Goal: Task Accomplishment & Management: Manage account settings

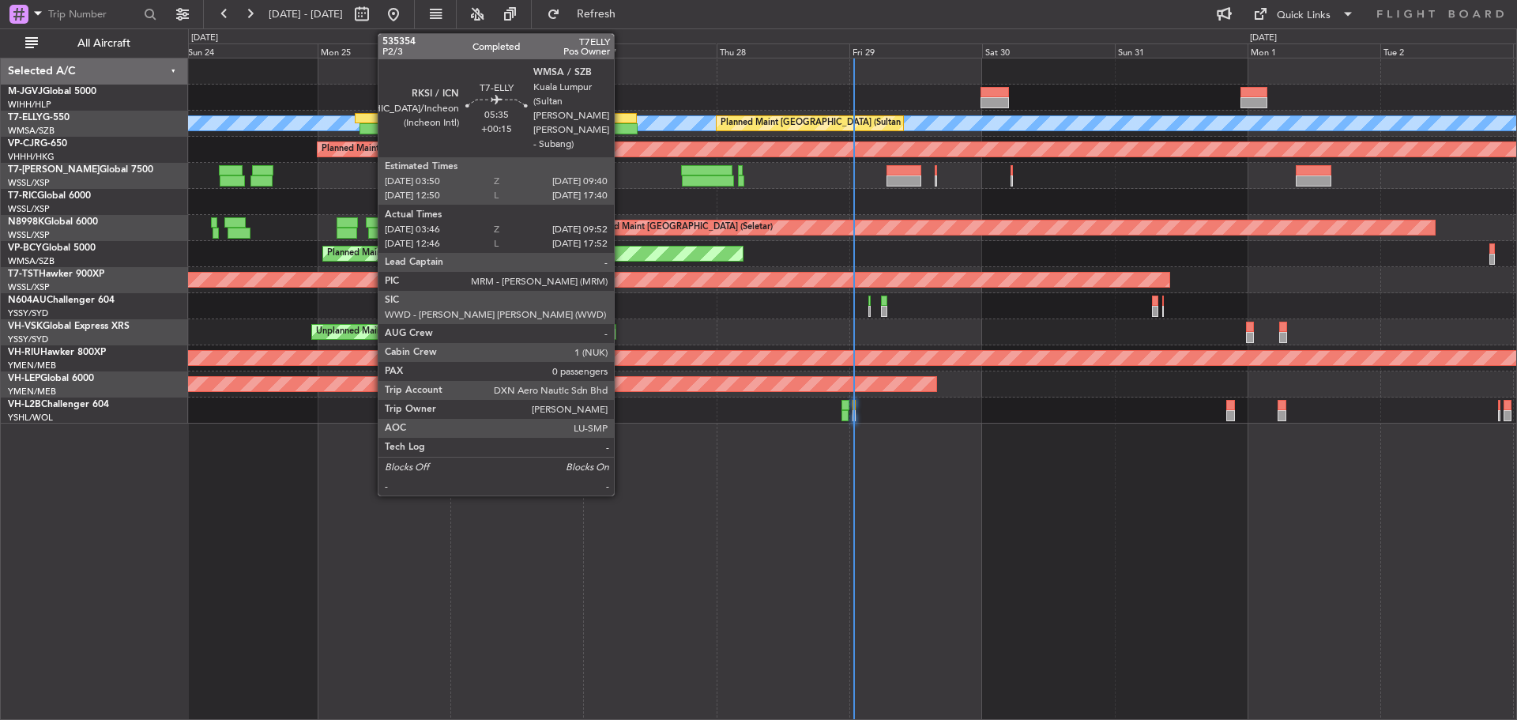
click at [621, 123] on div at bounding box center [620, 128] width 34 height 11
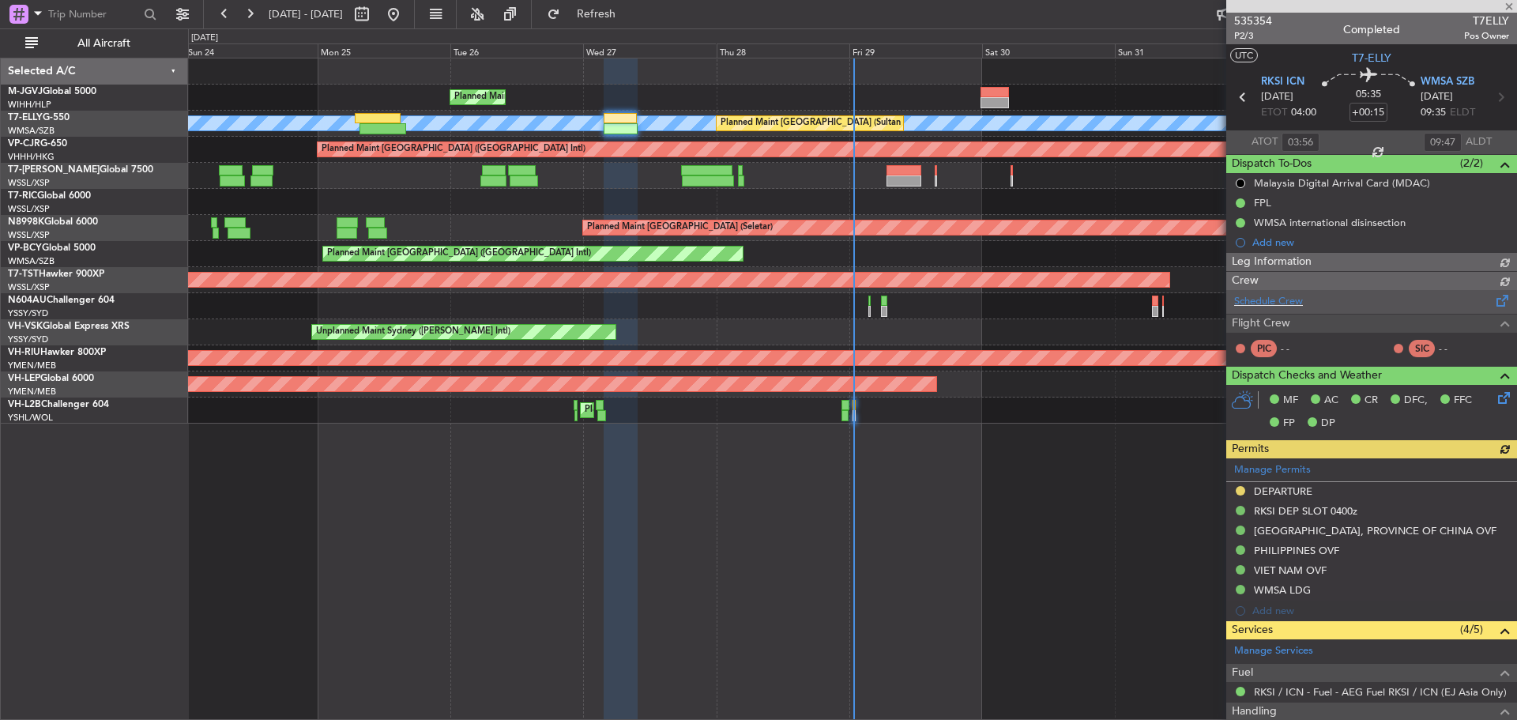
type input "[PERSON_NAME] (KYA)"
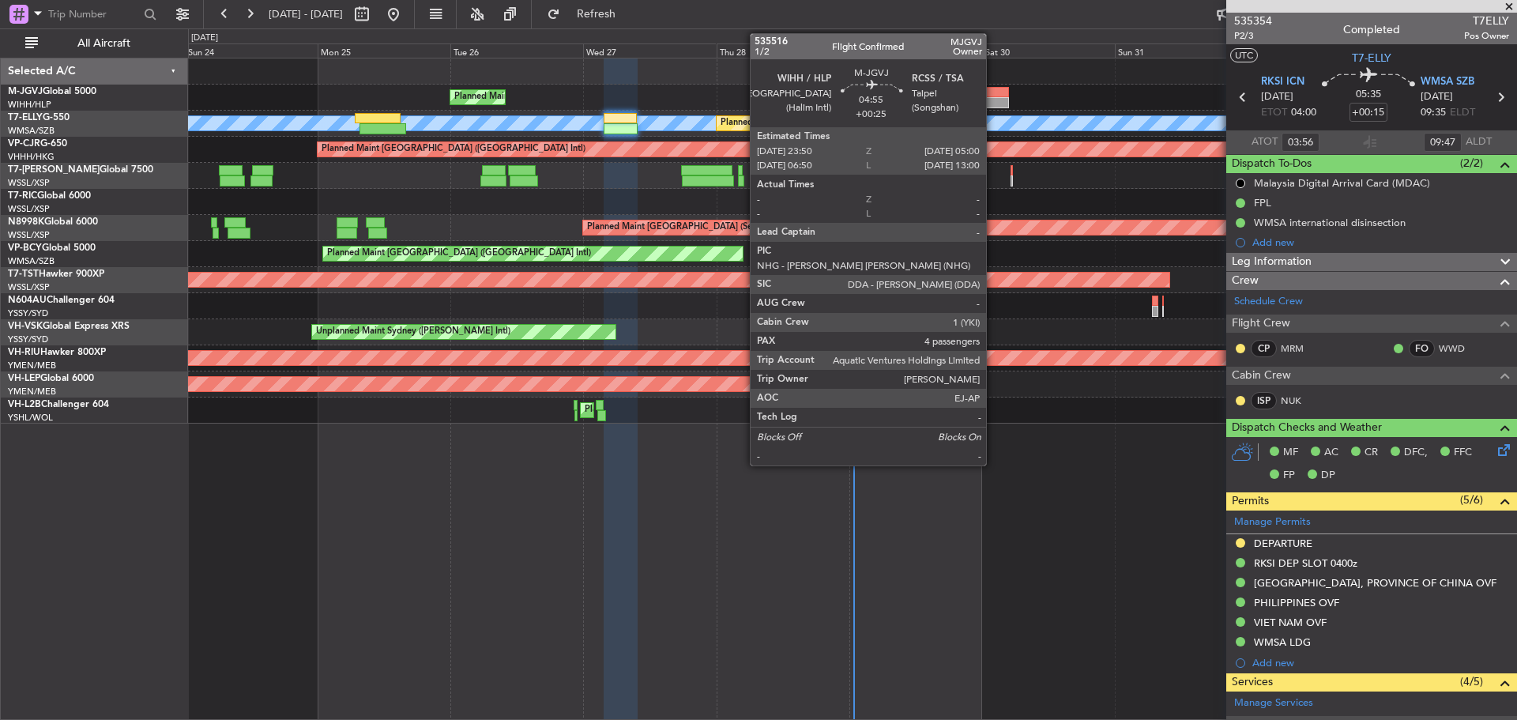
click at [993, 93] on div at bounding box center [994, 92] width 29 height 11
type input "+00:25"
type input "4"
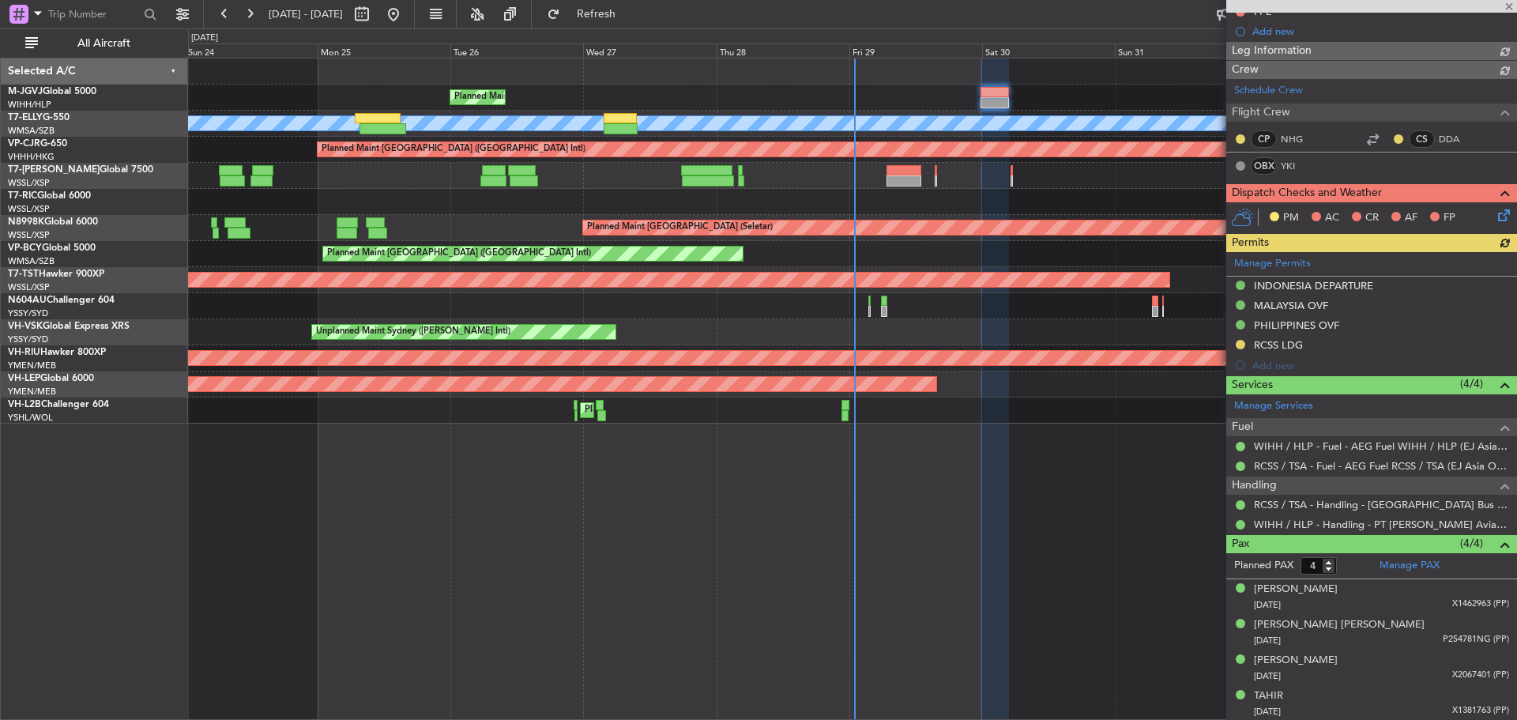
scroll to position [271, 0]
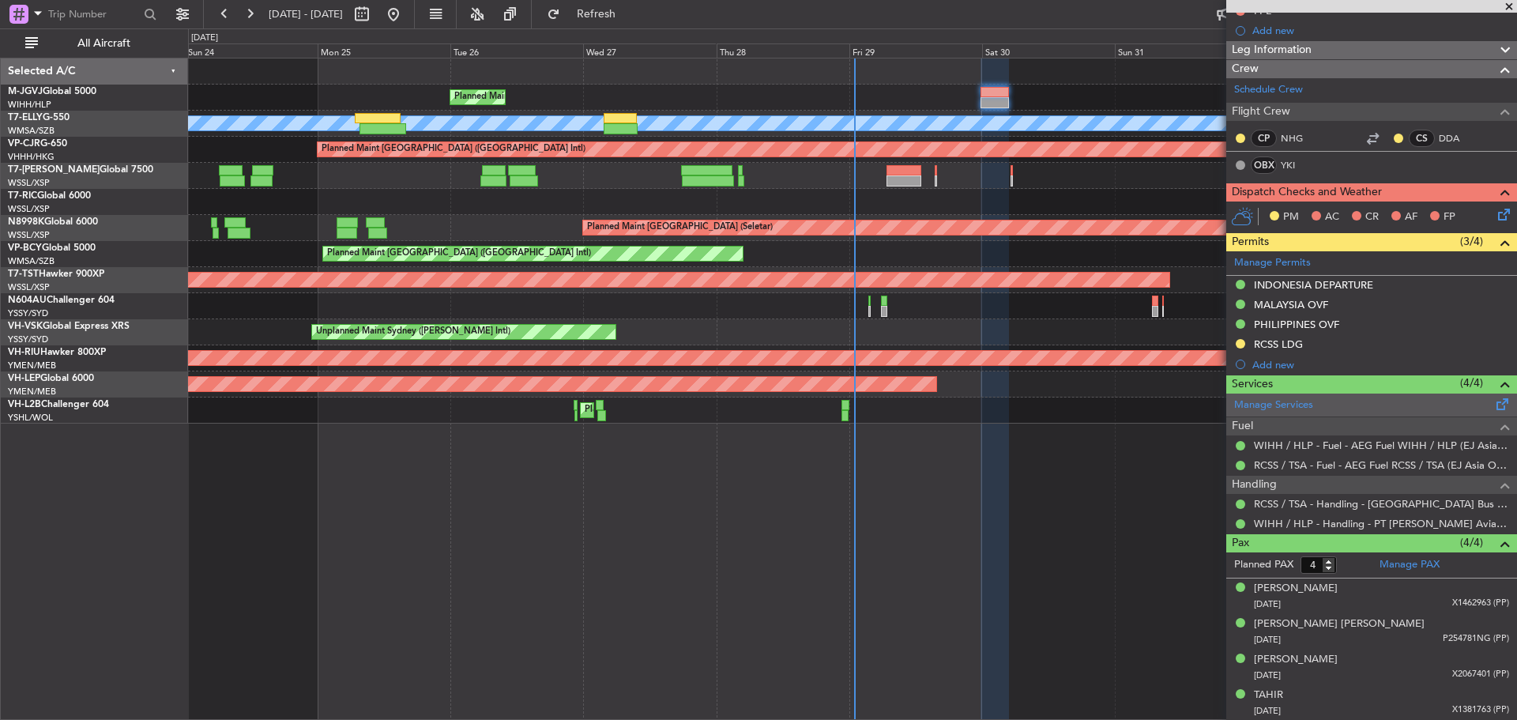
click at [1493, 405] on span at bounding box center [1502, 401] width 19 height 12
click at [630, 17] on span "Refresh" at bounding box center [596, 14] width 66 height 11
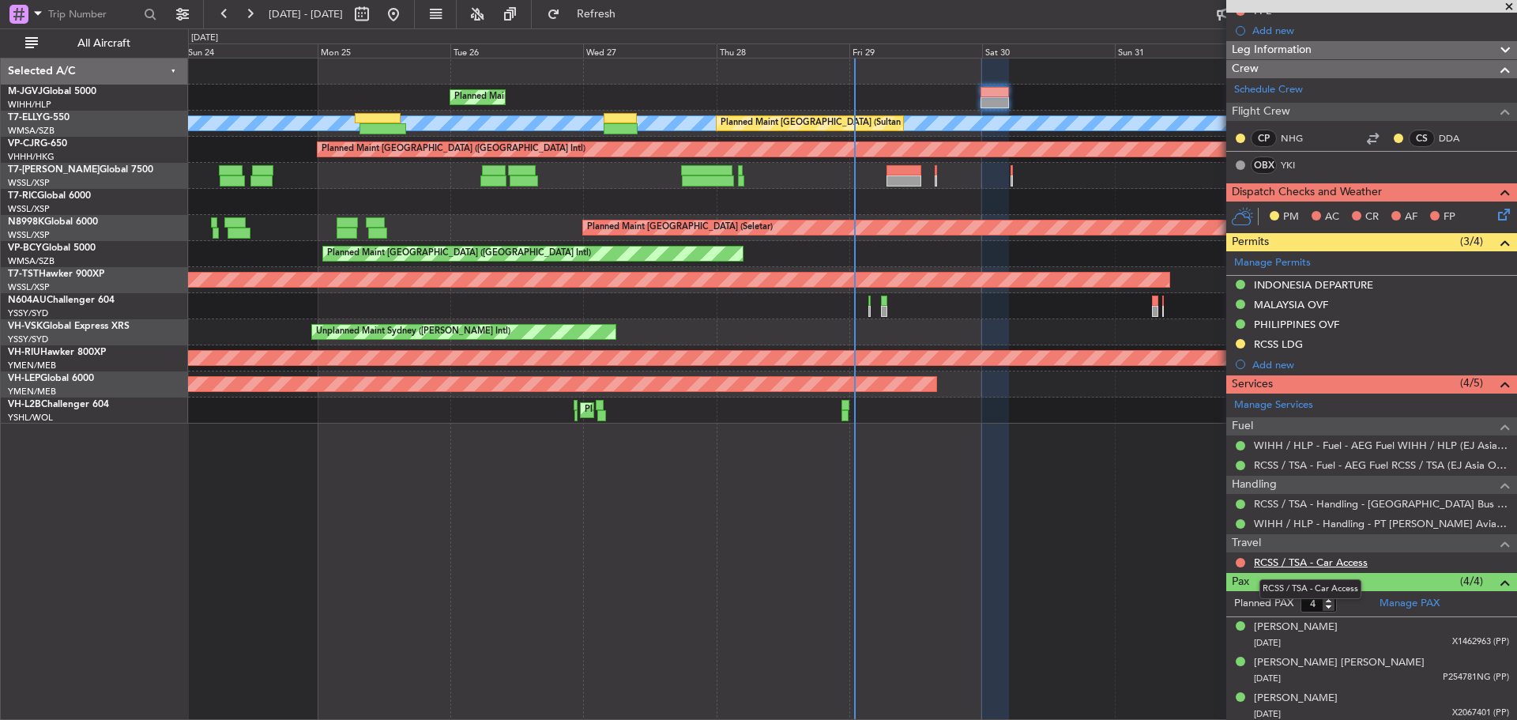
click at [1313, 561] on link "RCSS / TSA - Car Access" at bounding box center [1311, 561] width 114 height 13
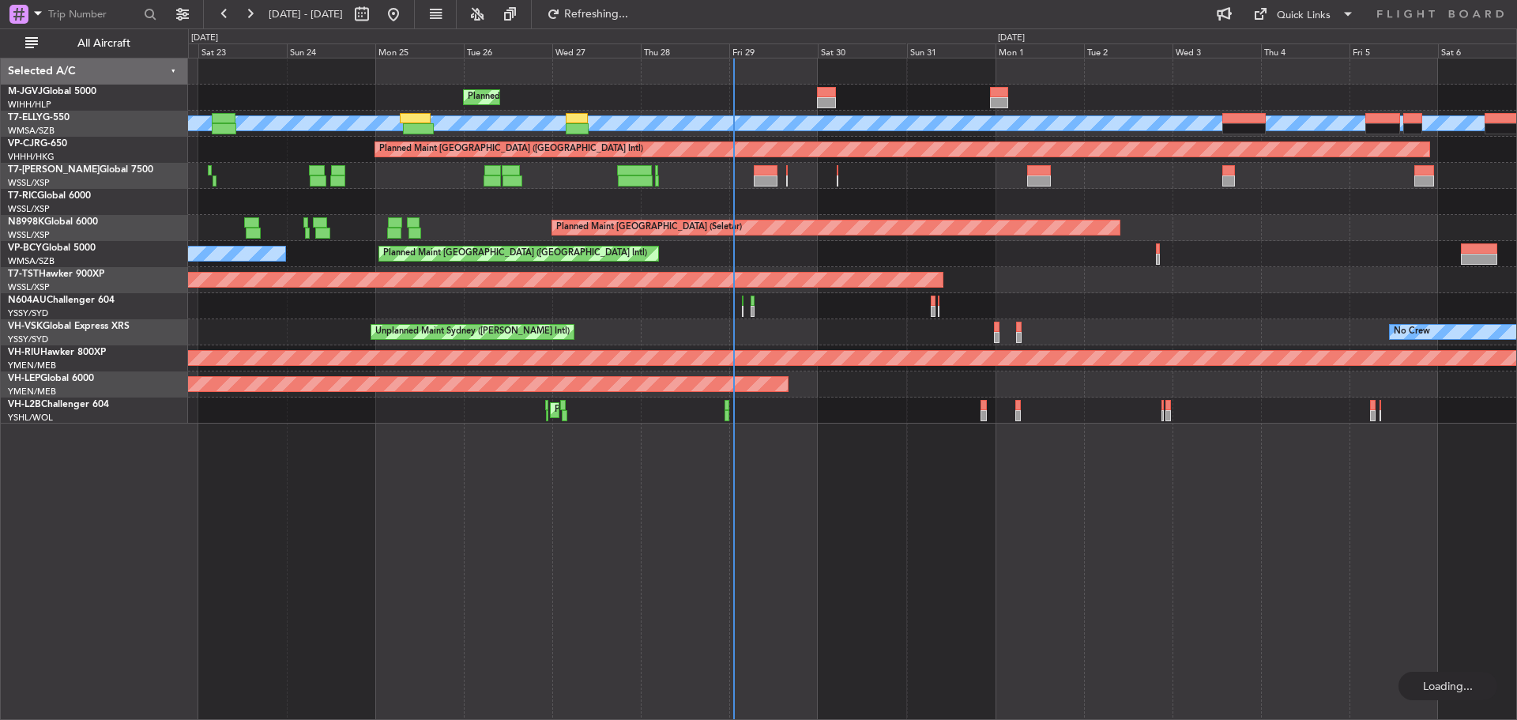
click at [702, 191] on div at bounding box center [852, 202] width 1328 height 26
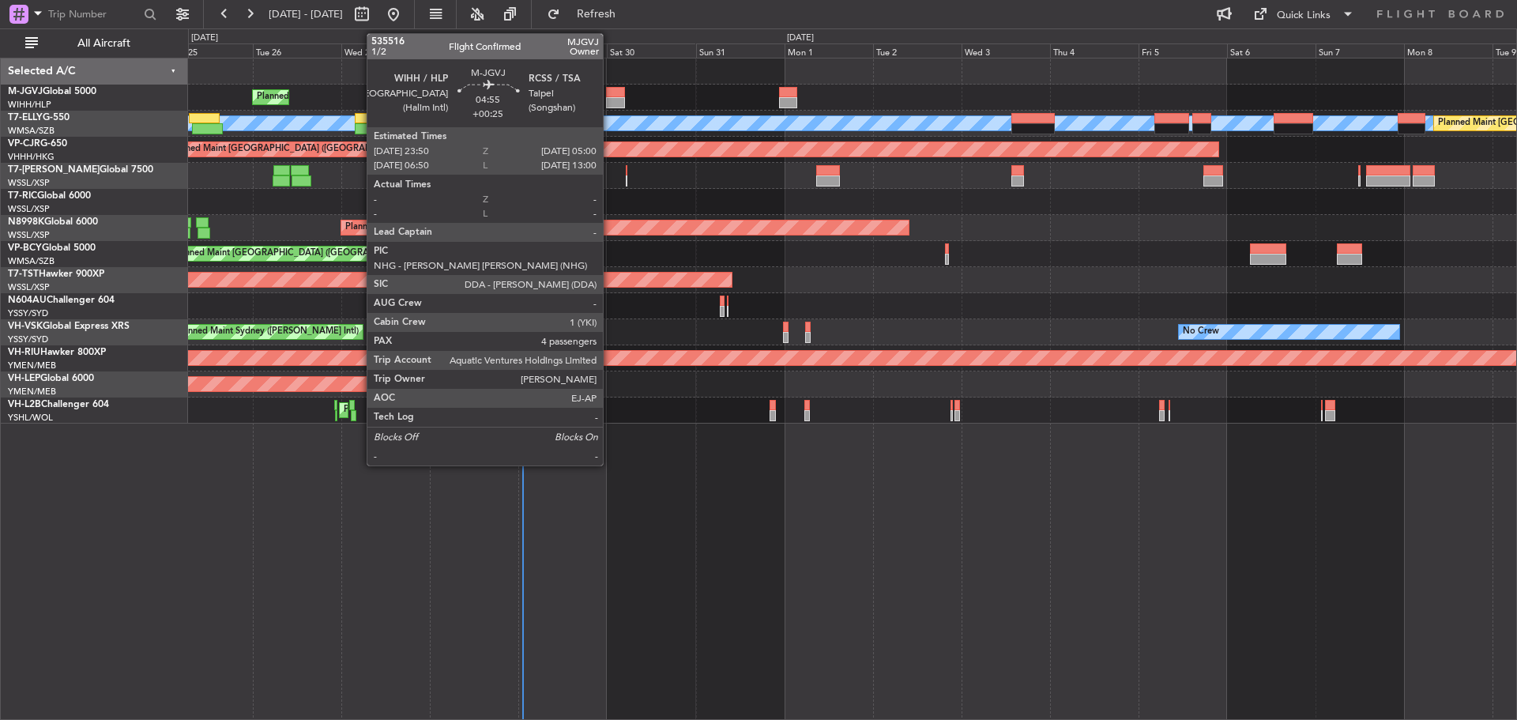
click at [610, 103] on div at bounding box center [616, 102] width 20 height 11
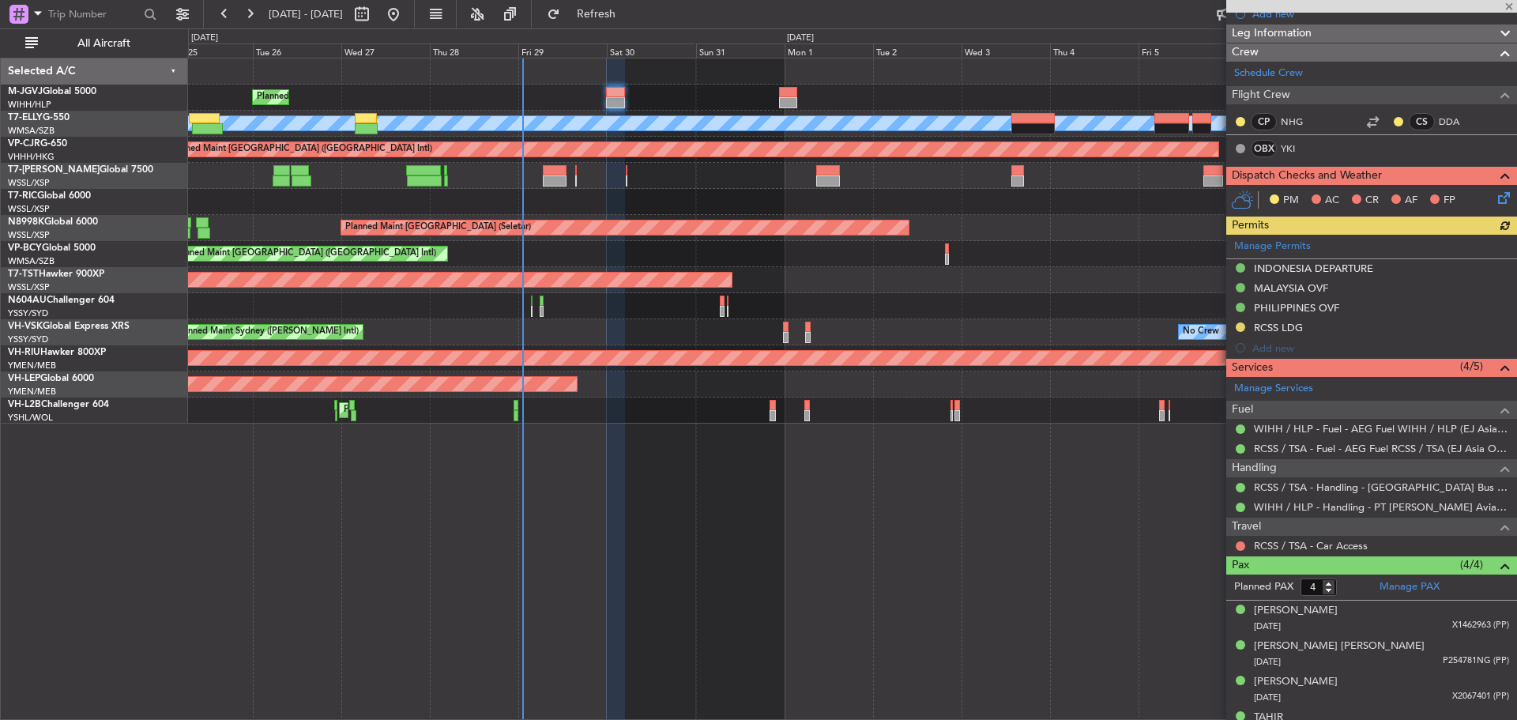
scroll to position [310, 0]
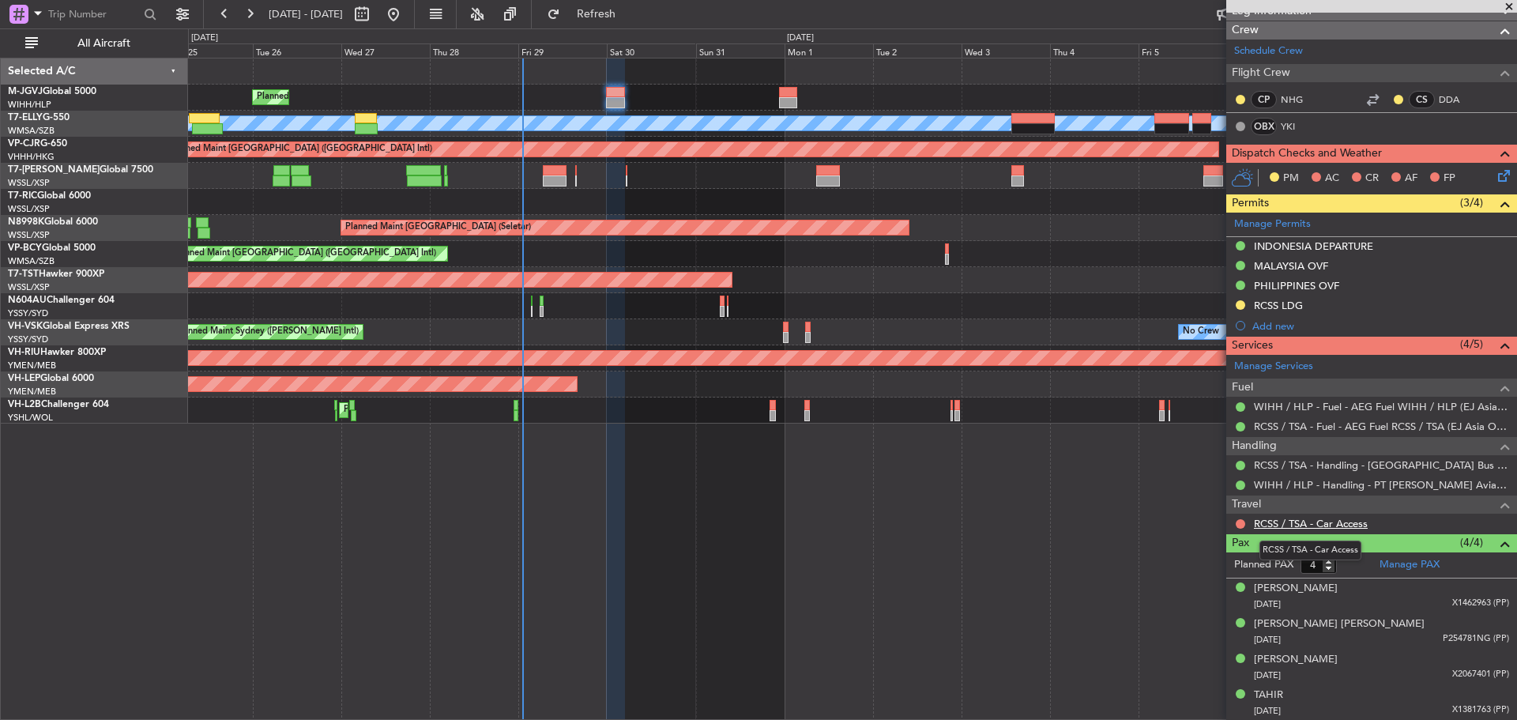
click at [1354, 524] on link "RCSS / TSA - Car Access" at bounding box center [1311, 523] width 114 height 13
click at [630, 13] on span "Refresh" at bounding box center [596, 14] width 66 height 11
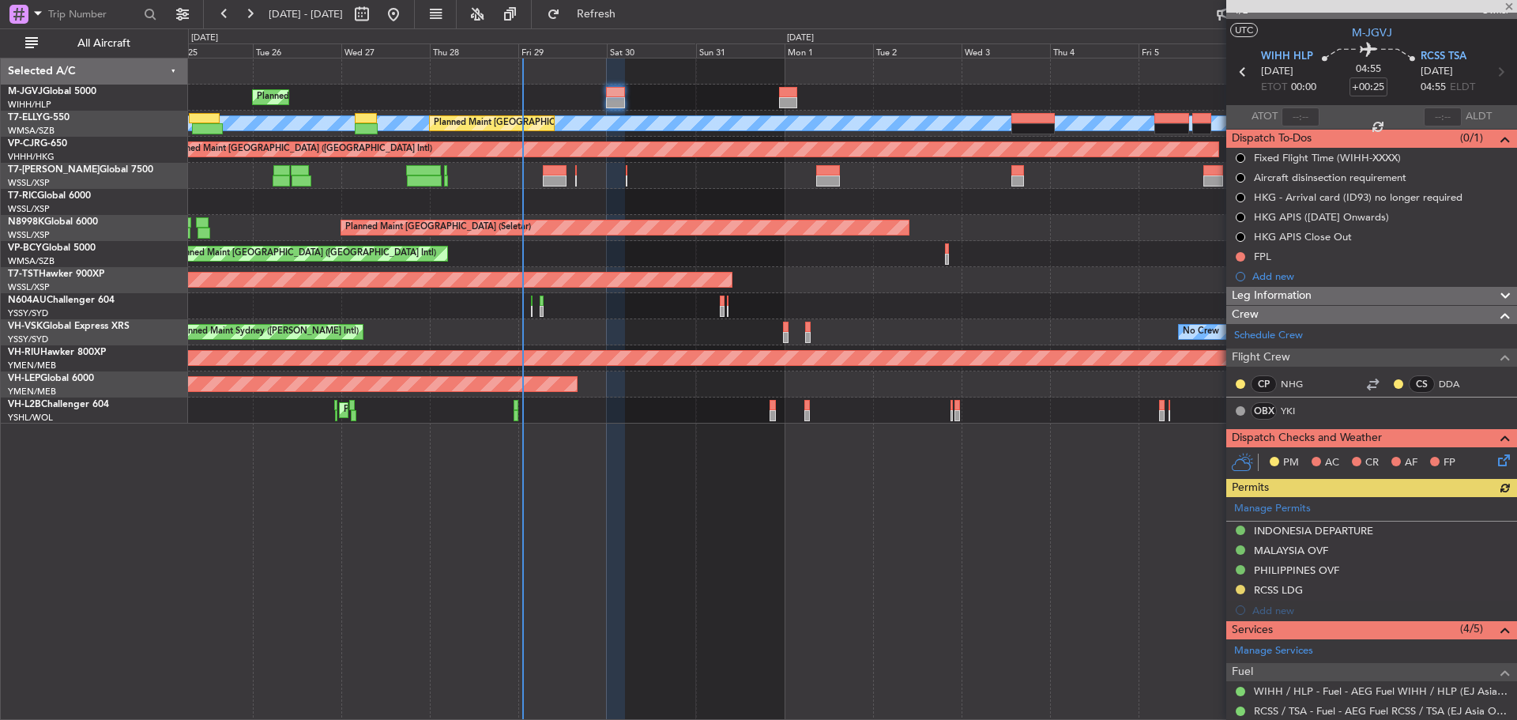
scroll to position [0, 0]
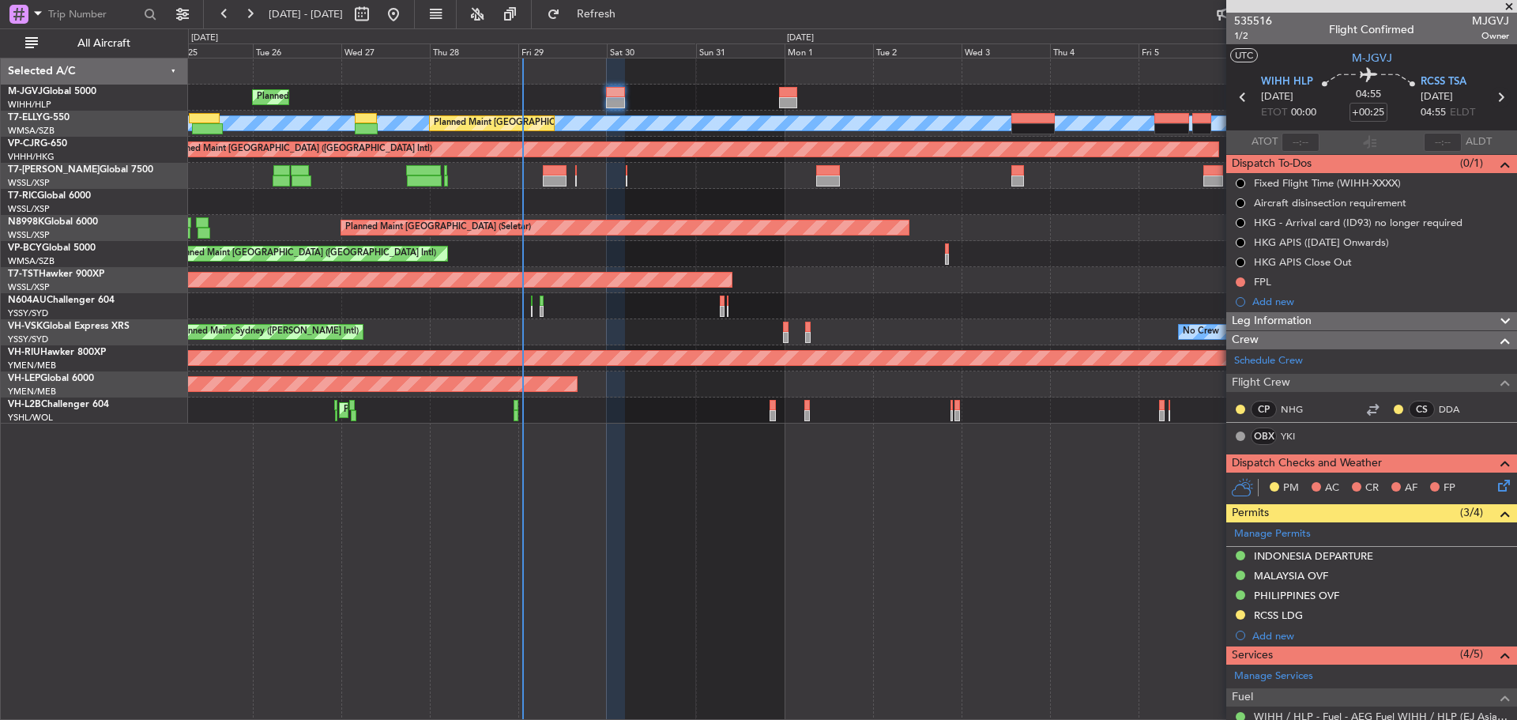
click at [1490, 97] on icon at bounding box center [1500, 97] width 21 height 21
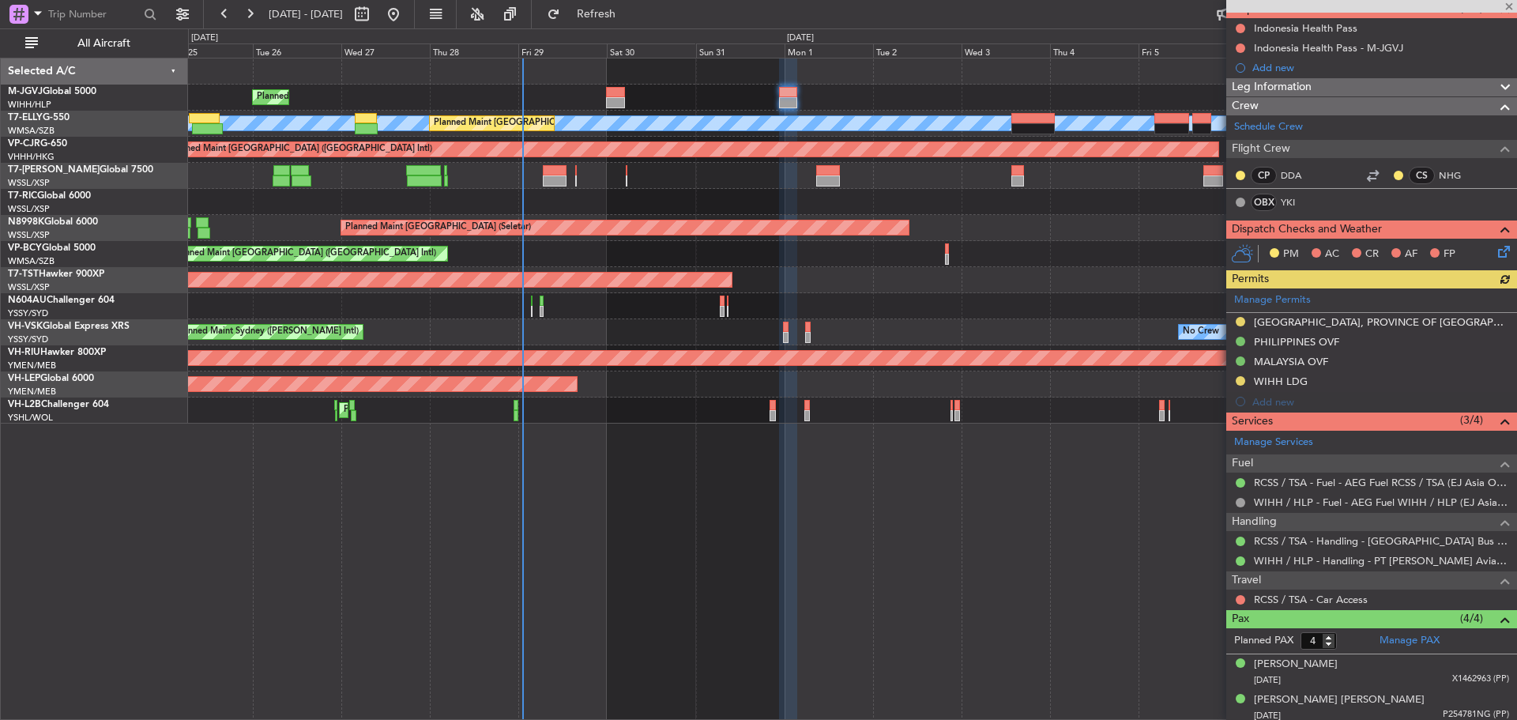
scroll to position [158, 0]
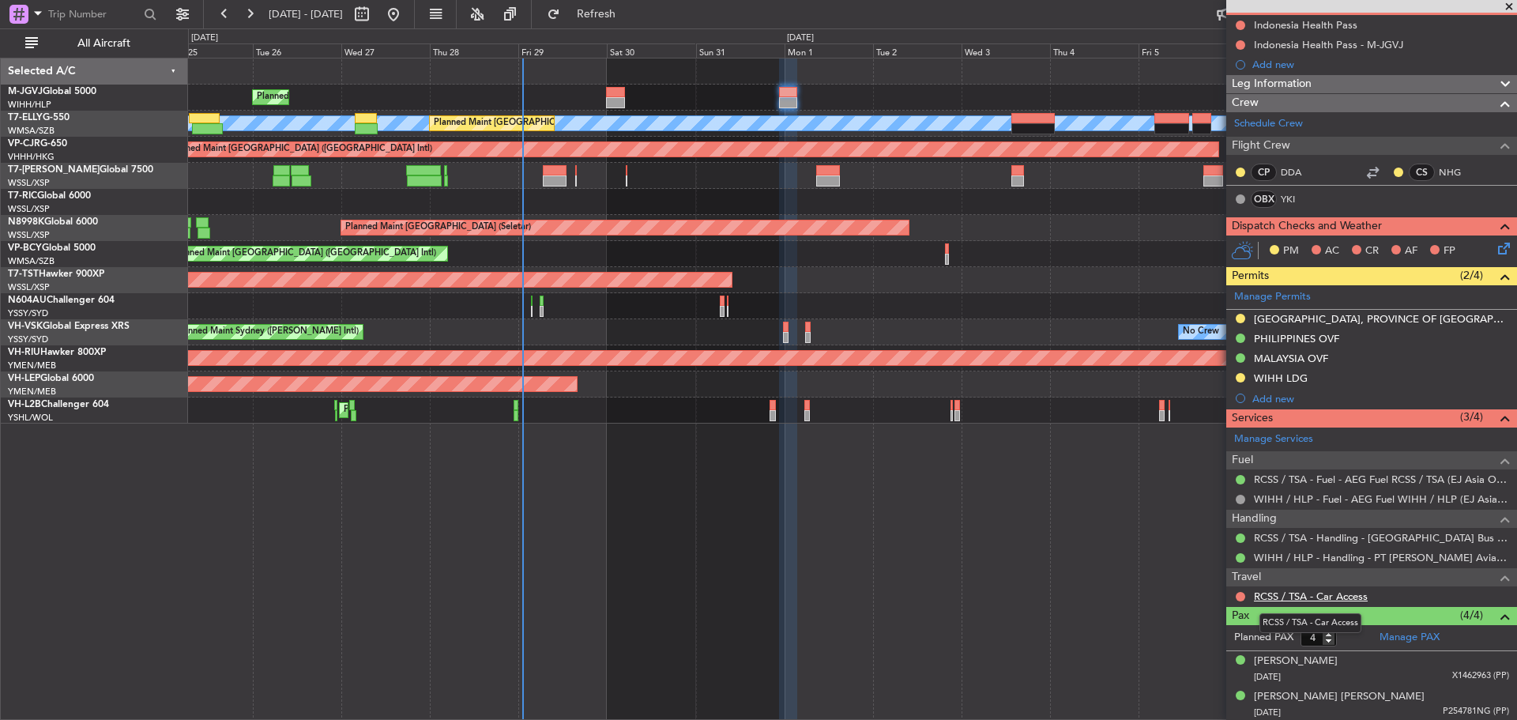
click at [1344, 598] on link "RCSS / TSA - Car Access" at bounding box center [1311, 595] width 114 height 13
click at [630, 20] on span "Refresh" at bounding box center [596, 14] width 66 height 11
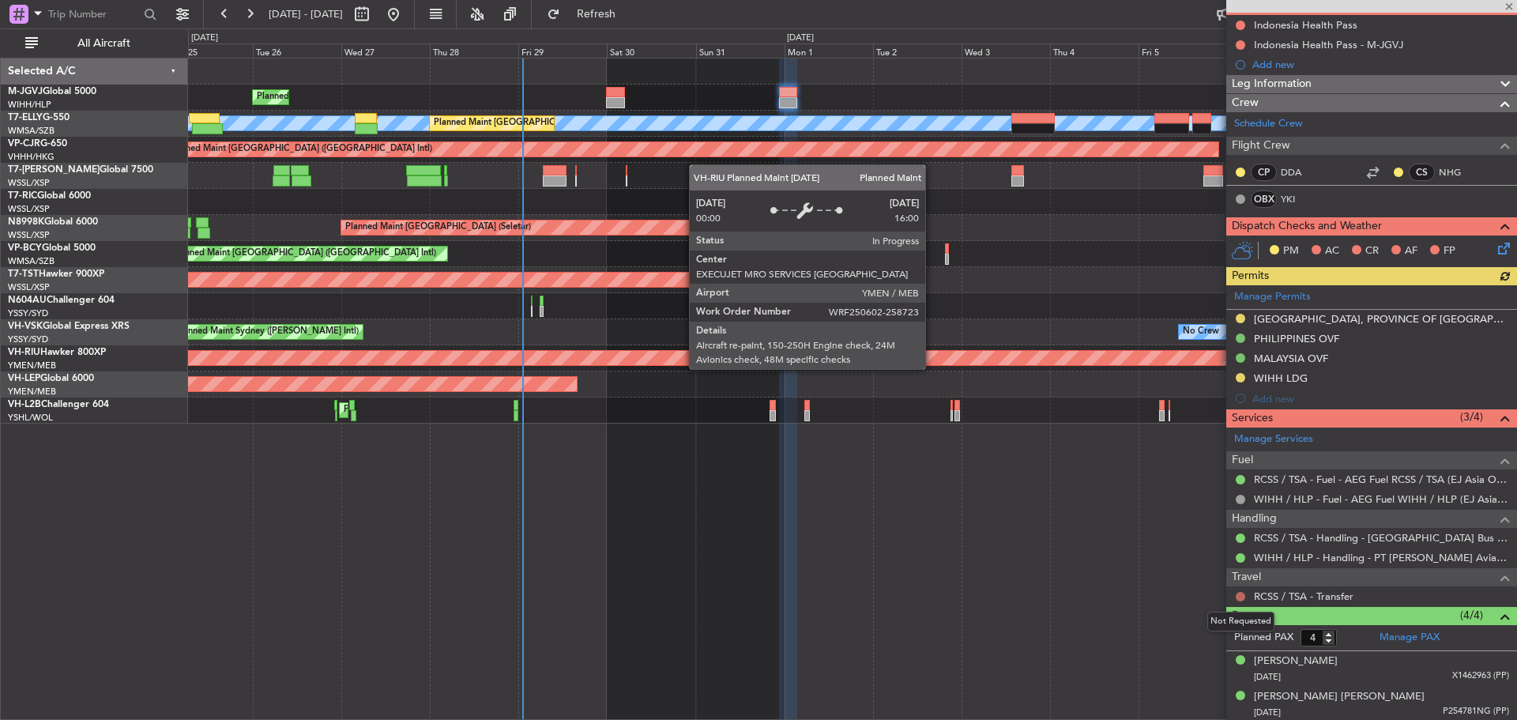
click at [1237, 596] on button at bounding box center [1239, 596] width 9 height 9
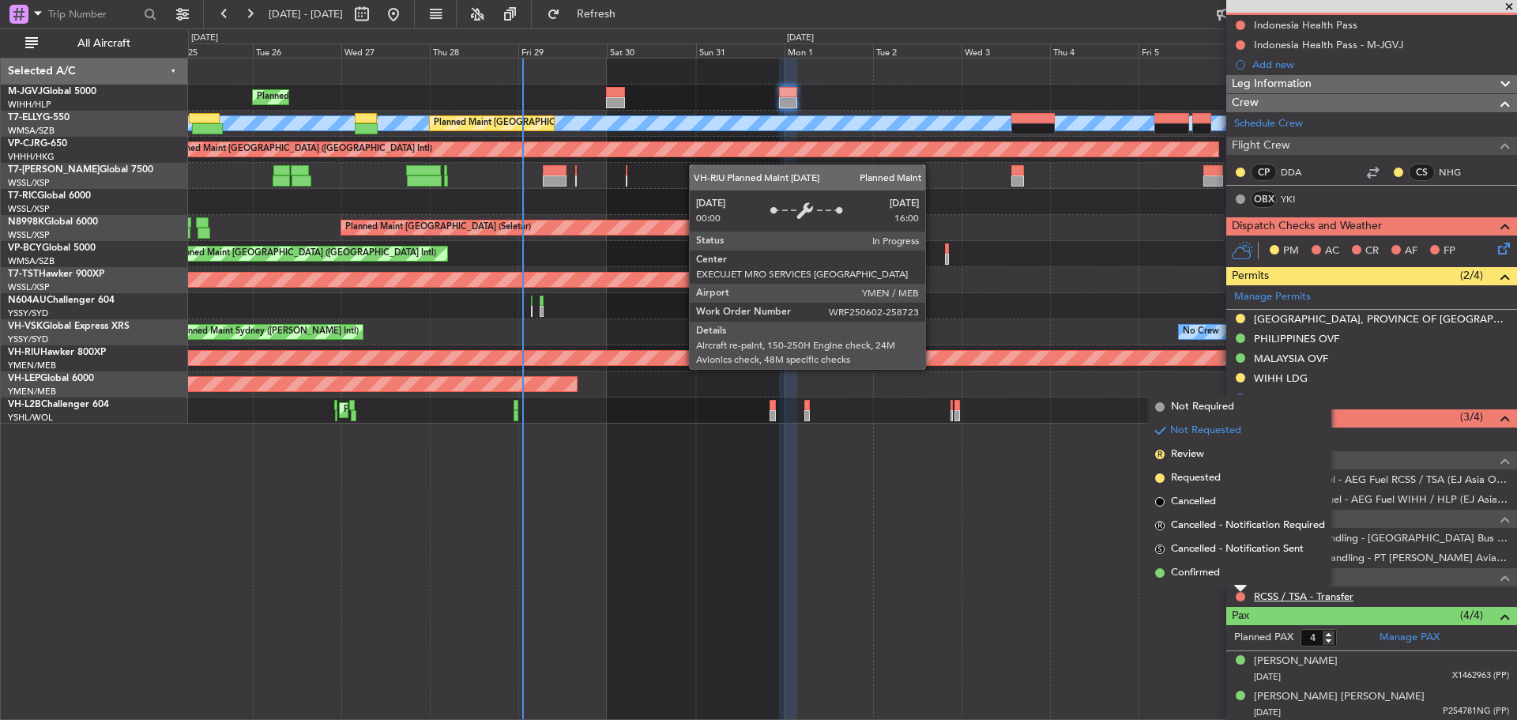
click at [1275, 598] on link "RCSS / TSA - Transfer" at bounding box center [1304, 595] width 100 height 13
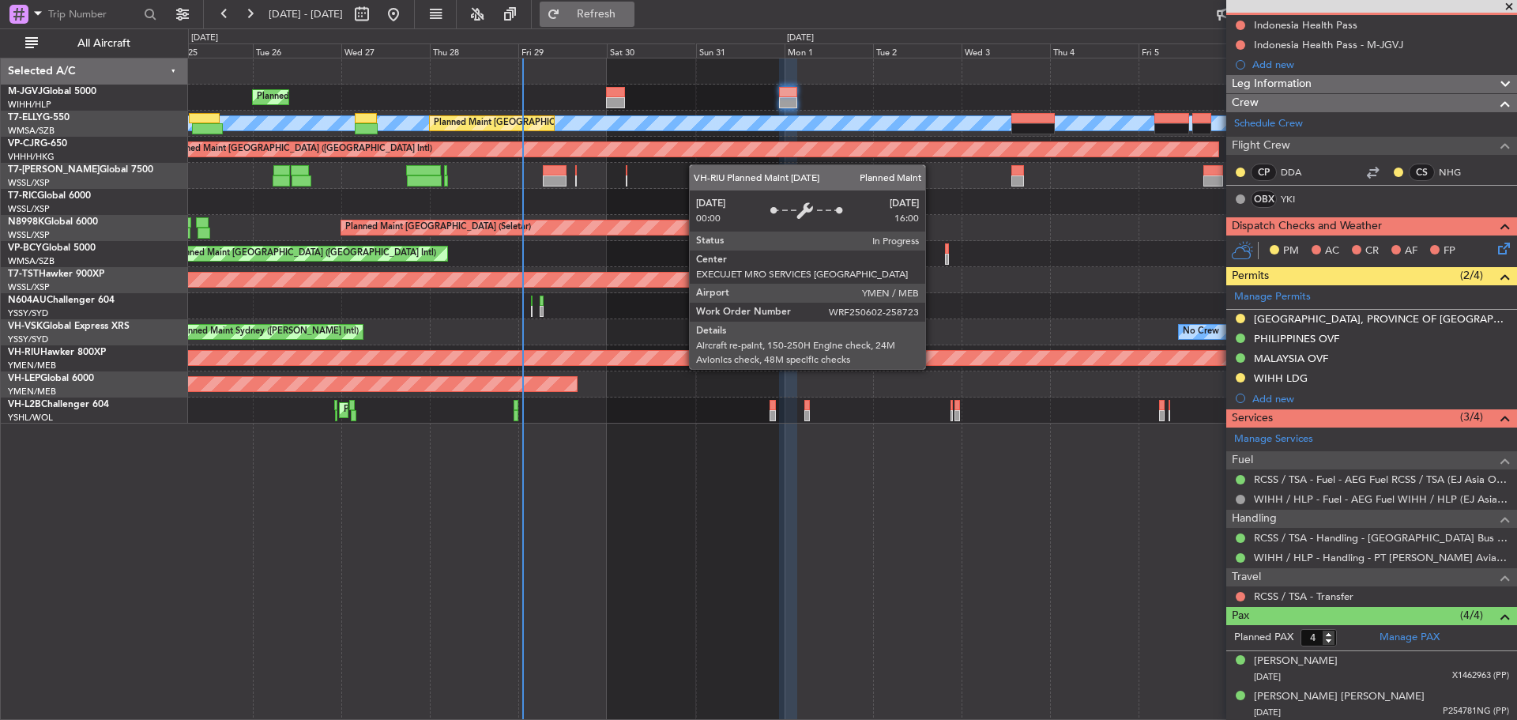
click at [627, 20] on button "Refresh" at bounding box center [587, 14] width 95 height 25
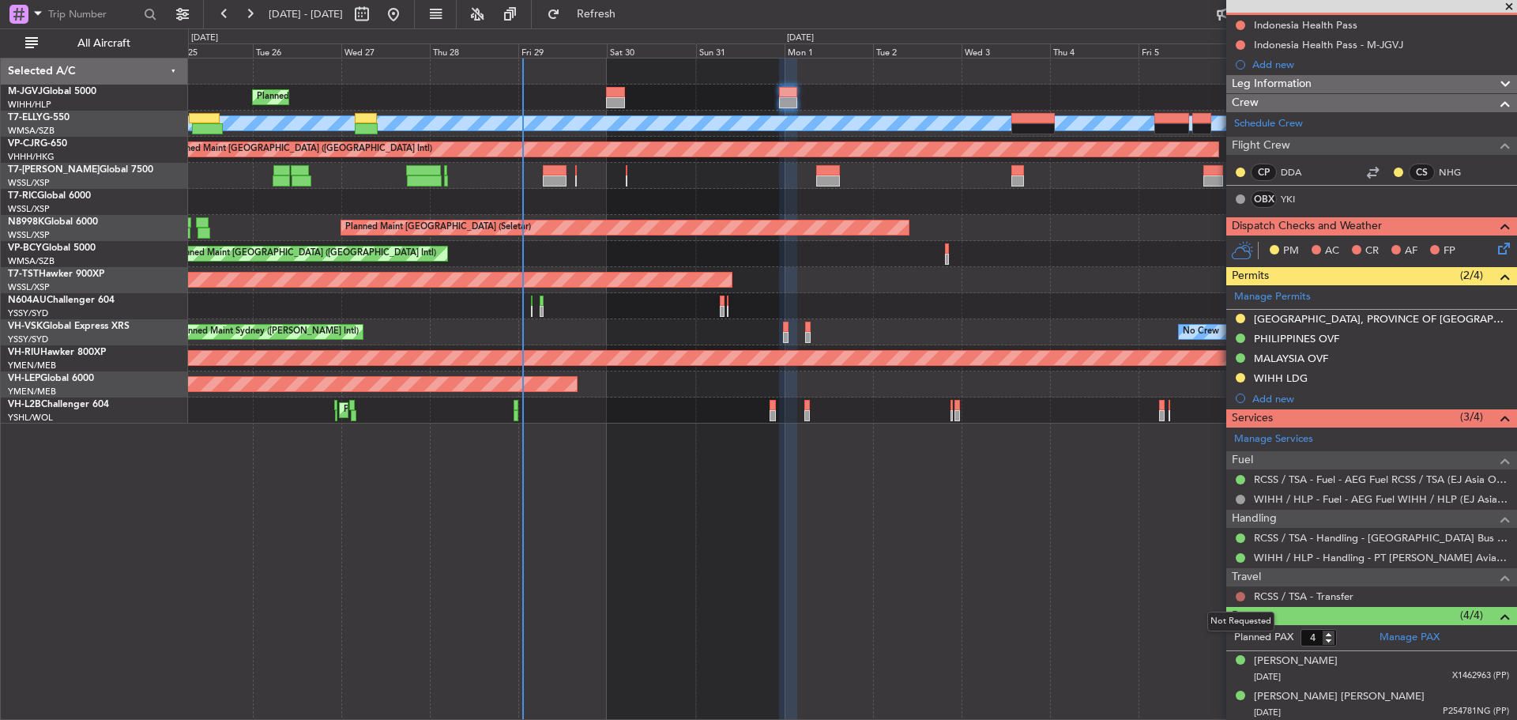
click at [1241, 595] on button at bounding box center [1239, 596] width 9 height 9
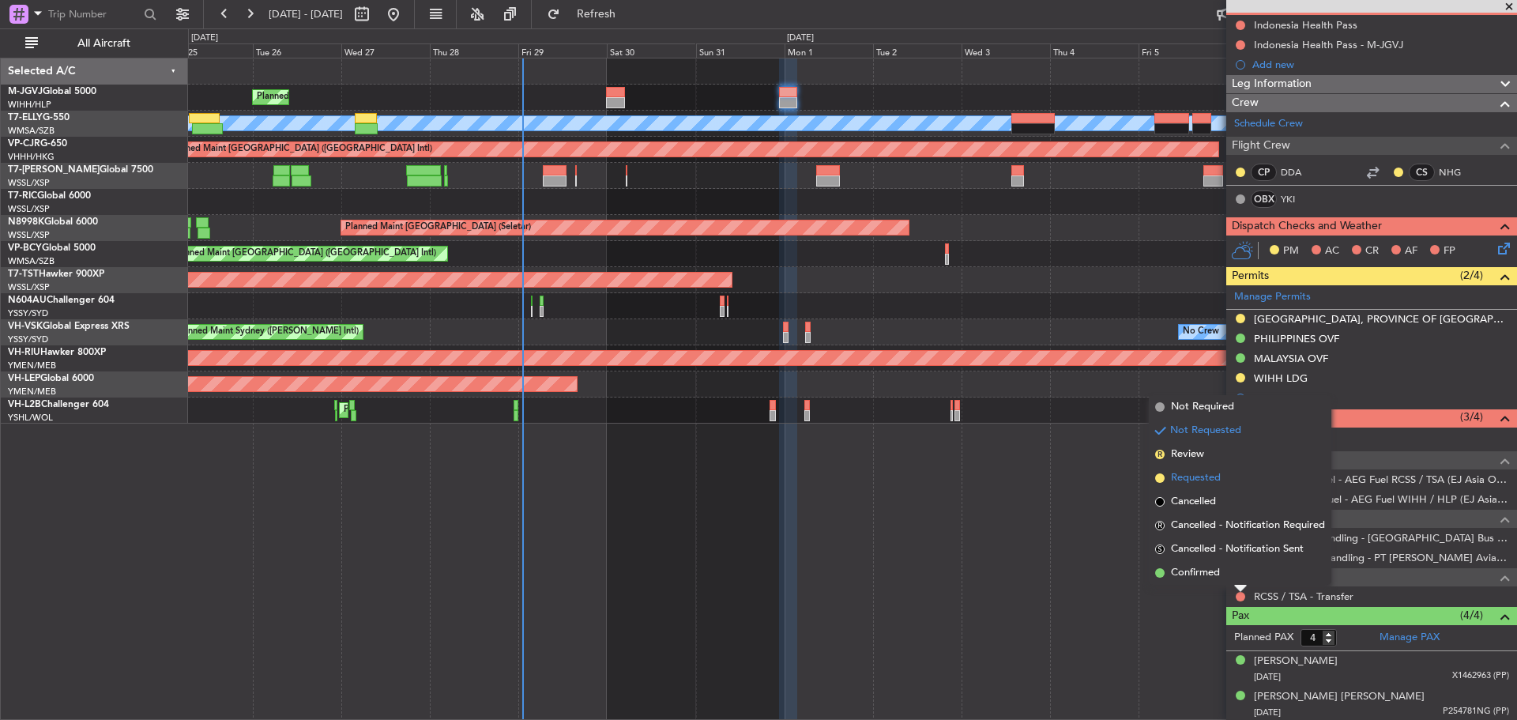
click at [1220, 476] on span "Requested" at bounding box center [1196, 478] width 50 height 16
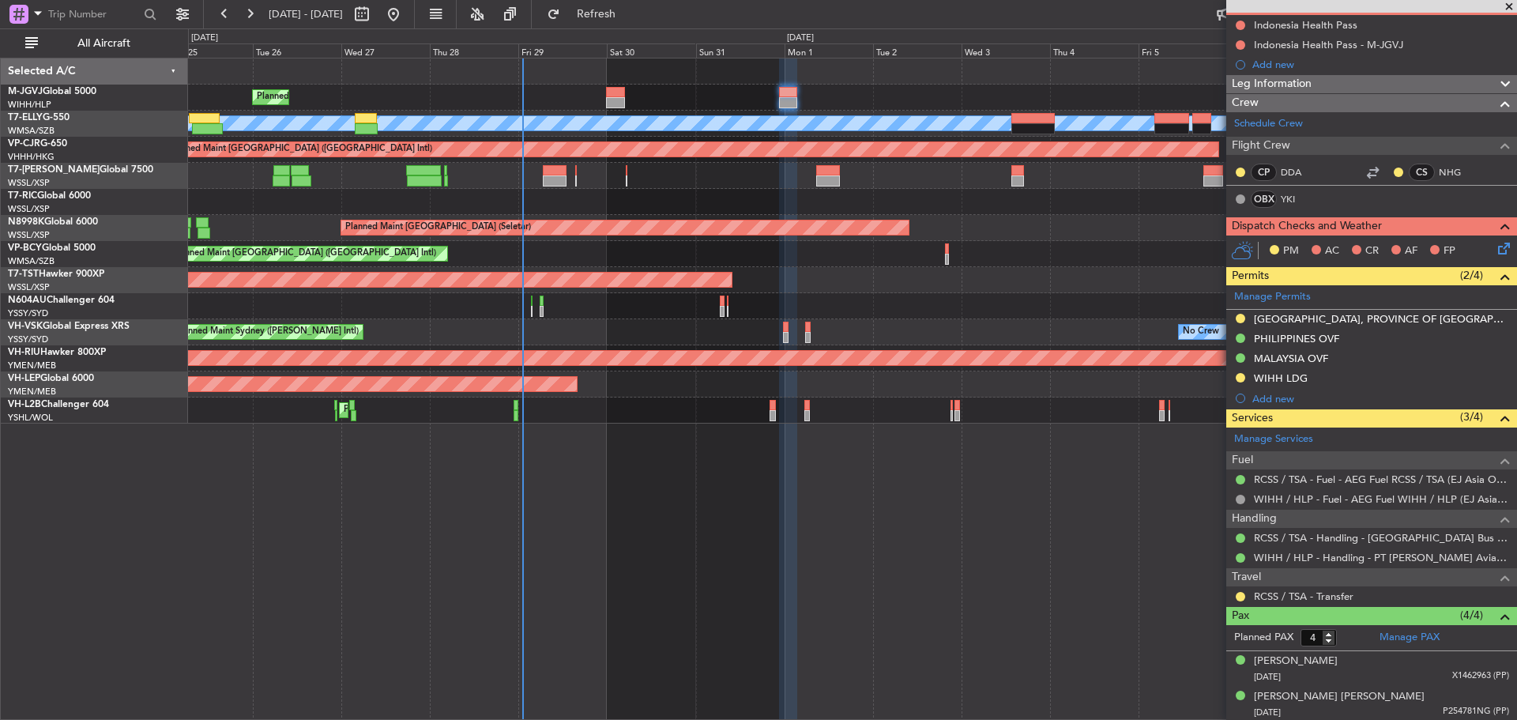
scroll to position [0, 0]
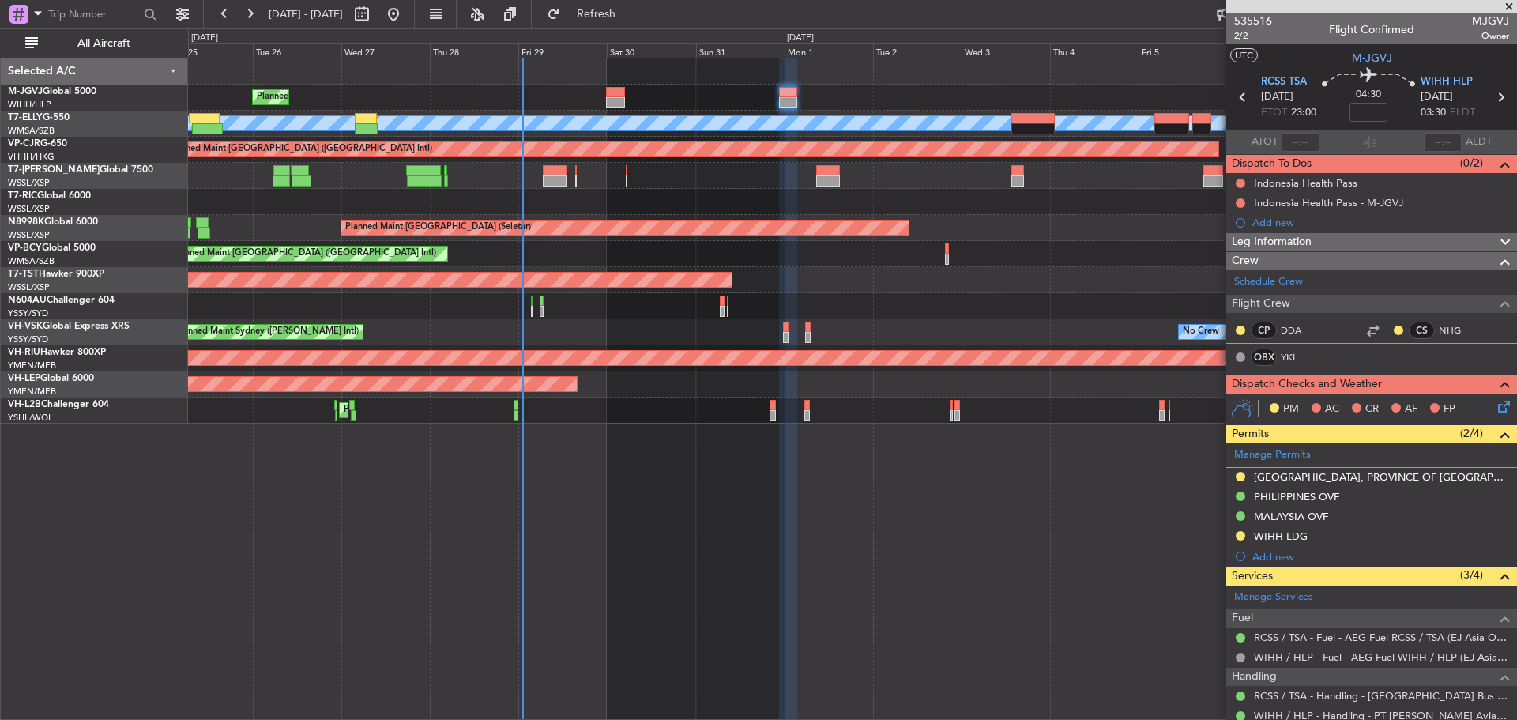
click at [1240, 100] on icon at bounding box center [1242, 97] width 21 height 21
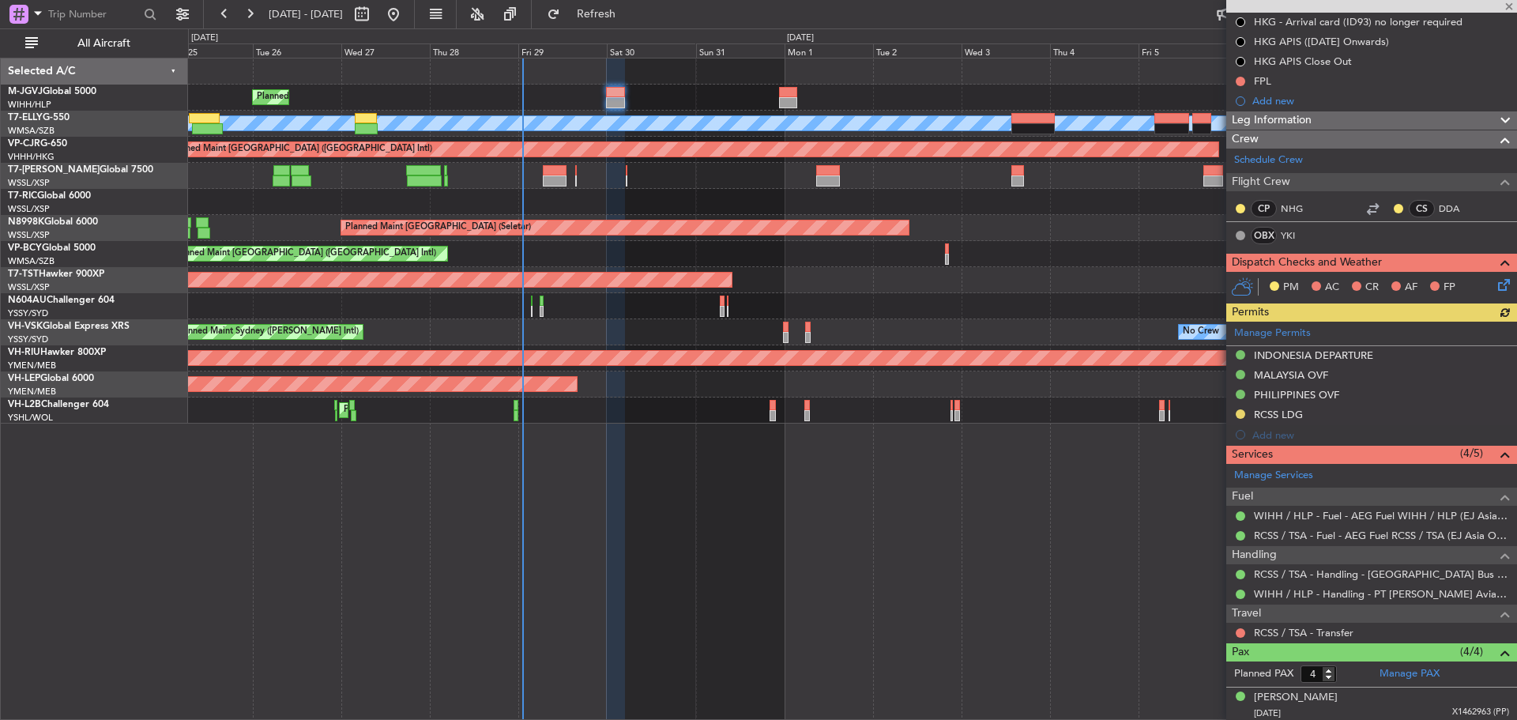
scroll to position [237, 0]
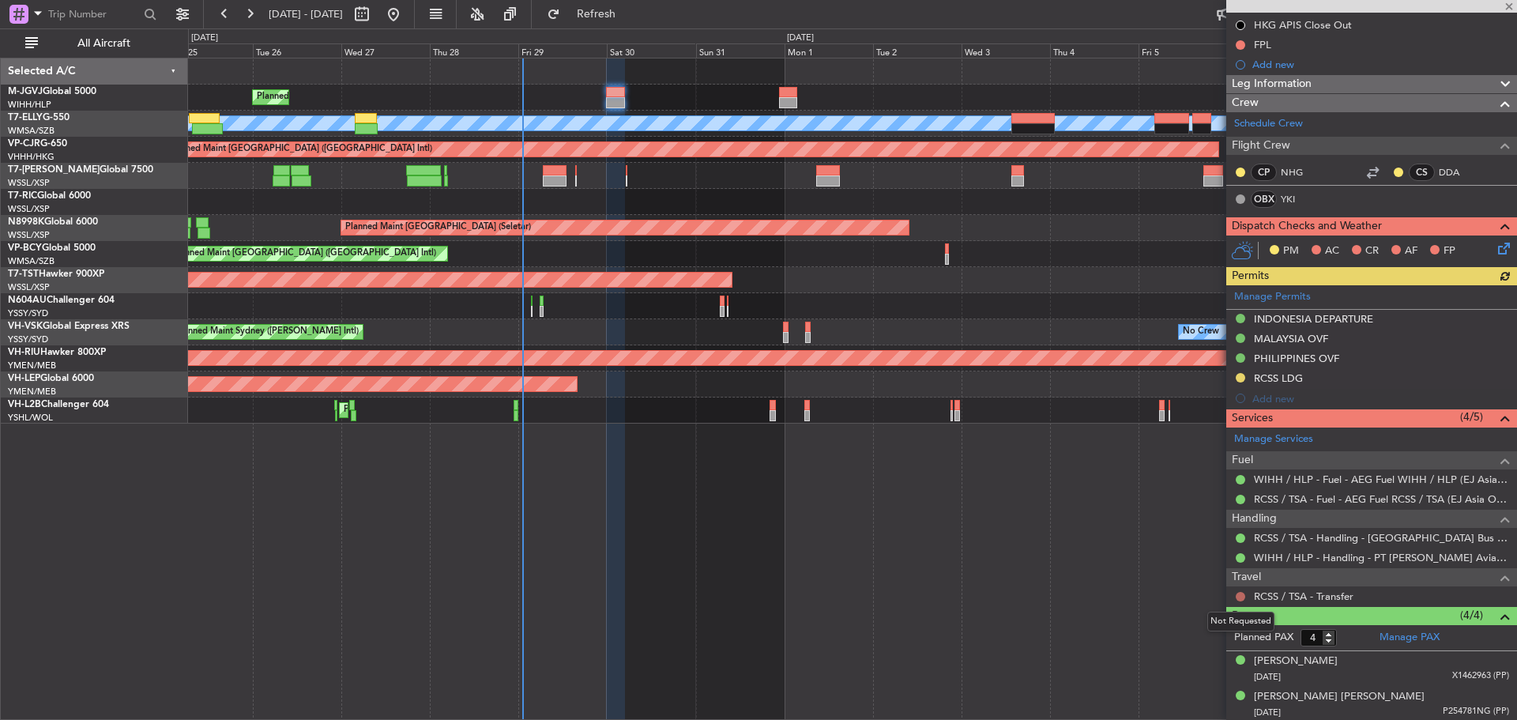
click at [1239, 596] on button at bounding box center [1239, 596] width 9 height 9
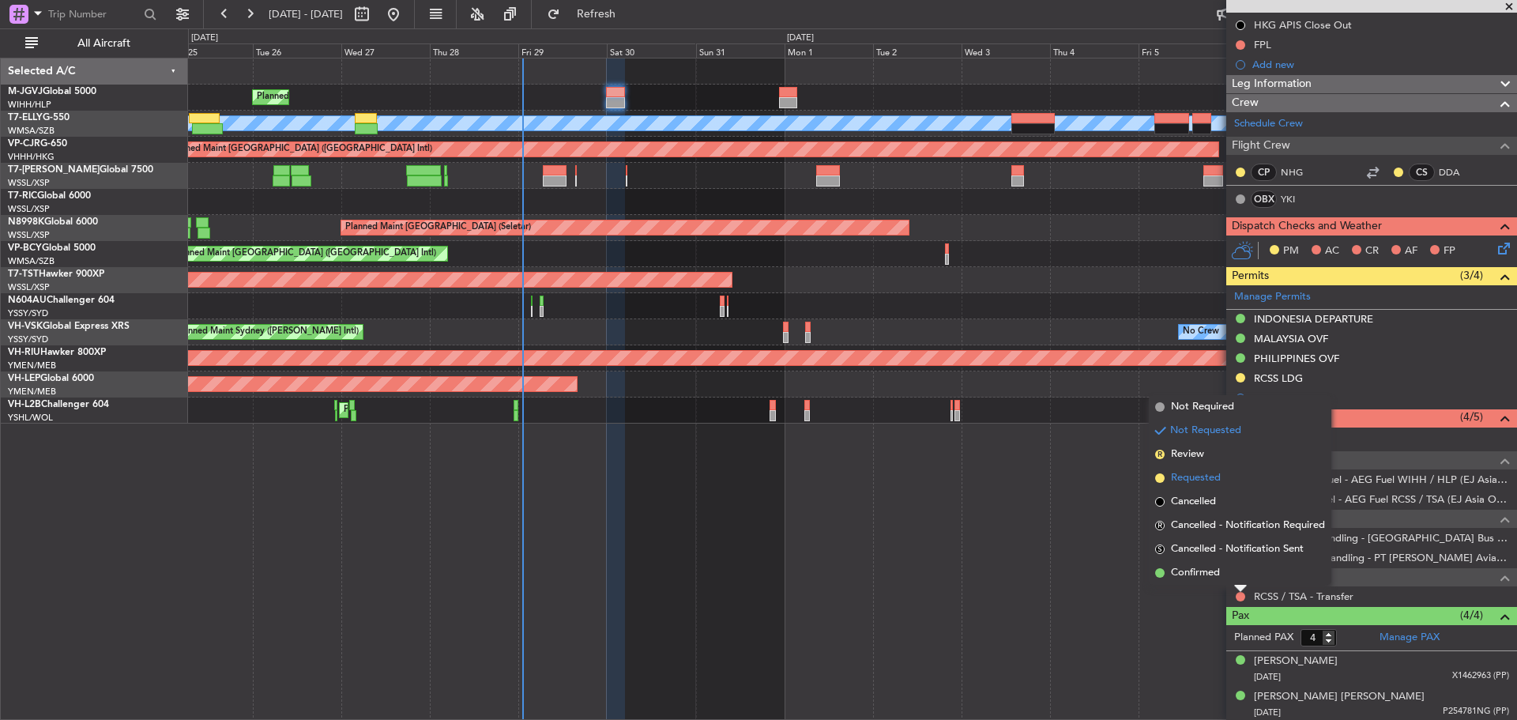
click at [1194, 483] on span "Requested" at bounding box center [1196, 478] width 50 height 16
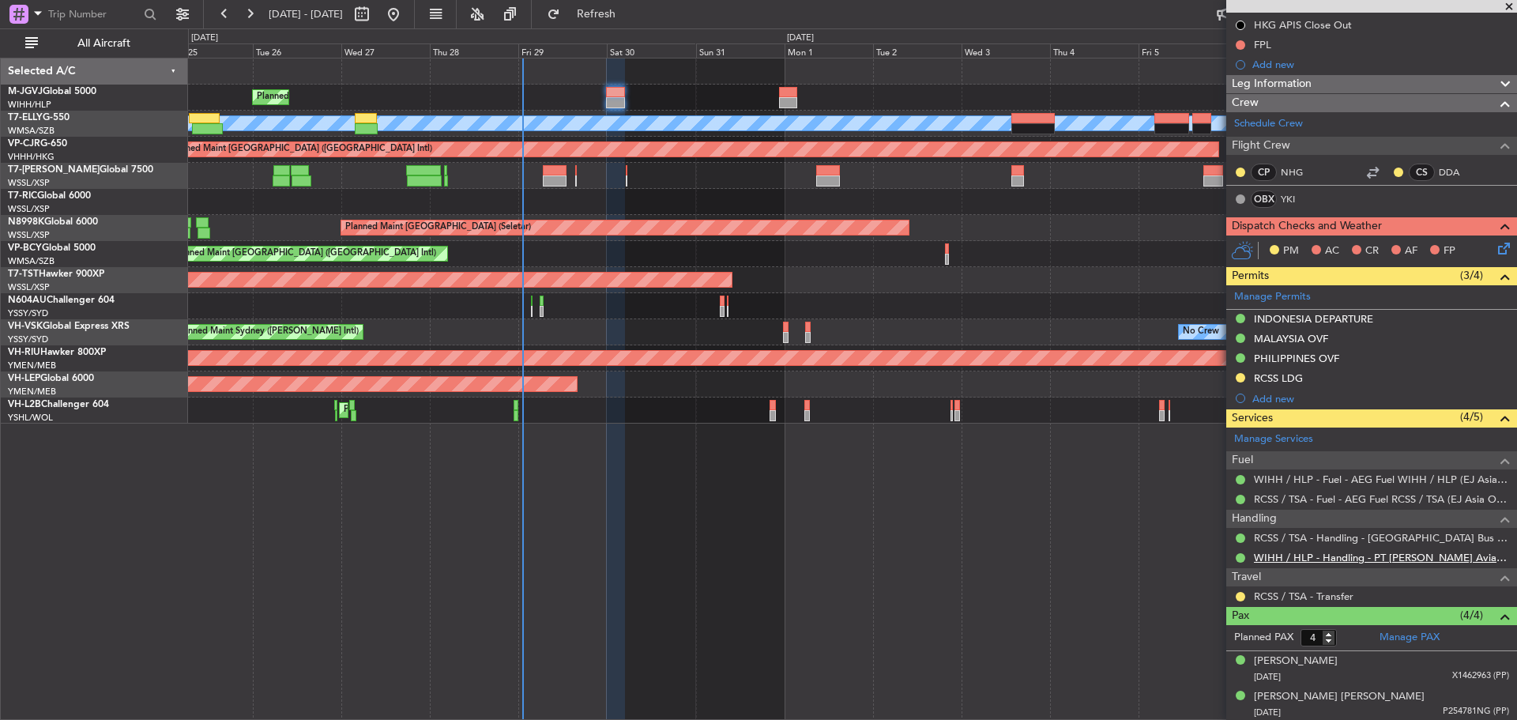
scroll to position [310, 0]
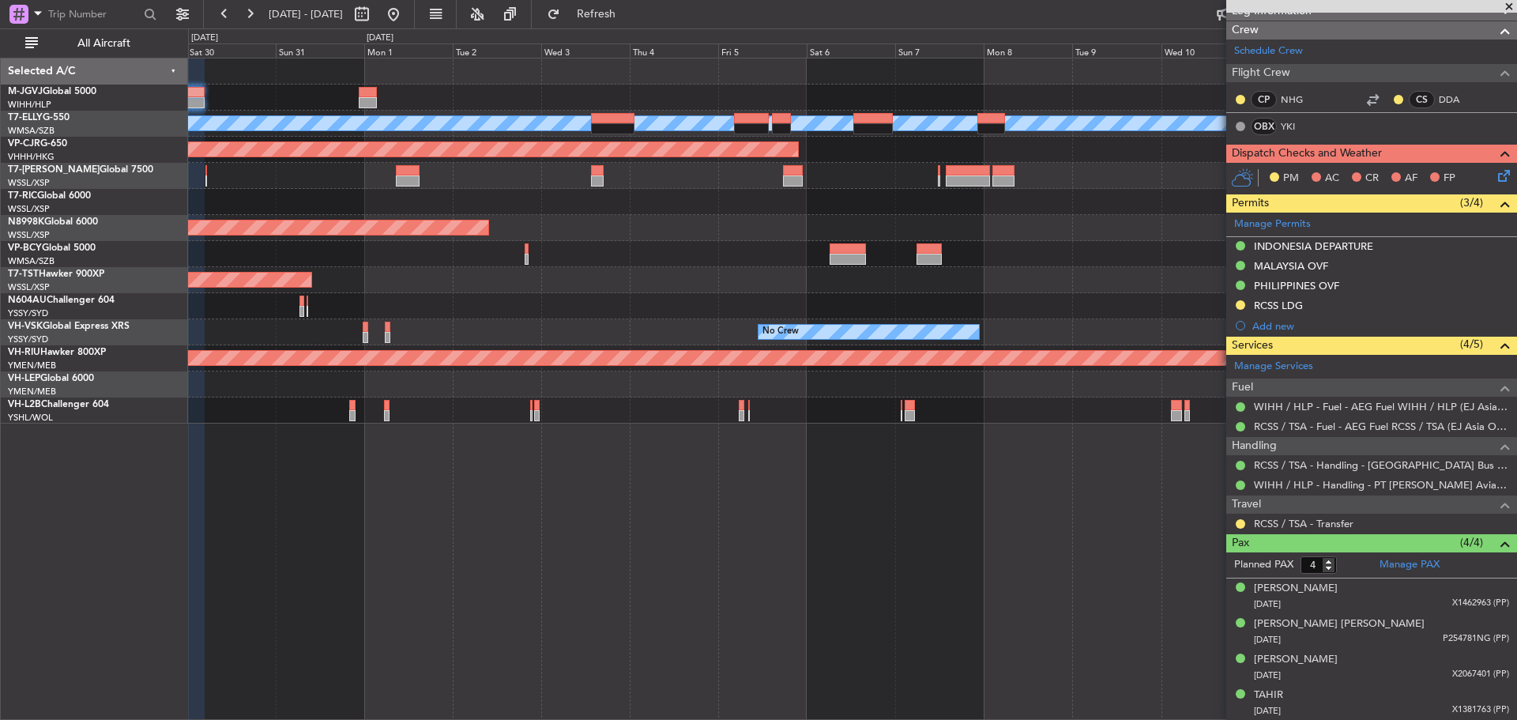
click at [712, 206] on div "Planned Maint [GEOGRAPHIC_DATA] (Halim Intl) Planned Maint [GEOGRAPHIC_DATA] ([…" at bounding box center [852, 240] width 1328 height 365
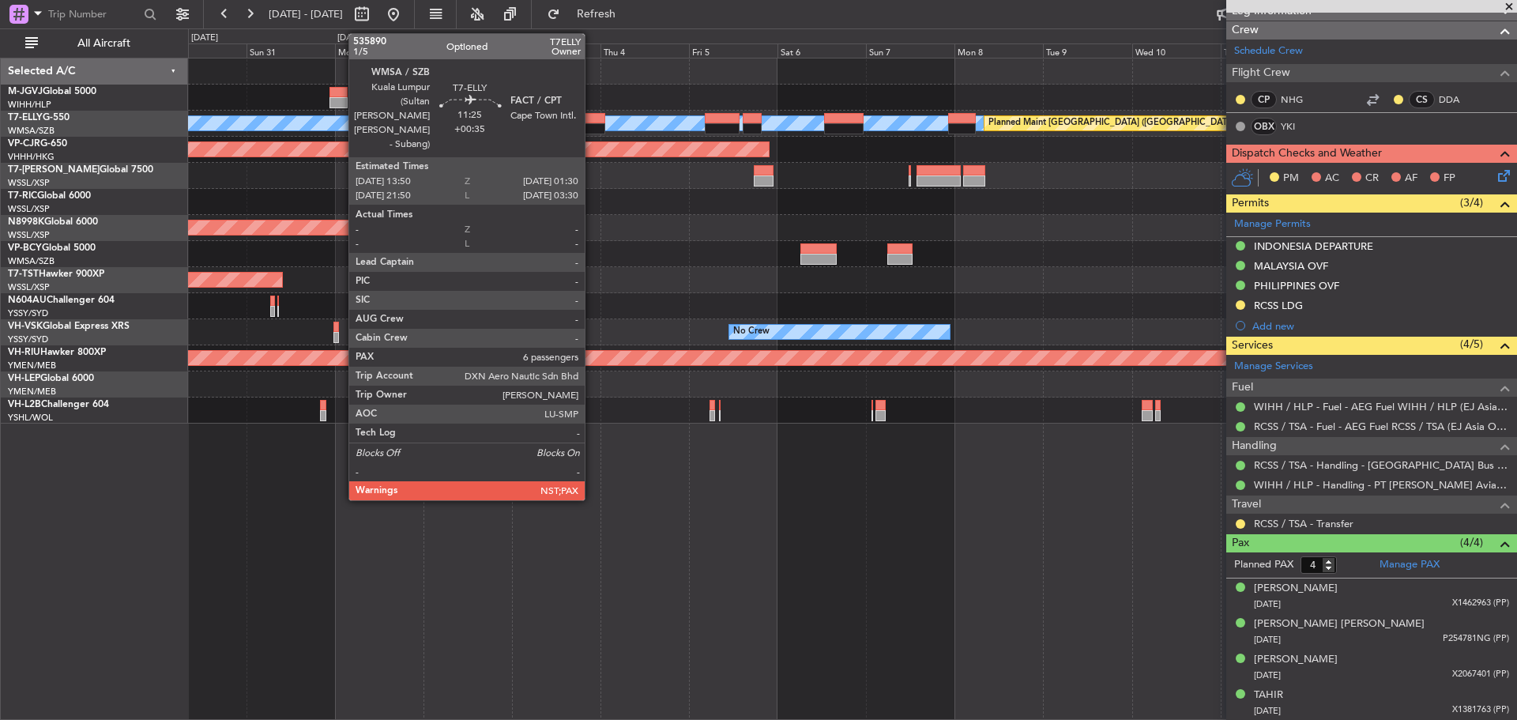
click at [592, 124] on div at bounding box center [583, 128] width 43 height 11
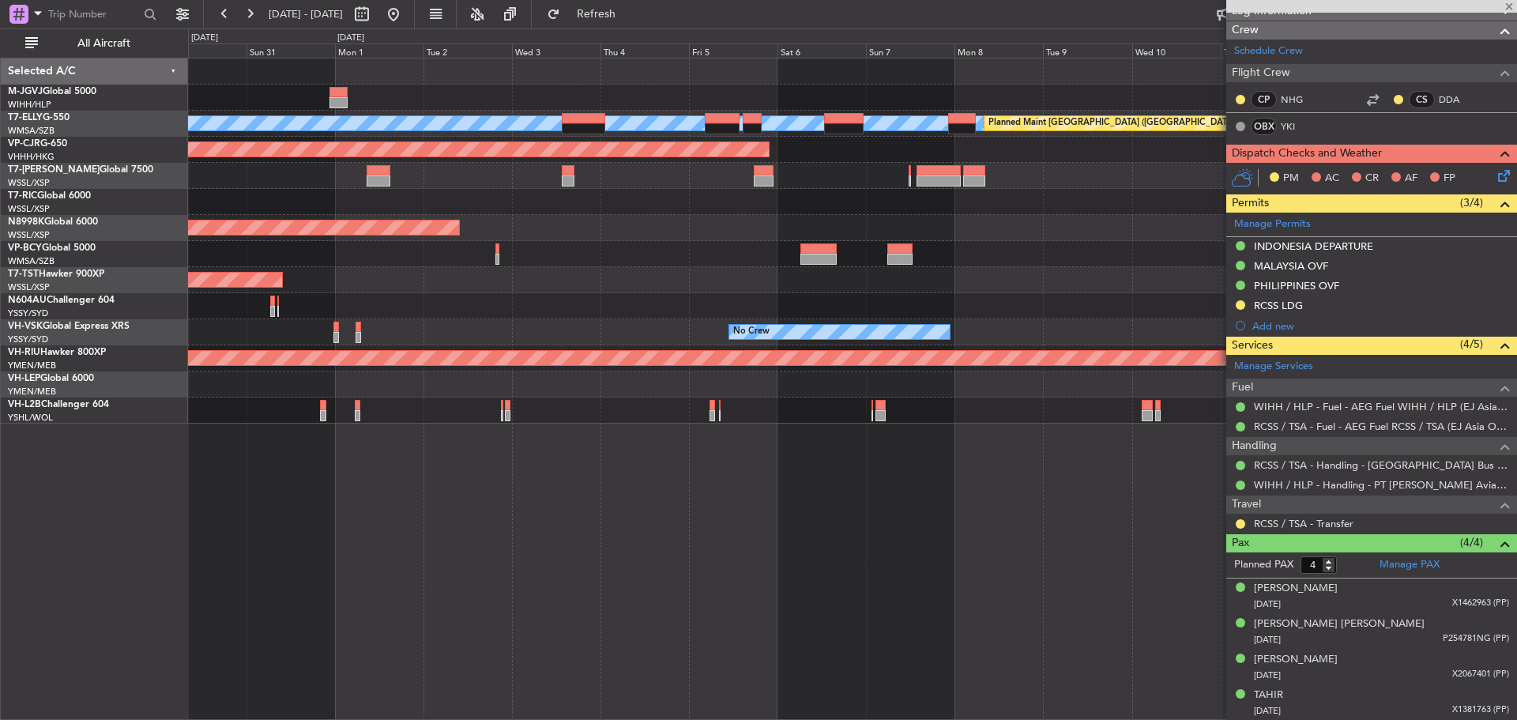
type input "+00:35"
type input "6"
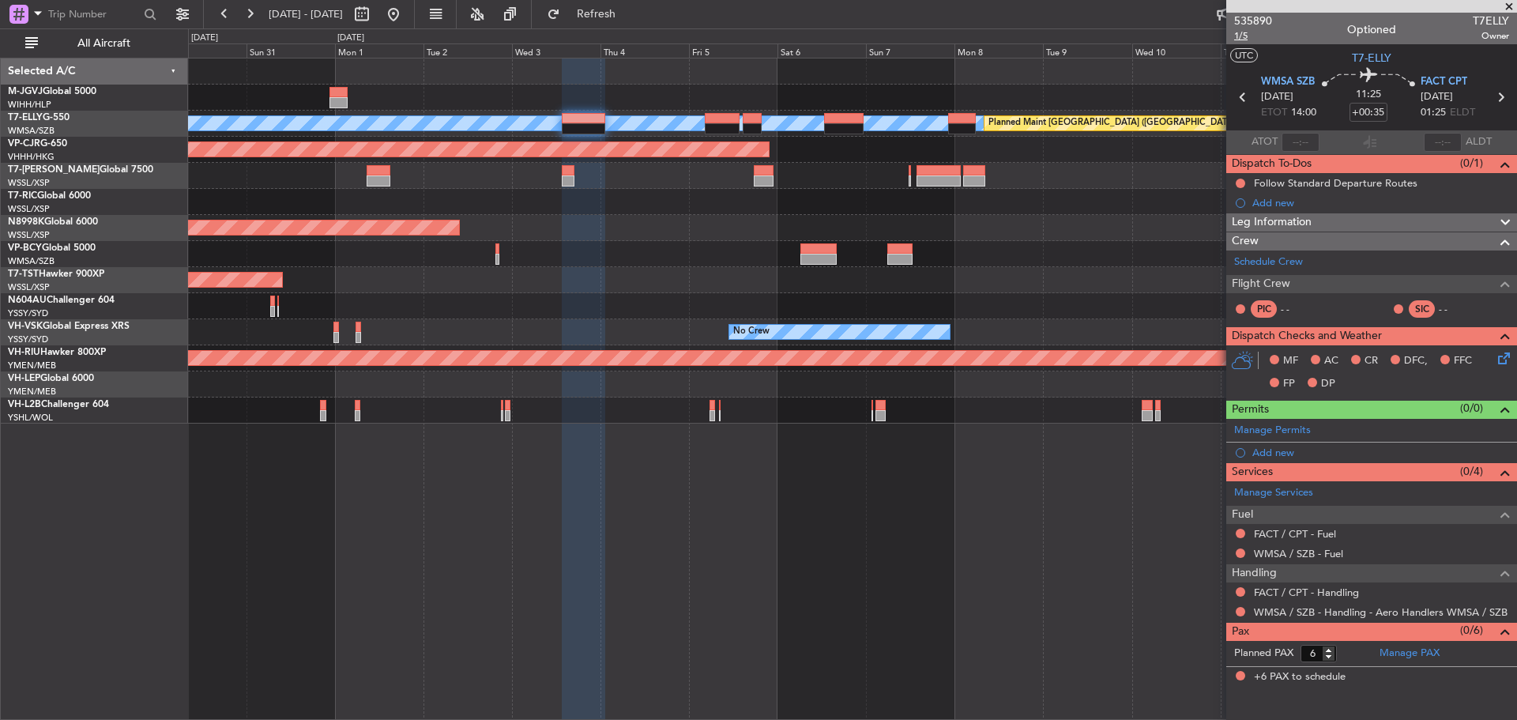
click at [1239, 37] on span "1/5" at bounding box center [1253, 35] width 38 height 13
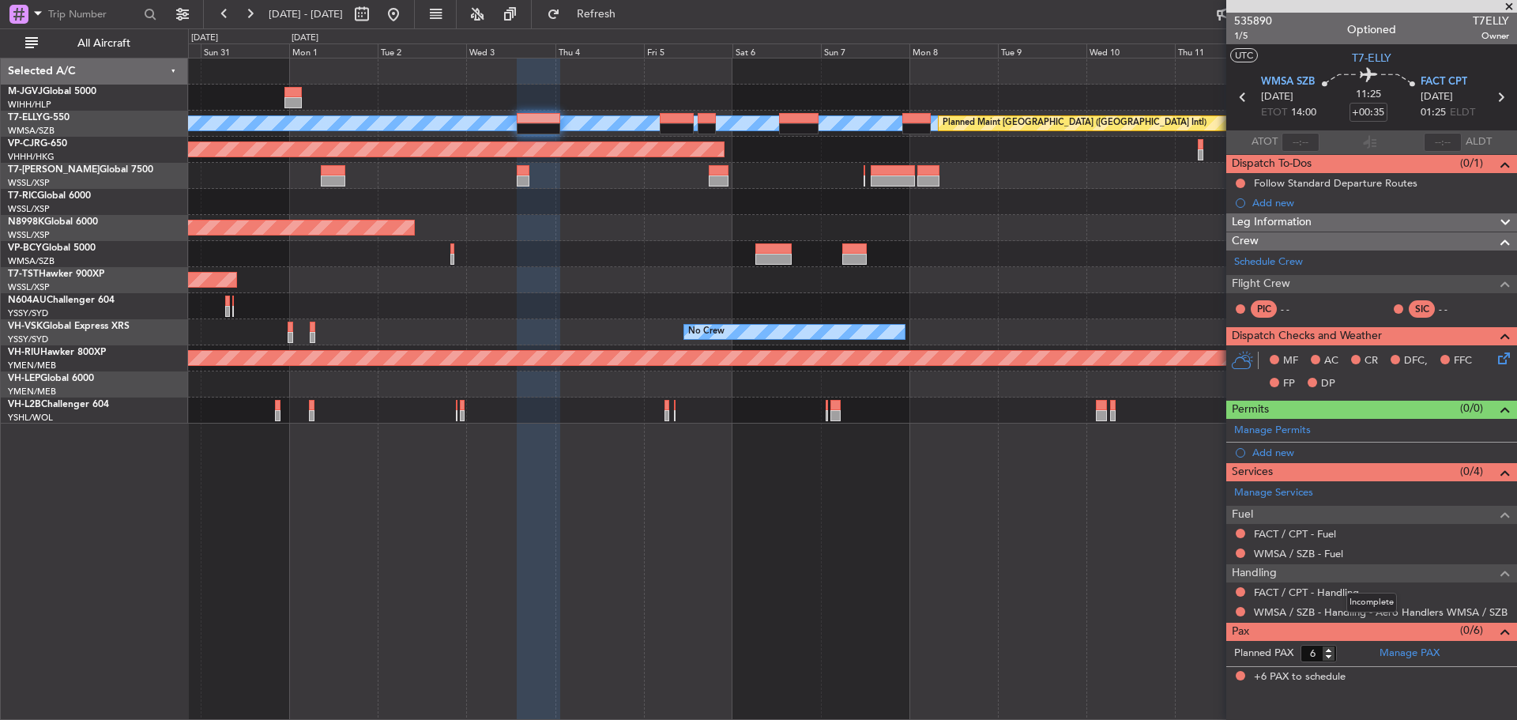
click at [1340, 593] on mat-tooltip-component "Incomplete" at bounding box center [1371, 602] width 73 height 42
click at [1295, 592] on link "FACT / CPT - Handling" at bounding box center [1306, 591] width 105 height 13
click at [1499, 98] on icon at bounding box center [1500, 97] width 21 height 21
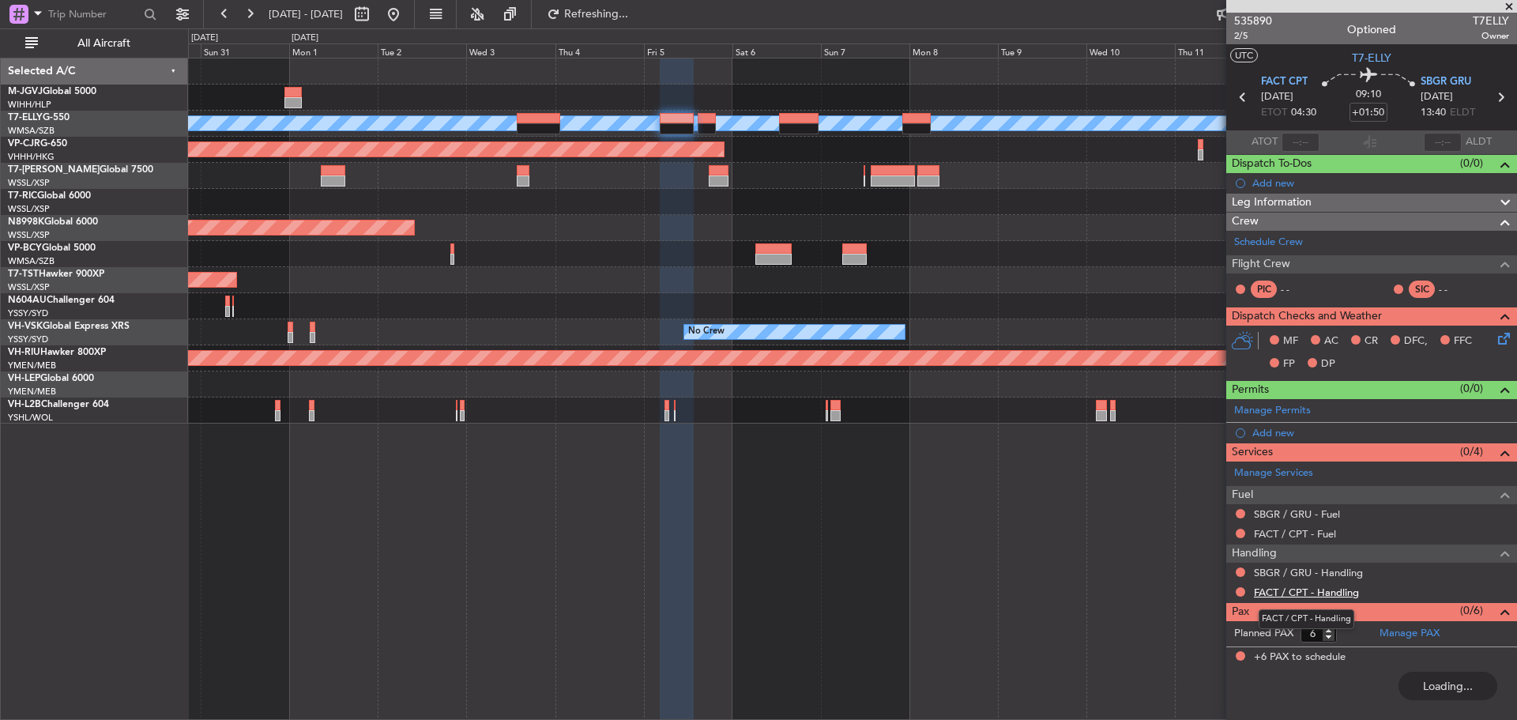
click at [1299, 593] on link "FACT / CPT - Handling" at bounding box center [1306, 591] width 105 height 13
click at [617, 16] on span "Refresh" at bounding box center [596, 14] width 66 height 11
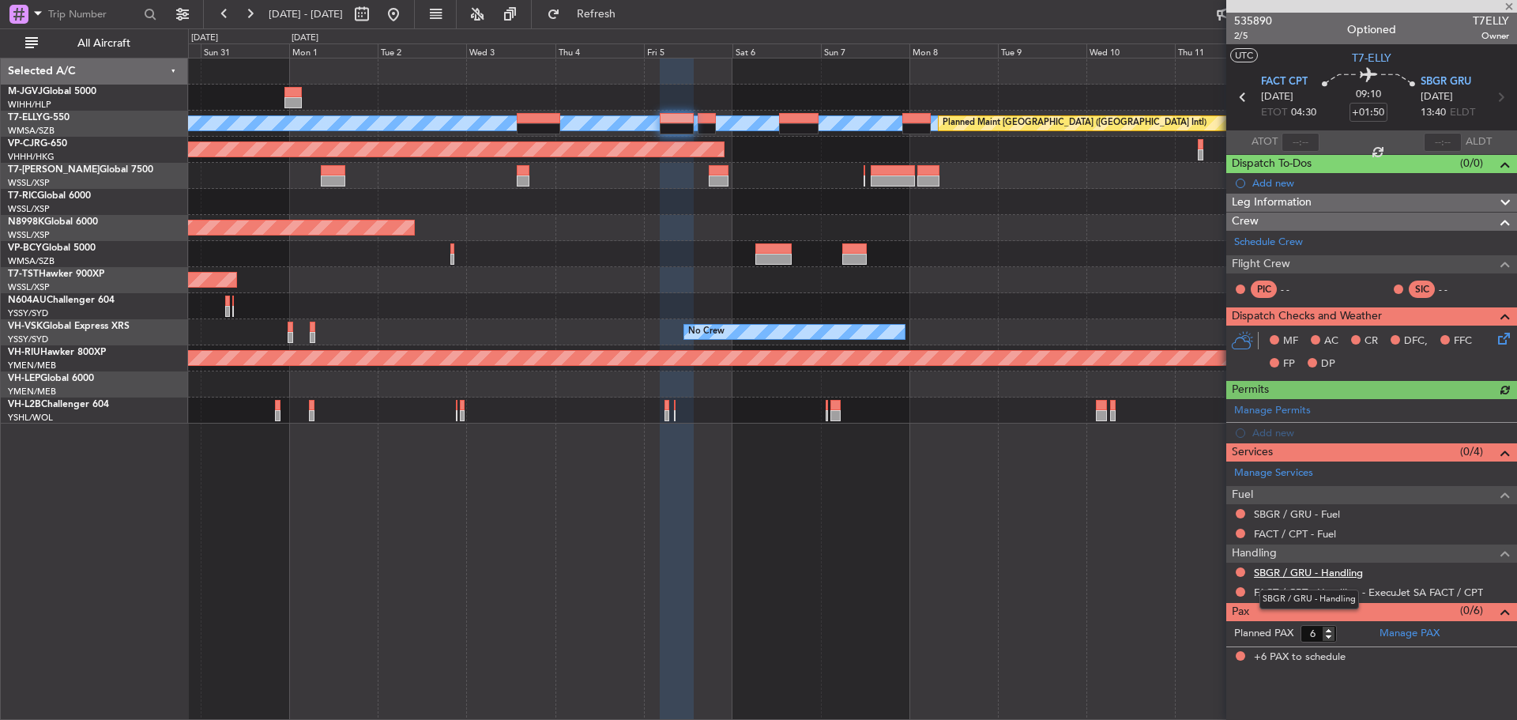
click at [1303, 567] on link "SBGR / GRU - Handling" at bounding box center [1308, 572] width 109 height 13
click at [620, 13] on span "Refresh" at bounding box center [596, 14] width 66 height 11
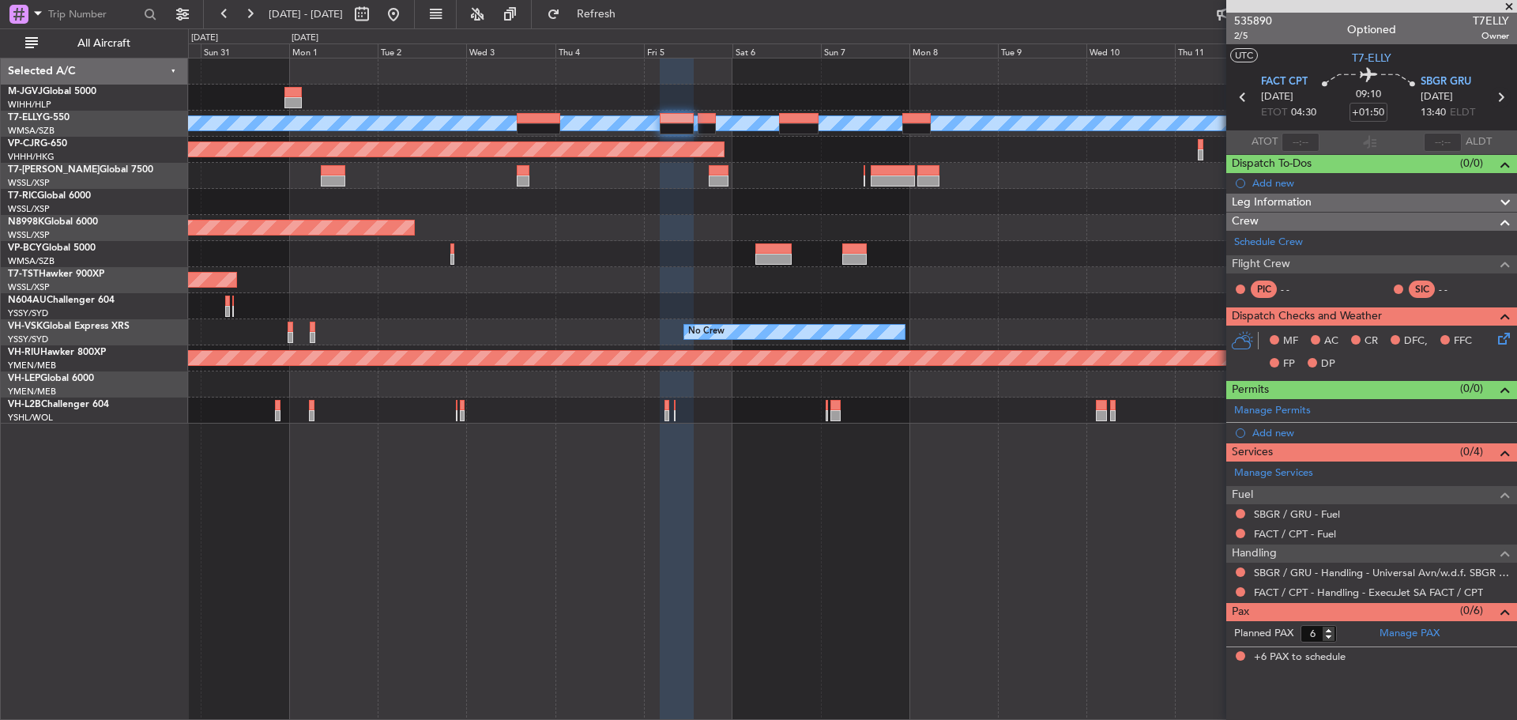
click at [1502, 98] on icon at bounding box center [1500, 97] width 21 height 21
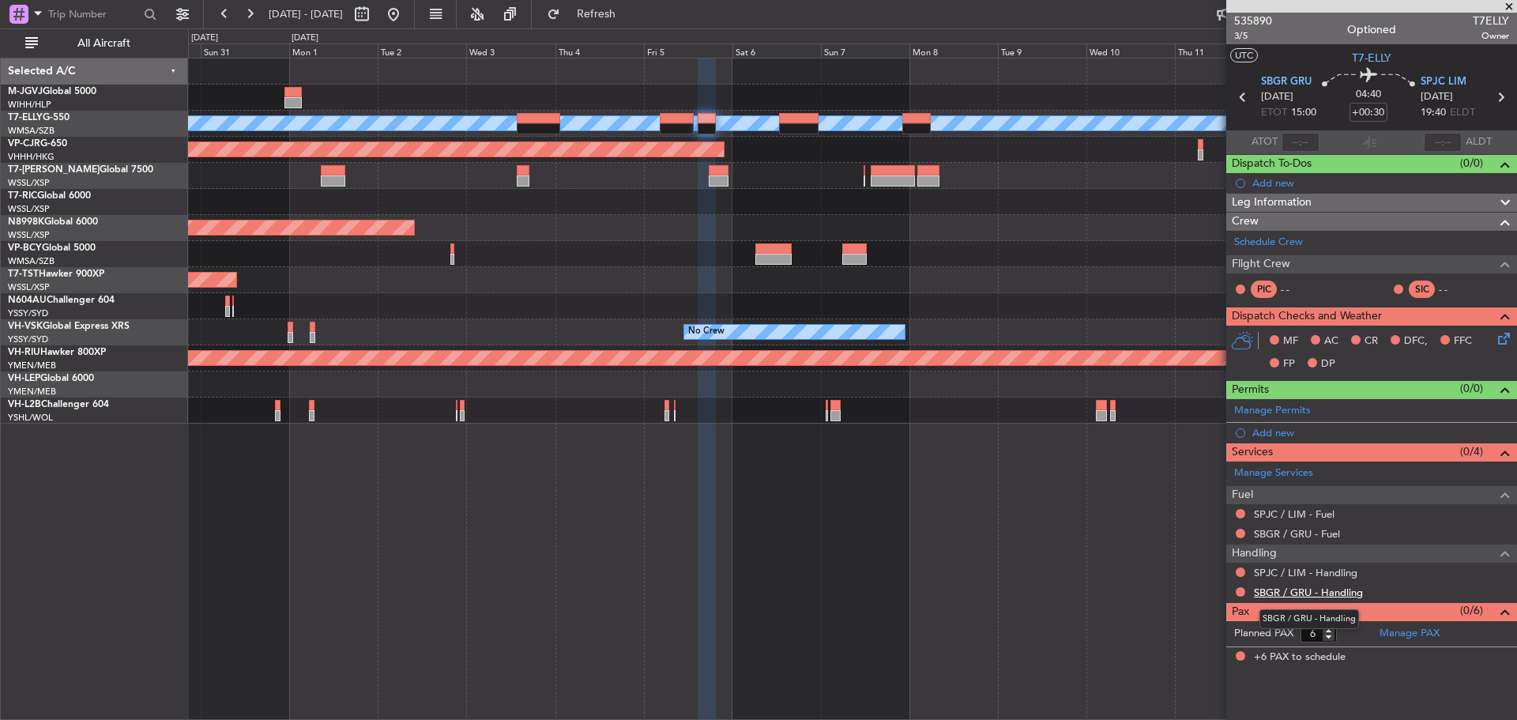
click at [1285, 589] on link "SBGR / GRU - Handling" at bounding box center [1308, 591] width 109 height 13
click at [634, 23] on button "Refresh" at bounding box center [587, 14] width 95 height 25
click at [1282, 572] on link "SPJC / LIM - Handling" at bounding box center [1305, 572] width 103 height 13
click at [630, 20] on span "Refresh" at bounding box center [596, 14] width 66 height 11
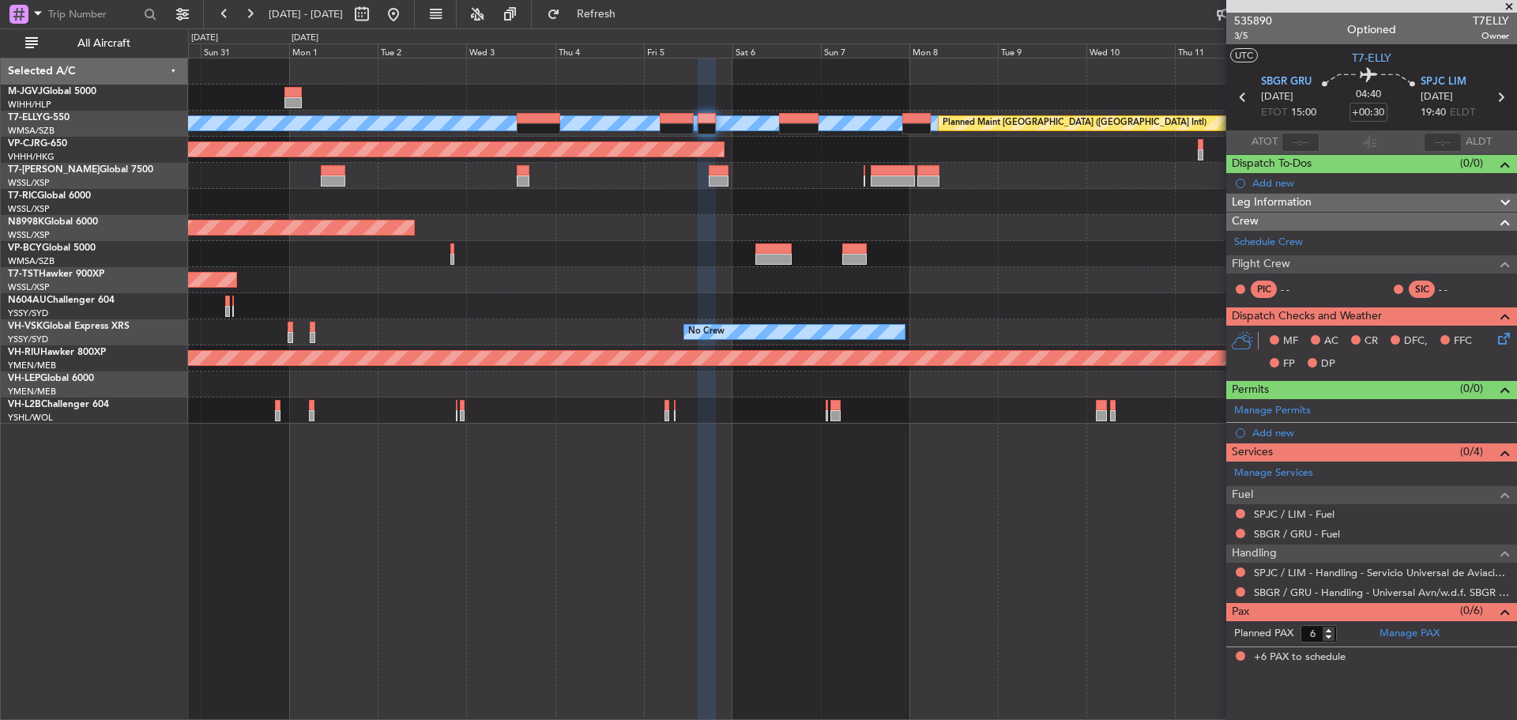
click at [1500, 96] on icon at bounding box center [1500, 97] width 21 height 21
type input "+00:20"
type input "0"
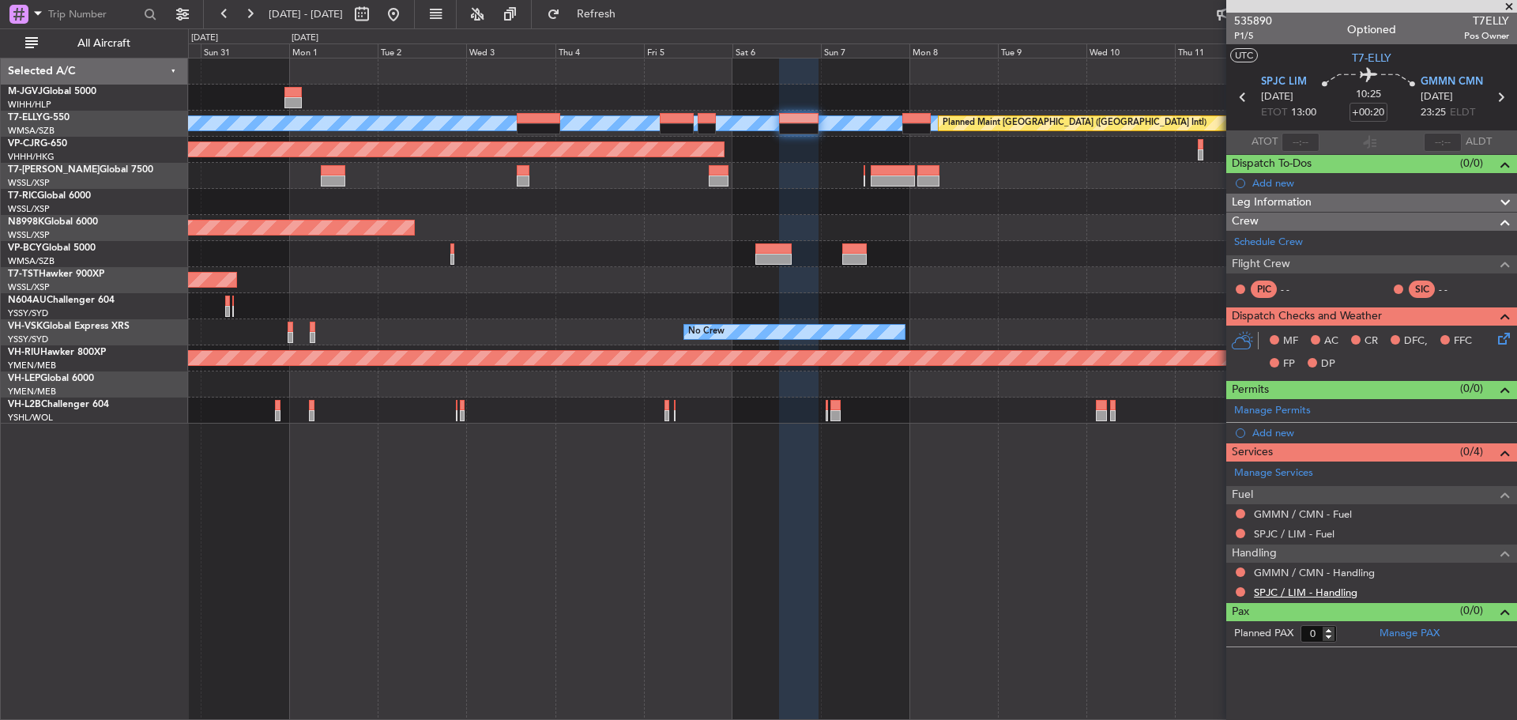
click at [1272, 592] on link "SPJC / LIM - Handling" at bounding box center [1305, 591] width 103 height 13
click at [621, 15] on span "Refresh" at bounding box center [596, 14] width 66 height 11
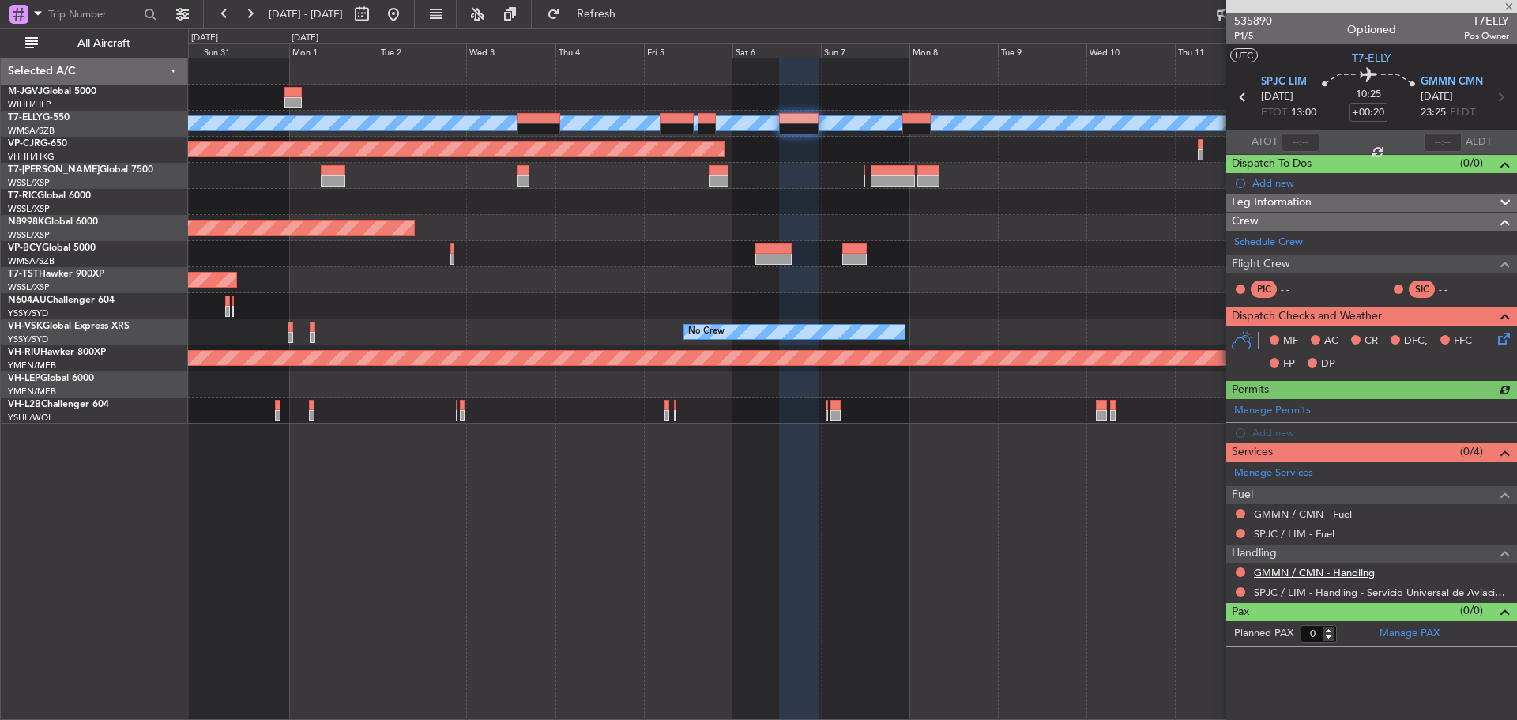
click at [1301, 573] on link "GMMN / CMN - Handling" at bounding box center [1314, 572] width 121 height 13
click at [608, 17] on button "Refresh" at bounding box center [587, 14] width 95 height 25
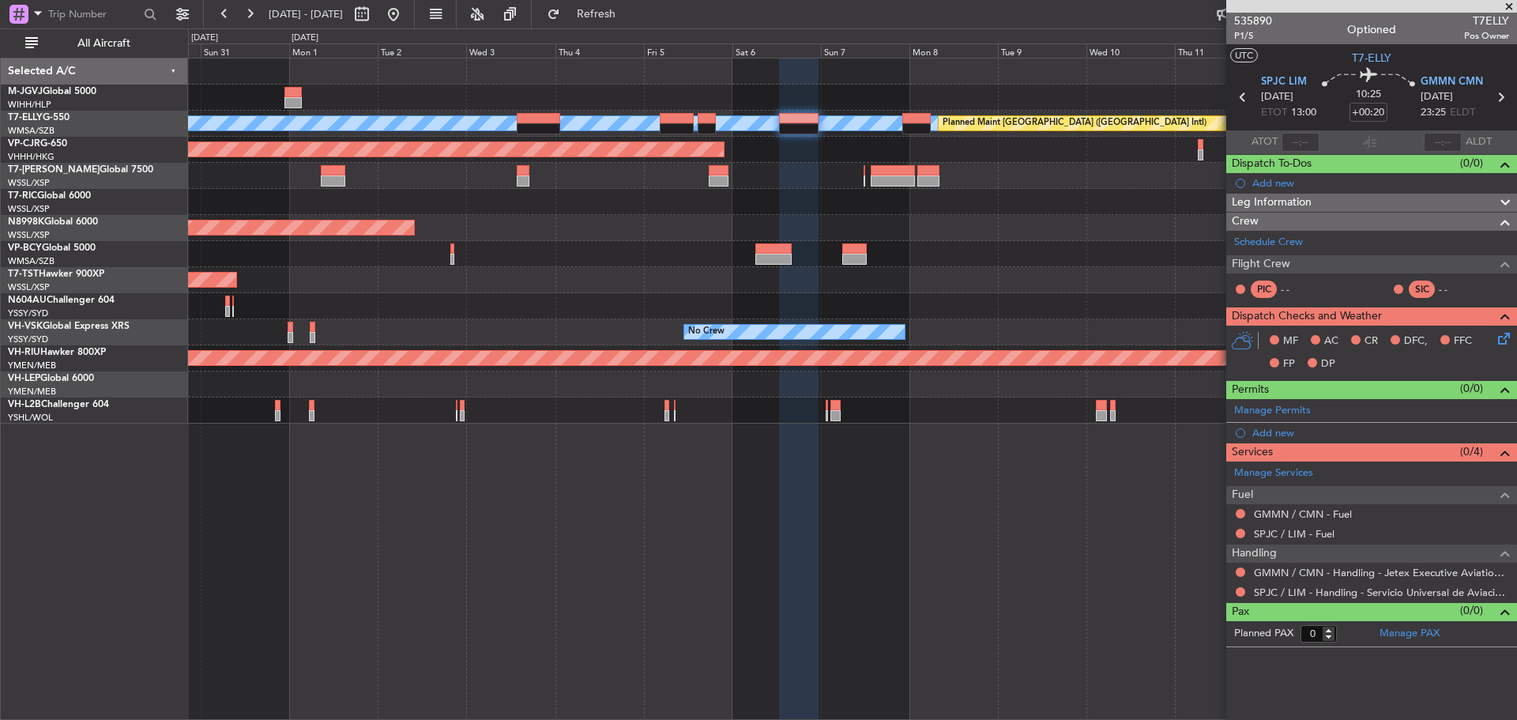
click at [1500, 96] on icon at bounding box center [1500, 97] width 21 height 21
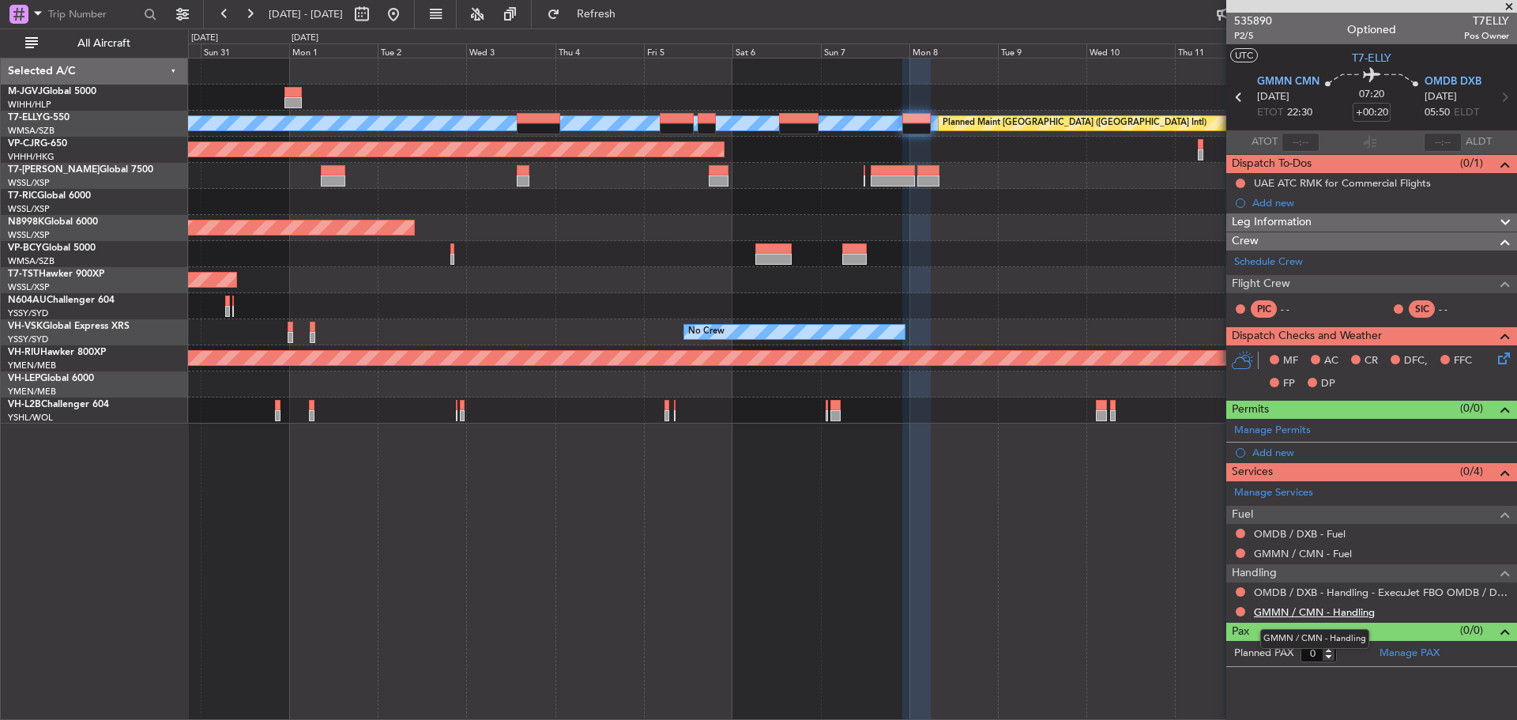
click at [1292, 614] on link "GMMN / CMN - Handling" at bounding box center [1314, 611] width 121 height 13
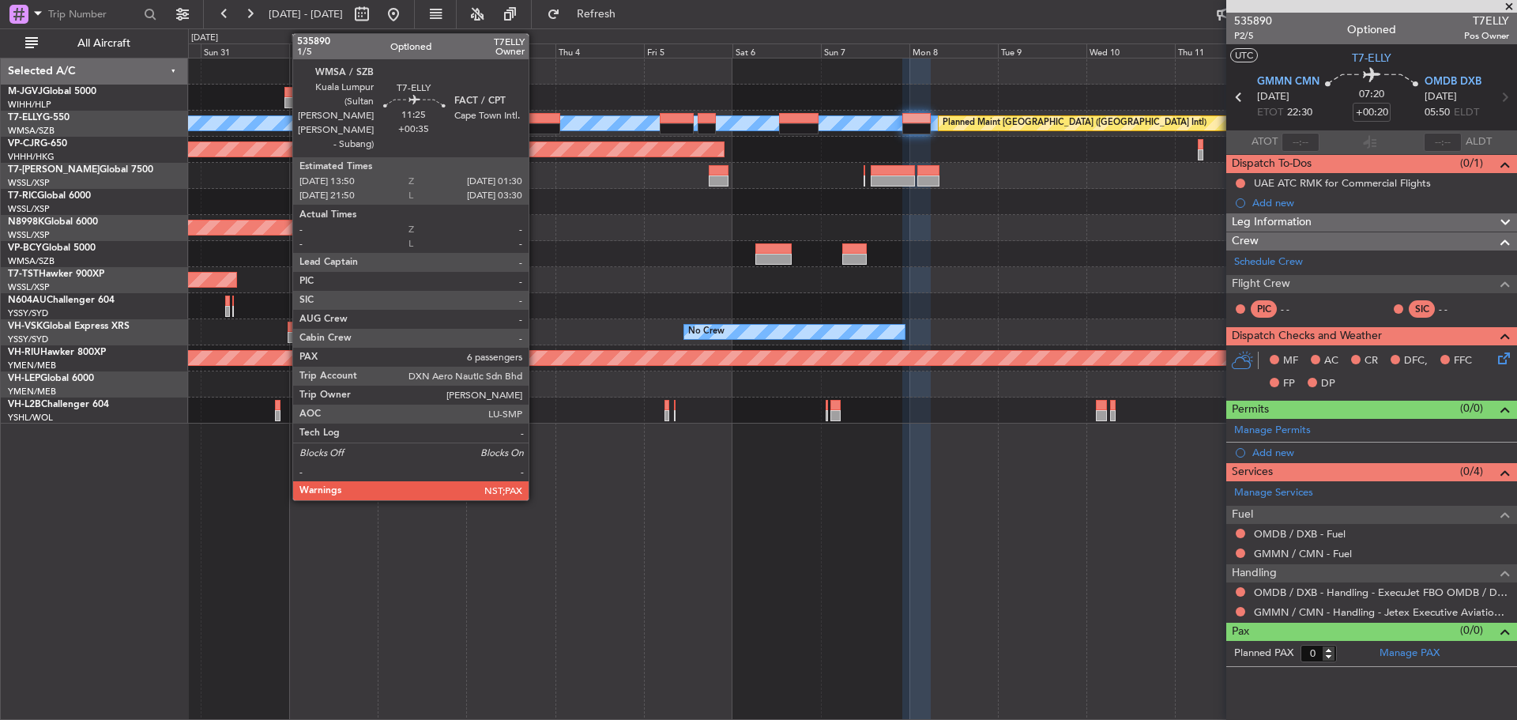
click at [536, 121] on div at bounding box center [538, 118] width 43 height 11
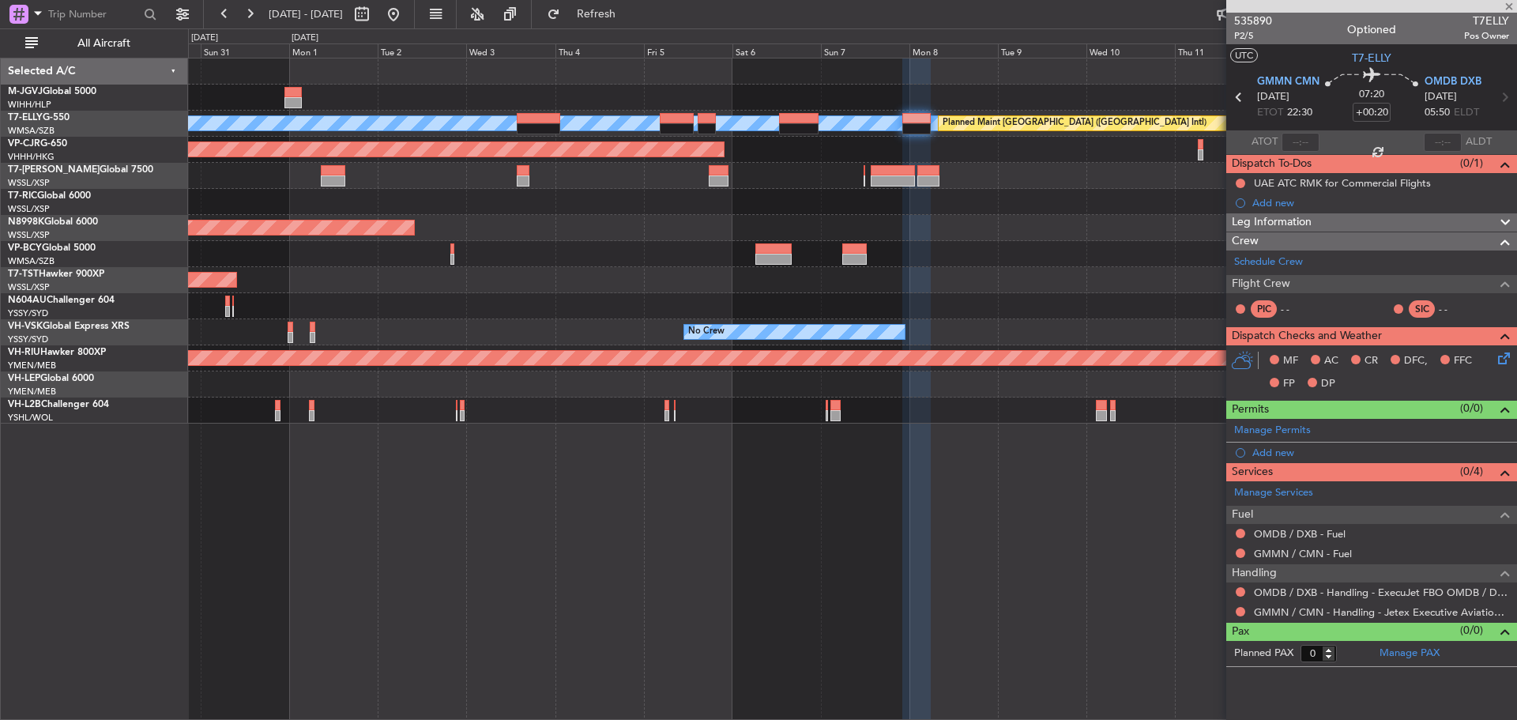
type input "+00:35"
type input "6"
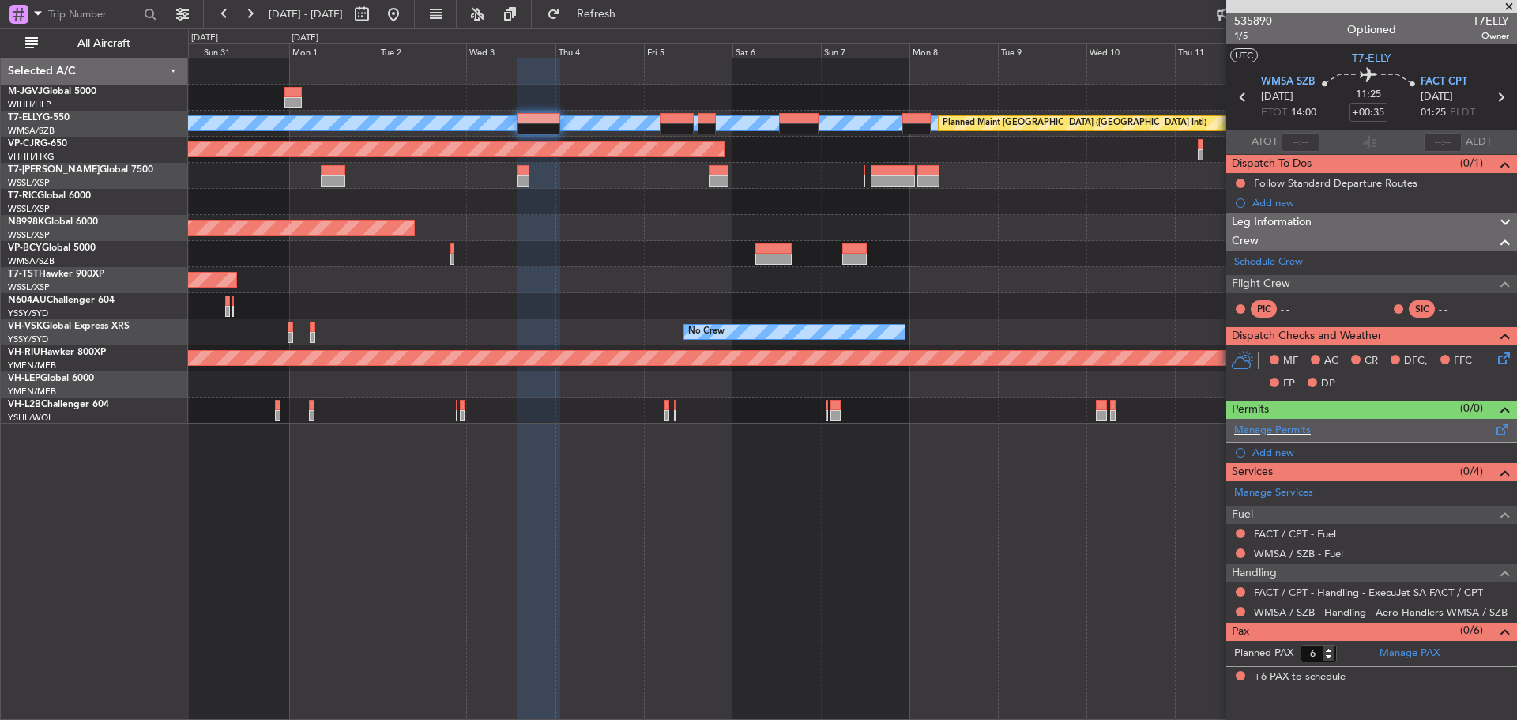
click at [1501, 428] on span at bounding box center [1502, 426] width 19 height 12
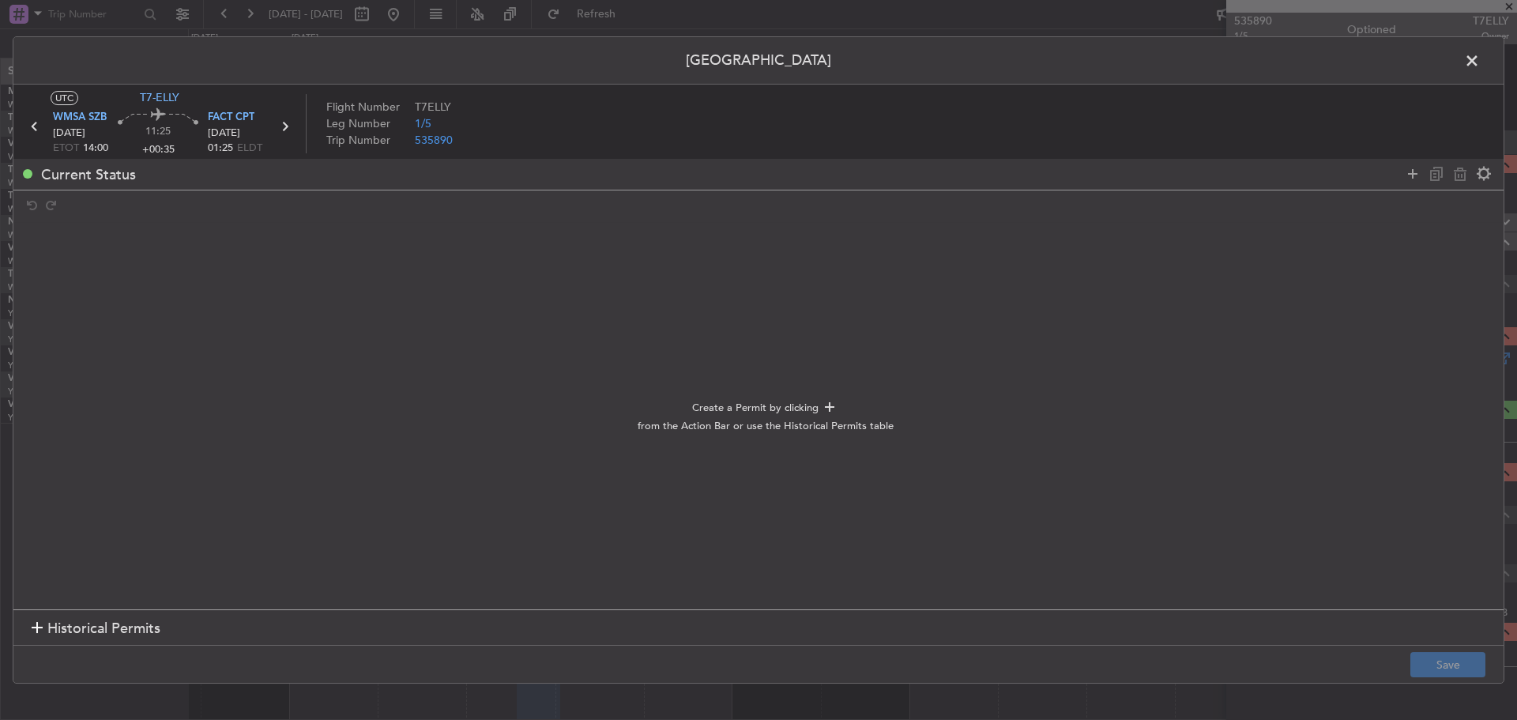
click at [254, 637] on section "Historical Permits" at bounding box center [758, 628] width 1490 height 38
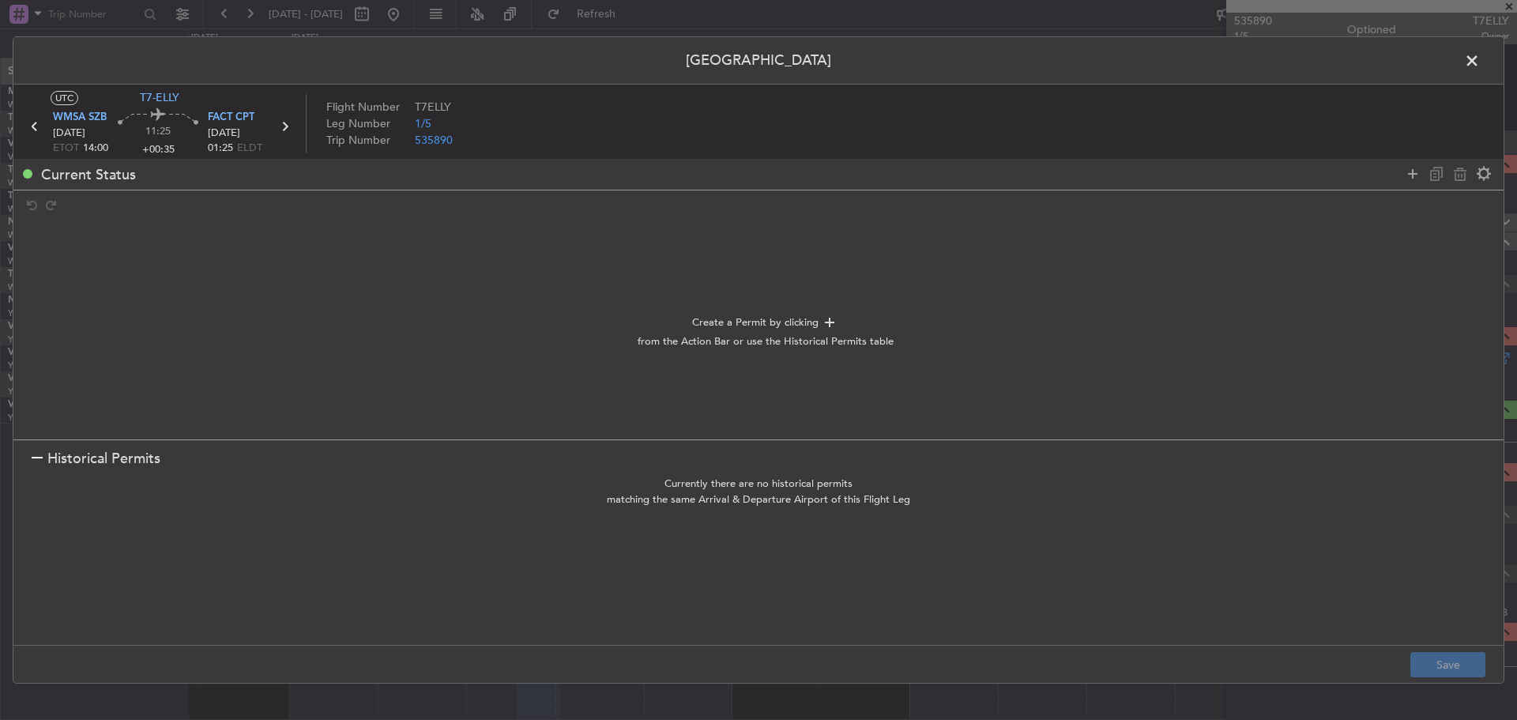
click at [239, 452] on section "Historical Permits" at bounding box center [758, 458] width 1490 height 38
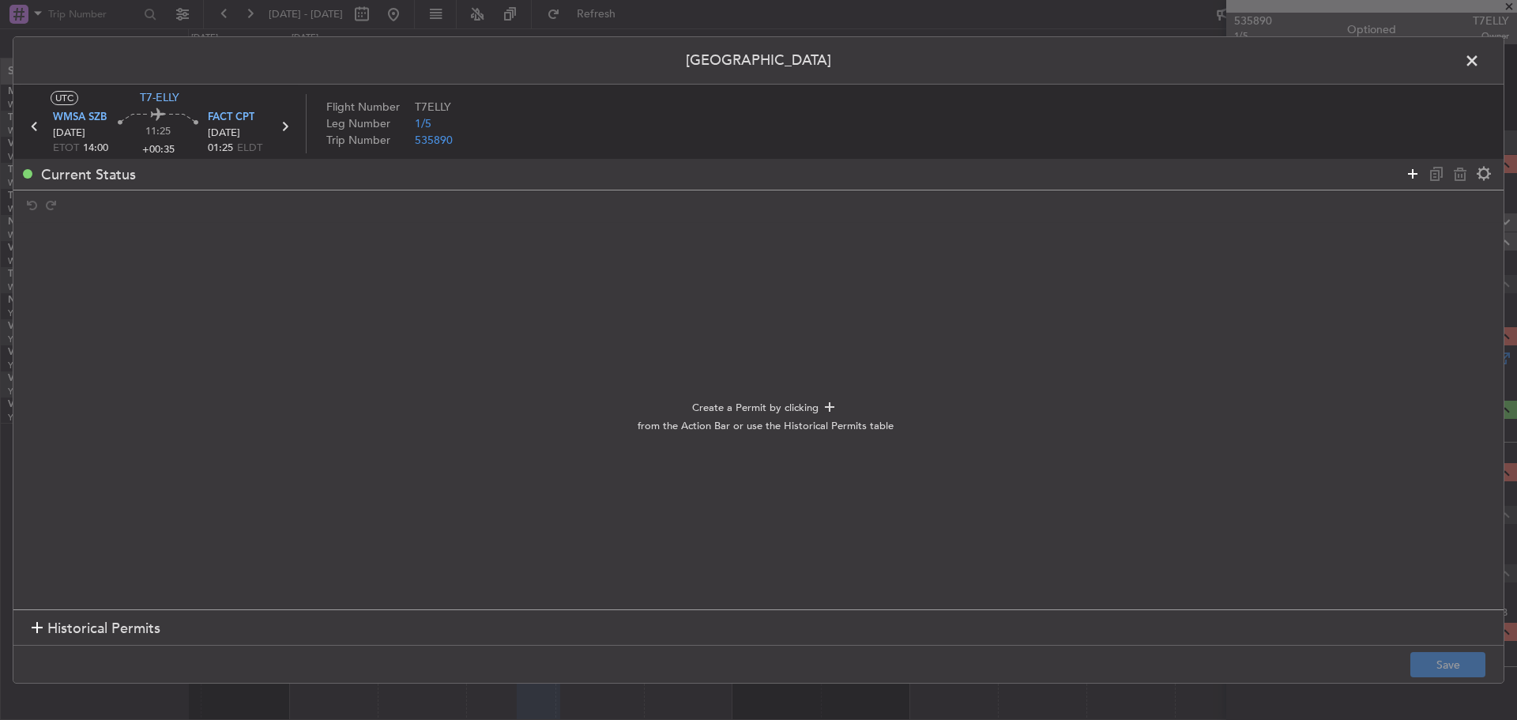
click at [1409, 175] on icon at bounding box center [1412, 173] width 19 height 19
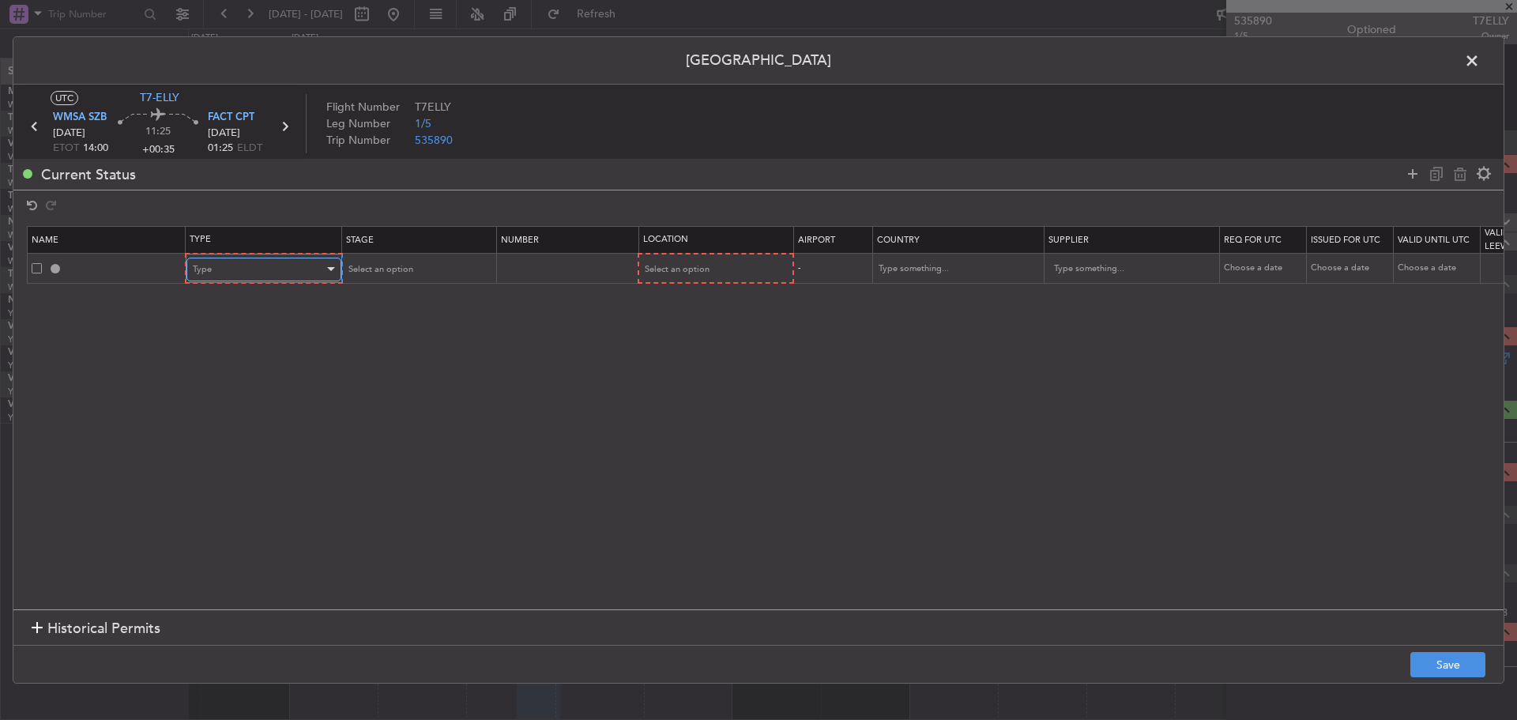
click at [287, 269] on div "Type" at bounding box center [258, 270] width 131 height 24
click at [257, 456] on span "Departure" at bounding box center [264, 460] width 141 height 24
click at [382, 265] on span "Select an option" at bounding box center [378, 269] width 65 height 12
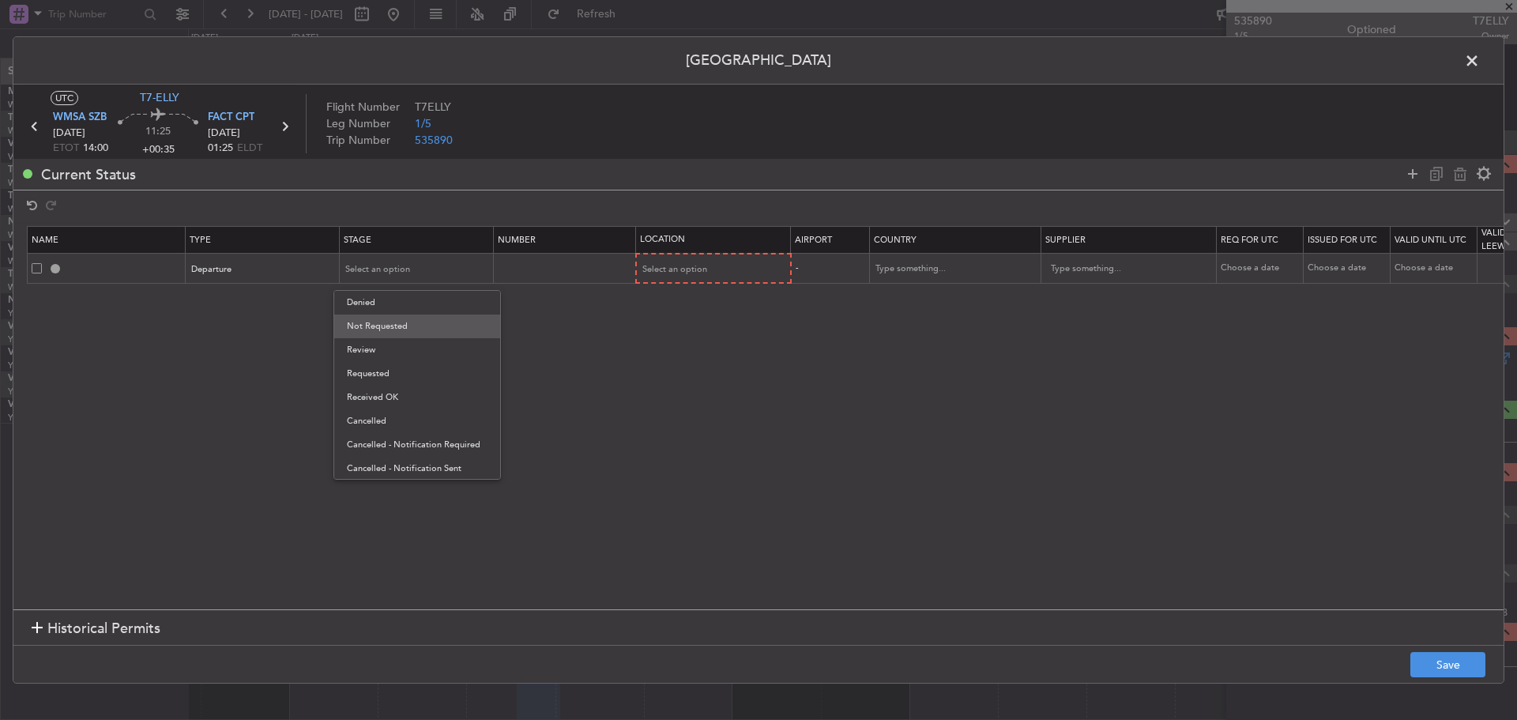
click at [386, 328] on span "Not Requested" at bounding box center [417, 326] width 141 height 24
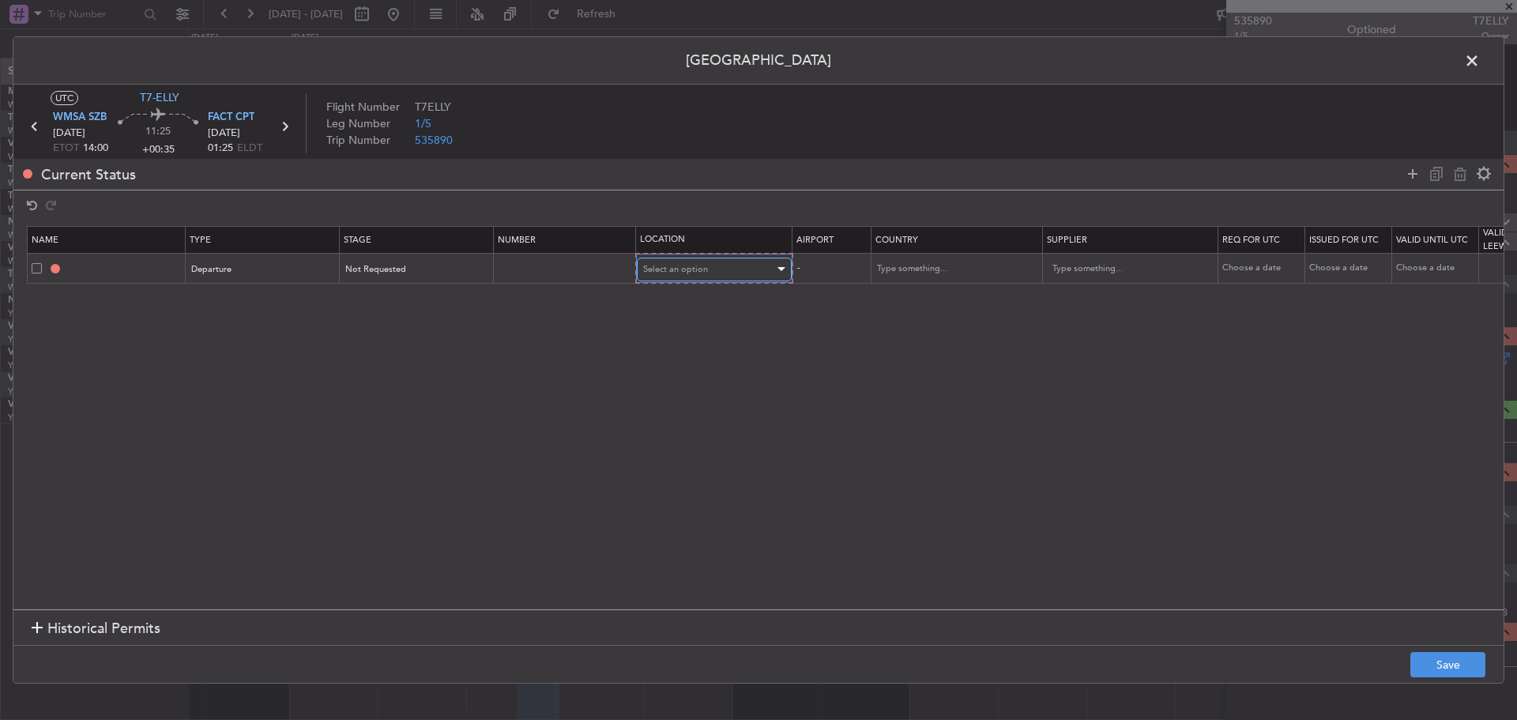
click at [684, 269] on span "Select an option" at bounding box center [675, 269] width 65 height 12
click at [684, 297] on span "Departure" at bounding box center [714, 303] width 141 height 24
click at [885, 267] on input "text" at bounding box center [946, 269] width 142 height 24
click at [893, 335] on span "[GEOGRAPHIC_DATA]" at bounding box center [955, 341] width 147 height 24
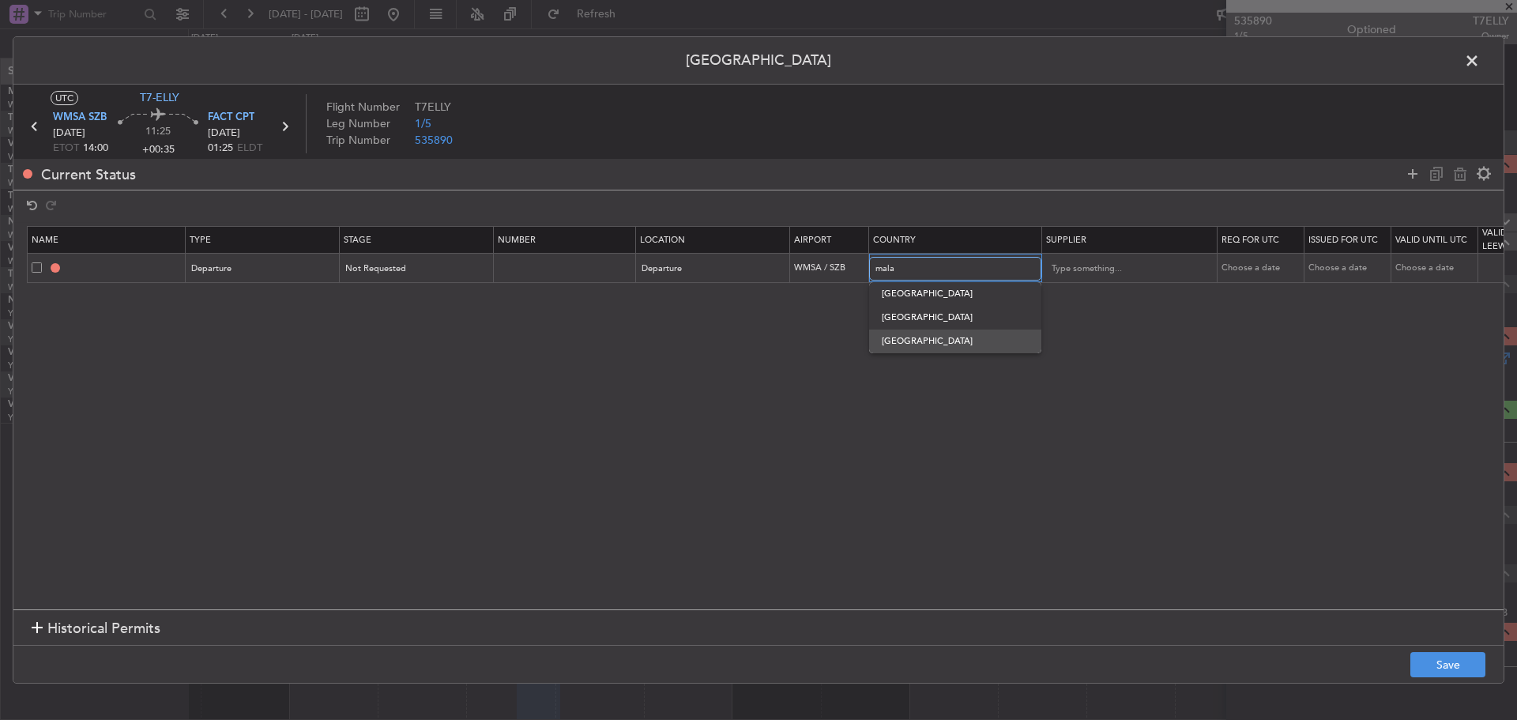
type input "[GEOGRAPHIC_DATA]"
click at [1409, 175] on icon at bounding box center [1412, 173] width 19 height 19
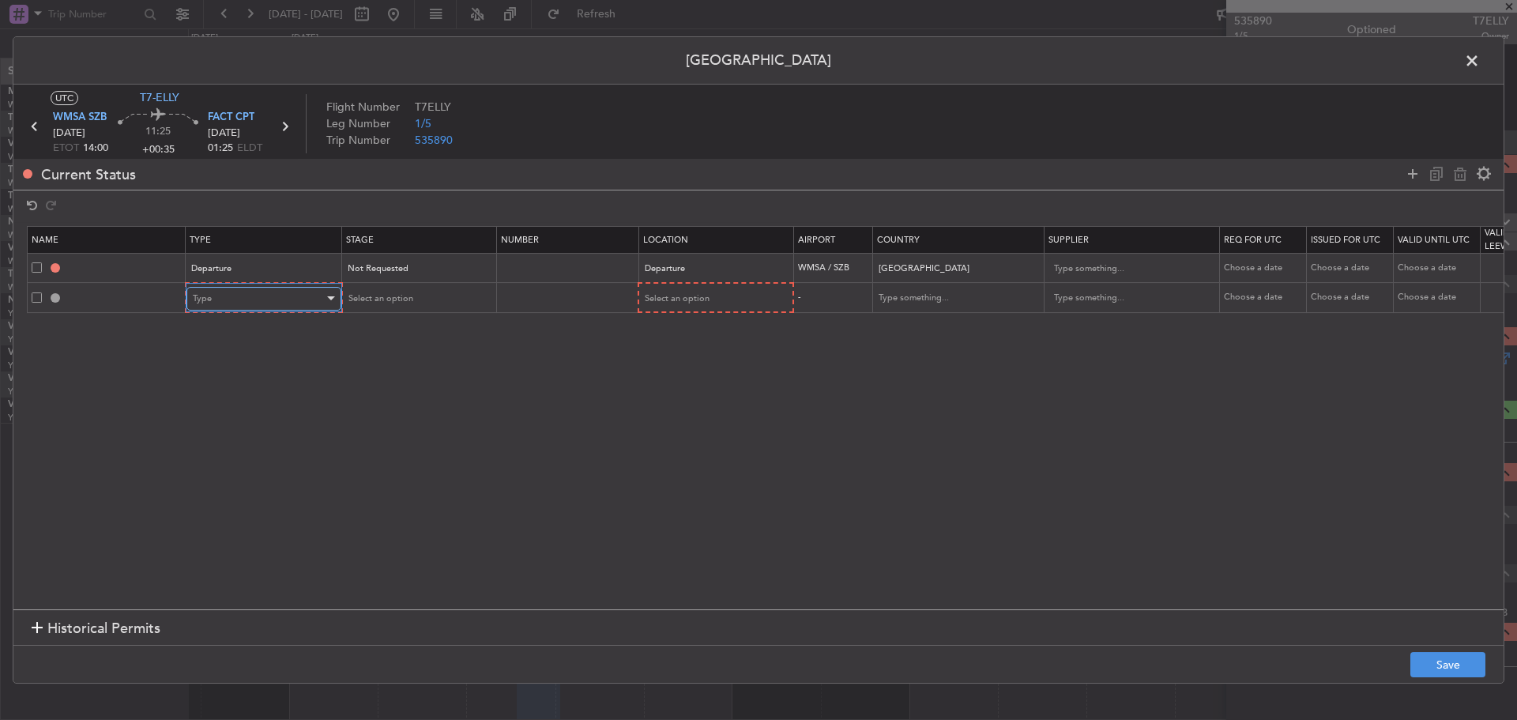
click at [303, 304] on div "Type" at bounding box center [258, 299] width 131 height 24
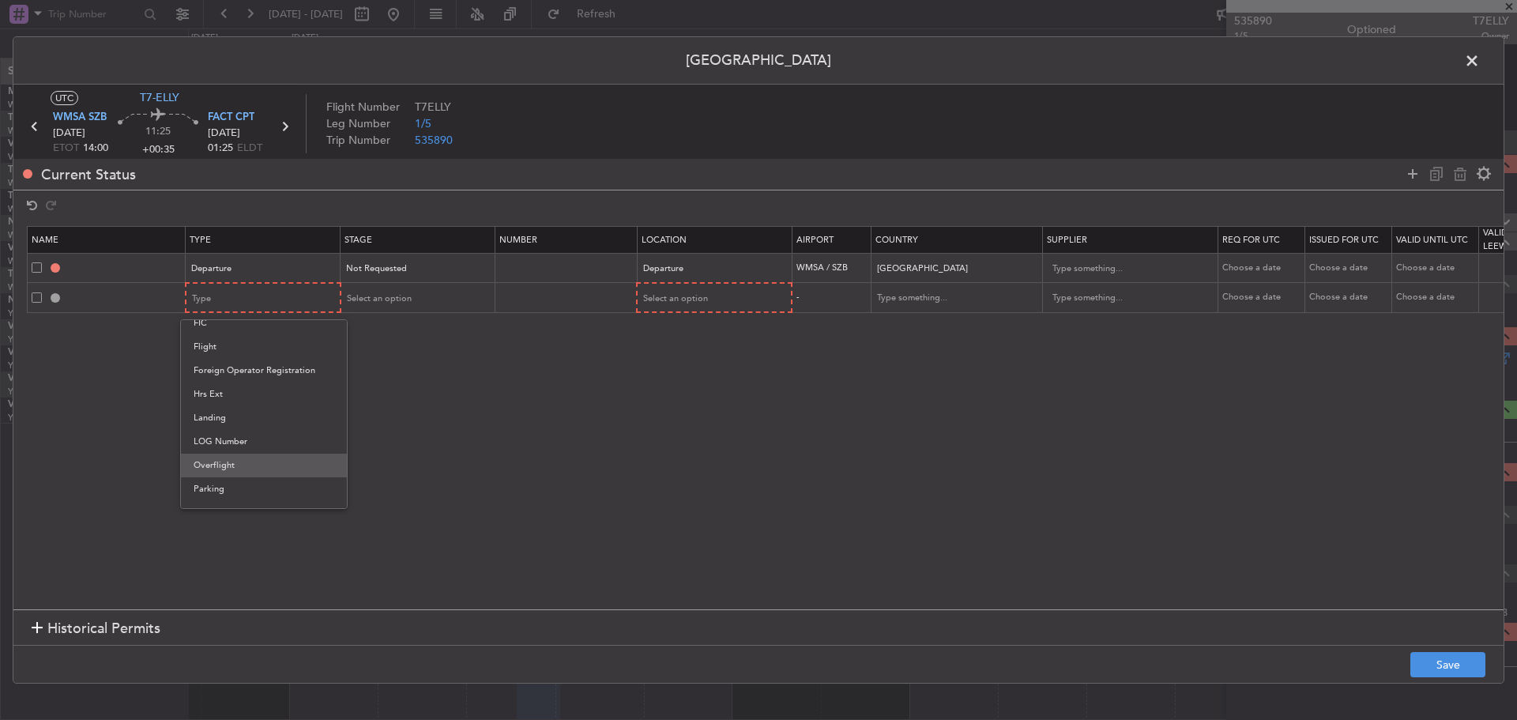
click at [255, 465] on span "Overflight" at bounding box center [264, 465] width 141 height 24
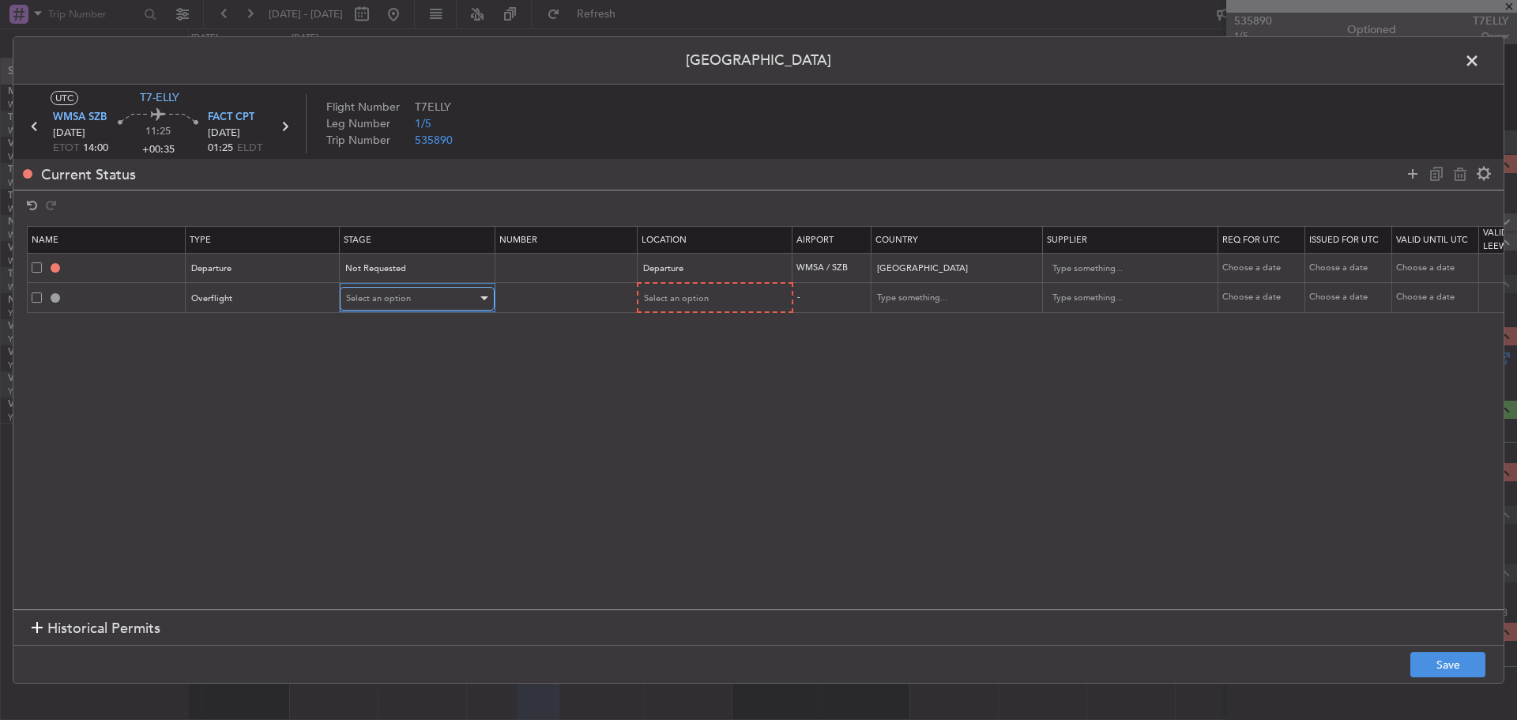
click at [404, 295] on span "Select an option" at bounding box center [378, 298] width 65 height 12
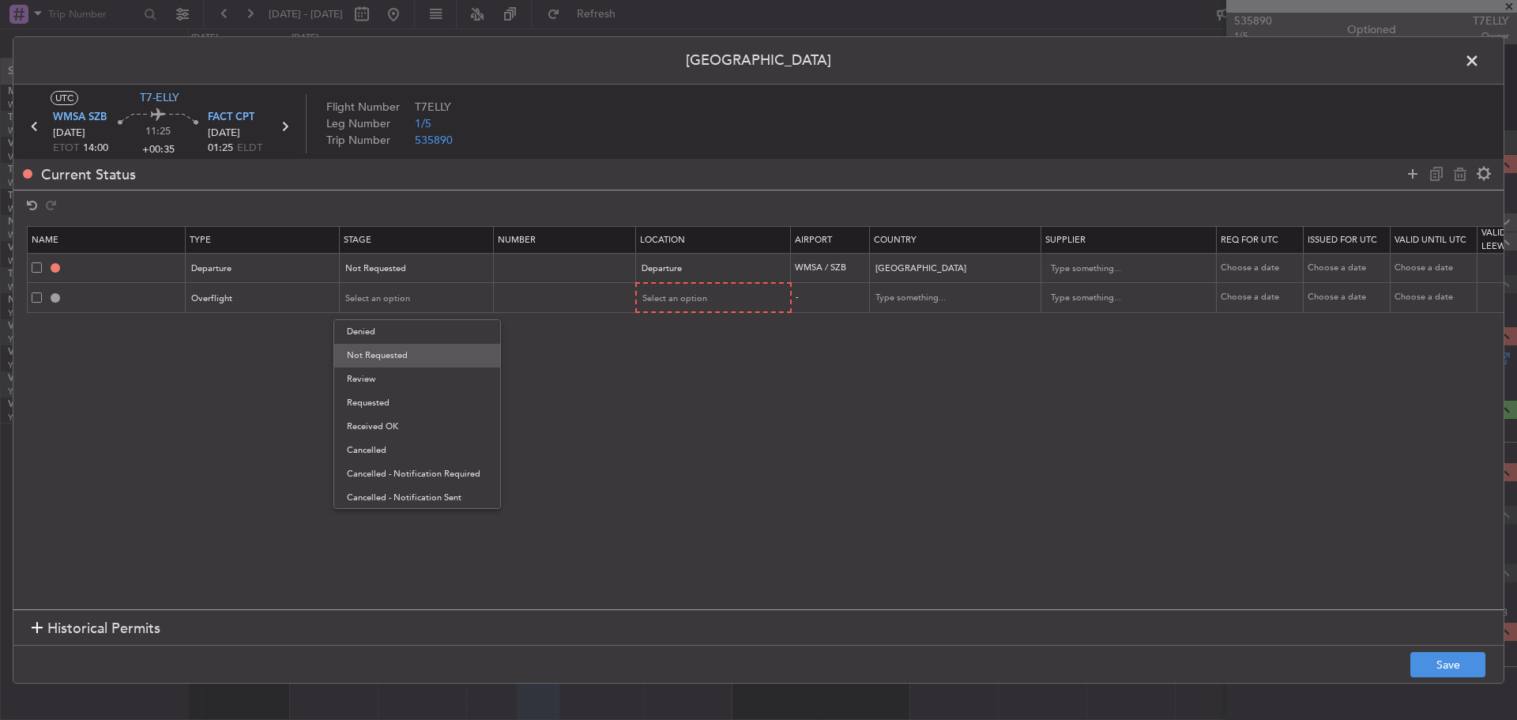
click at [398, 358] on span "Not Requested" at bounding box center [417, 356] width 141 height 24
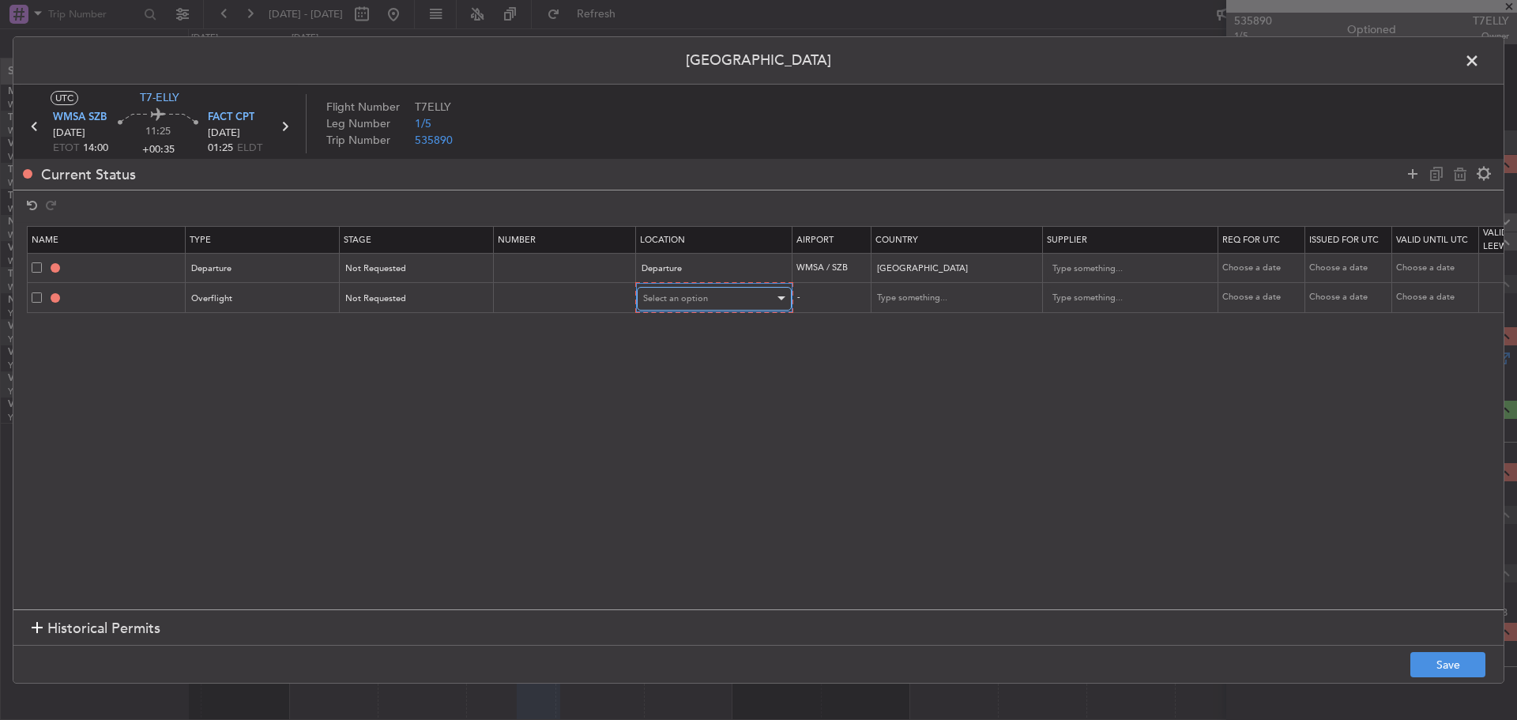
click at [686, 299] on span "Select an option" at bounding box center [675, 298] width 65 height 12
click at [670, 422] on span "Enroute" at bounding box center [714, 427] width 141 height 24
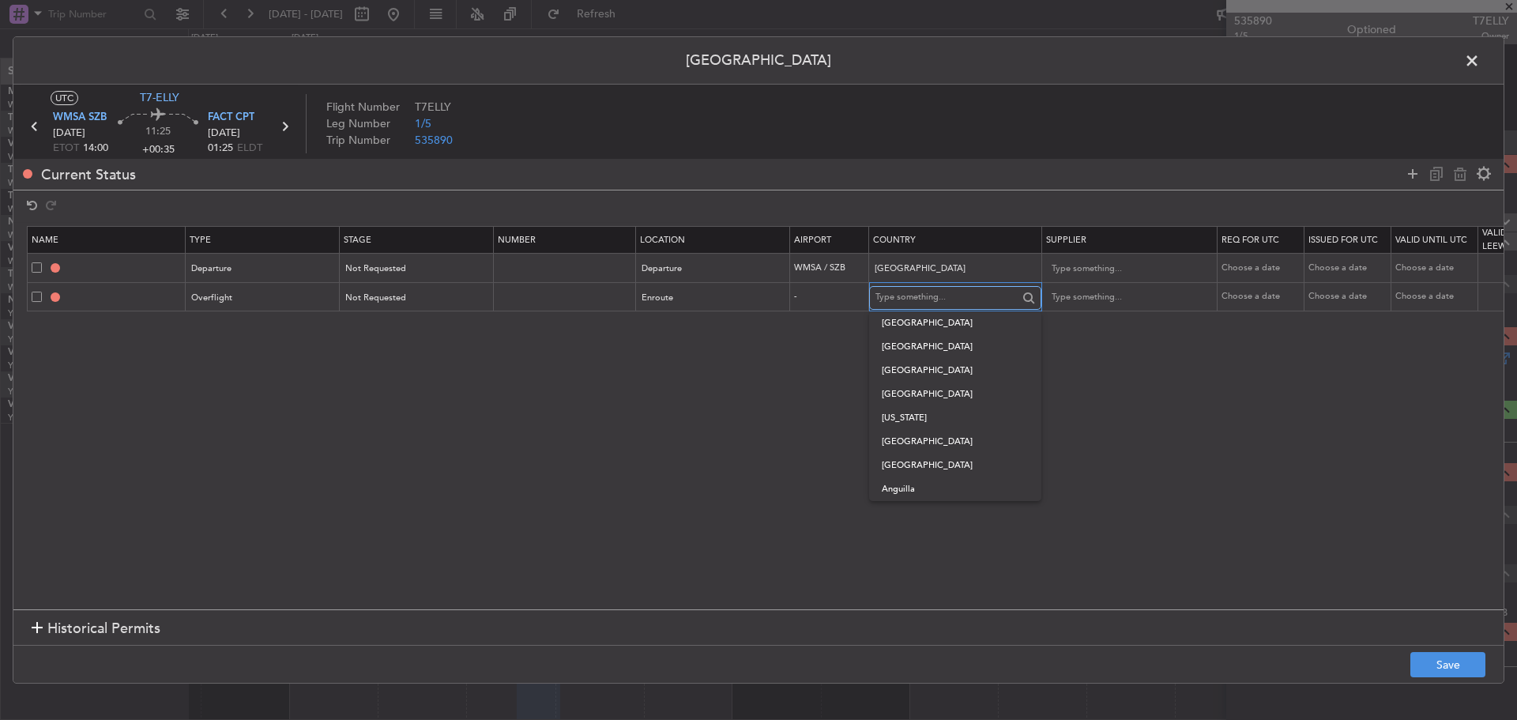
click at [900, 295] on input "text" at bounding box center [946, 298] width 142 height 24
click at [899, 365] on span "[GEOGRAPHIC_DATA]" at bounding box center [955, 371] width 147 height 24
type input "[GEOGRAPHIC_DATA]"
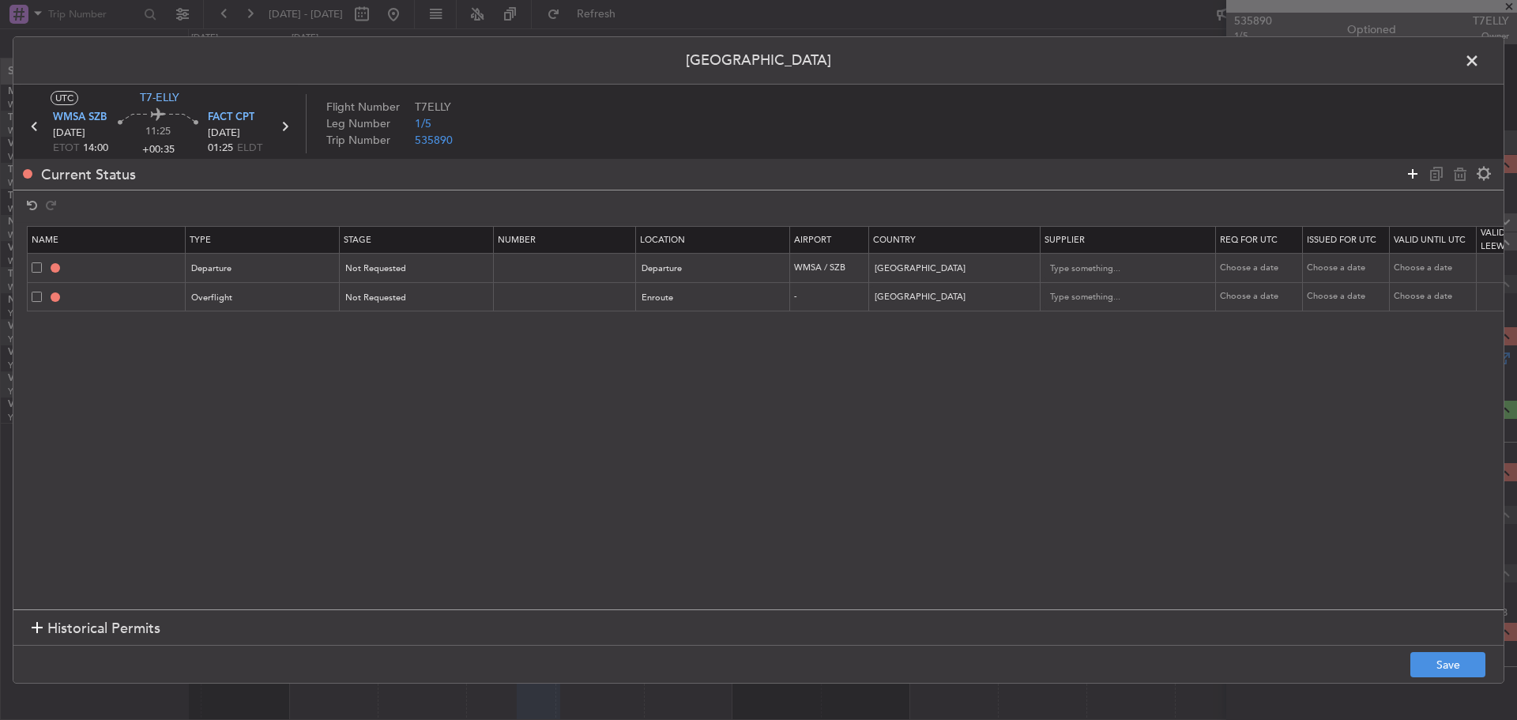
click at [1409, 179] on icon at bounding box center [1412, 173] width 19 height 19
click at [230, 325] on div "Type" at bounding box center [258, 327] width 131 height 24
click at [228, 492] on span "Overflight" at bounding box center [264, 494] width 141 height 24
click at [389, 326] on span "Select an option" at bounding box center [378, 327] width 65 height 12
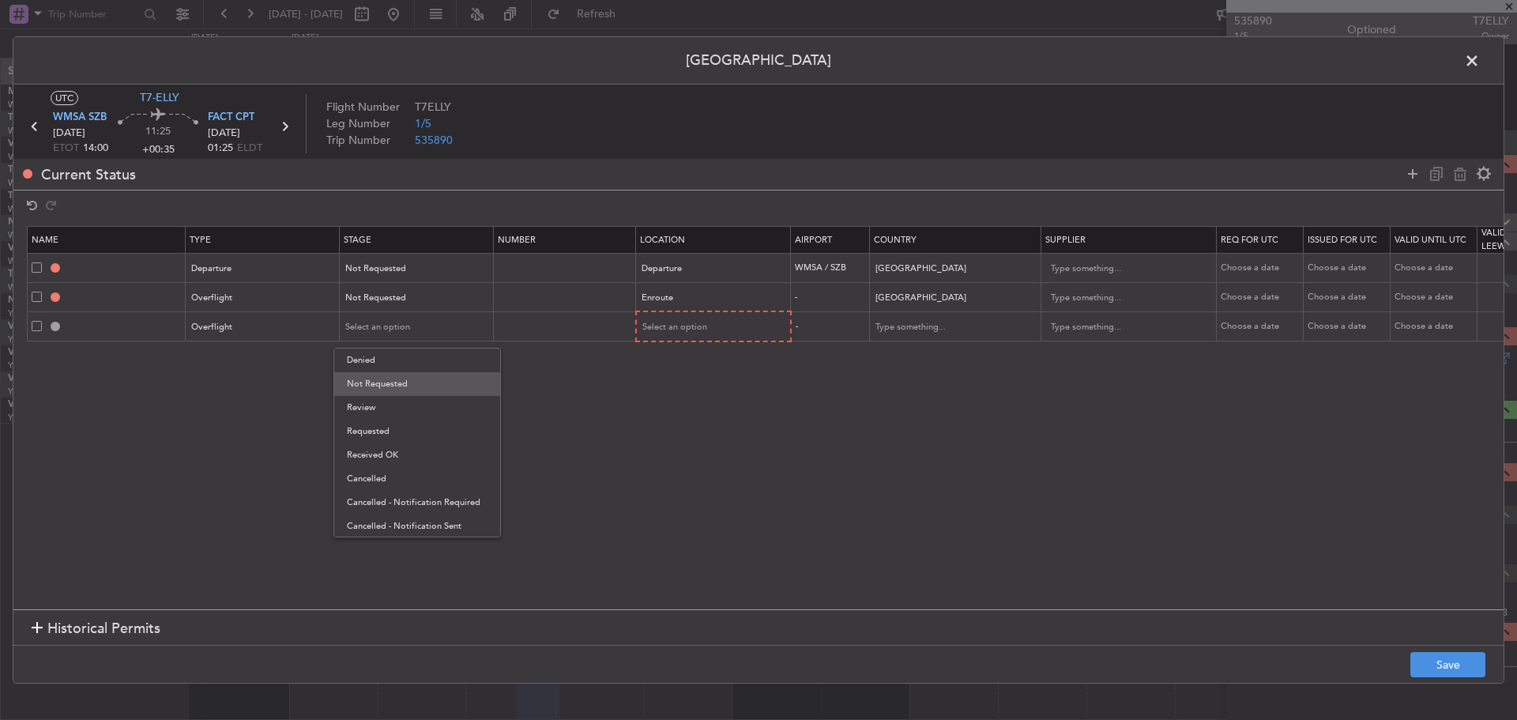
click at [398, 380] on span "Not Requested" at bounding box center [417, 384] width 141 height 24
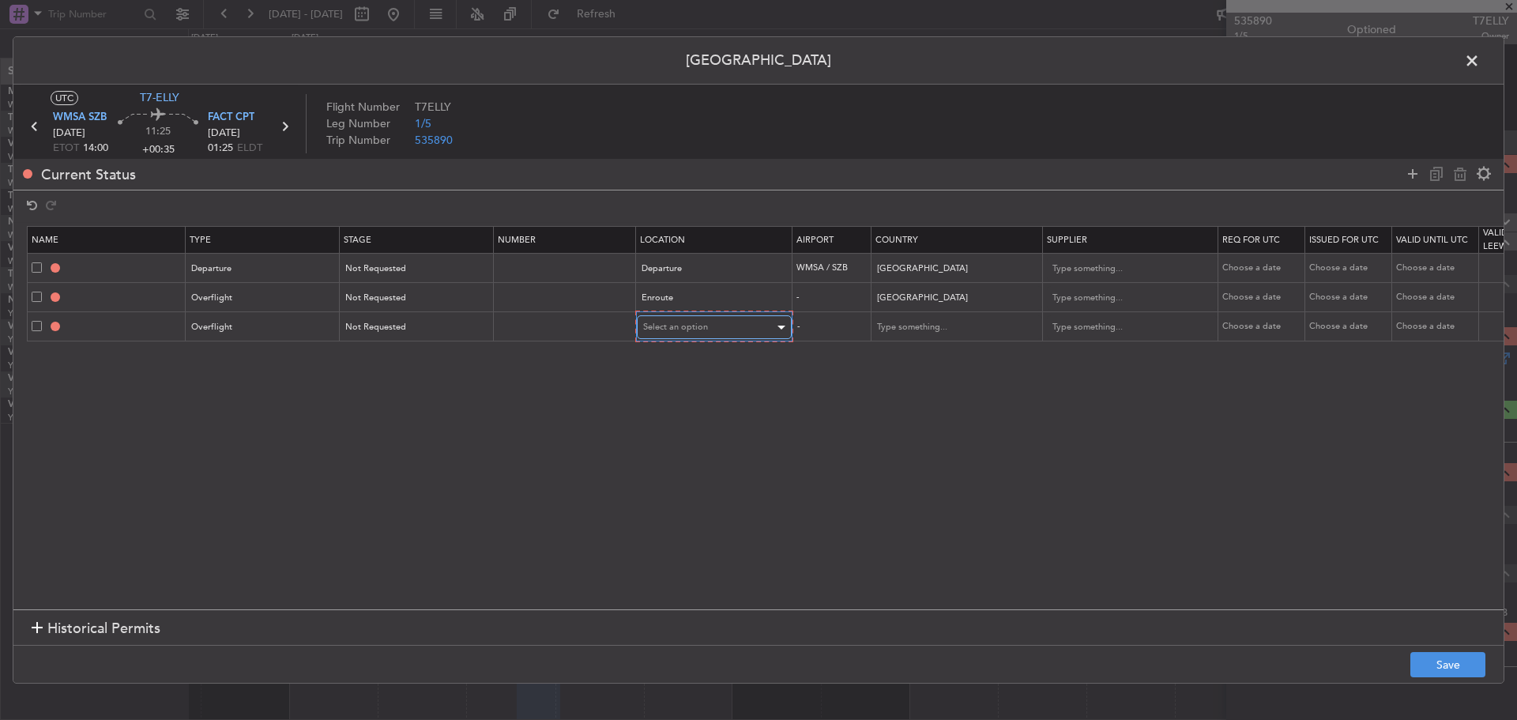
click at [664, 330] on span "Select an option" at bounding box center [675, 327] width 65 height 12
click at [641, 452] on mat-option "Enroute" at bounding box center [714, 455] width 166 height 24
click at [900, 321] on input "text" at bounding box center [946, 326] width 142 height 24
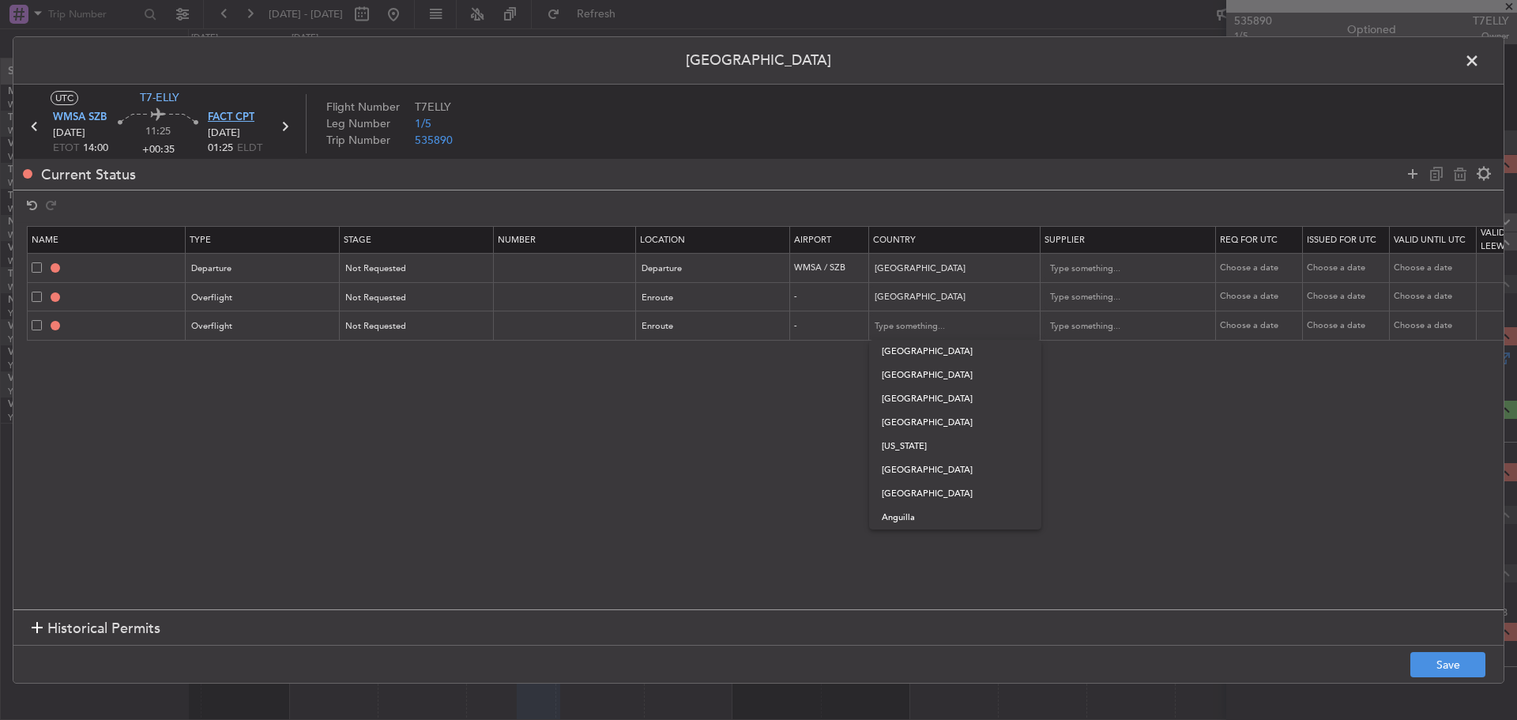
click at [219, 122] on span "FACT CPT" at bounding box center [231, 118] width 47 height 16
click at [892, 333] on input "text" at bounding box center [946, 326] width 142 height 24
click at [914, 375] on span "[GEOGRAPHIC_DATA]" at bounding box center [955, 375] width 147 height 24
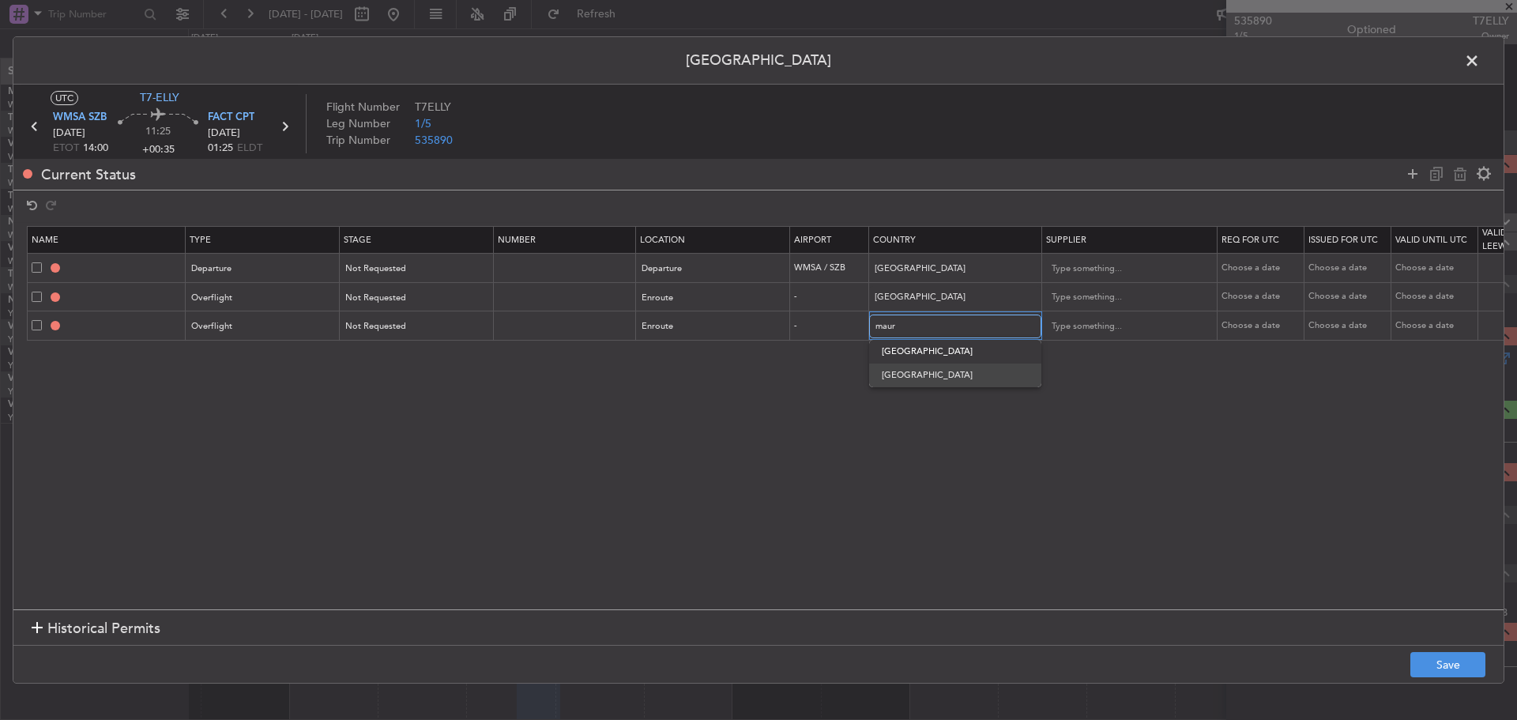
type input "[GEOGRAPHIC_DATA]"
click at [240, 123] on span "FACT CPT" at bounding box center [231, 118] width 47 height 16
click at [1415, 170] on icon at bounding box center [1412, 173] width 19 height 19
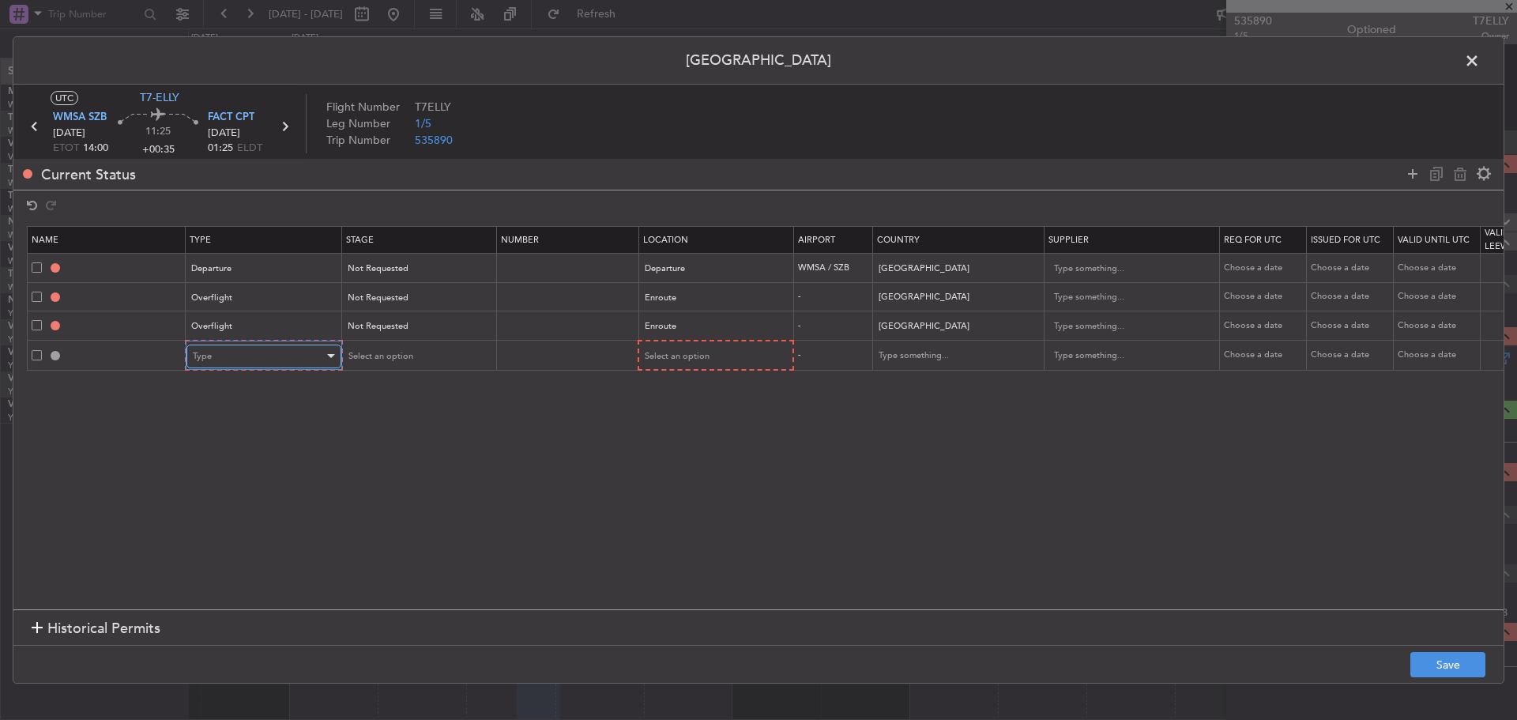
click at [299, 353] on div "Type" at bounding box center [258, 356] width 131 height 24
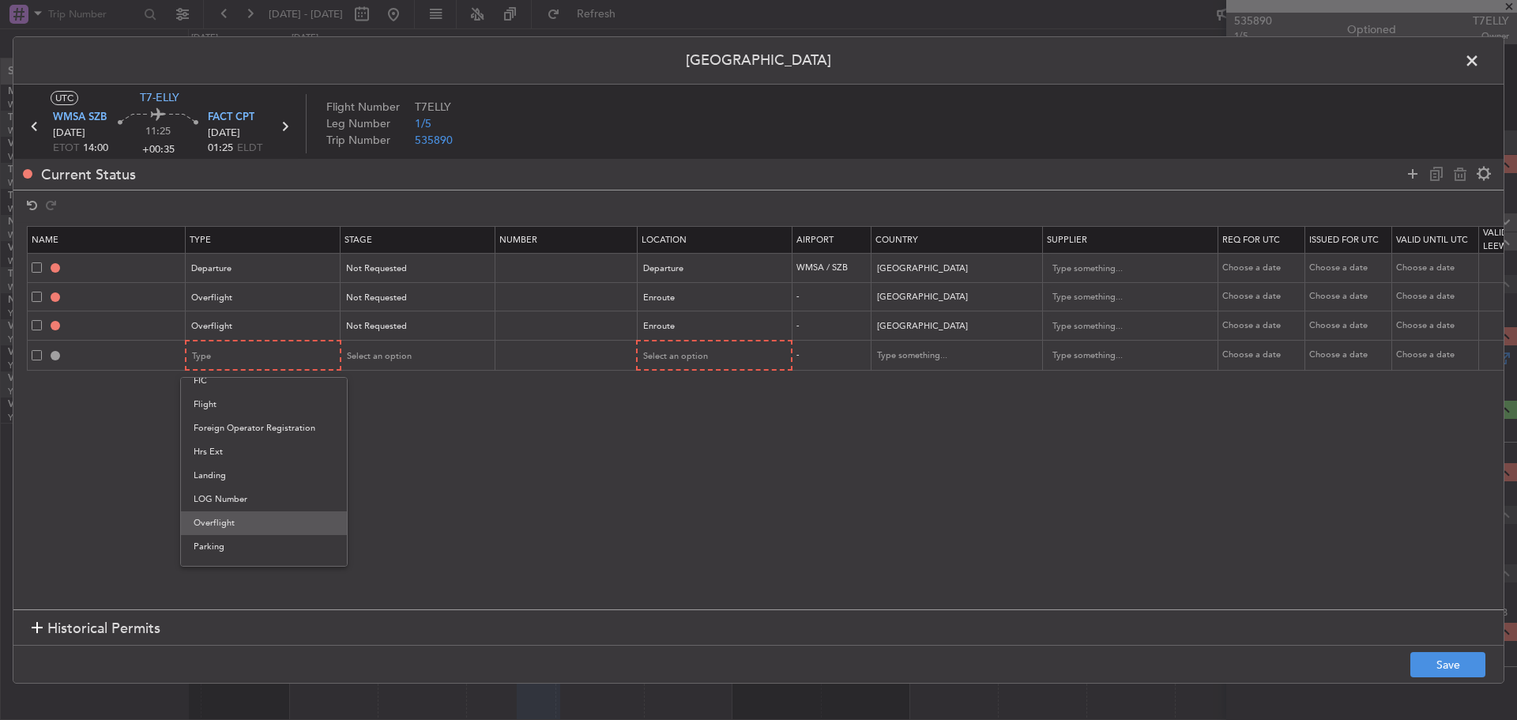
click at [276, 517] on span "Overflight" at bounding box center [264, 523] width 141 height 24
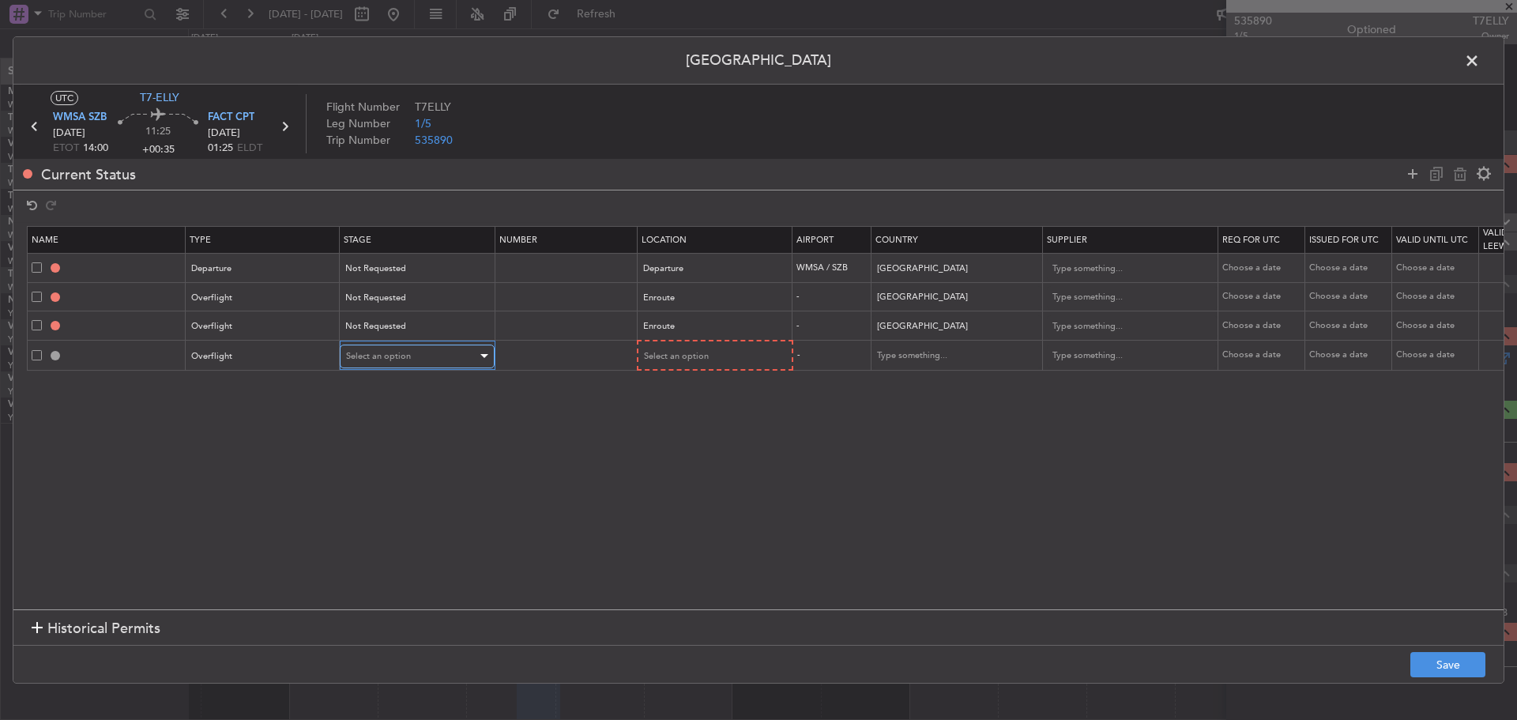
click at [385, 354] on span "Select an option" at bounding box center [378, 356] width 65 height 12
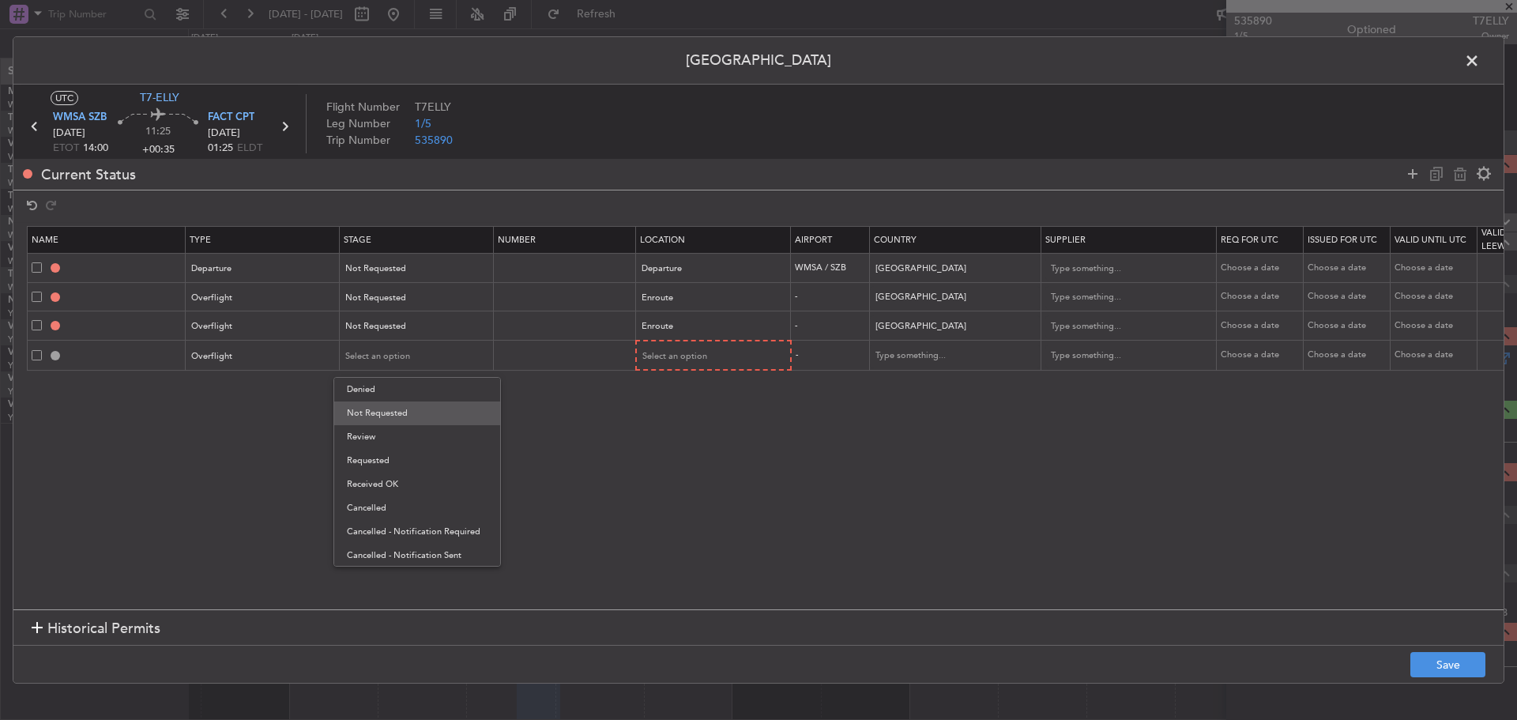
click at [384, 409] on span "Not Requested" at bounding box center [417, 413] width 141 height 24
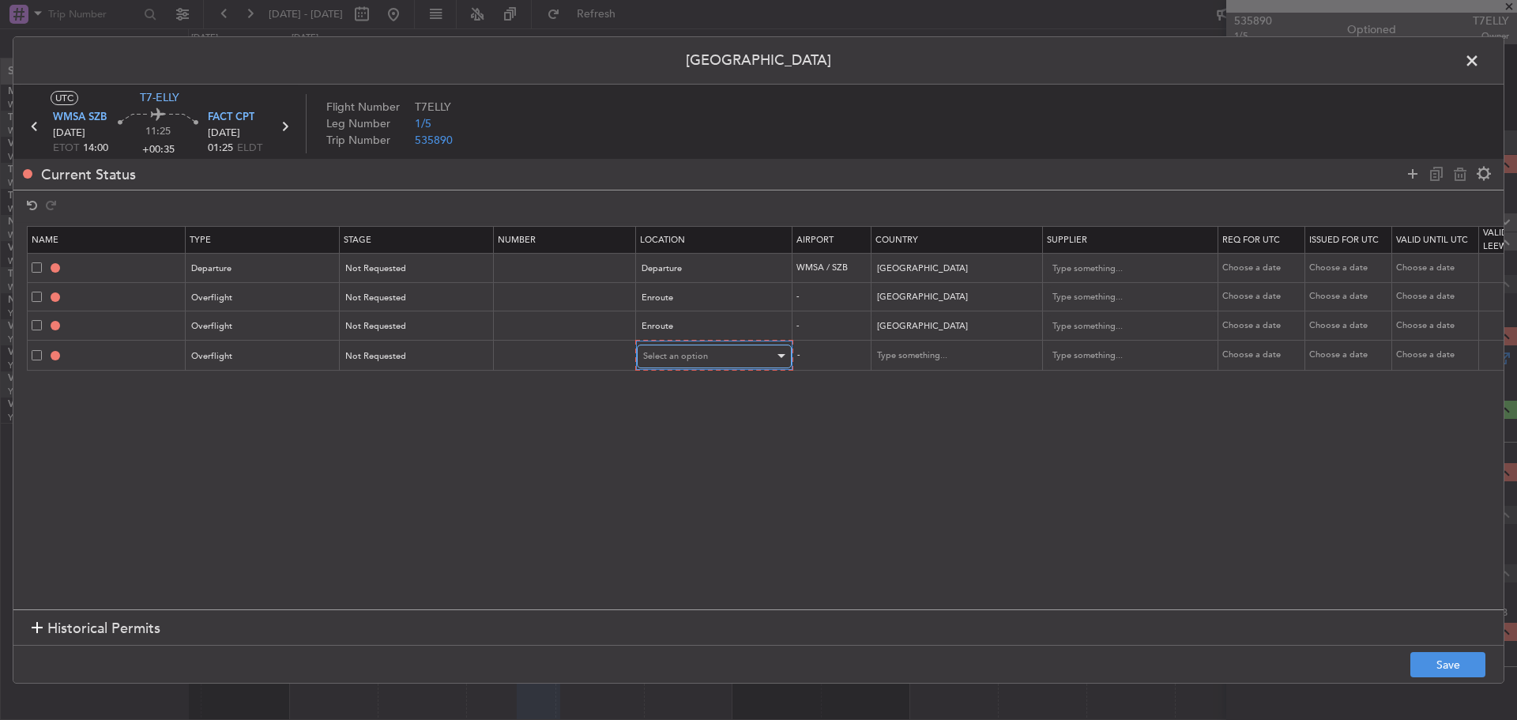
click at [654, 356] on span "Select an option" at bounding box center [675, 356] width 65 height 12
click at [662, 478] on span "Enroute" at bounding box center [714, 484] width 141 height 24
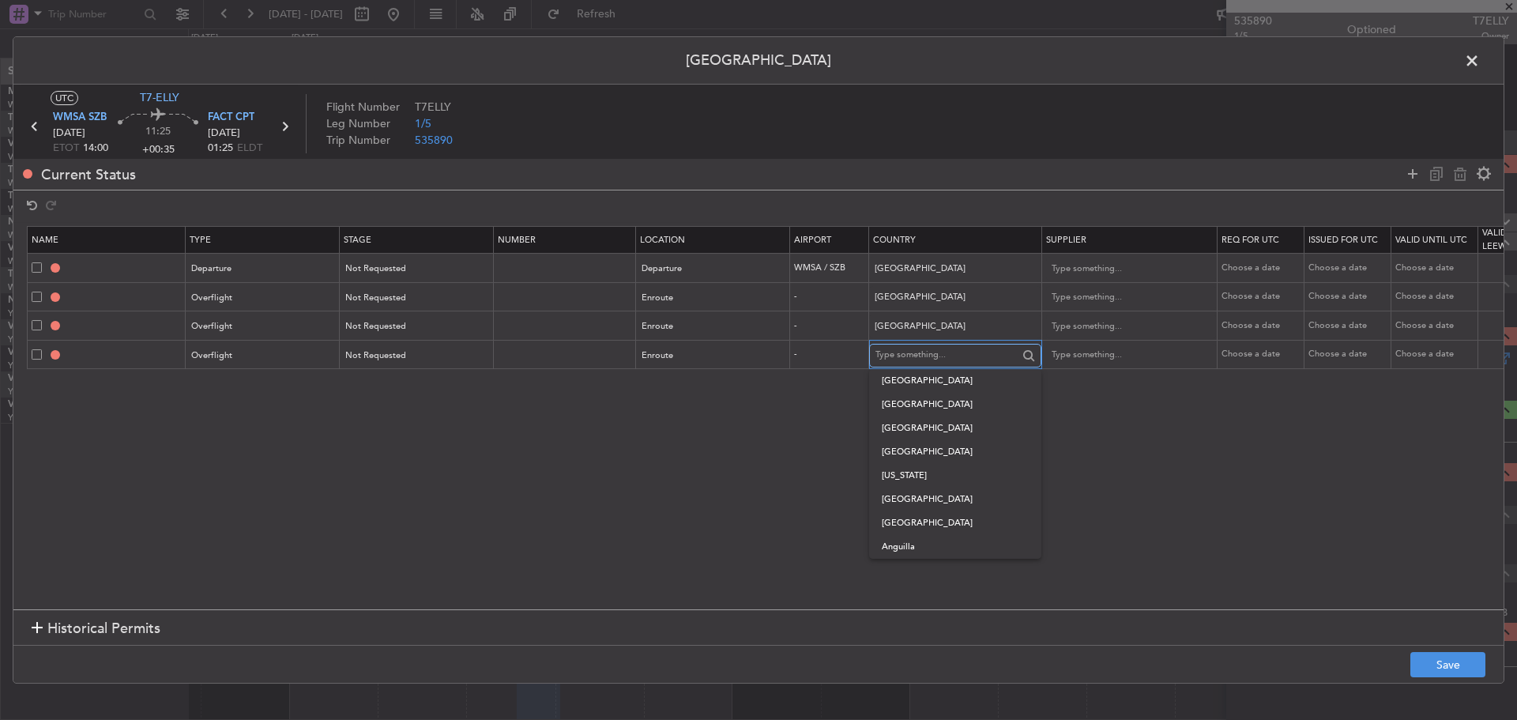
click at [881, 356] on input "text" at bounding box center [946, 356] width 142 height 24
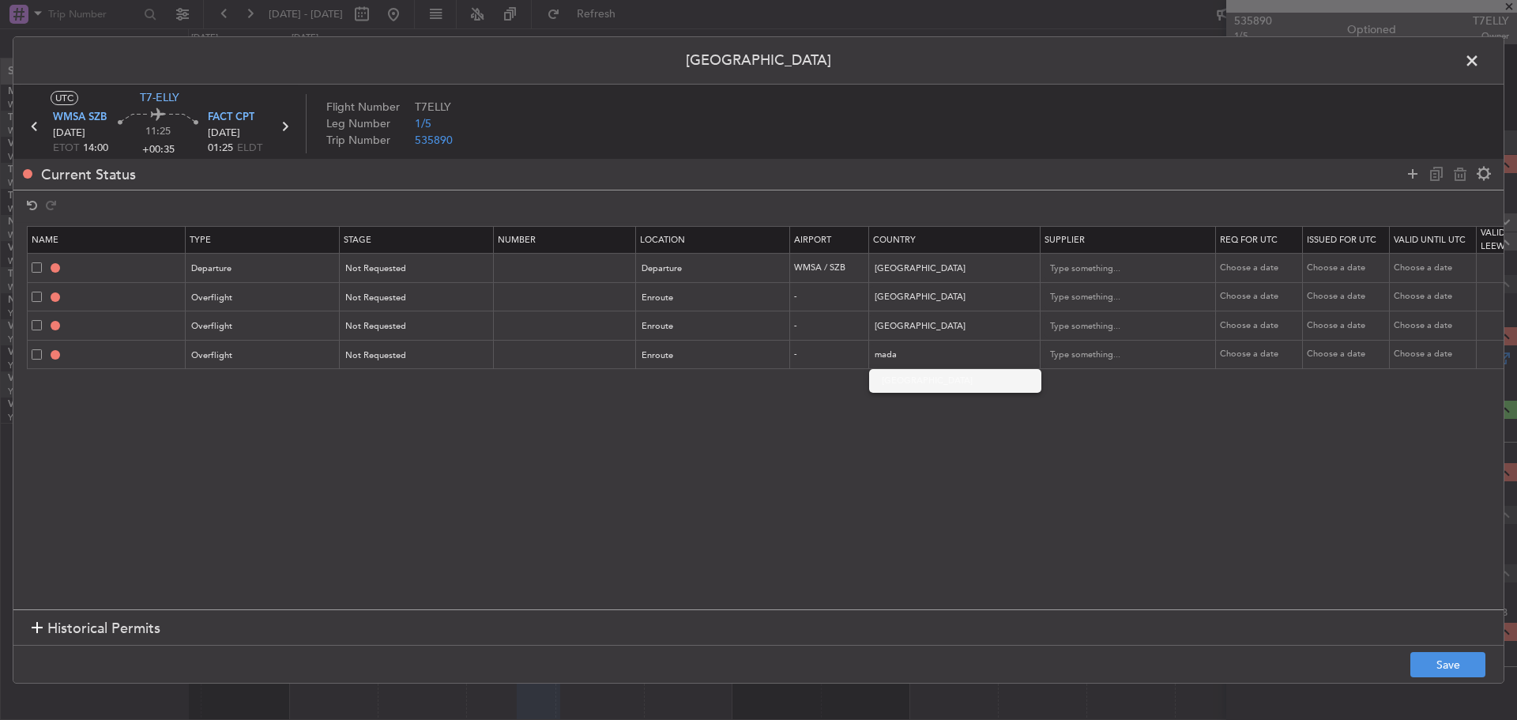
click at [893, 379] on span "[GEOGRAPHIC_DATA]" at bounding box center [955, 381] width 147 height 24
type input "[GEOGRAPHIC_DATA]"
click at [1414, 180] on icon at bounding box center [1412, 173] width 19 height 19
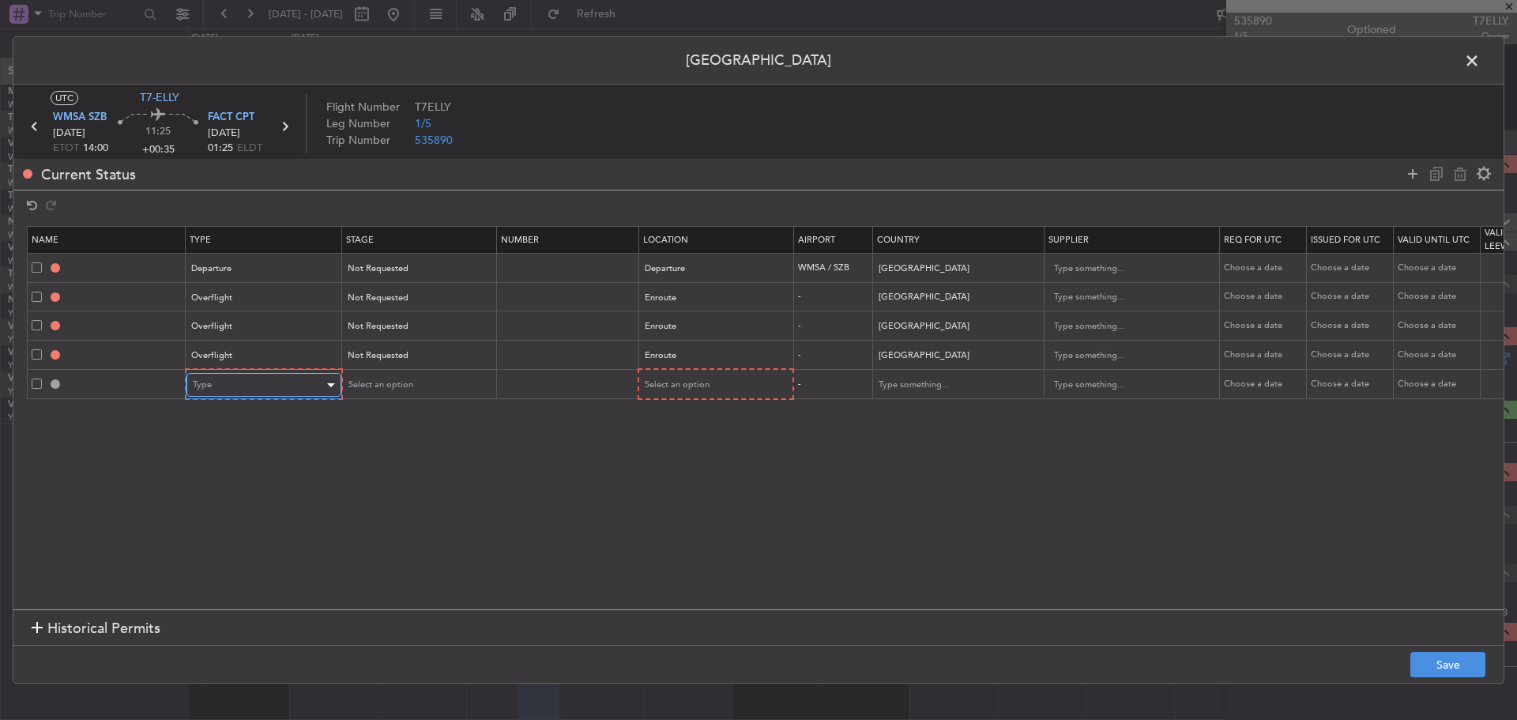
click at [291, 391] on div "Type" at bounding box center [258, 385] width 131 height 24
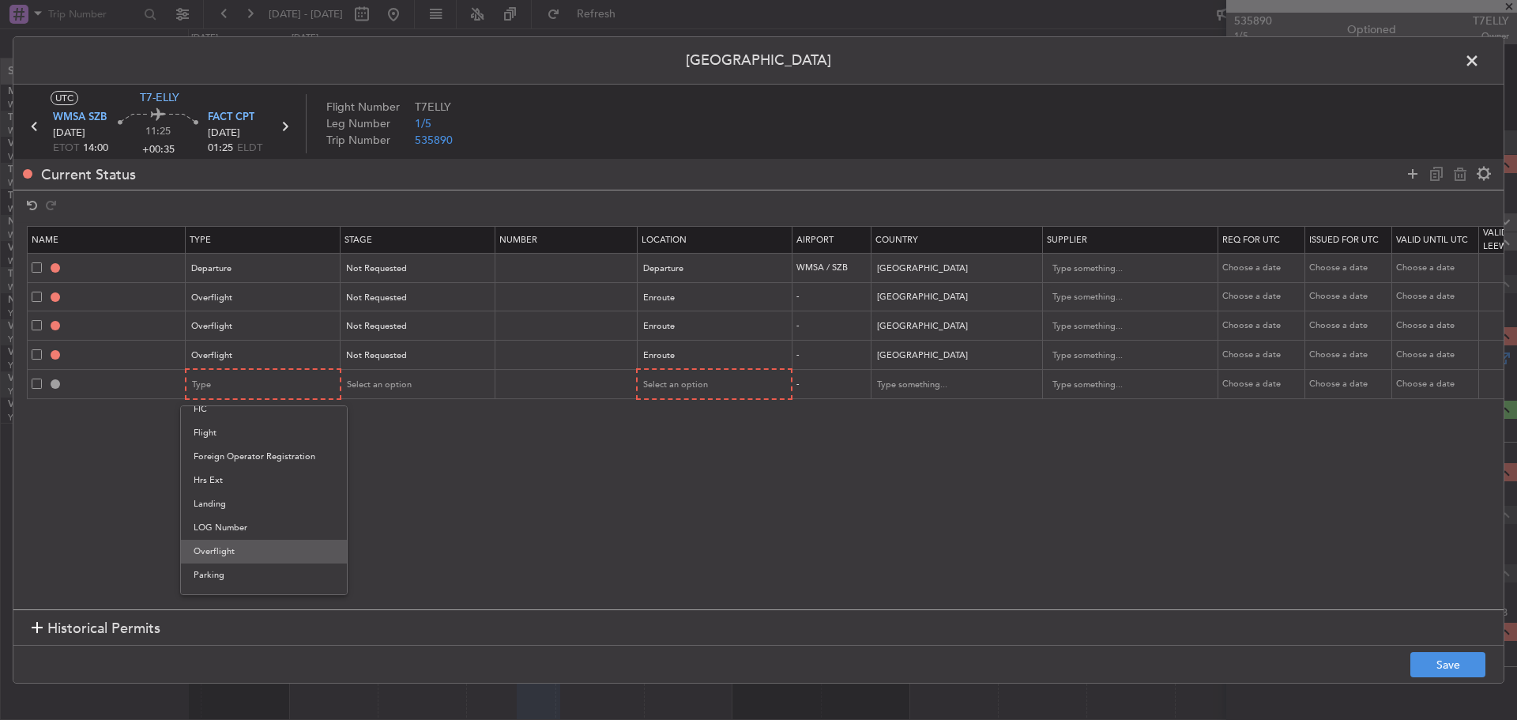
click at [268, 552] on span "Overflight" at bounding box center [264, 552] width 141 height 24
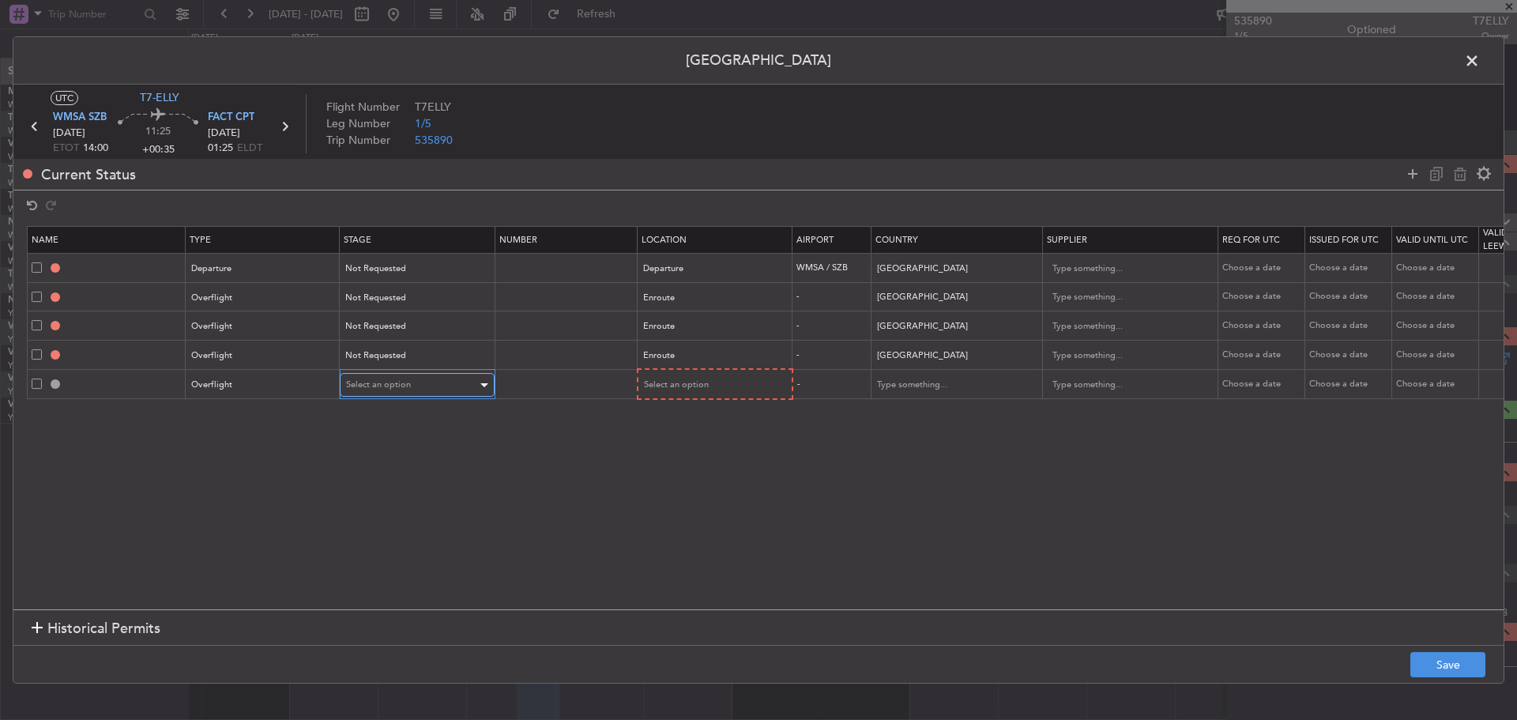
click at [407, 382] on span "Select an option" at bounding box center [378, 384] width 65 height 12
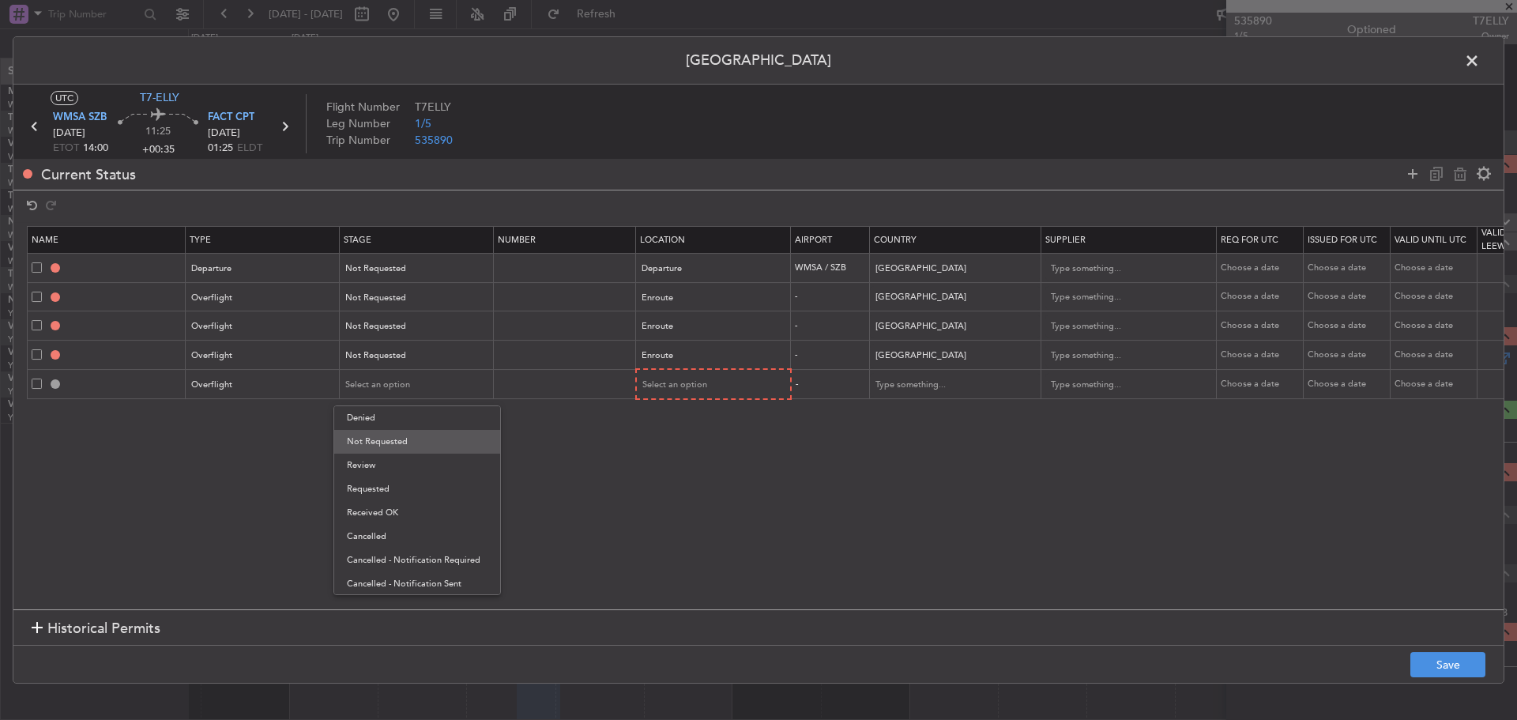
click at [403, 438] on span "Not Requested" at bounding box center [417, 442] width 141 height 24
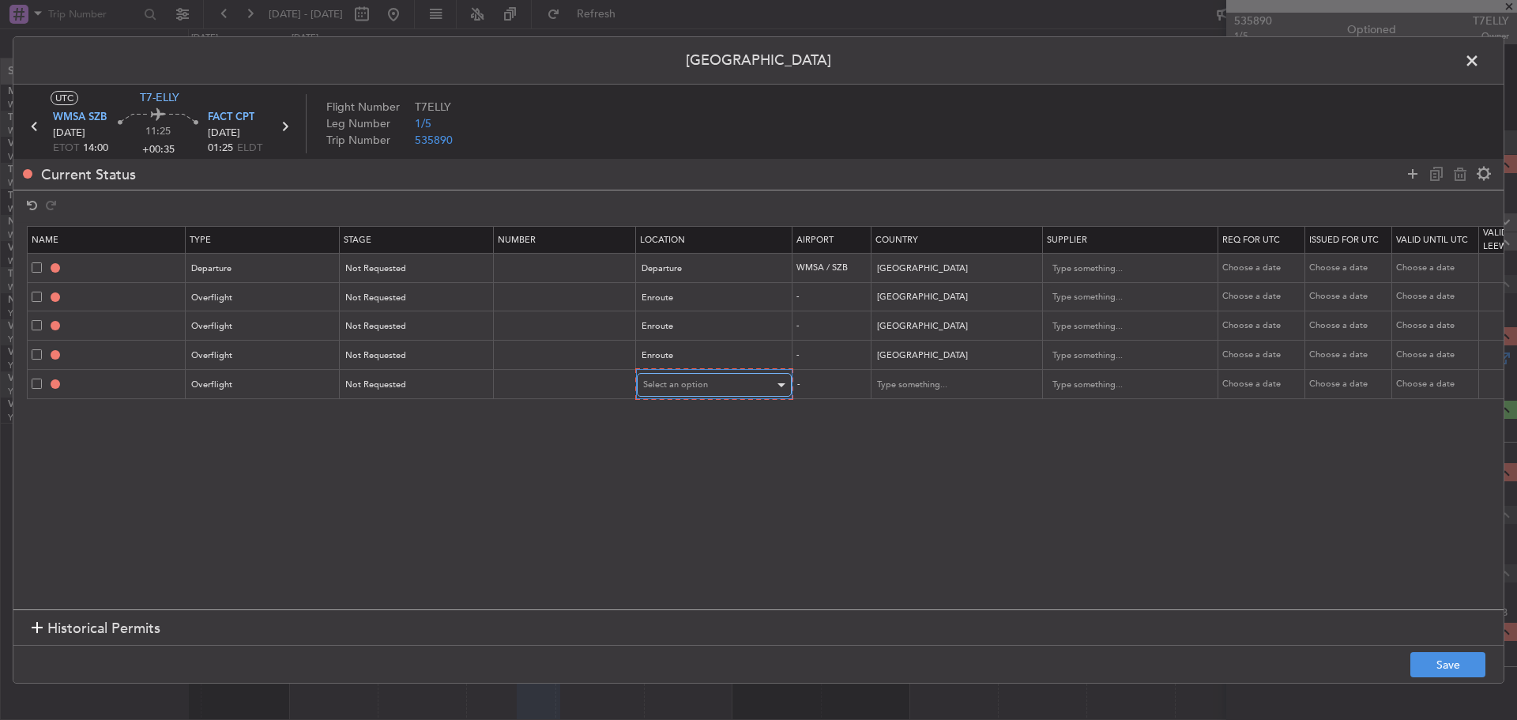
click at [675, 385] on span "Select an option" at bounding box center [675, 384] width 65 height 12
click at [675, 509] on span "Enroute" at bounding box center [714, 513] width 141 height 24
click at [893, 385] on input "text" at bounding box center [946, 384] width 142 height 24
click at [888, 412] on span "[GEOGRAPHIC_DATA]" at bounding box center [955, 409] width 147 height 24
type input "[GEOGRAPHIC_DATA]"
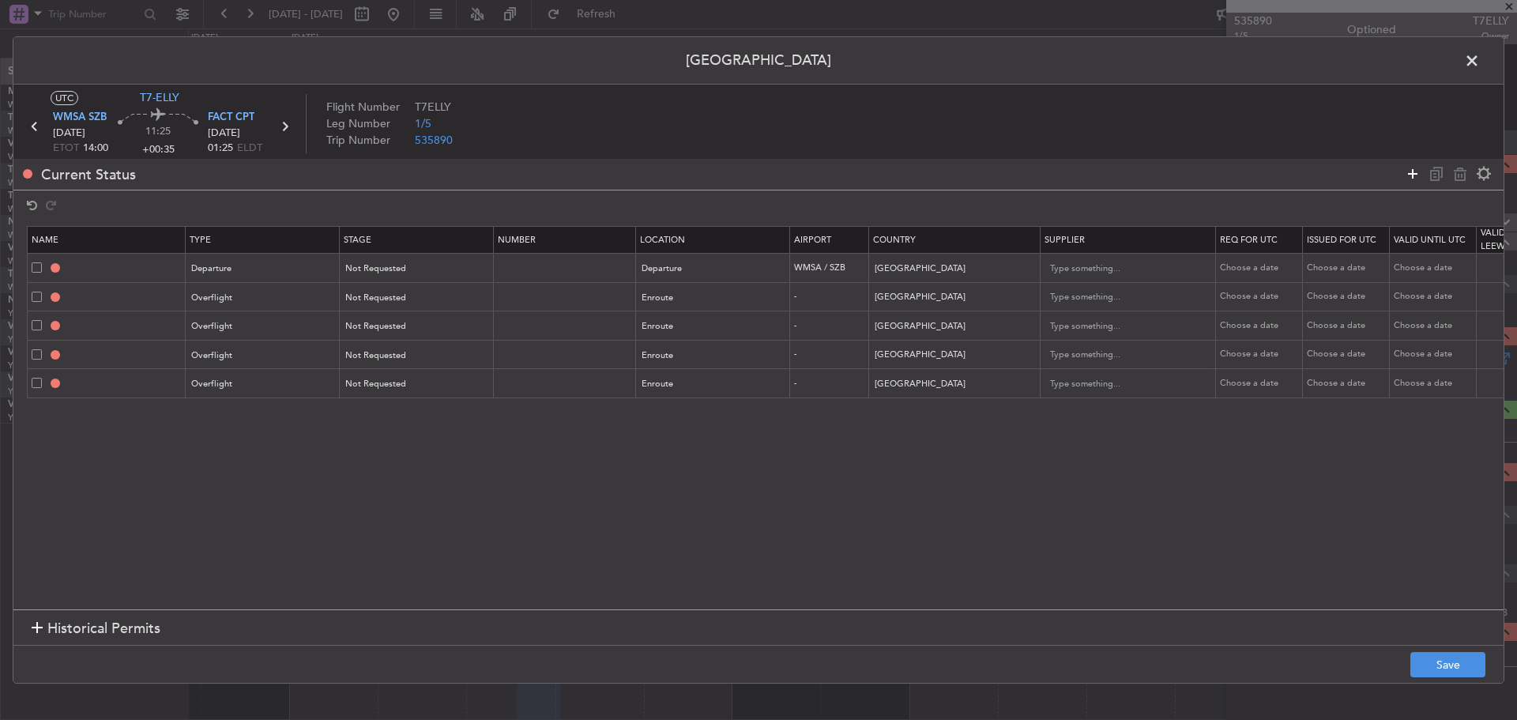
click at [1409, 170] on icon at bounding box center [1412, 173] width 19 height 19
click at [246, 415] on div "Type" at bounding box center [258, 414] width 131 height 24
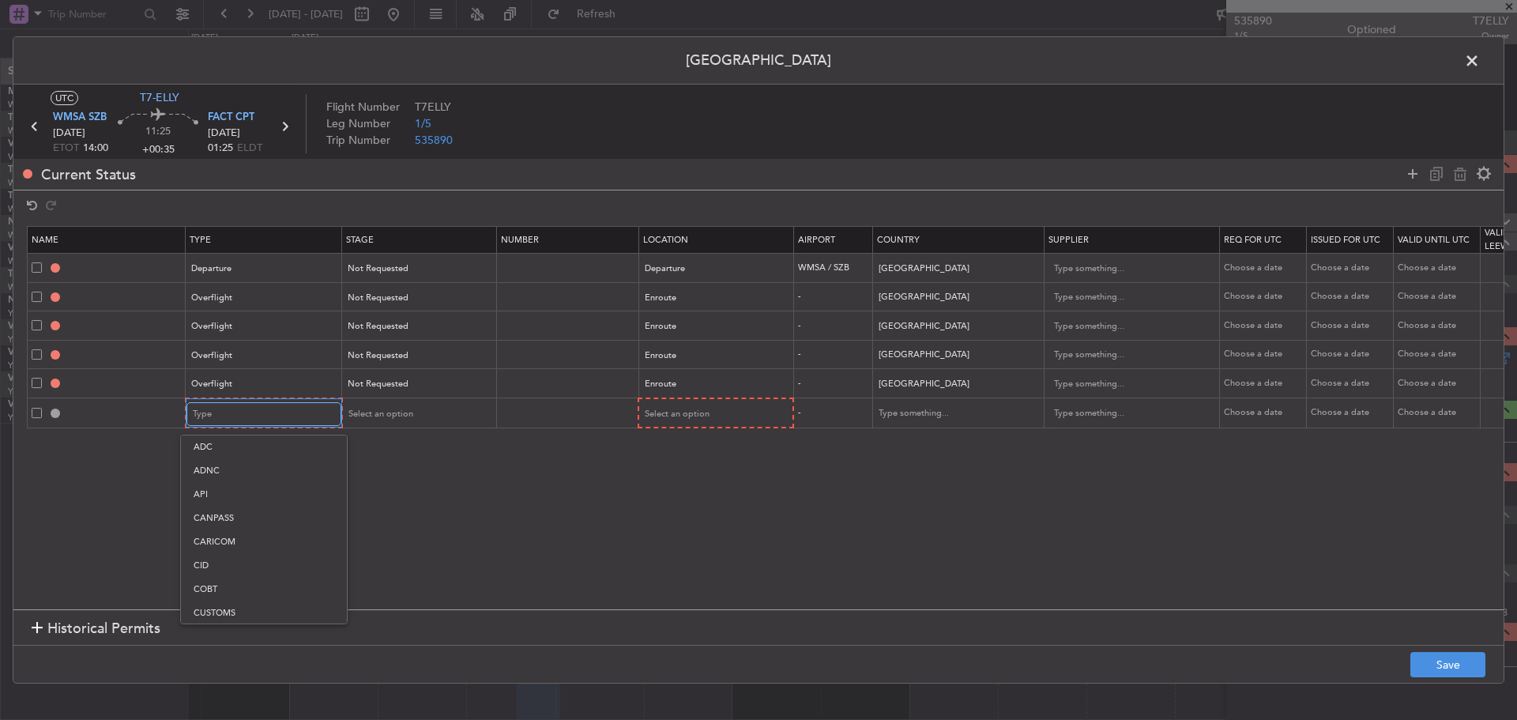
scroll to position [241, 0]
click at [246, 592] on span "Landing" at bounding box center [264, 585] width 141 height 24
click at [400, 412] on span "Select an option" at bounding box center [378, 414] width 65 height 12
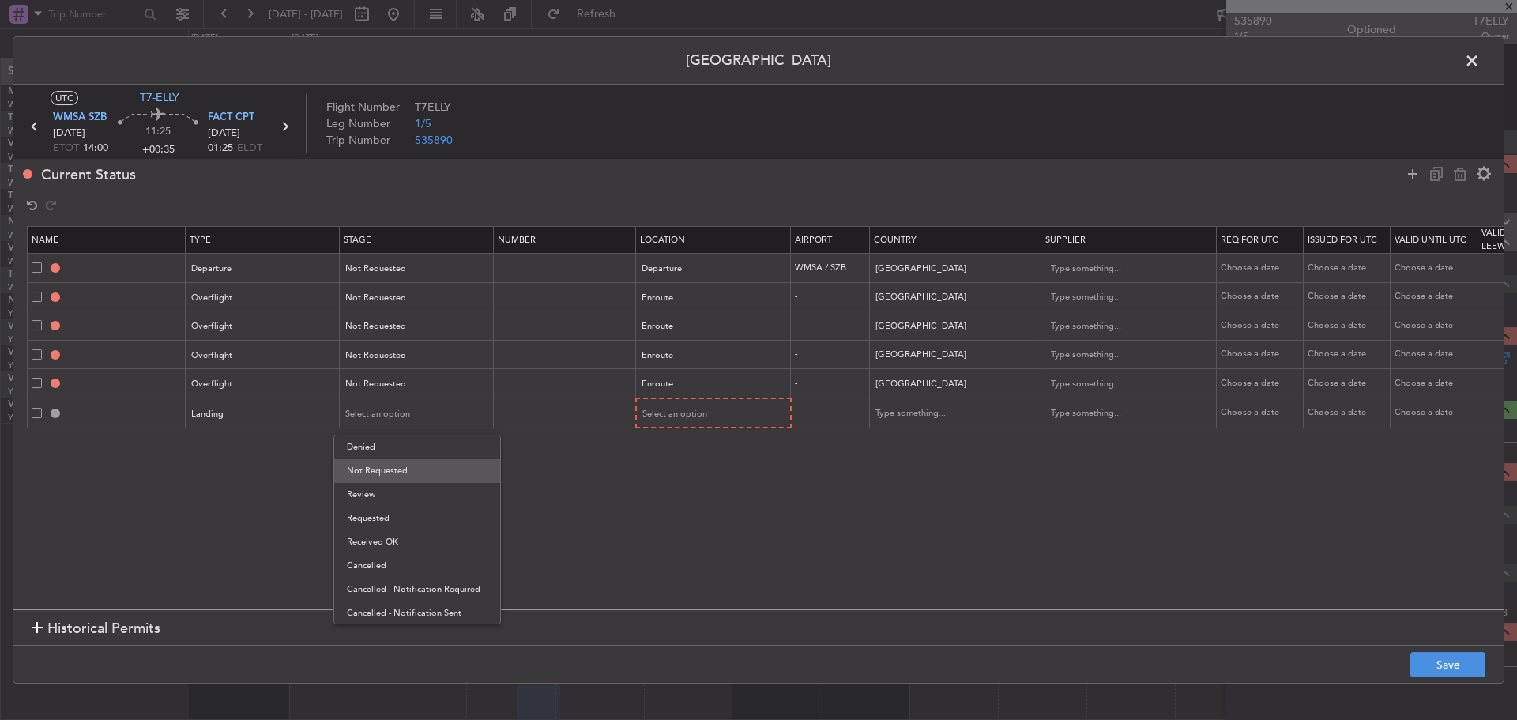
click at [396, 471] on span "Not Requested" at bounding box center [417, 471] width 141 height 24
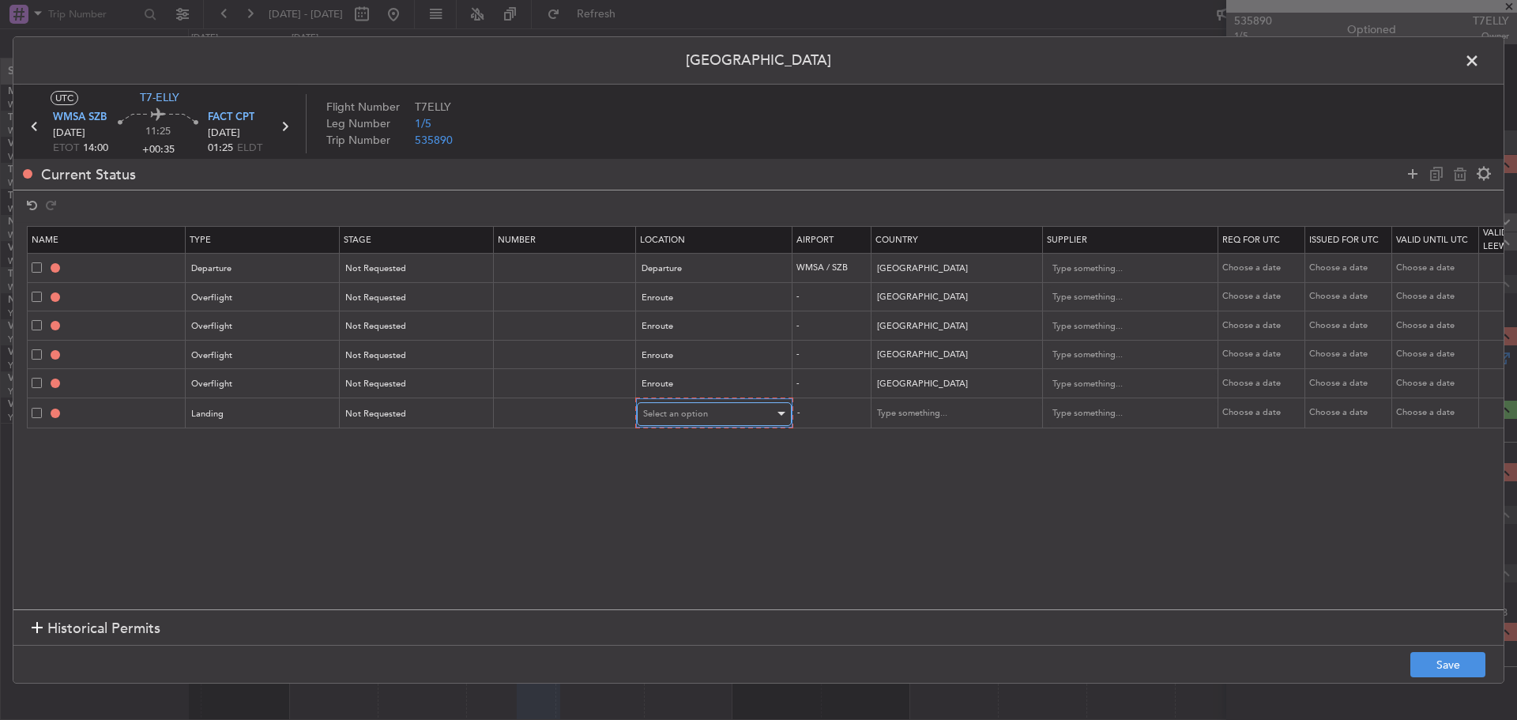
click at [681, 412] on span "Select an option" at bounding box center [675, 414] width 65 height 12
click at [670, 498] on span "Arrival" at bounding box center [714, 495] width 141 height 24
click at [888, 415] on input "text" at bounding box center [946, 413] width 142 height 24
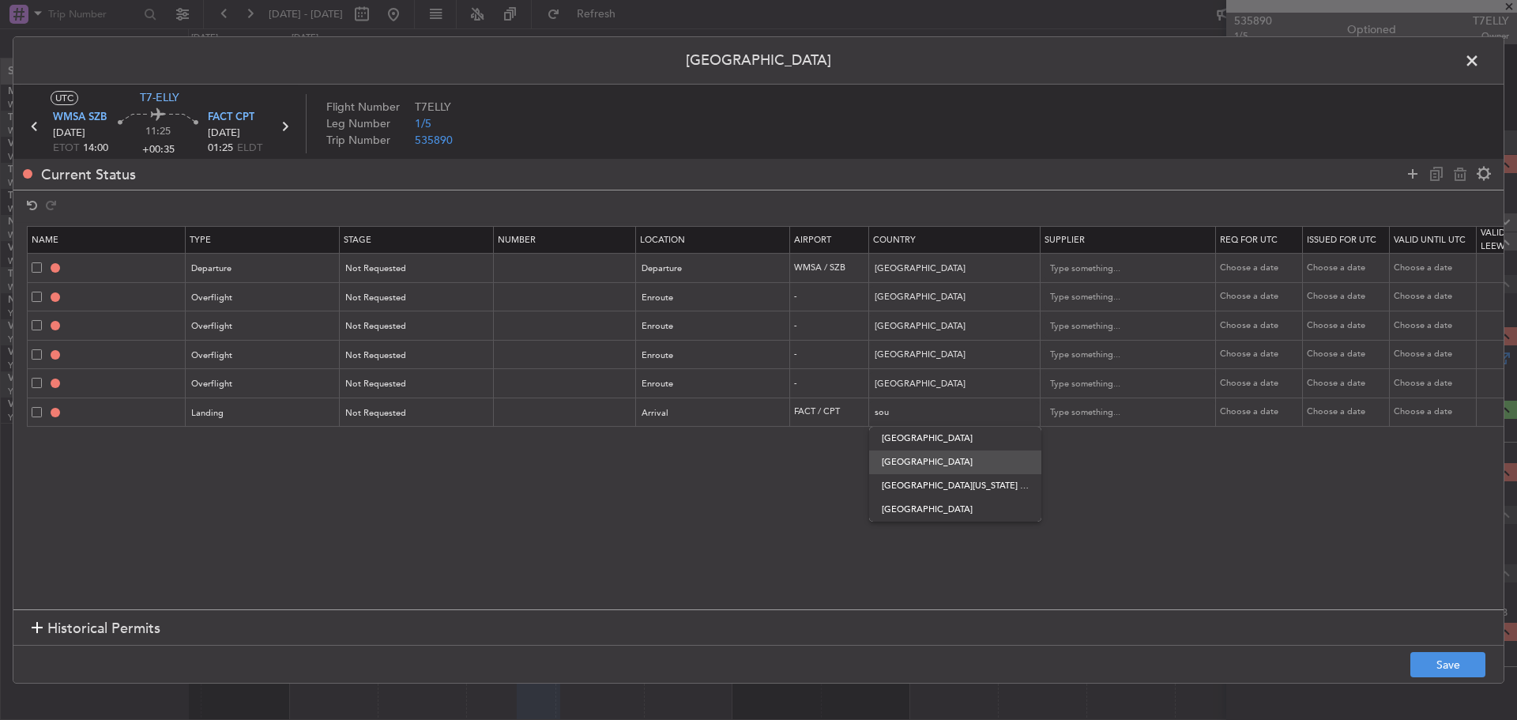
click at [922, 467] on span "[GEOGRAPHIC_DATA]" at bounding box center [955, 462] width 147 height 24
type input "[GEOGRAPHIC_DATA]"
click at [1426, 661] on button "Save" at bounding box center [1447, 664] width 75 height 25
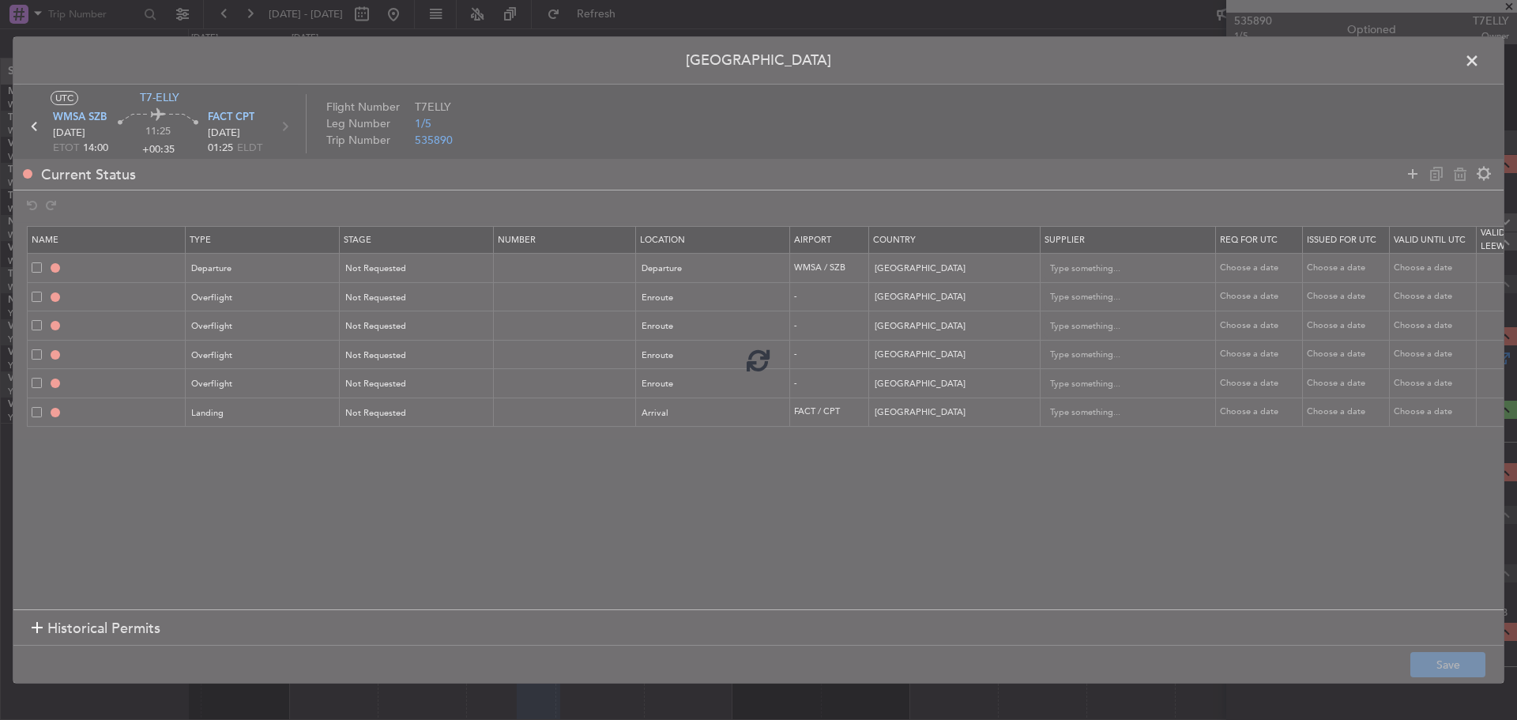
type input "MALAYSIA DEPARTURE"
type input "NNN"
type input "INDONESIA OVF"
type input "NNN"
type input "2"
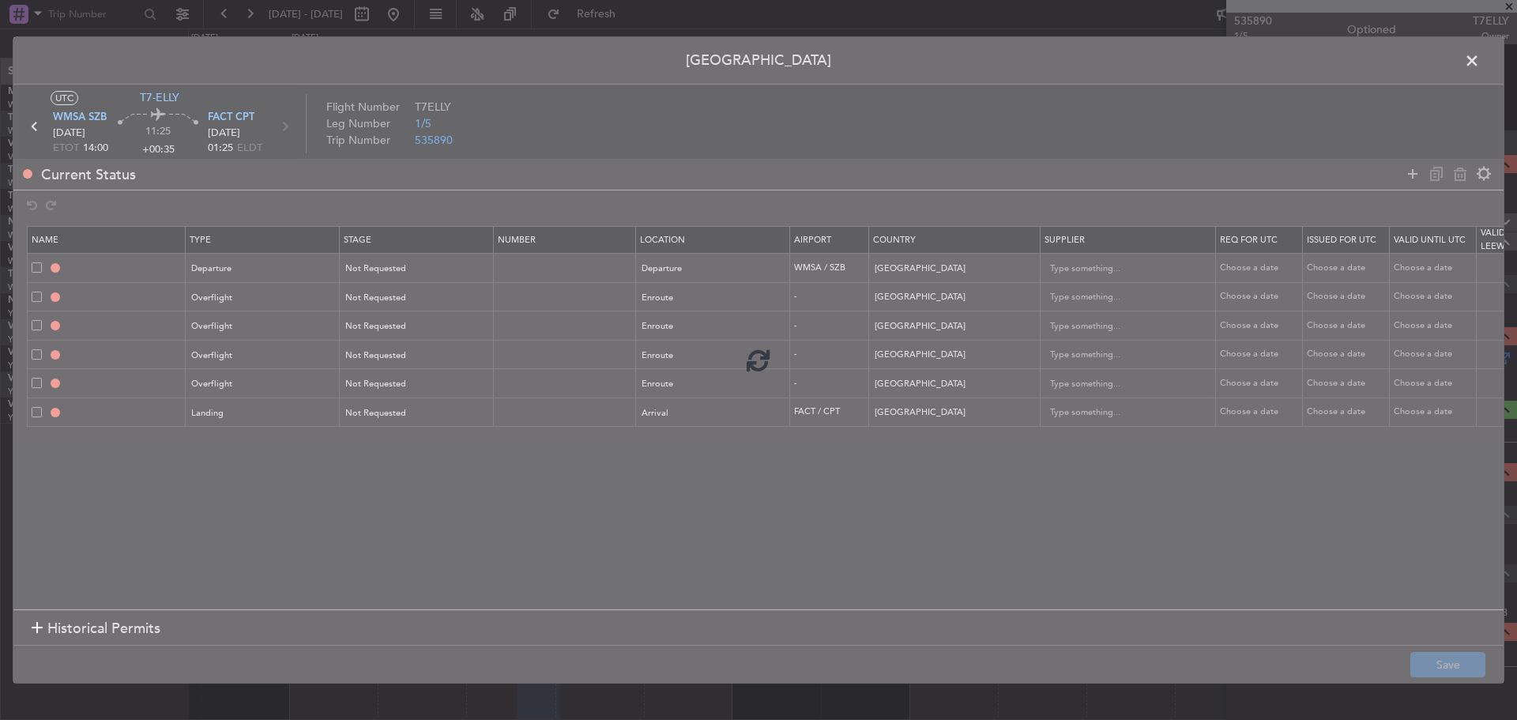
type input "MAURITIUS OVF"
type input "NNN"
type input "MADAGASCAR OVF"
type input "NNN"
type input "MOZAMBIQUE OVF"
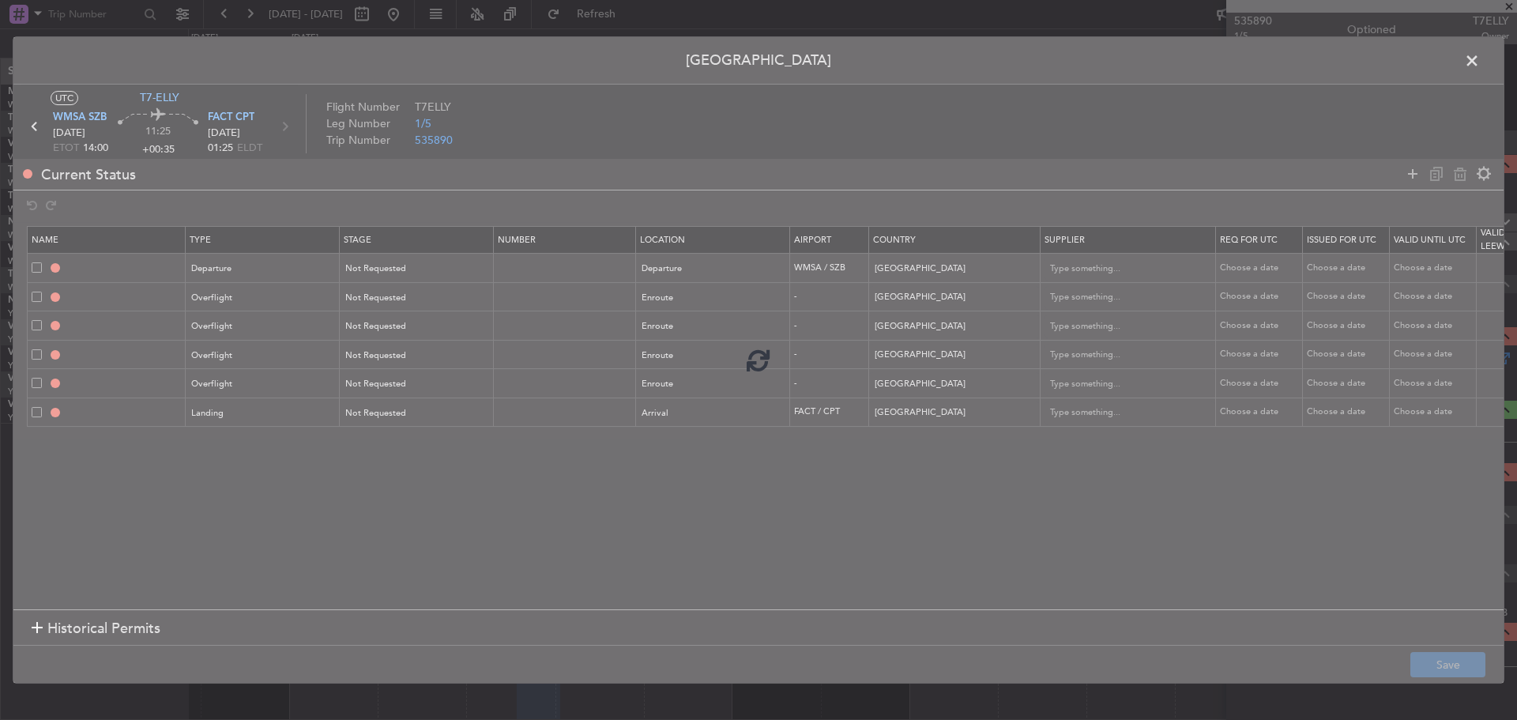
type input "NNN"
type input "FACT LDG"
type input "NNN"
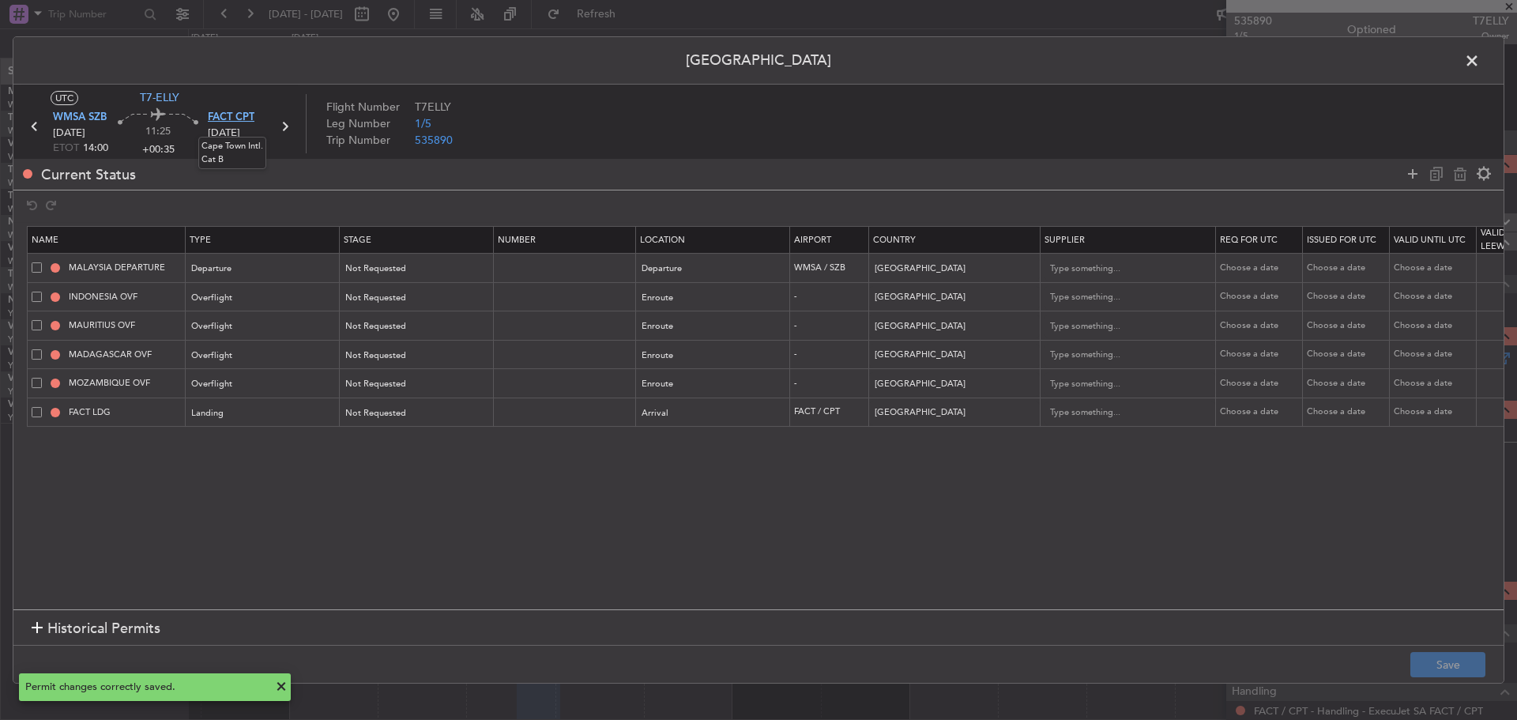
click at [235, 113] on span "FACT CPT" at bounding box center [231, 118] width 47 height 16
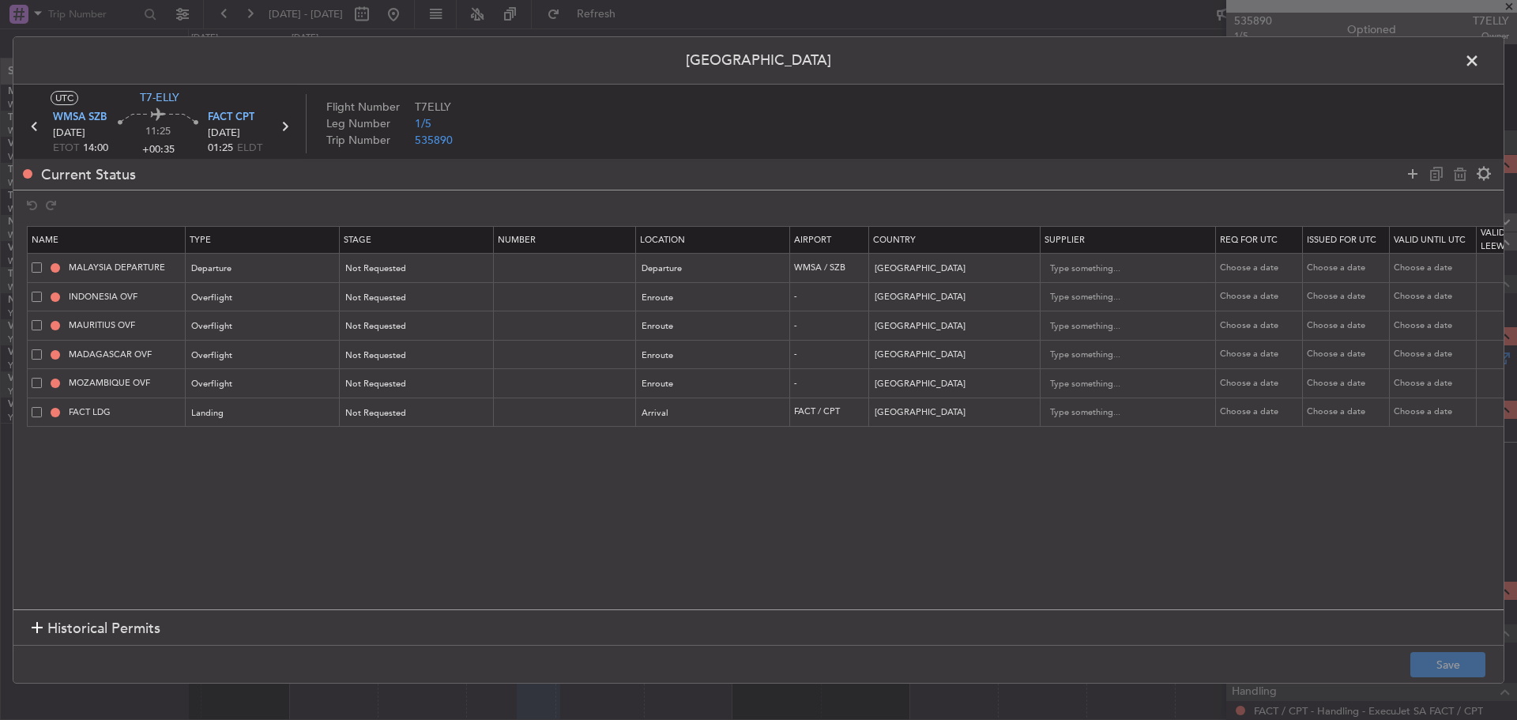
click at [285, 124] on icon at bounding box center [284, 126] width 21 height 21
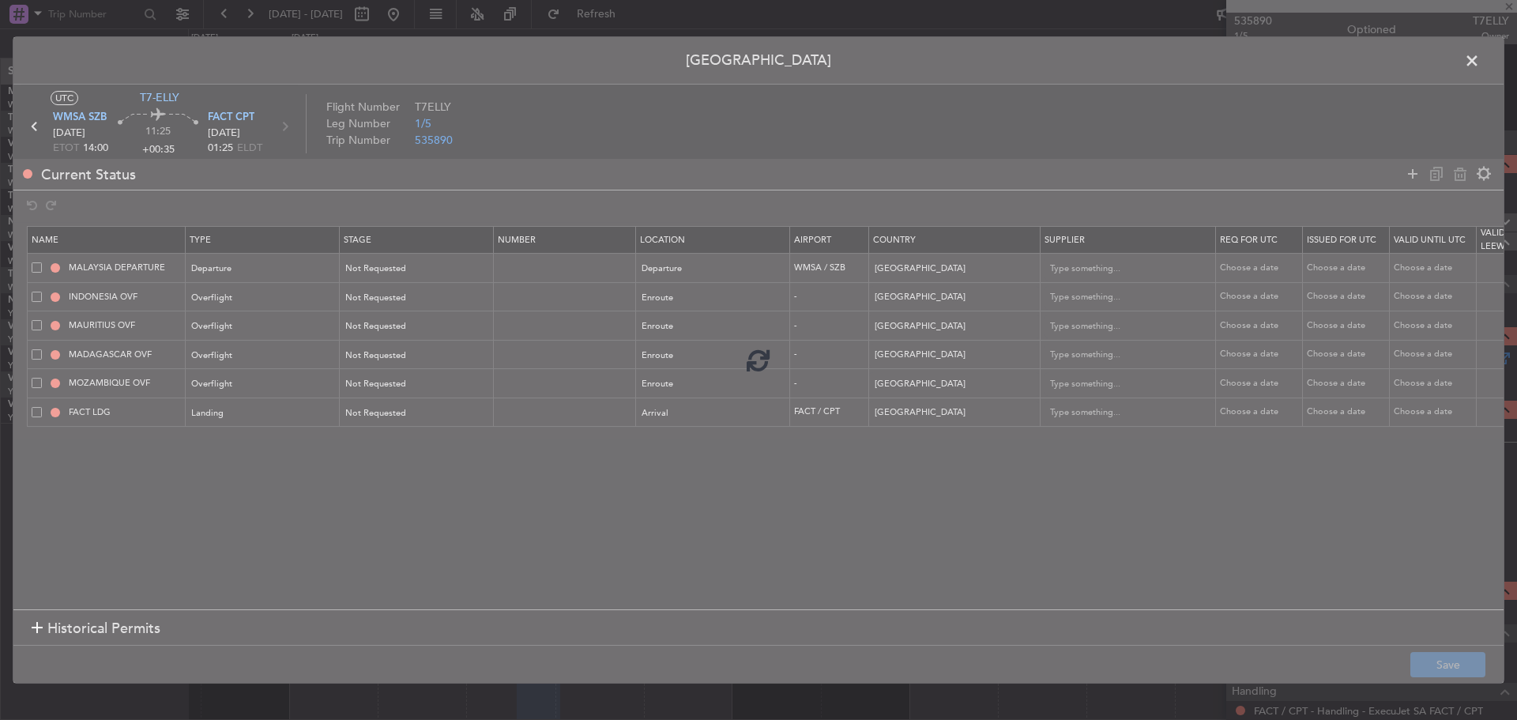
type input "+01:50"
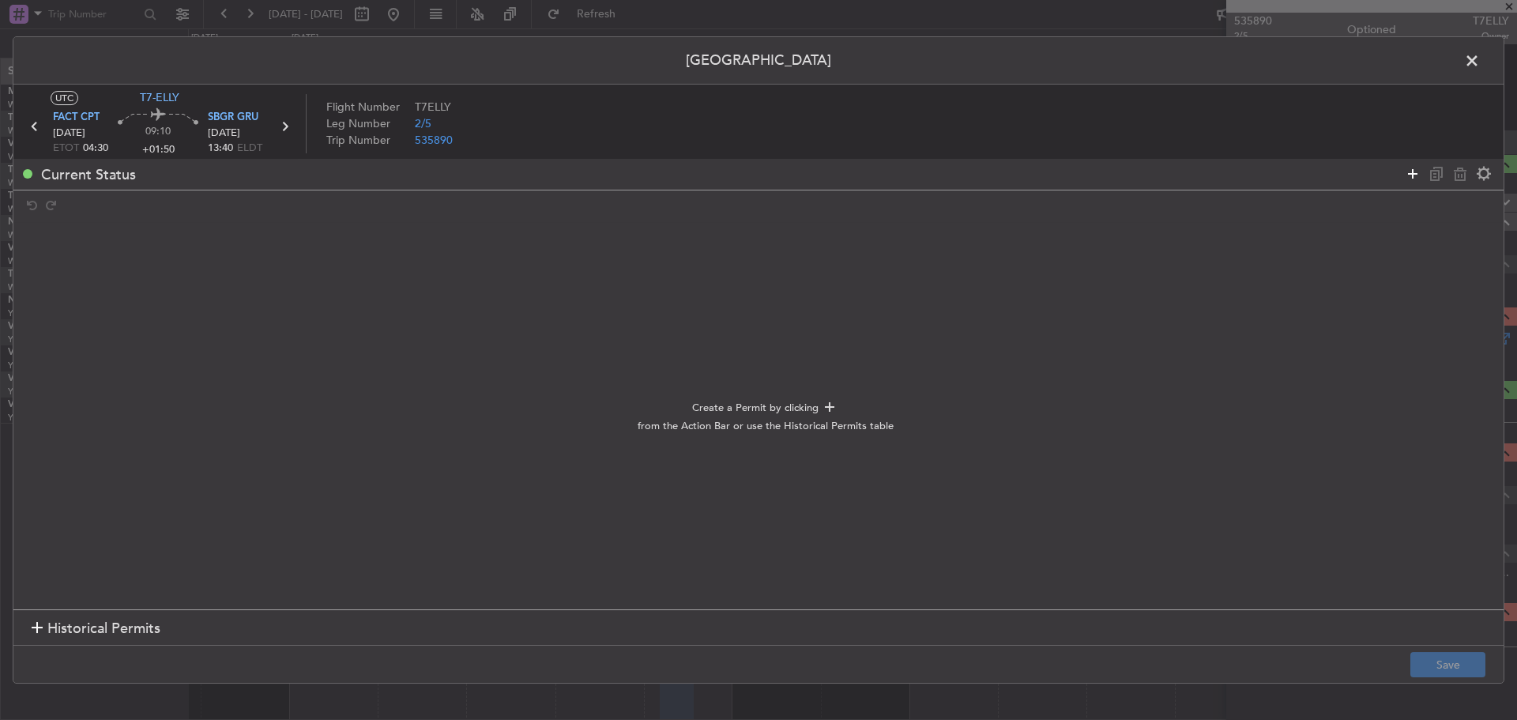
click at [1405, 182] on icon at bounding box center [1412, 173] width 19 height 19
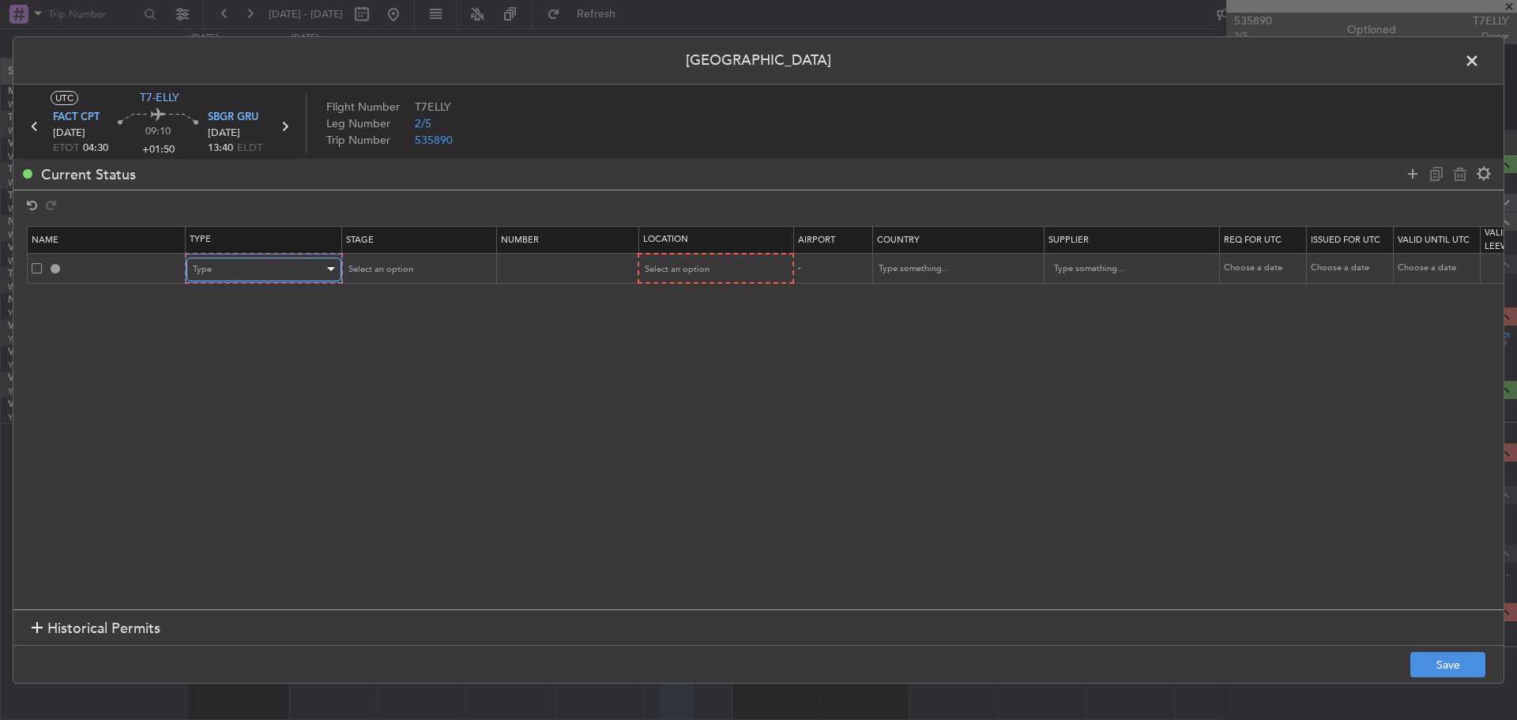
click at [321, 261] on div "Type" at bounding box center [258, 270] width 131 height 24
click at [273, 468] on span "Departure" at bounding box center [264, 460] width 141 height 24
click at [386, 269] on span "Select an option" at bounding box center [378, 269] width 65 height 12
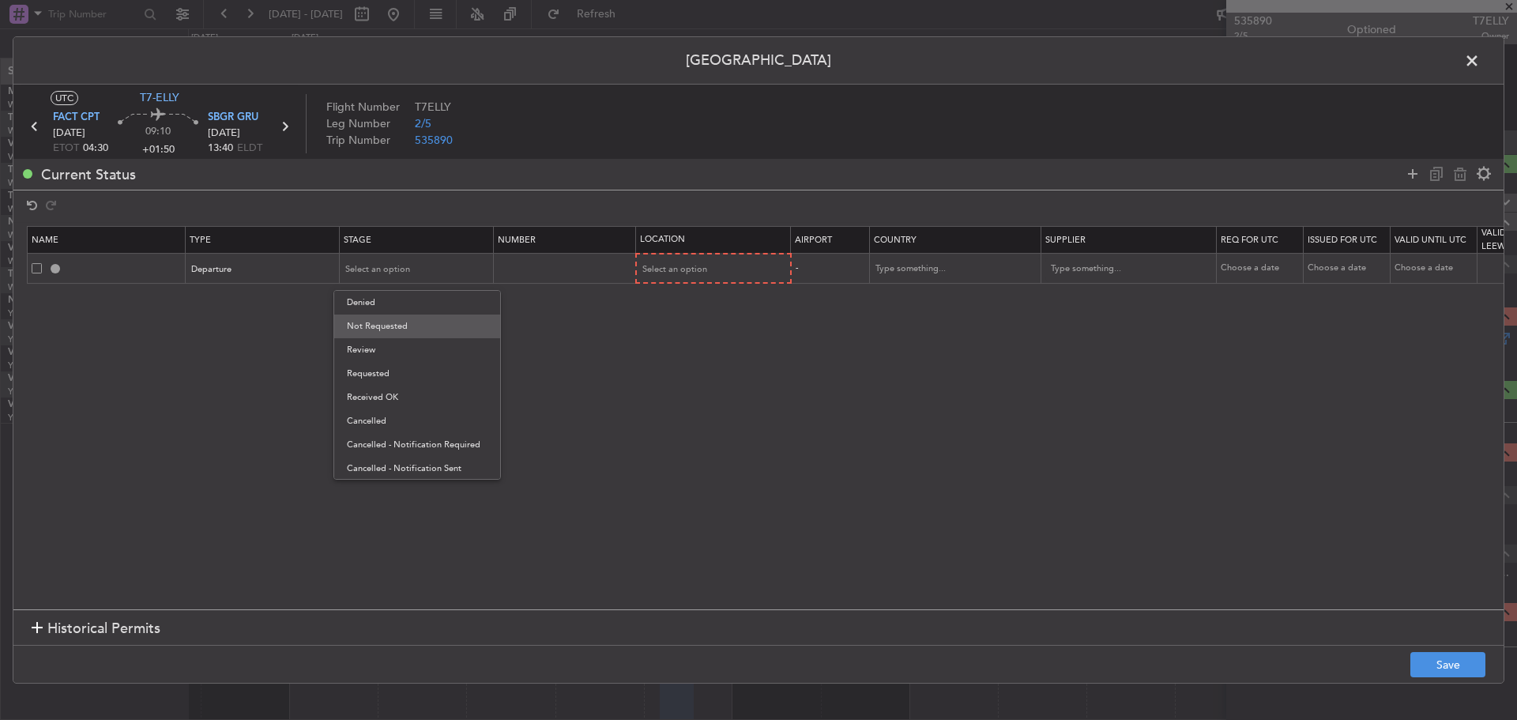
click at [421, 330] on span "Not Requested" at bounding box center [417, 326] width 141 height 24
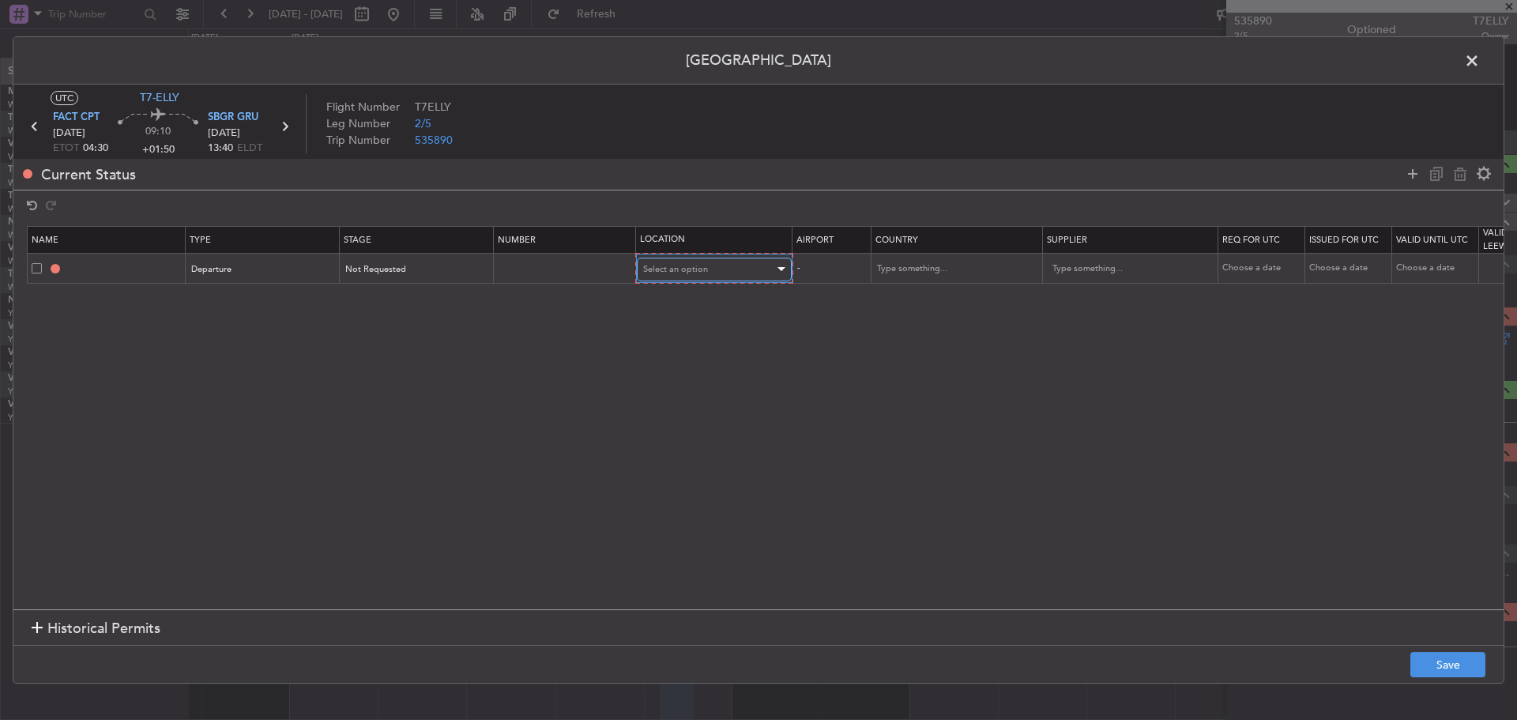
click at [683, 272] on span "Select an option" at bounding box center [675, 269] width 65 height 12
click at [675, 297] on span "Departure" at bounding box center [714, 303] width 141 height 24
click at [910, 266] on input "text" at bounding box center [946, 269] width 142 height 24
click at [917, 321] on span "[GEOGRAPHIC_DATA]" at bounding box center [955, 318] width 147 height 24
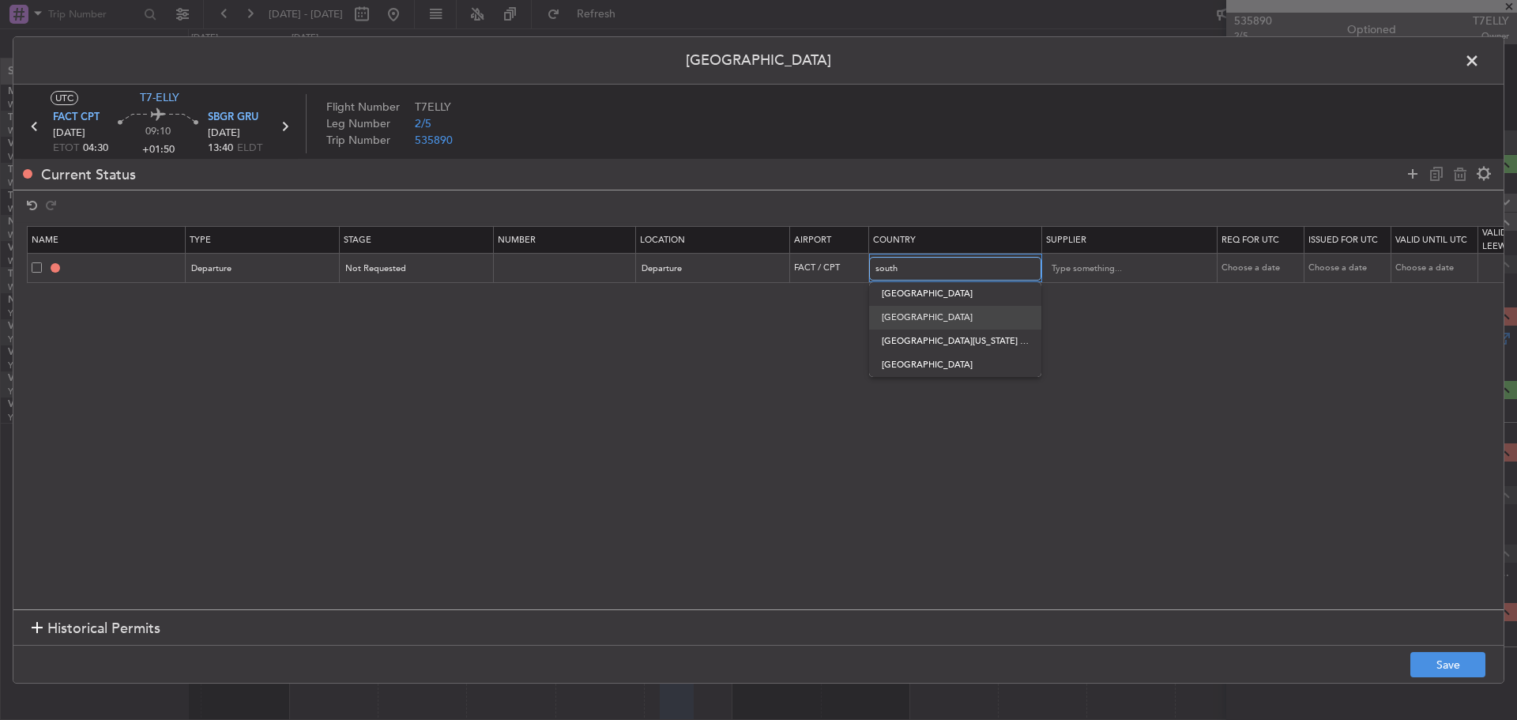
type input "[GEOGRAPHIC_DATA]"
click at [1130, 322] on section "Name Type Stage Number Location Airport Country Supplier Req For Utc Issued For…" at bounding box center [758, 415] width 1490 height 387
click at [1408, 173] on icon at bounding box center [1412, 173] width 19 height 19
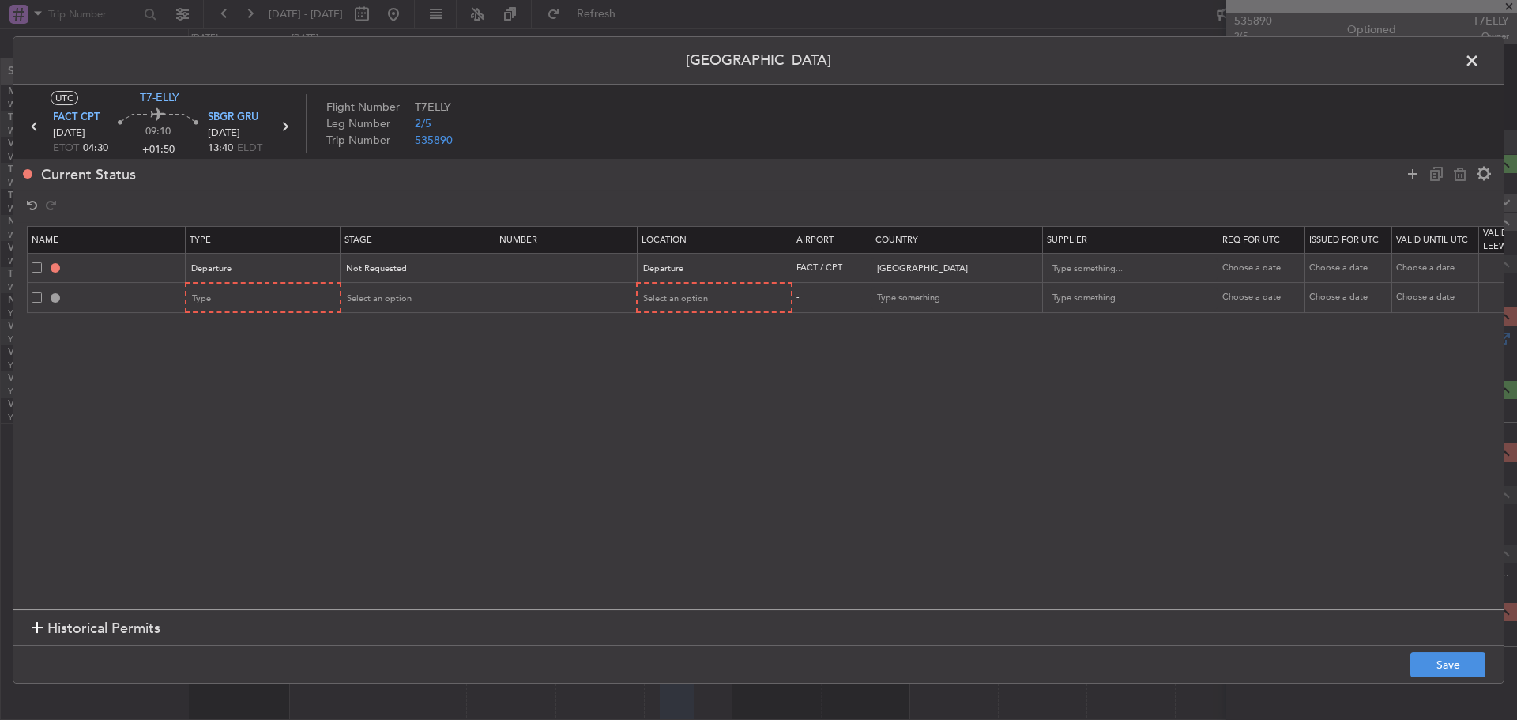
click at [1125, 442] on section "Name Type Stage Number Location Airport Country Supplier Req For Utc Issued For…" at bounding box center [758, 415] width 1490 height 387
click at [268, 297] on div "Type" at bounding box center [258, 299] width 131 height 24
click at [229, 118] on div at bounding box center [758, 360] width 1517 height 720
click at [235, 117] on span "SBGR GRU" at bounding box center [233, 118] width 51 height 16
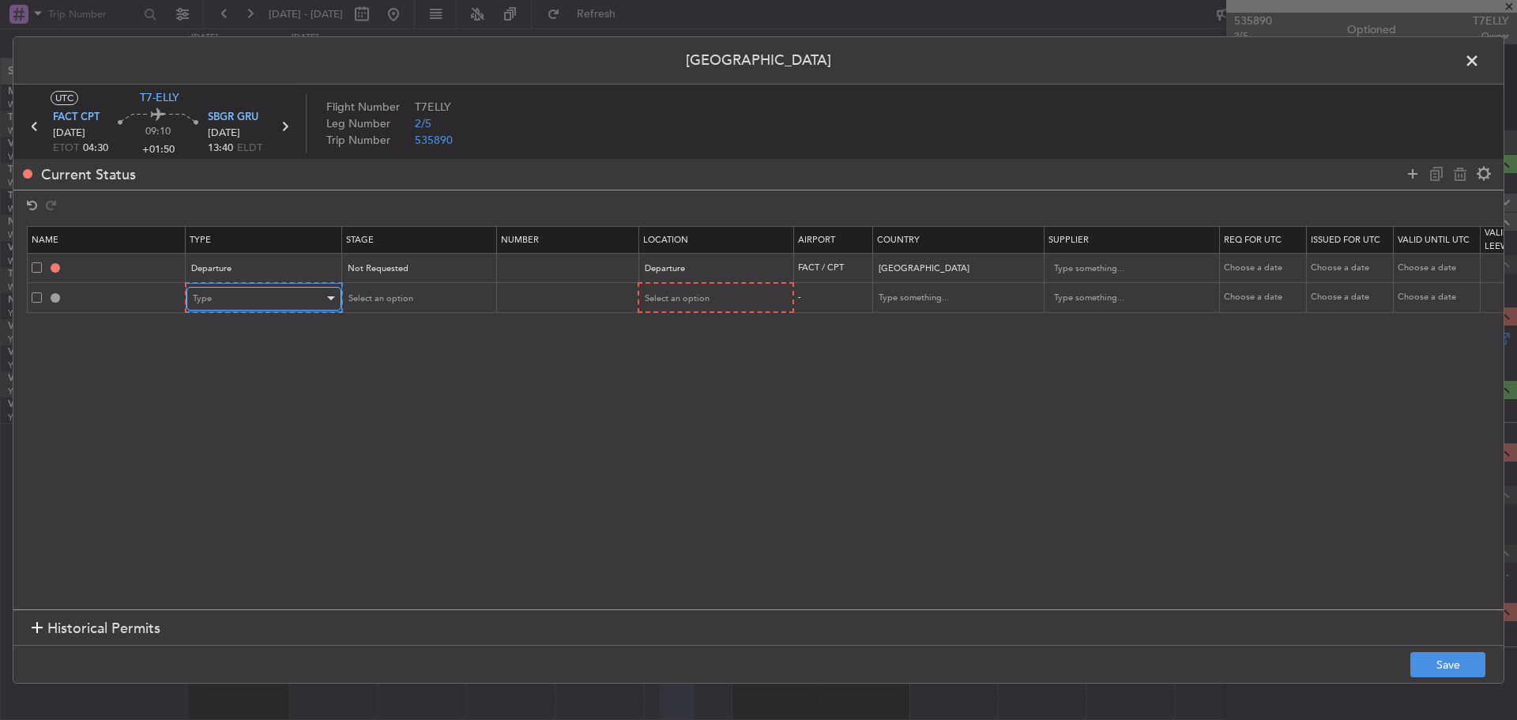
click at [299, 296] on div "Type" at bounding box center [258, 299] width 131 height 24
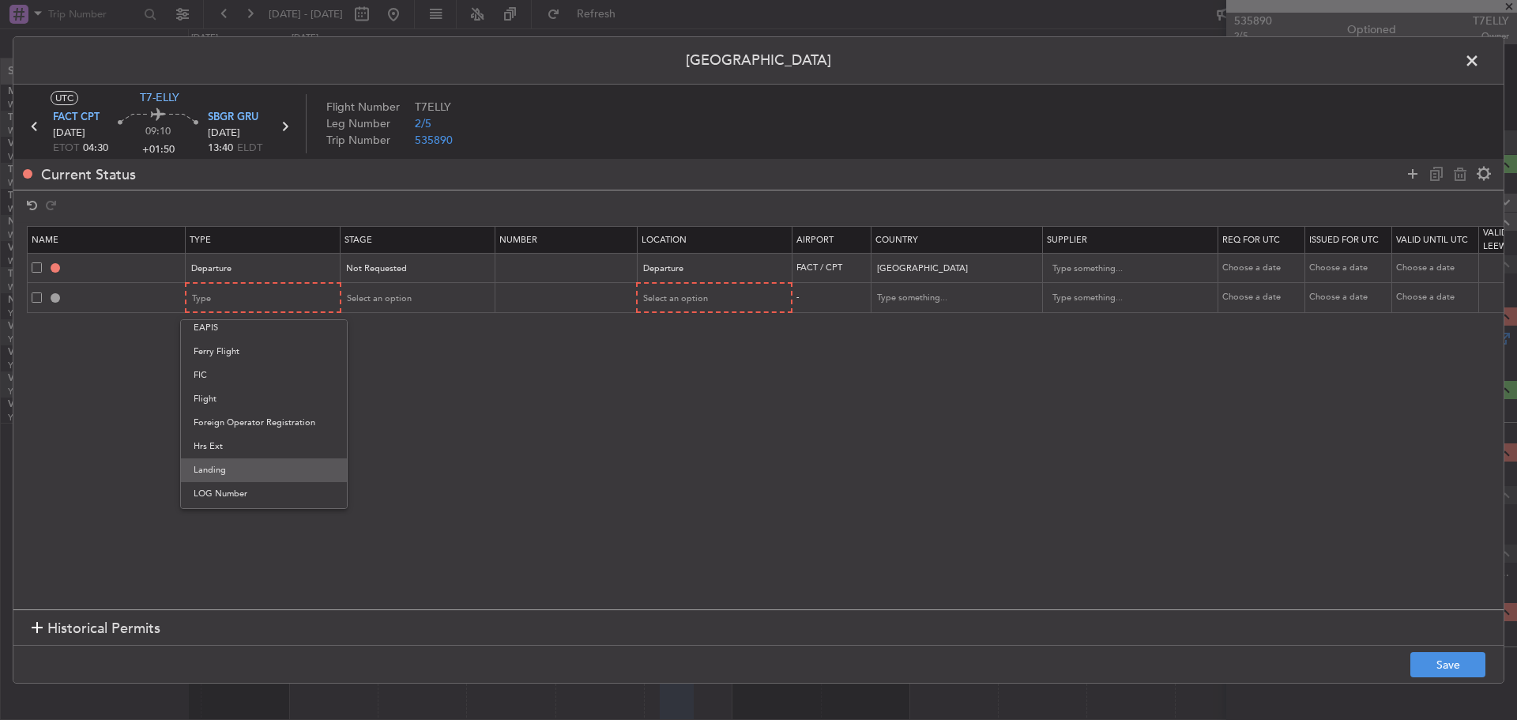
click at [254, 467] on span "Landing" at bounding box center [264, 470] width 141 height 24
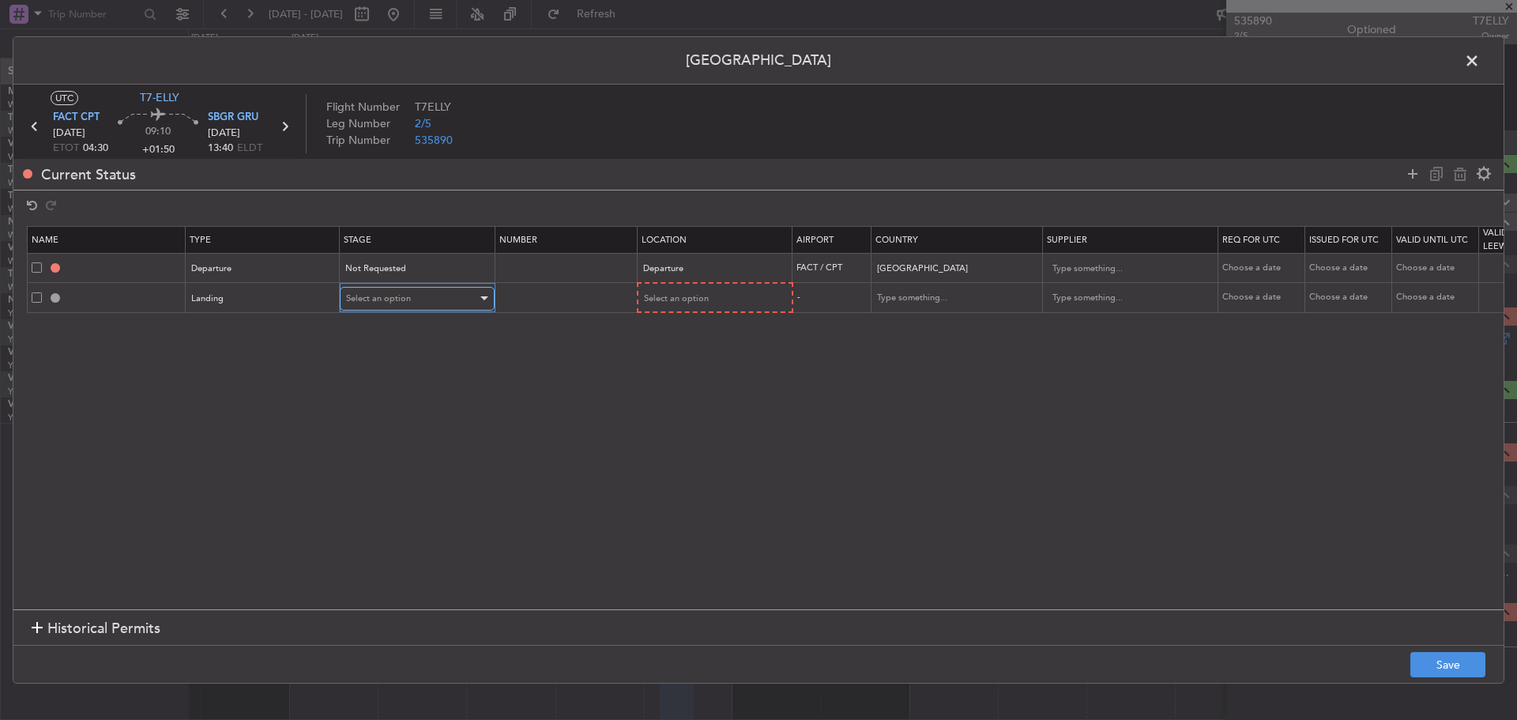
click at [385, 287] on div "Select an option" at bounding box center [411, 299] width 131 height 24
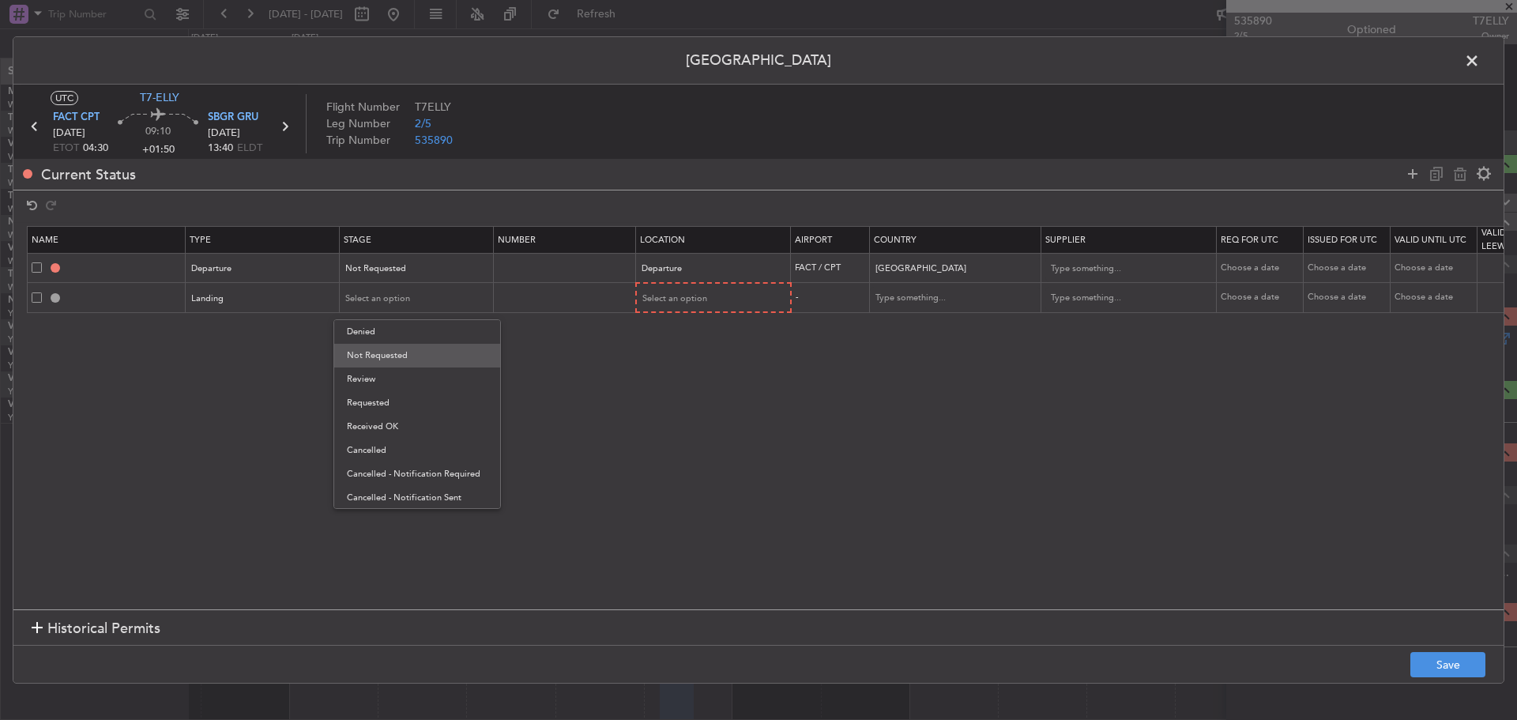
click at [385, 355] on span "Not Requested" at bounding box center [417, 356] width 141 height 24
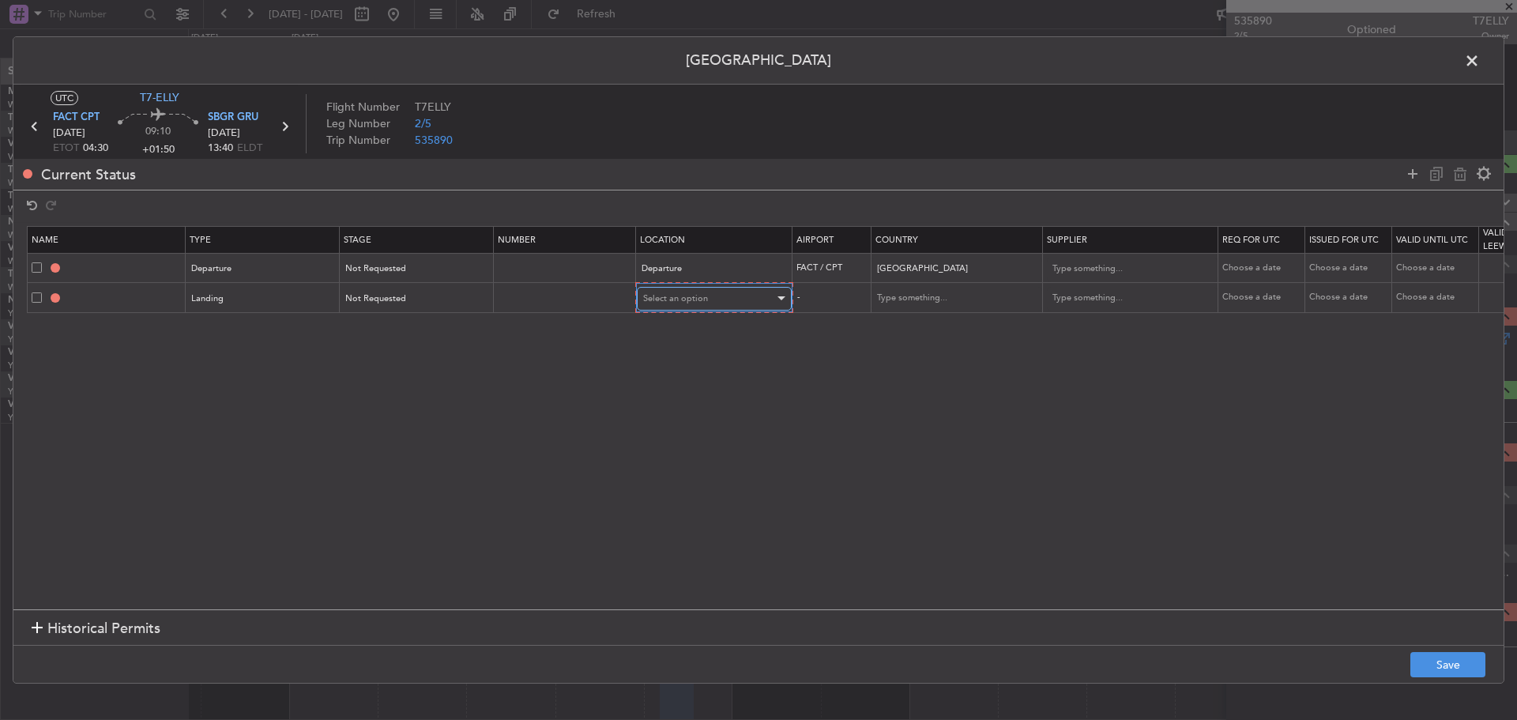
click at [693, 295] on span "Select an option" at bounding box center [675, 298] width 65 height 12
click at [674, 386] on span "Arrival" at bounding box center [714, 379] width 141 height 24
click at [926, 300] on input "text" at bounding box center [946, 298] width 142 height 24
click at [924, 330] on span "[GEOGRAPHIC_DATA]" at bounding box center [955, 323] width 147 height 24
type input "[GEOGRAPHIC_DATA]"
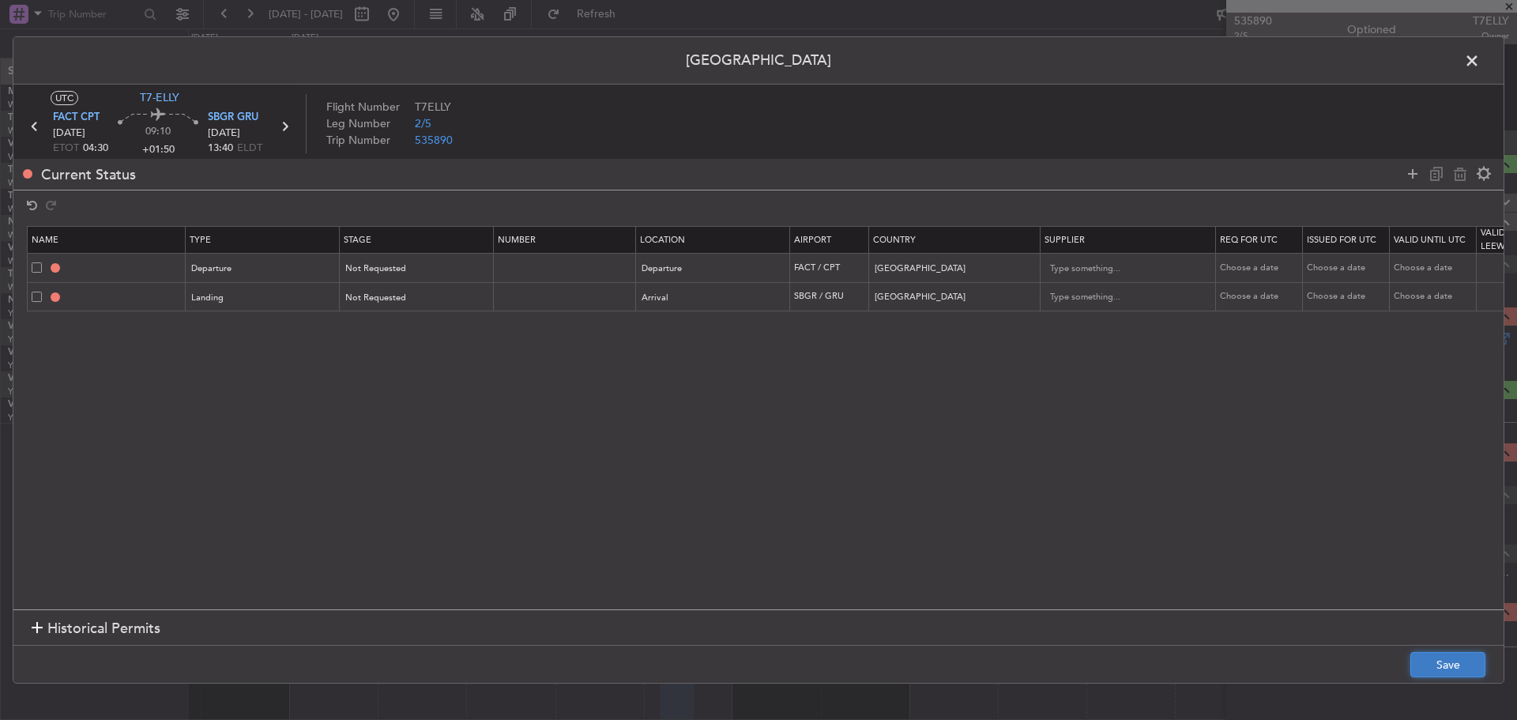
click at [1431, 664] on button "Save" at bounding box center [1447, 664] width 75 height 25
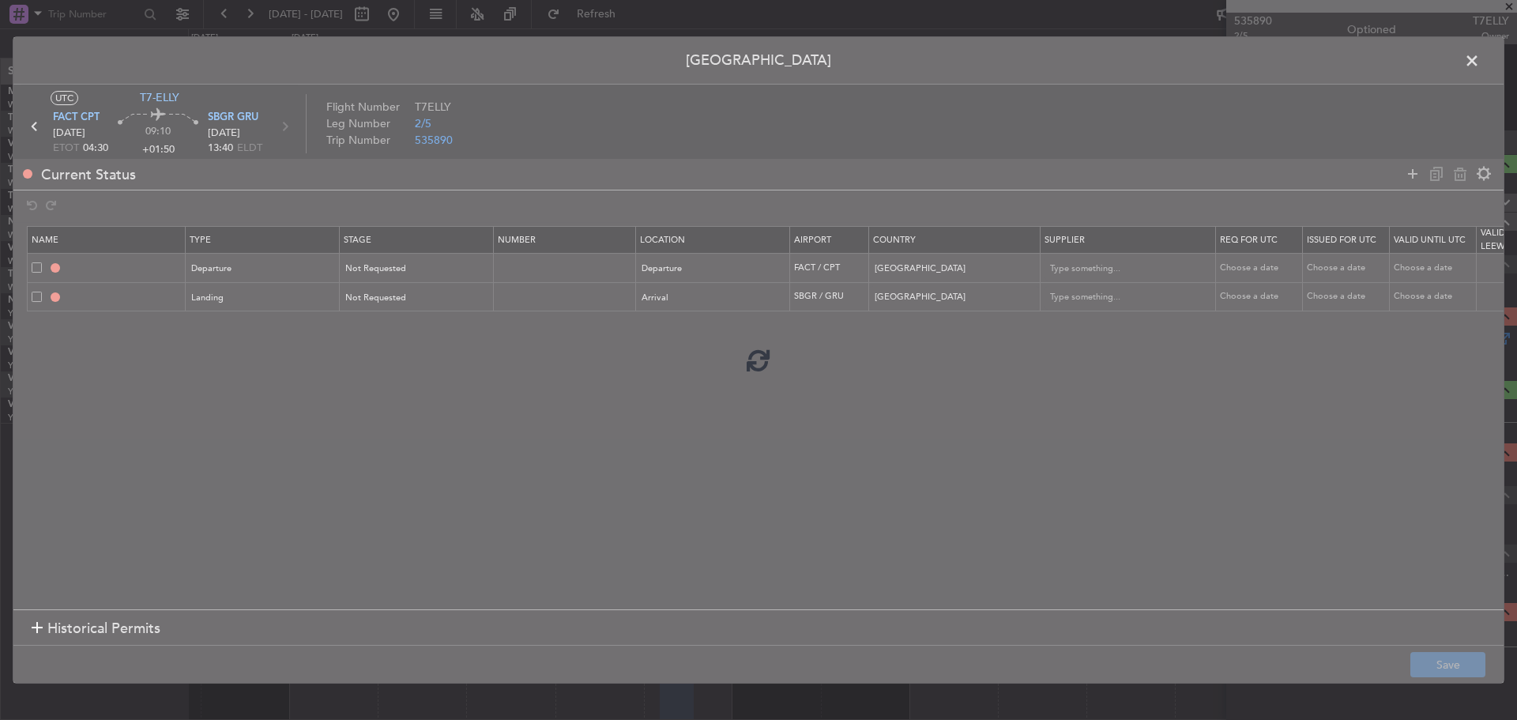
type input "[GEOGRAPHIC_DATA] DEPARTURE"
type input "NNN"
type input "SBGR LDG"
type input "NNN"
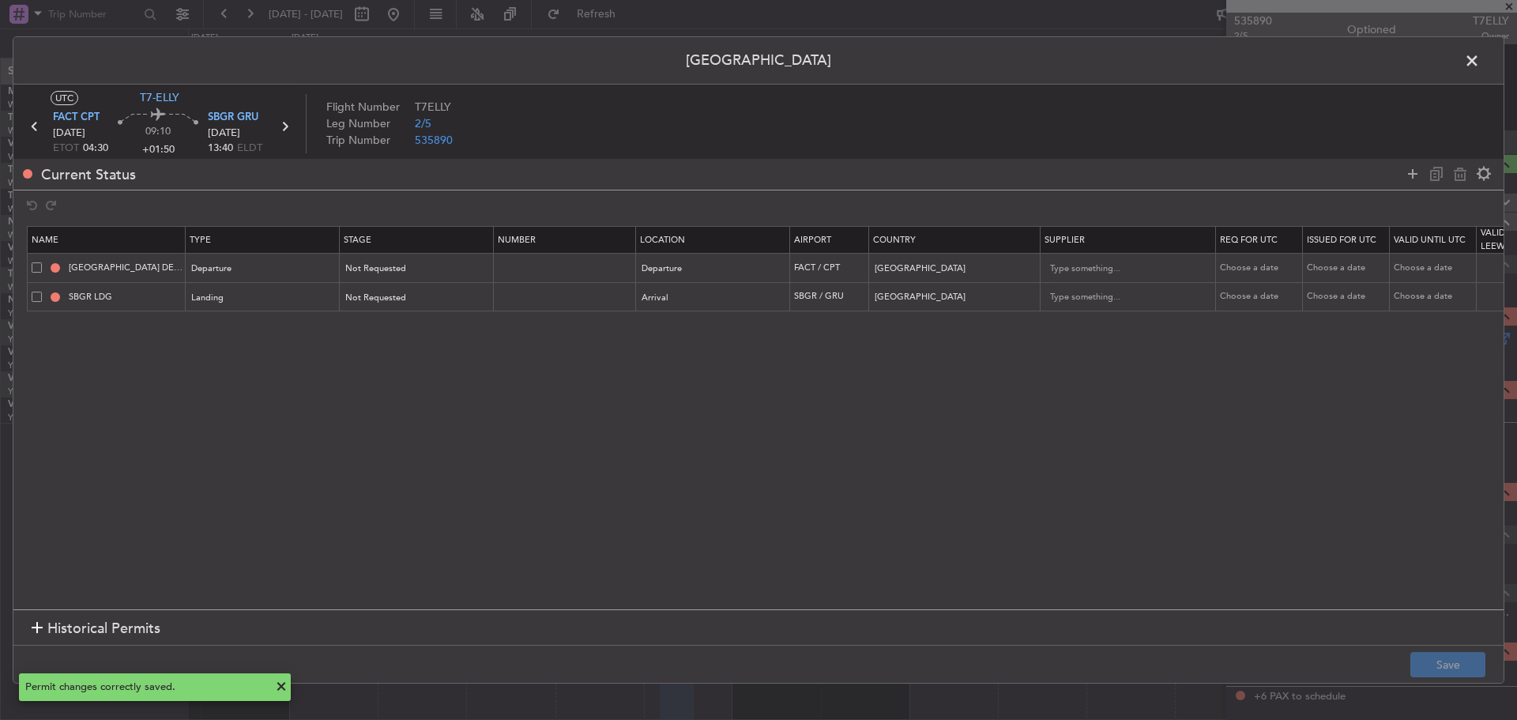
click at [285, 128] on icon at bounding box center [284, 126] width 21 height 21
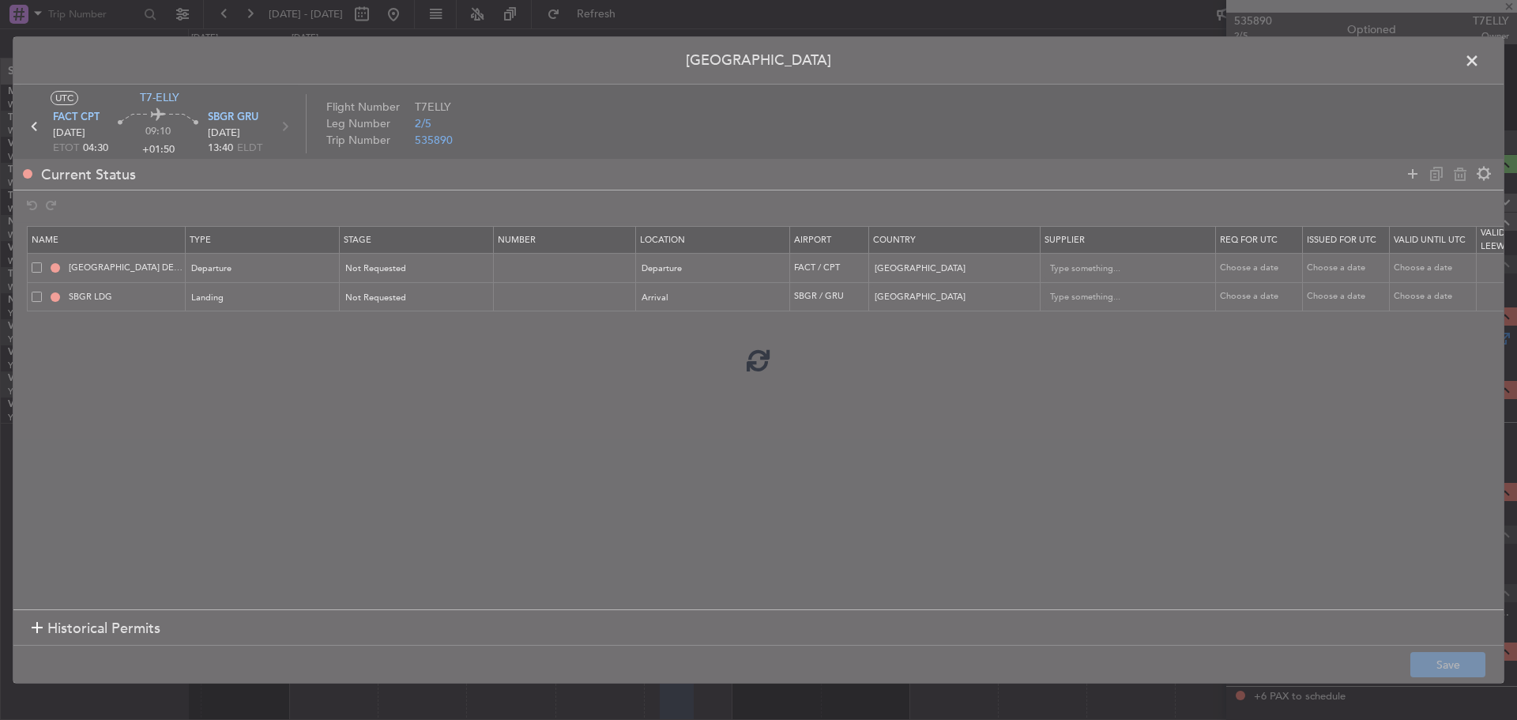
type input "+00:30"
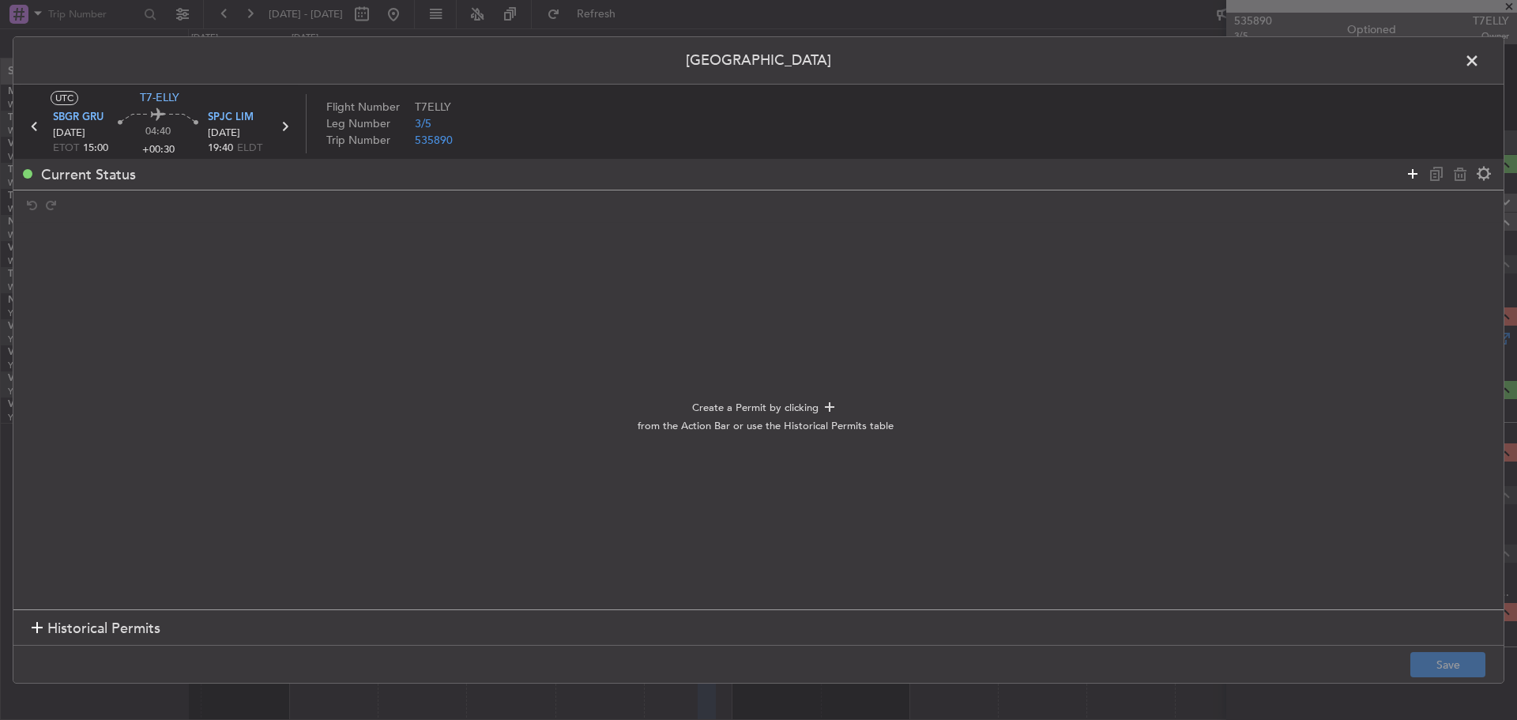
click at [1407, 175] on icon at bounding box center [1412, 173] width 19 height 19
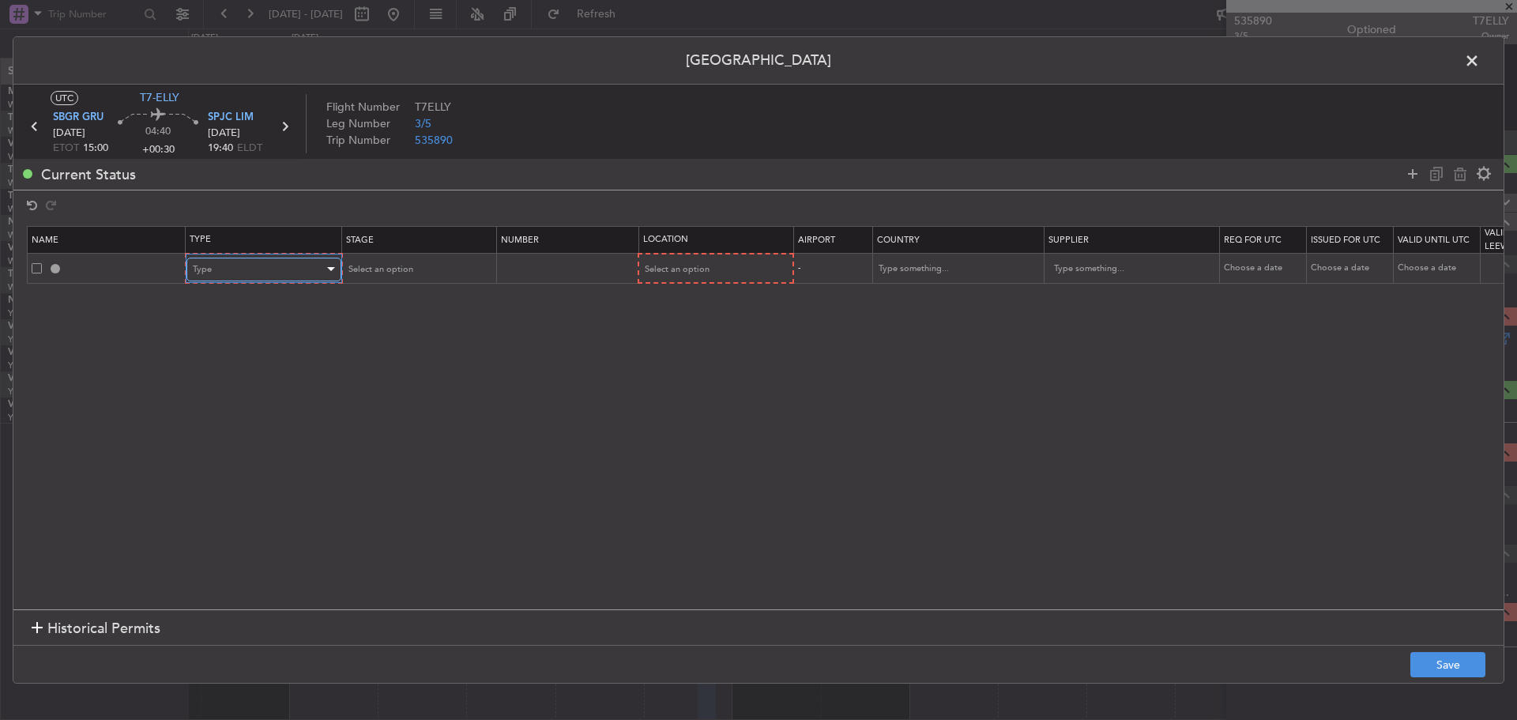
click at [299, 265] on div "Type" at bounding box center [258, 270] width 131 height 24
click at [269, 460] on span "Departure" at bounding box center [264, 460] width 141 height 24
click at [422, 269] on div "Select an option" at bounding box center [411, 270] width 131 height 24
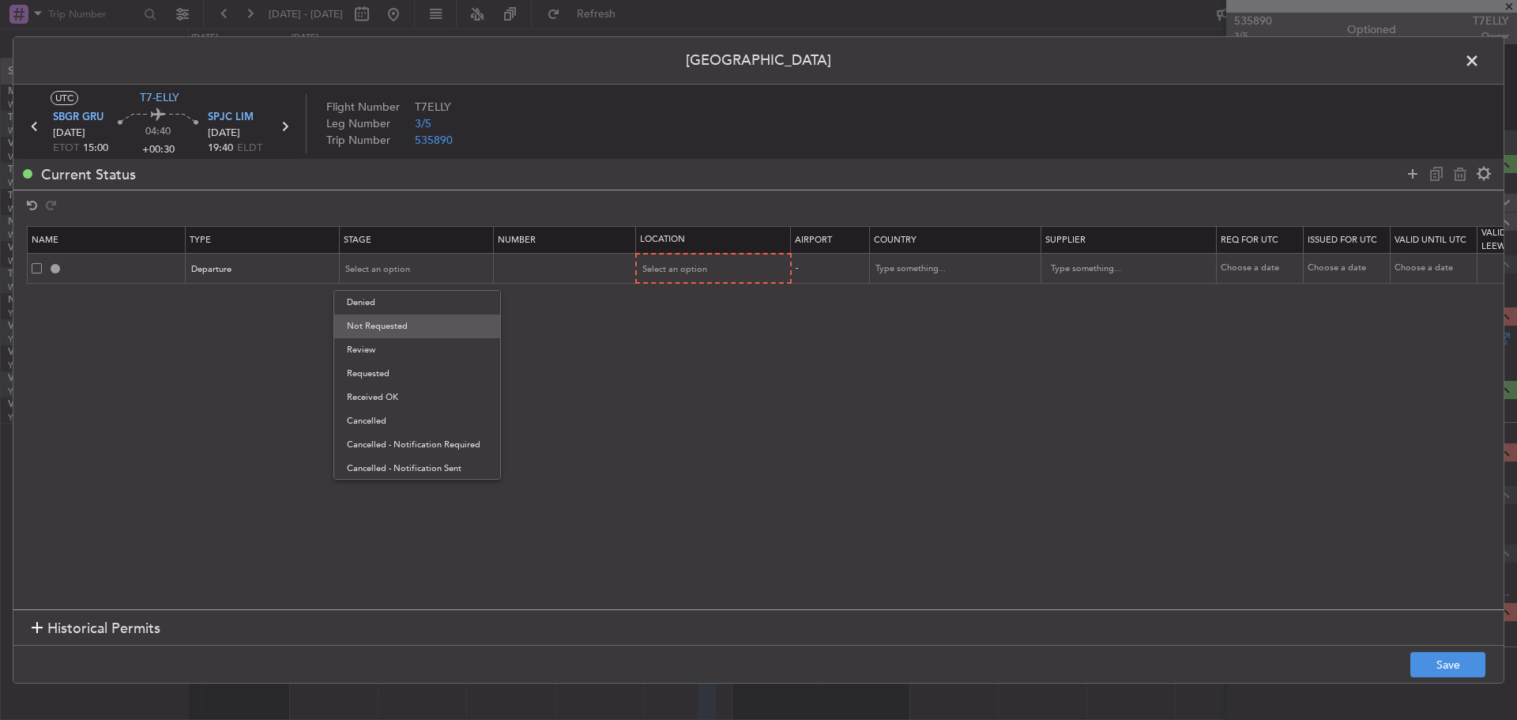
click at [411, 321] on span "Not Requested" at bounding box center [417, 326] width 141 height 24
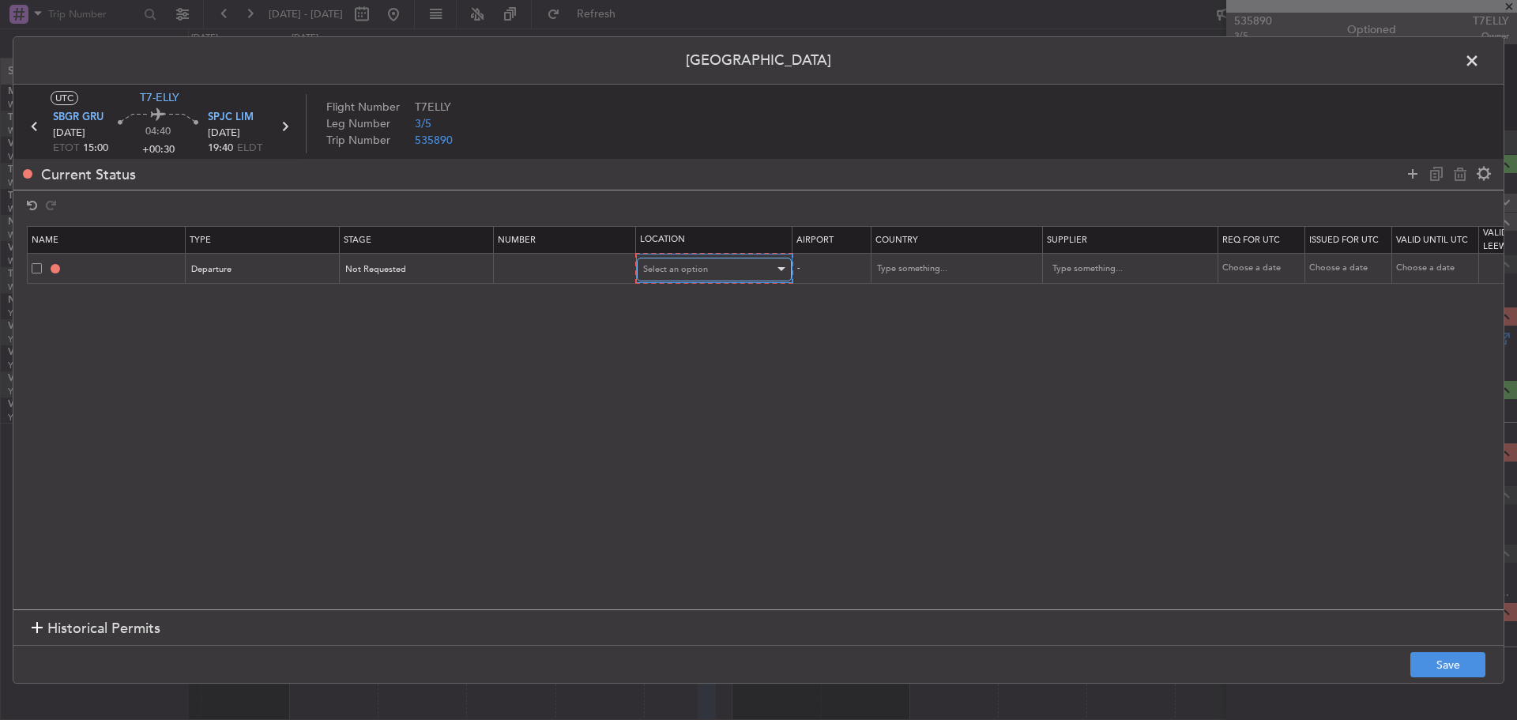
click at [690, 263] on span "Select an option" at bounding box center [675, 269] width 65 height 12
click at [686, 299] on span "Departure" at bounding box center [714, 303] width 141 height 24
click at [1409, 175] on icon at bounding box center [1412, 173] width 19 height 19
click at [272, 294] on div "Type" at bounding box center [258, 299] width 131 height 24
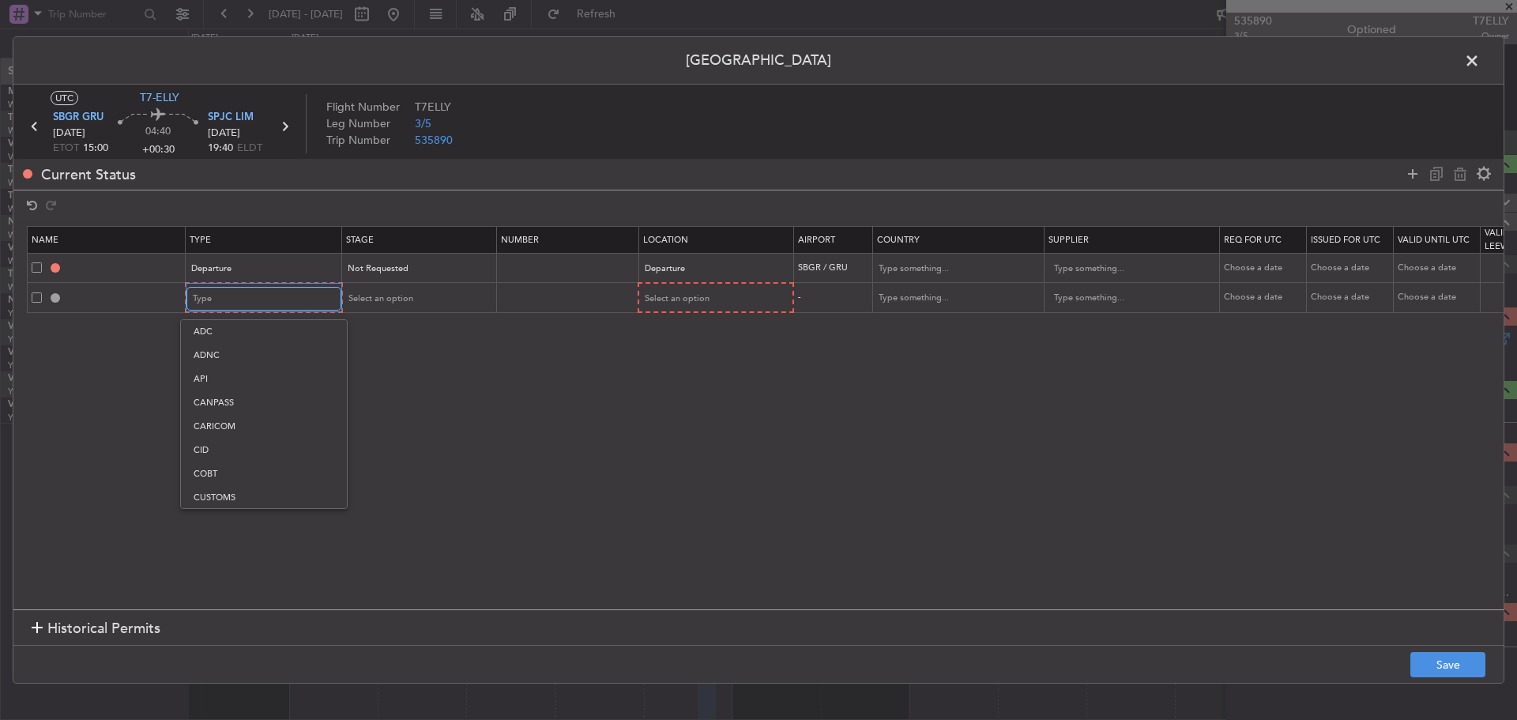
scroll to position [293, 0]
click at [248, 463] on span "Overflight" at bounding box center [264, 465] width 141 height 24
click at [400, 299] on span "Select an option" at bounding box center [378, 298] width 65 height 12
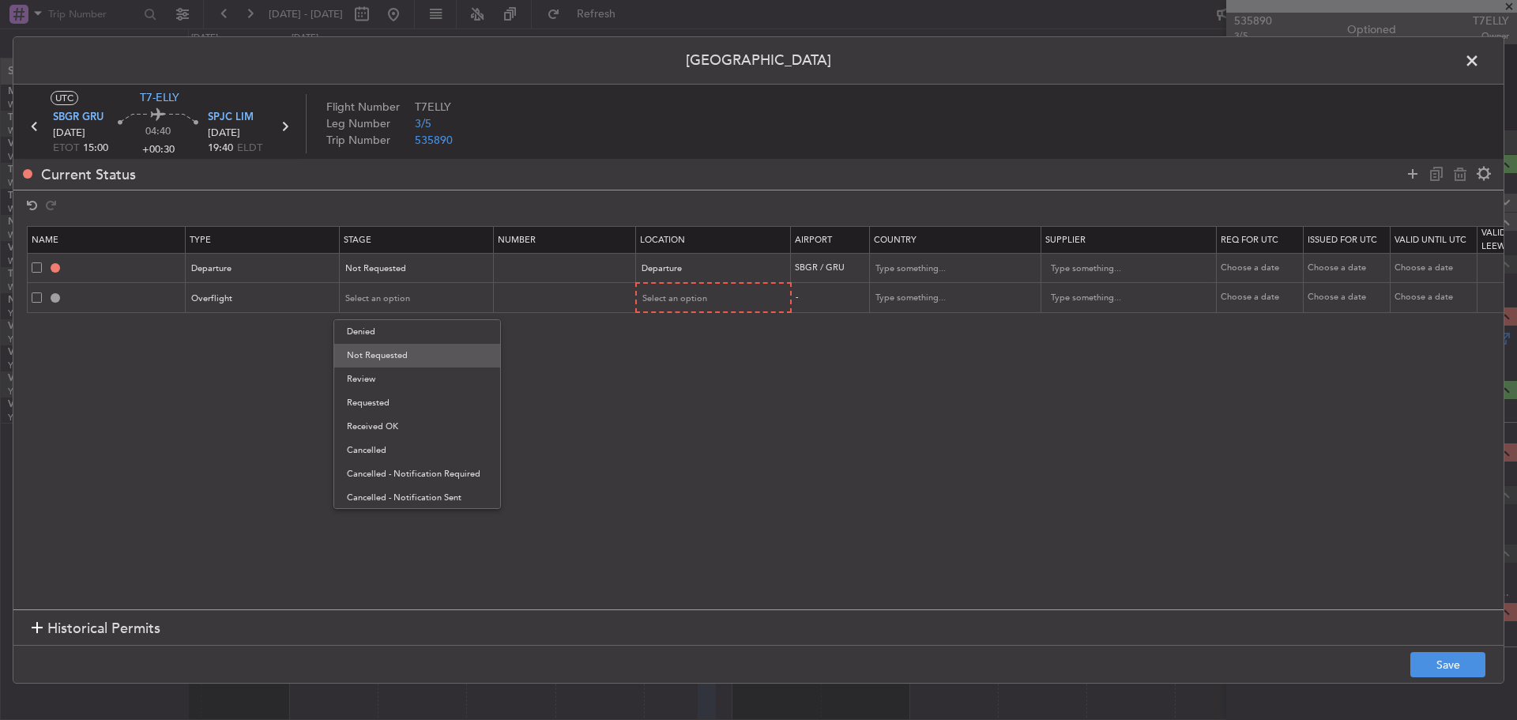
click at [399, 348] on span "Not Requested" at bounding box center [417, 356] width 141 height 24
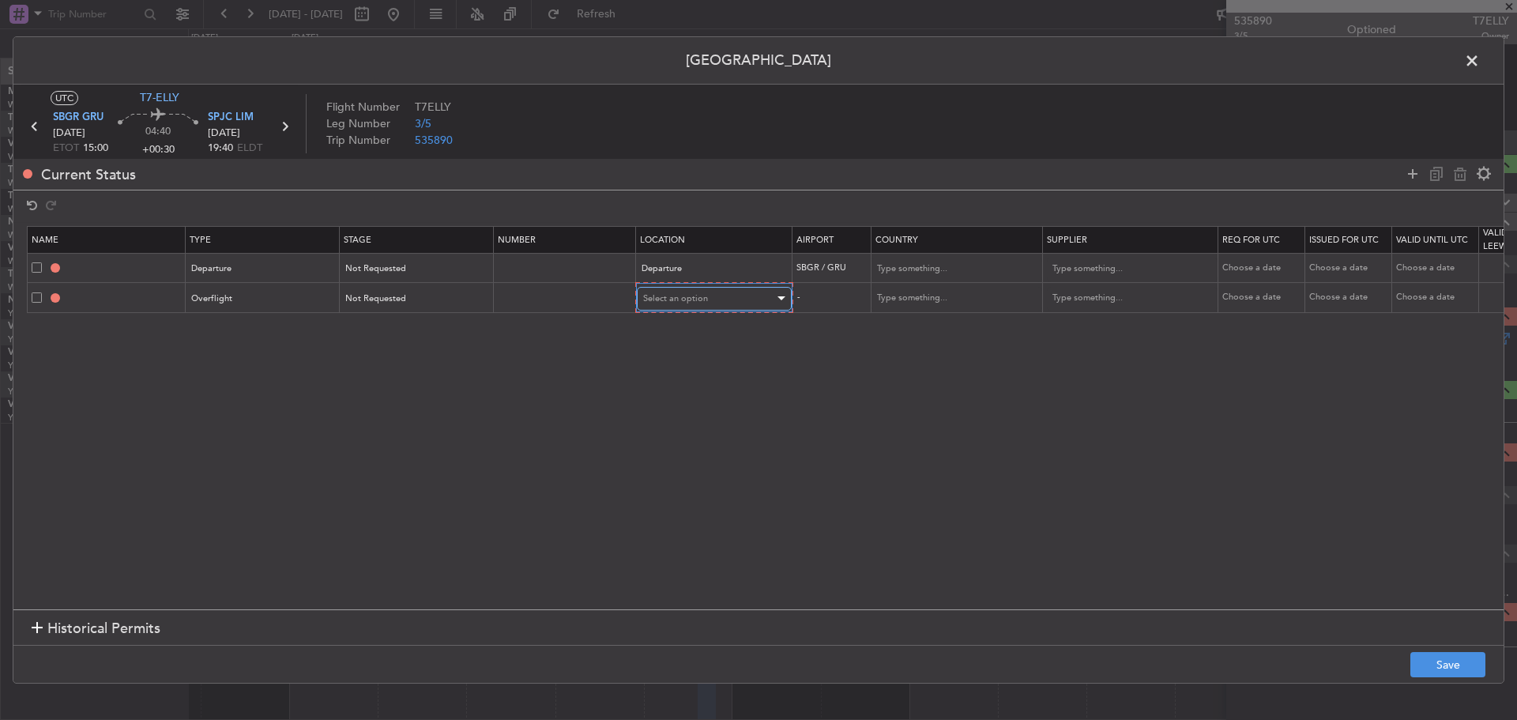
click at [691, 304] on div "Select an option" at bounding box center [708, 299] width 131 height 24
click at [666, 420] on span "Enroute" at bounding box center [714, 427] width 141 height 24
click at [895, 269] on input "text" at bounding box center [946, 269] width 142 height 24
click at [885, 298] on span "[GEOGRAPHIC_DATA]" at bounding box center [955, 294] width 147 height 24
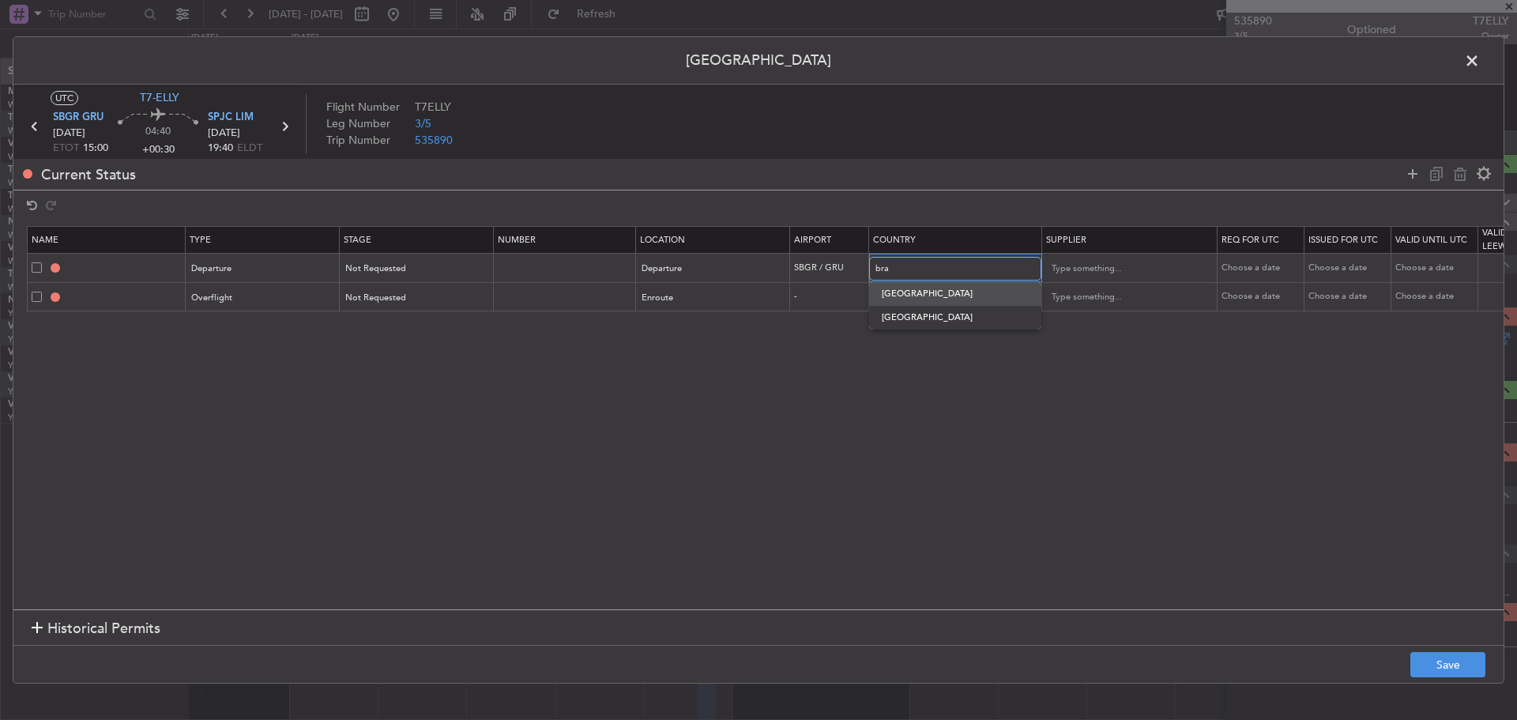
type input "[GEOGRAPHIC_DATA]"
click at [887, 299] on input "text" at bounding box center [946, 298] width 142 height 24
drag, startPoint x: 894, startPoint y: 318, endPoint x: 916, endPoint y: 319, distance: 22.2
click at [895, 319] on span "[GEOGRAPHIC_DATA]" at bounding box center [955, 323] width 147 height 24
type input "[GEOGRAPHIC_DATA]"
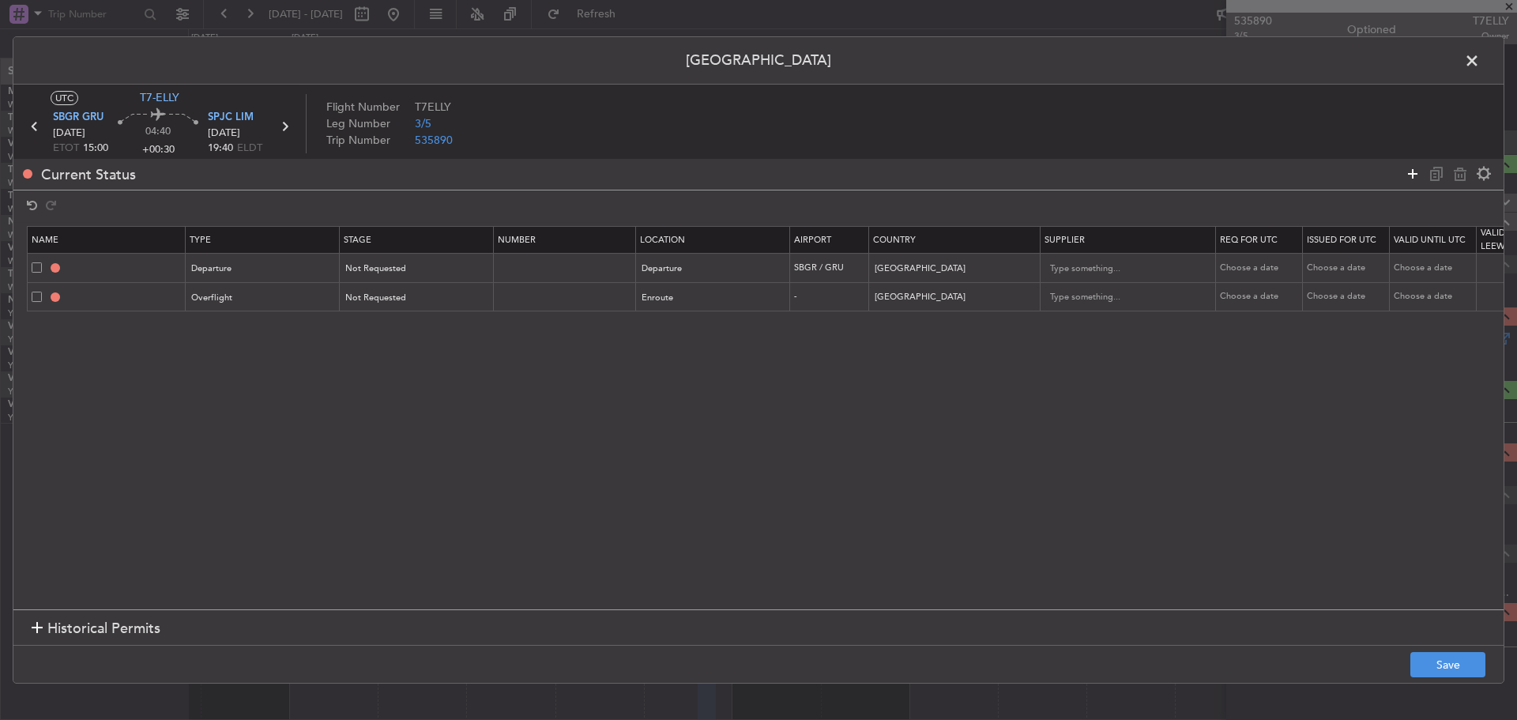
click at [1405, 172] on icon at bounding box center [1412, 173] width 19 height 19
click at [266, 328] on div "Type" at bounding box center [258, 327] width 131 height 24
click at [258, 492] on span "Landing" at bounding box center [264, 499] width 141 height 24
click at [386, 327] on span "Select an option" at bounding box center [378, 327] width 65 height 12
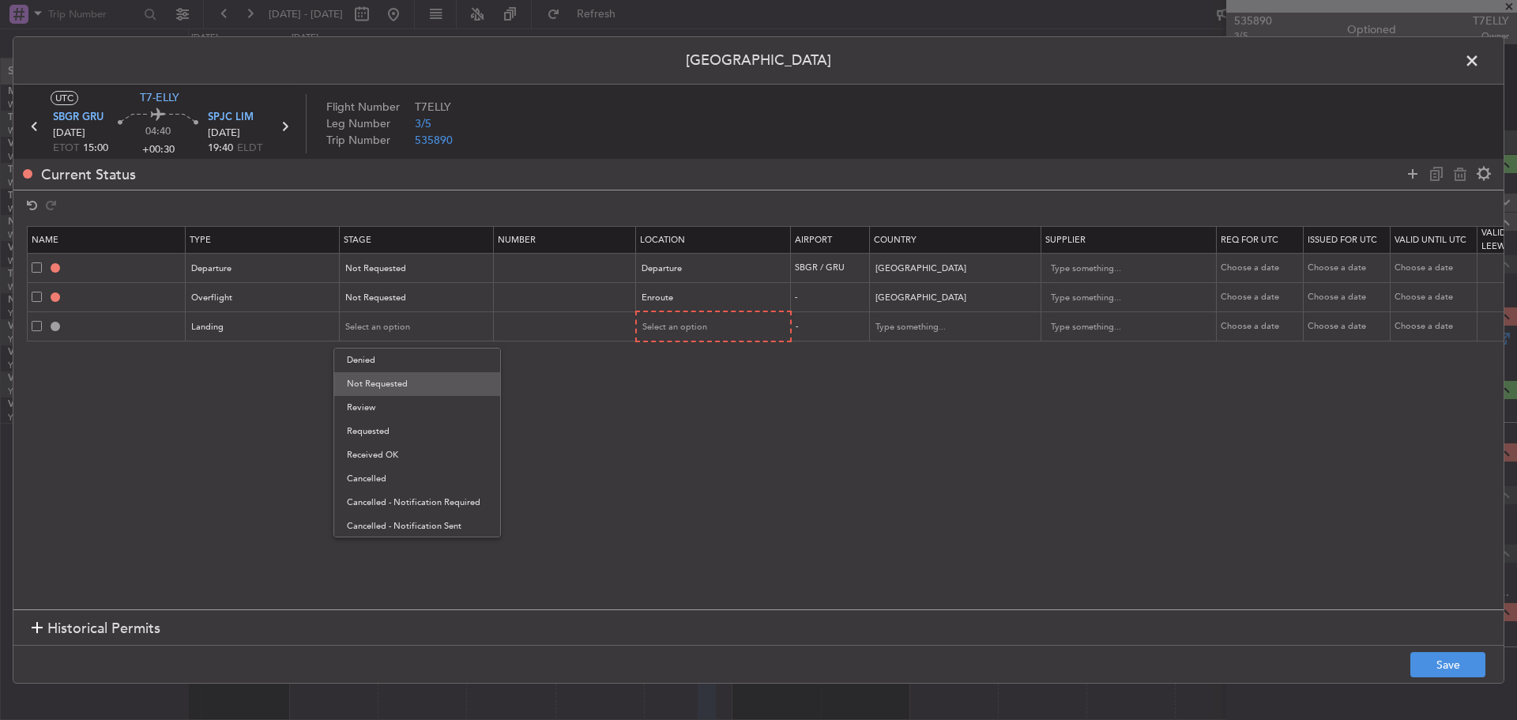
click at [378, 376] on span "Not Requested" at bounding box center [417, 384] width 141 height 24
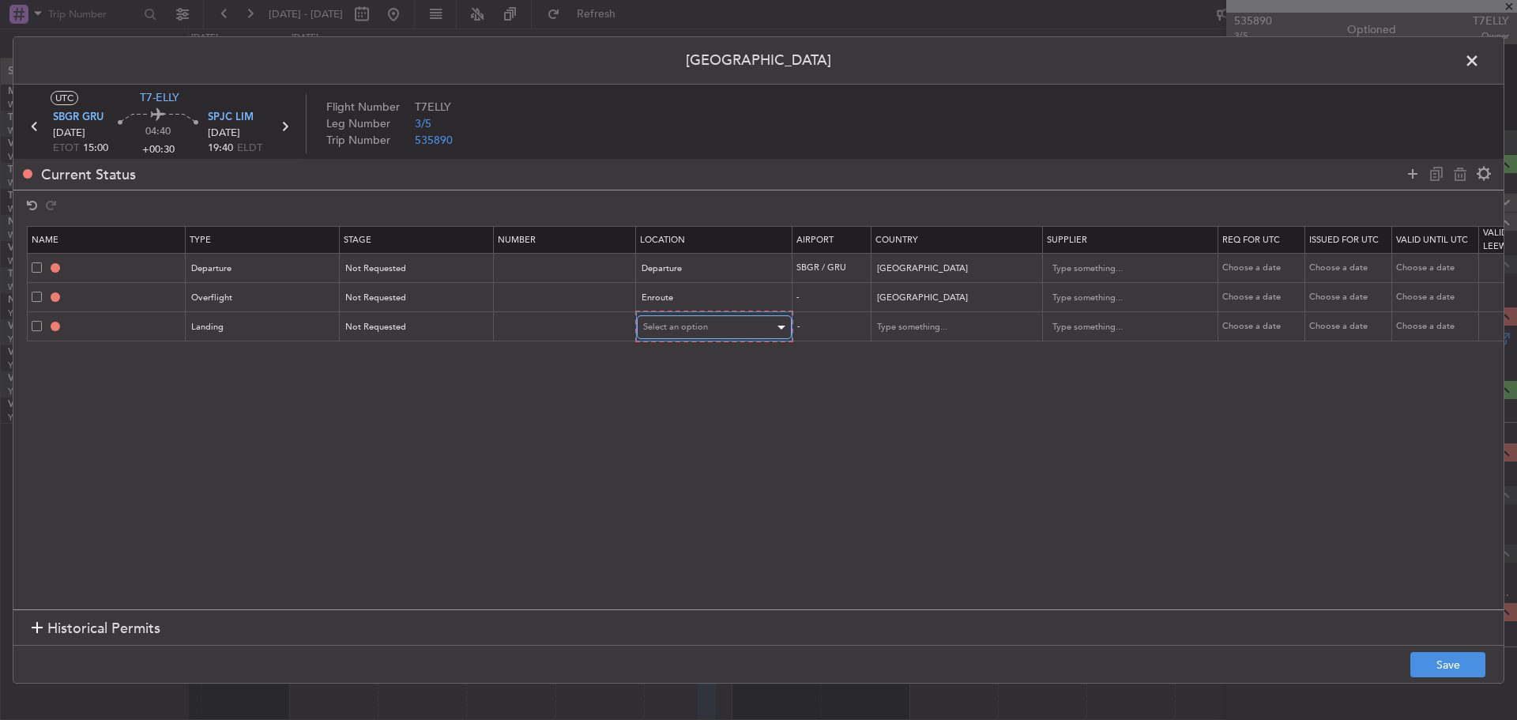
click at [675, 336] on div "Select an option" at bounding box center [708, 327] width 131 height 24
click at [676, 404] on span "Arrival" at bounding box center [714, 408] width 141 height 24
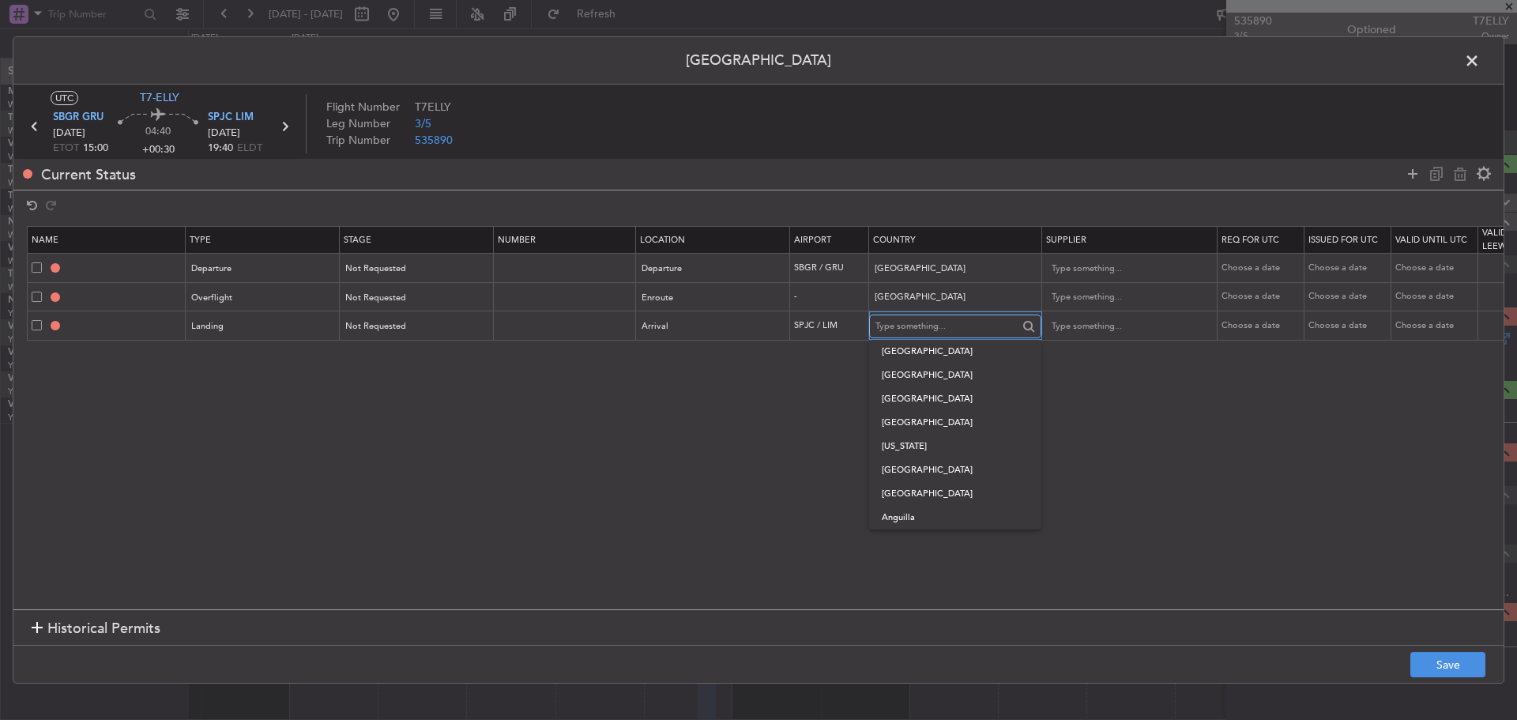
click at [892, 329] on input "text" at bounding box center [946, 326] width 142 height 24
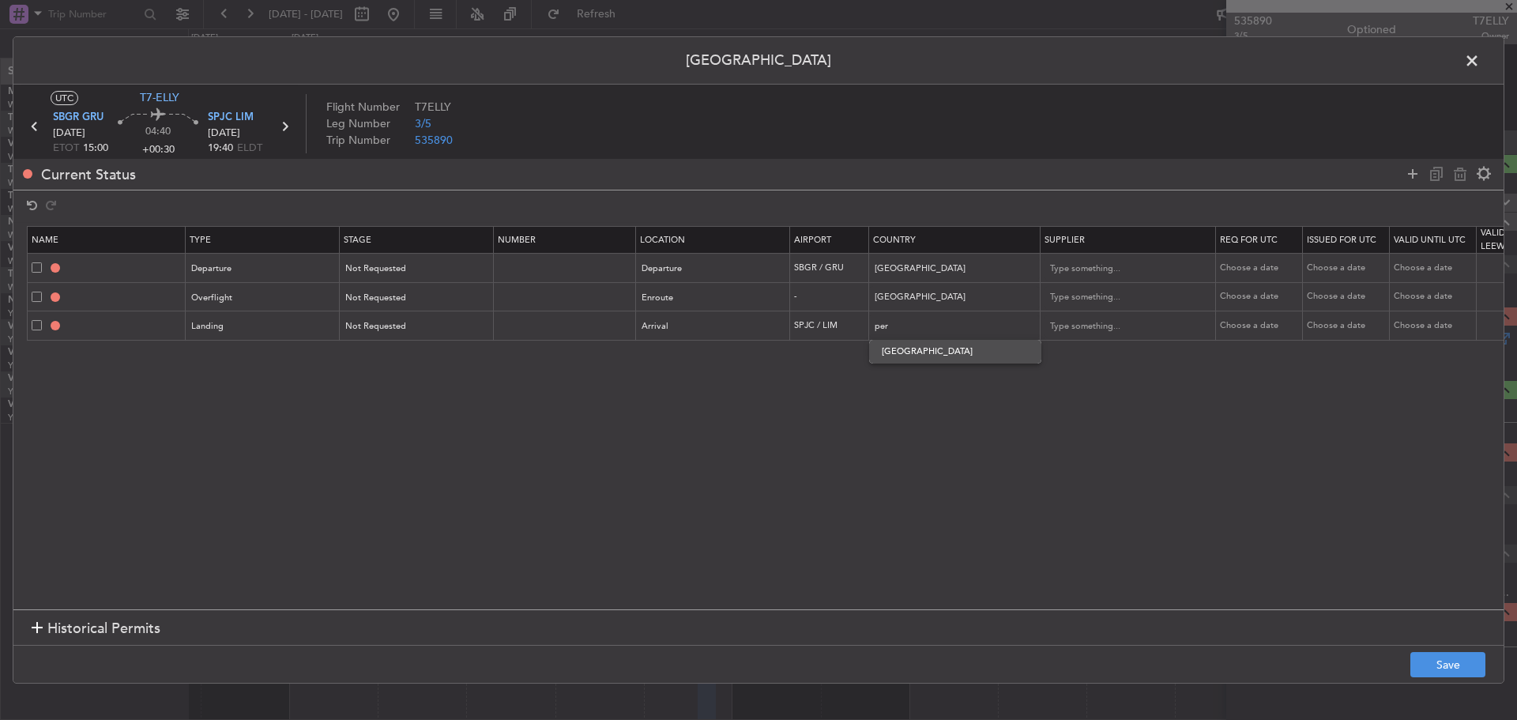
click at [900, 353] on span "[GEOGRAPHIC_DATA]" at bounding box center [955, 352] width 147 height 24
type input "[GEOGRAPHIC_DATA]"
click at [1442, 664] on button "Save" at bounding box center [1447, 664] width 75 height 25
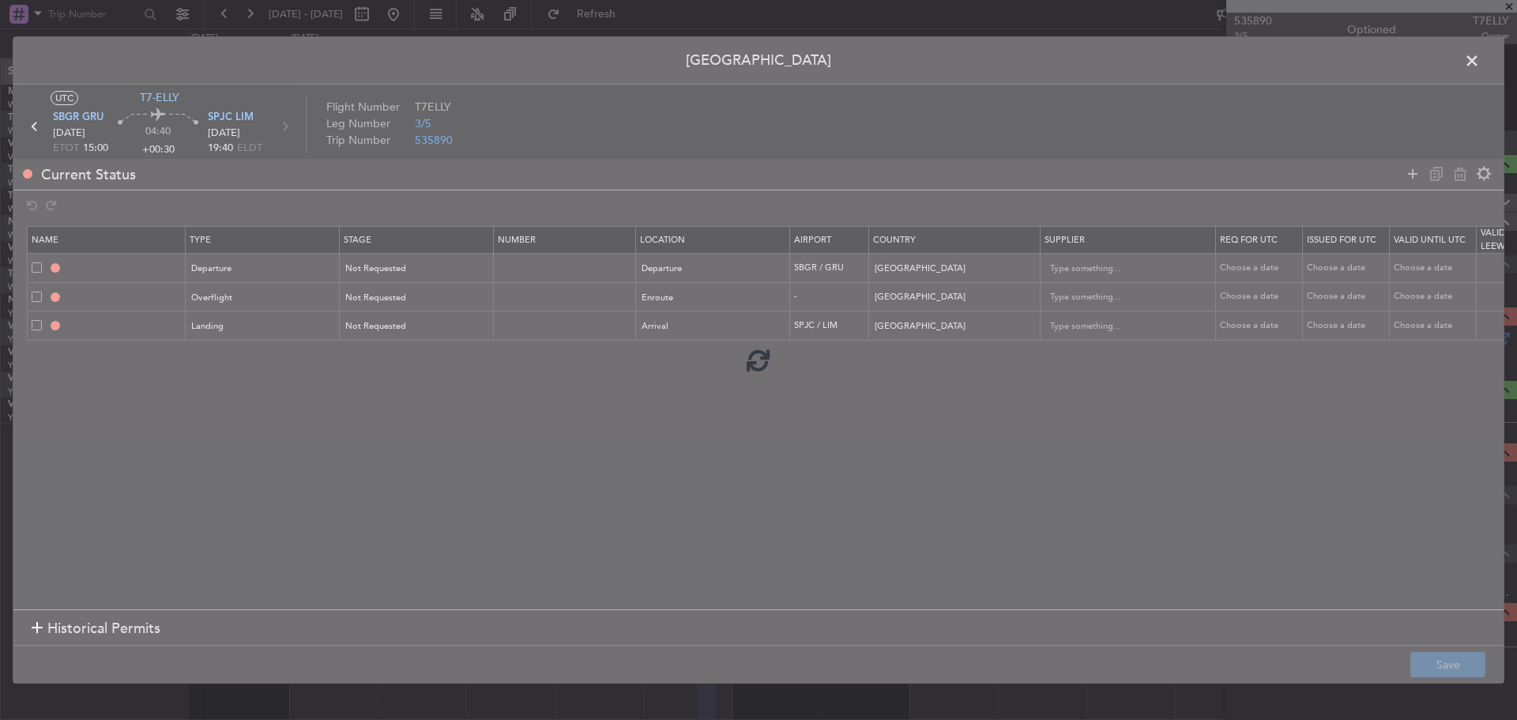
type input "BRAZIL DEPARTURE"
type input "NNN"
type input "BOLIVIA OVF"
type input "NNN"
type input "SPJC LDG"
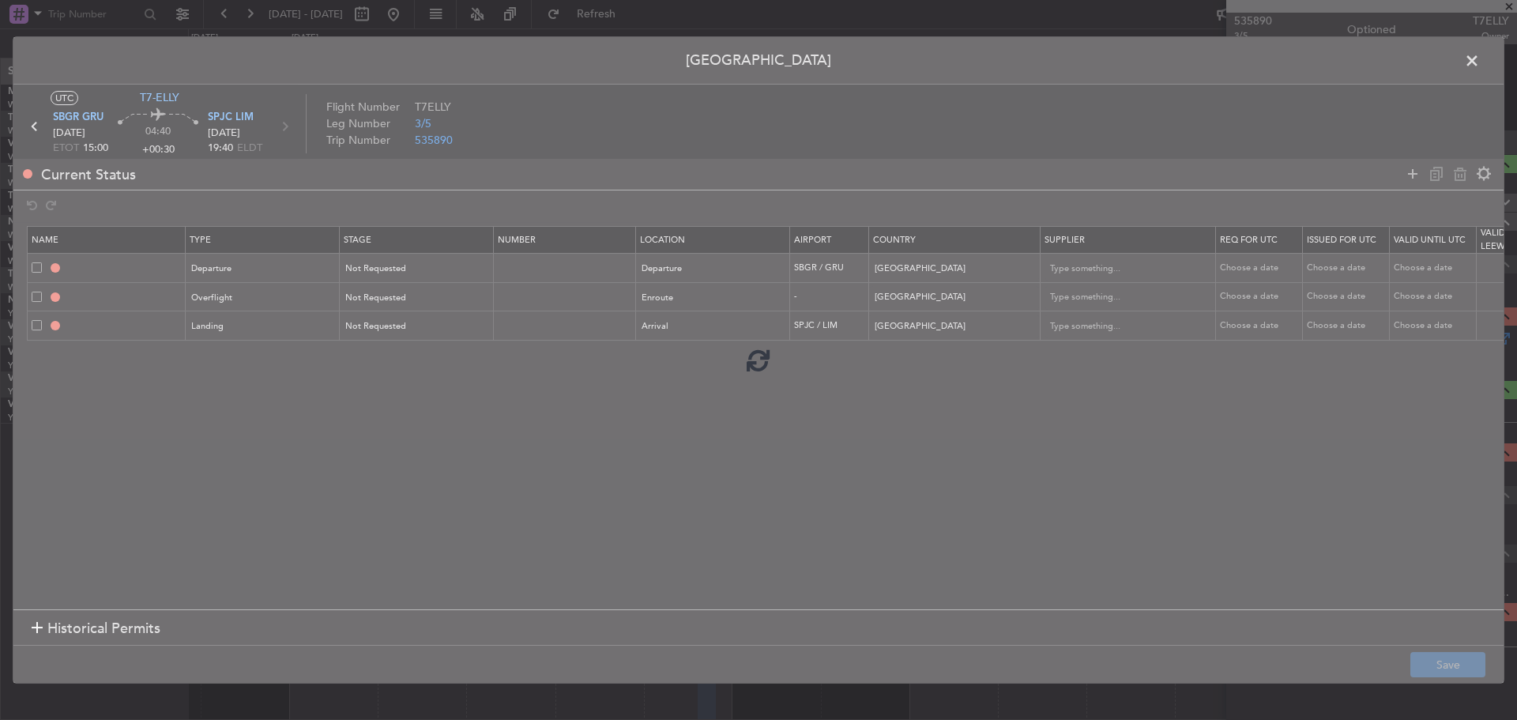
type input "NNN"
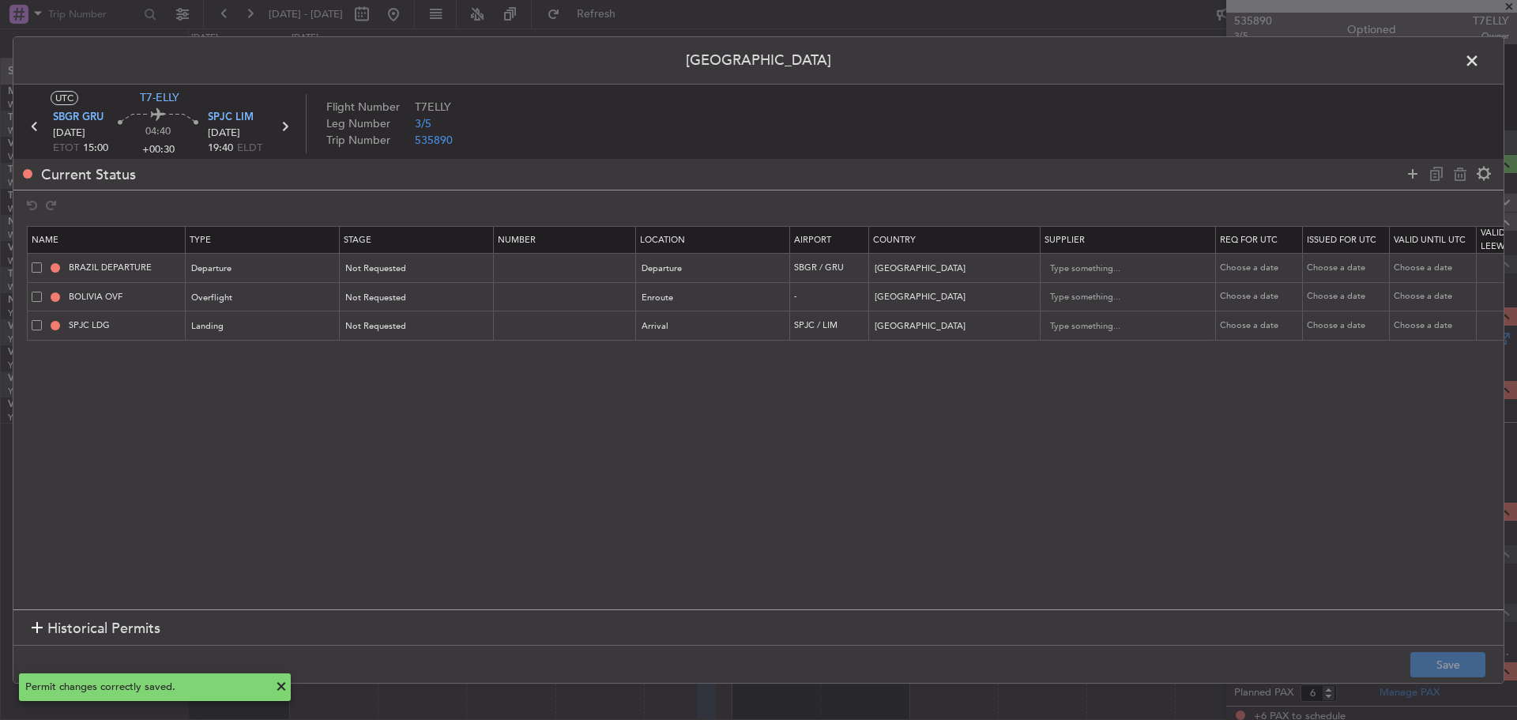
click at [284, 131] on icon at bounding box center [284, 126] width 21 height 21
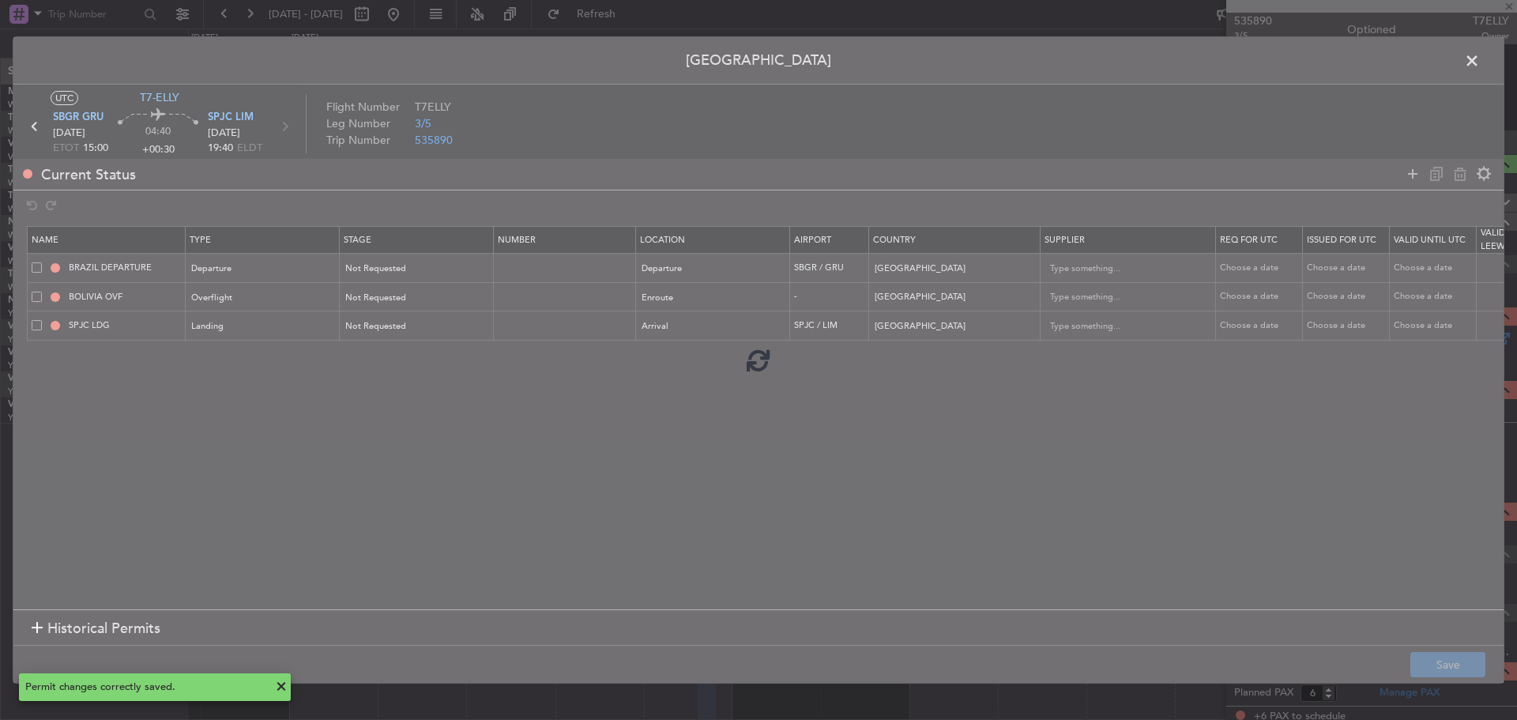
type input "+00:20"
type input "0"
type input "+00:20"
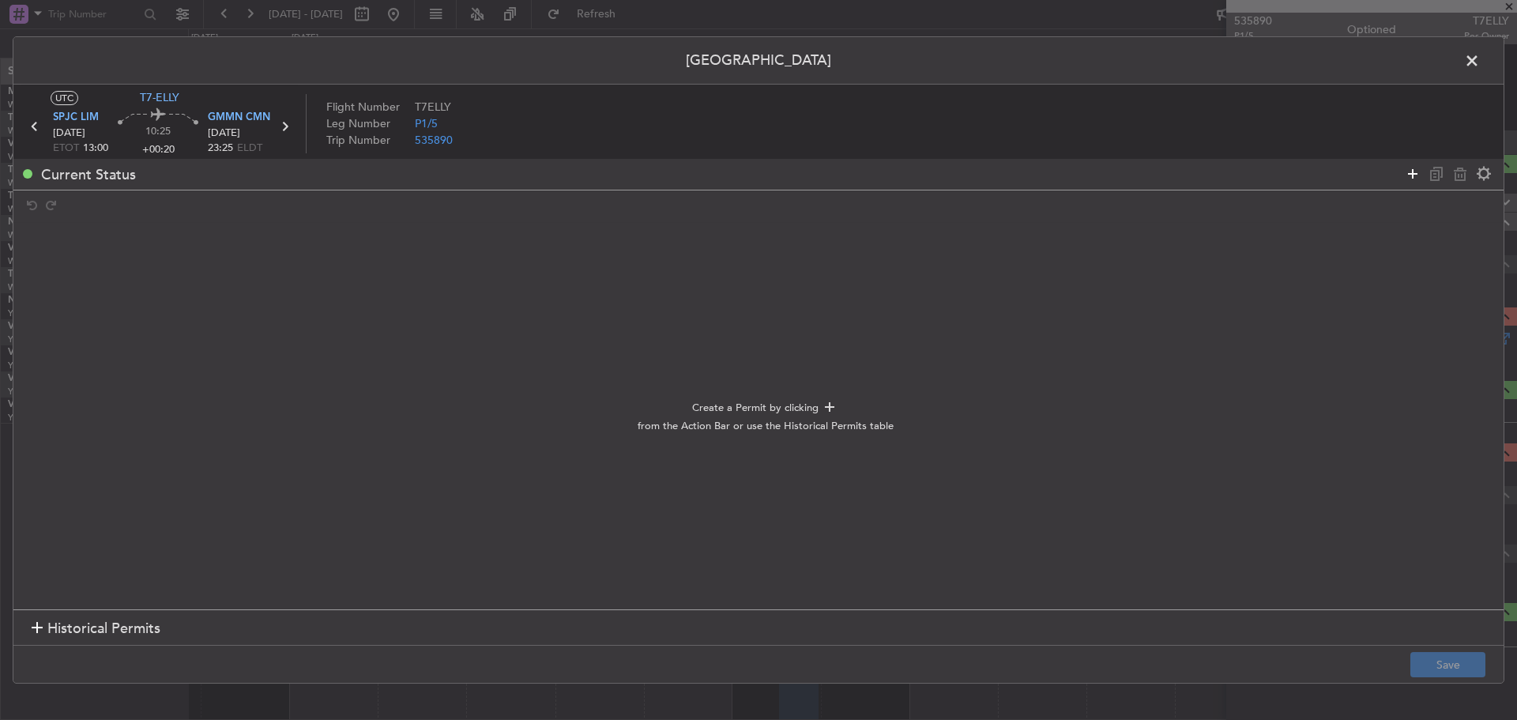
click at [1409, 178] on icon at bounding box center [1412, 173] width 19 height 19
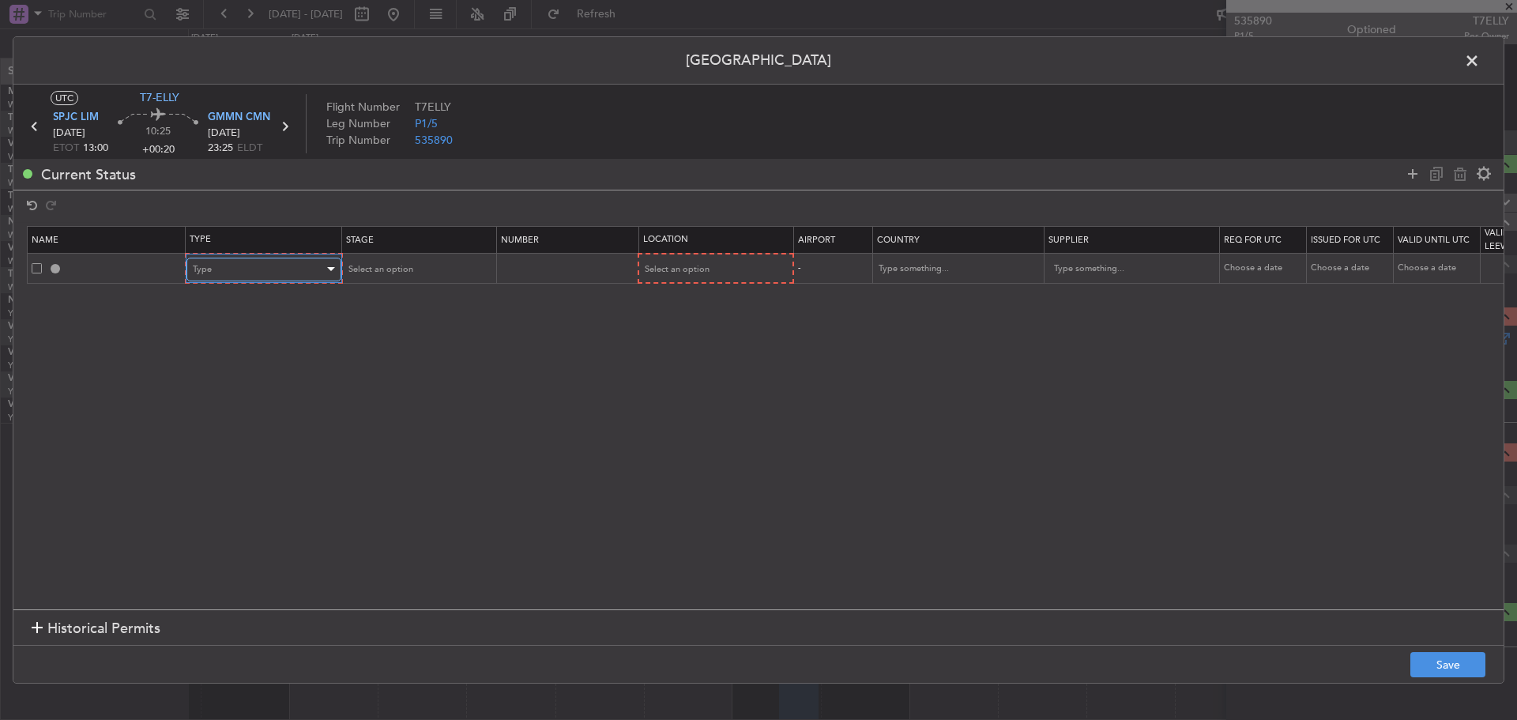
click at [292, 265] on div "Type" at bounding box center [258, 270] width 131 height 24
click at [276, 462] on span "Departure" at bounding box center [264, 460] width 141 height 24
click at [412, 271] on div "Select an option" at bounding box center [411, 270] width 131 height 24
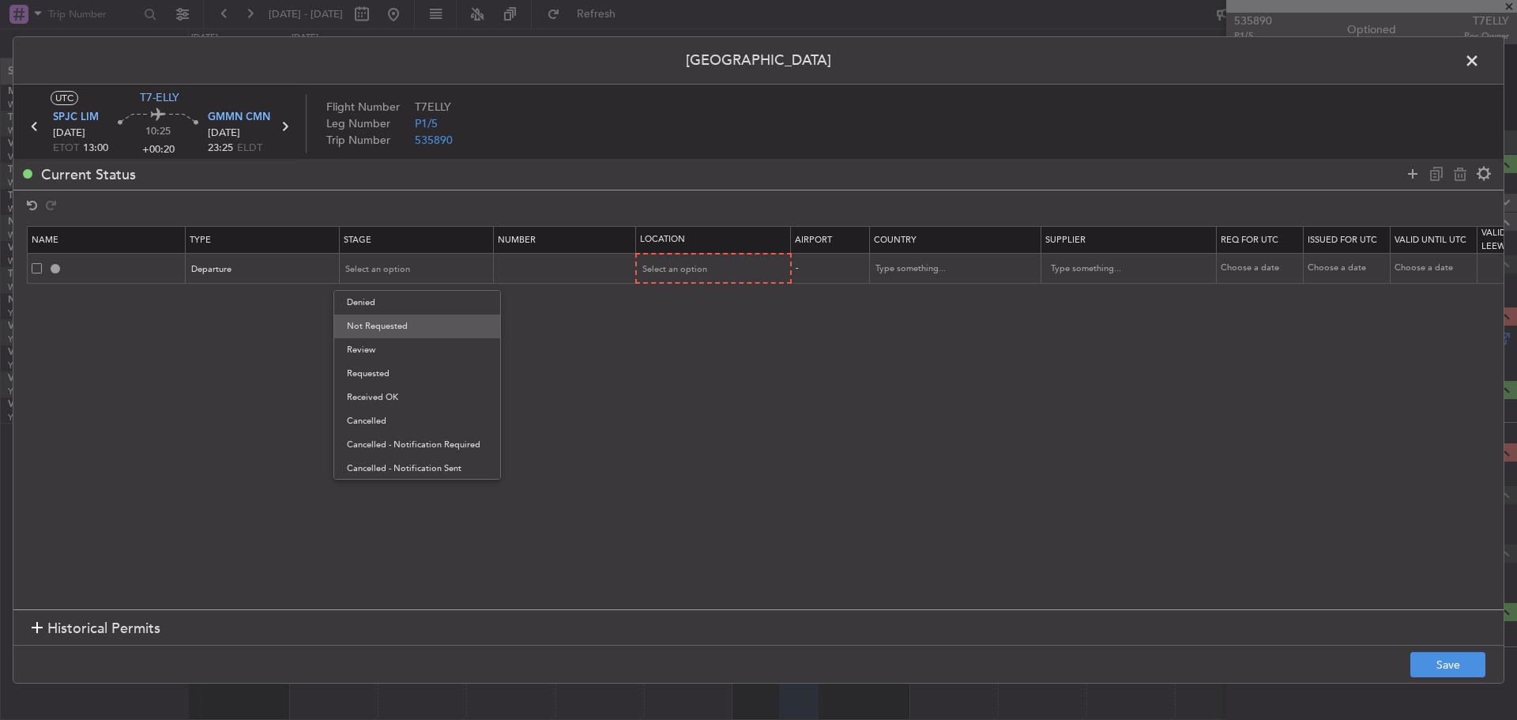
click at [419, 322] on span "Not Requested" at bounding box center [417, 326] width 141 height 24
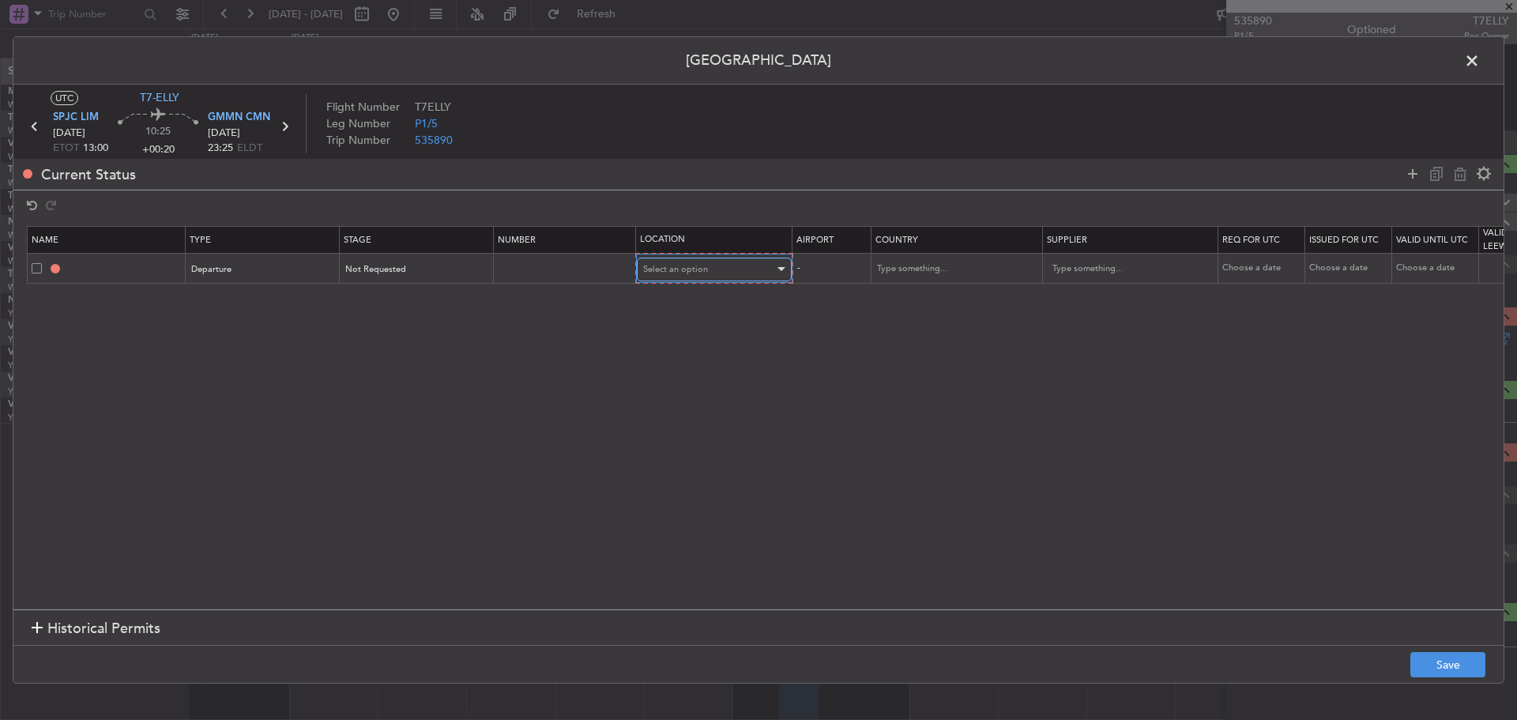
click at [668, 278] on div "Select an option" at bounding box center [708, 270] width 131 height 24
click at [676, 301] on span "Departure" at bounding box center [714, 303] width 141 height 24
click at [915, 269] on input "text" at bounding box center [946, 269] width 142 height 24
click at [922, 293] on span "[GEOGRAPHIC_DATA]" at bounding box center [955, 294] width 147 height 24
type input "[GEOGRAPHIC_DATA]"
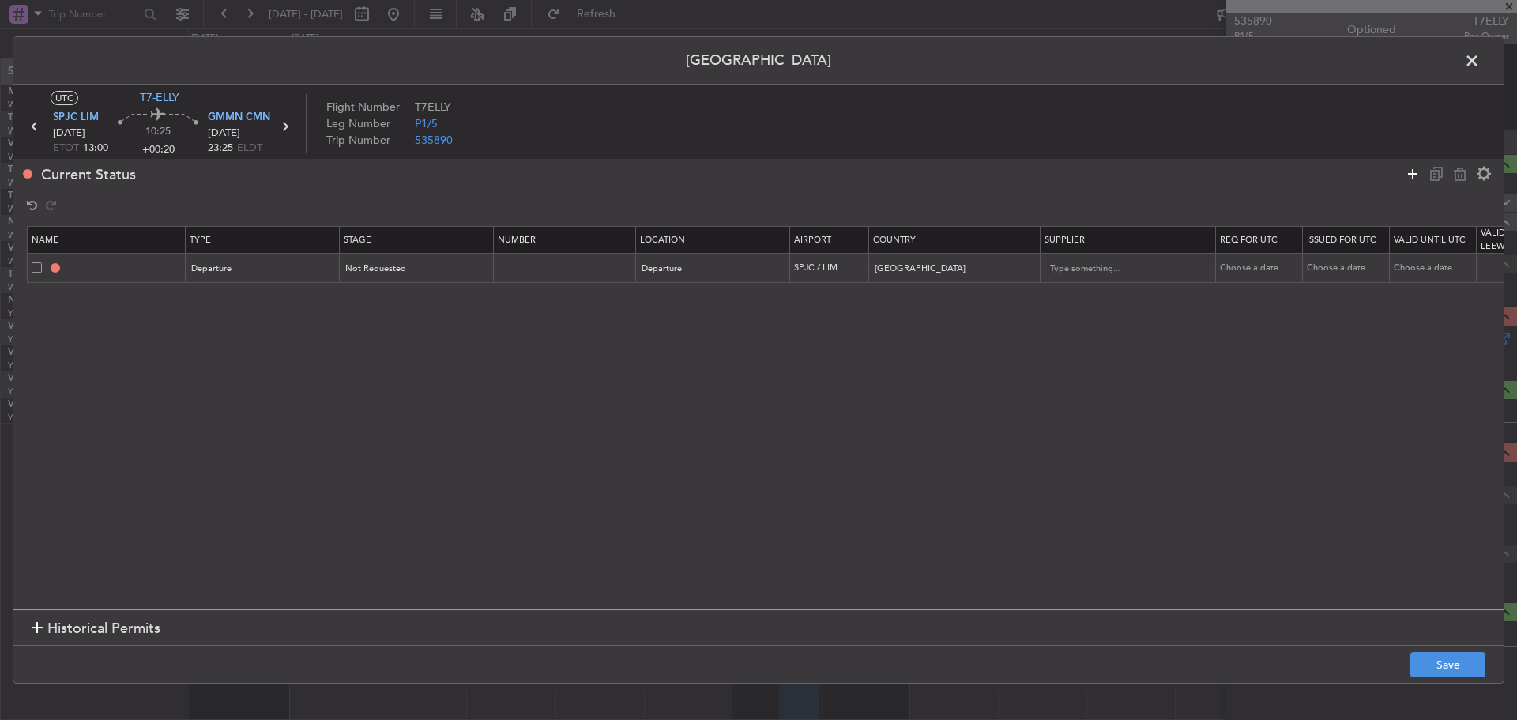
click at [1408, 179] on icon at bounding box center [1412, 173] width 19 height 19
click at [271, 298] on div "Type" at bounding box center [258, 299] width 131 height 24
click at [242, 457] on span "Overflight" at bounding box center [264, 465] width 141 height 24
click at [391, 300] on span "Select an option" at bounding box center [378, 298] width 65 height 12
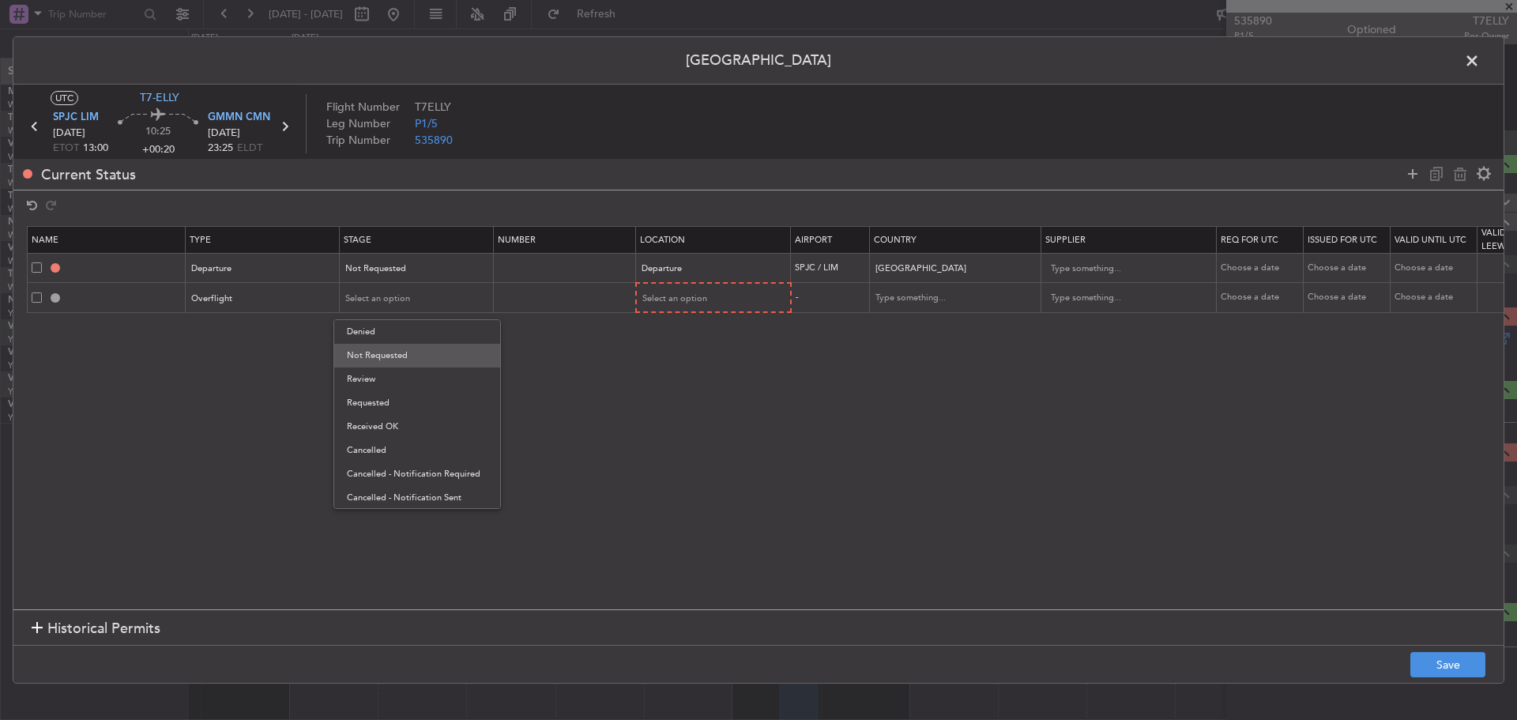
click at [393, 352] on span "Not Requested" at bounding box center [417, 356] width 141 height 24
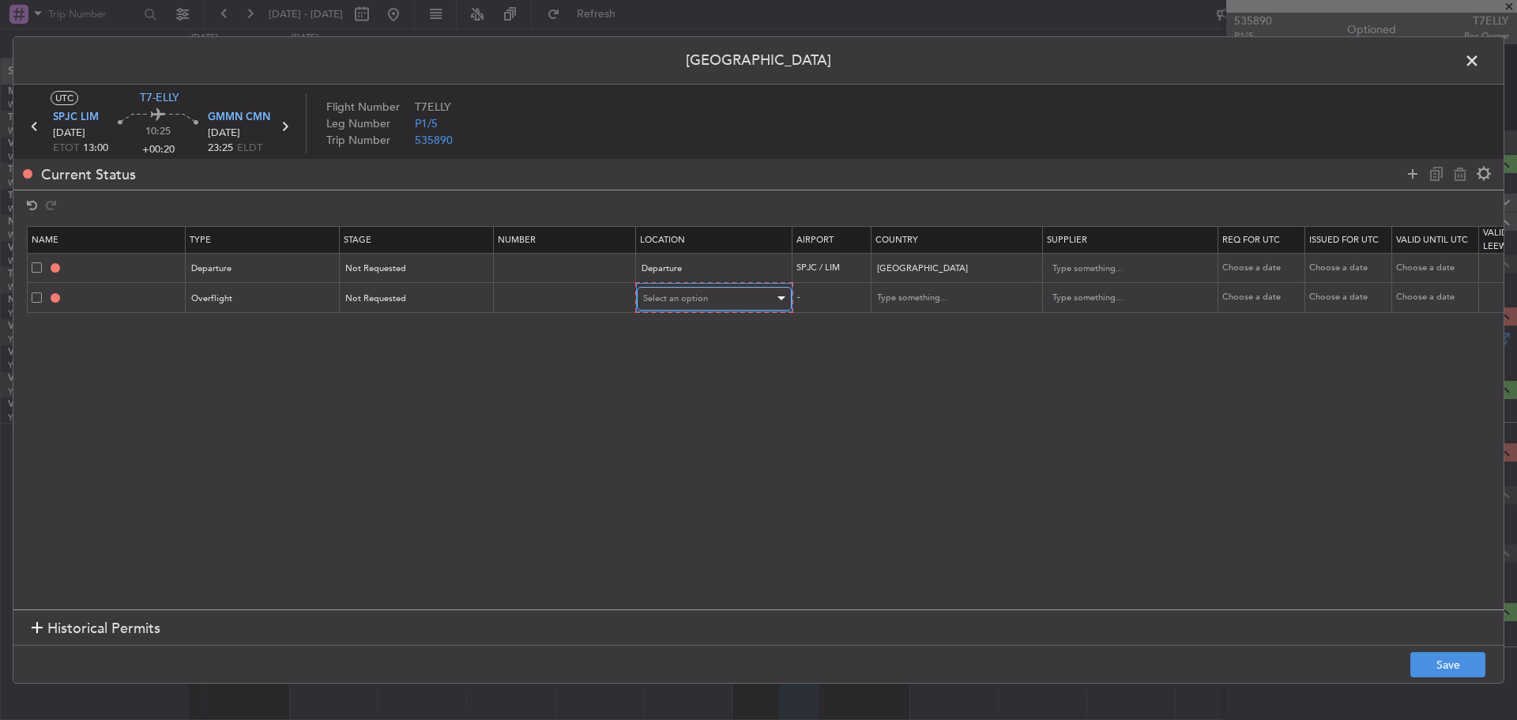
click at [650, 299] on span "Select an option" at bounding box center [675, 298] width 65 height 12
click at [652, 418] on span "Enroute" at bounding box center [714, 427] width 141 height 24
click at [892, 302] on input "text" at bounding box center [946, 298] width 142 height 24
click at [887, 318] on span "[GEOGRAPHIC_DATA]" at bounding box center [955, 323] width 147 height 24
type input "[GEOGRAPHIC_DATA]"
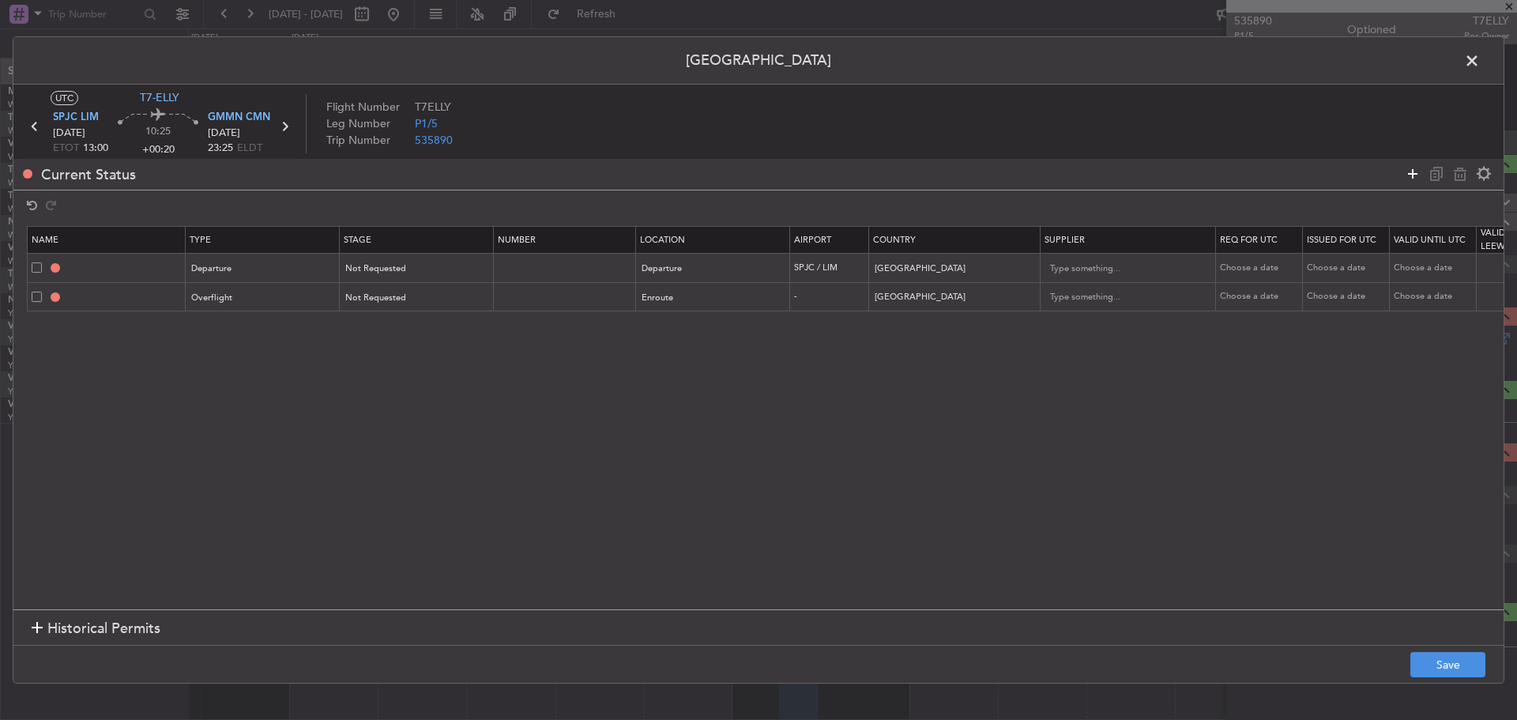
click at [1406, 172] on icon at bounding box center [1412, 173] width 19 height 19
click at [262, 324] on div "Type" at bounding box center [258, 327] width 131 height 24
click at [274, 500] on span "Overflight" at bounding box center [264, 494] width 141 height 24
click at [373, 329] on span "Select an option" at bounding box center [378, 327] width 65 height 12
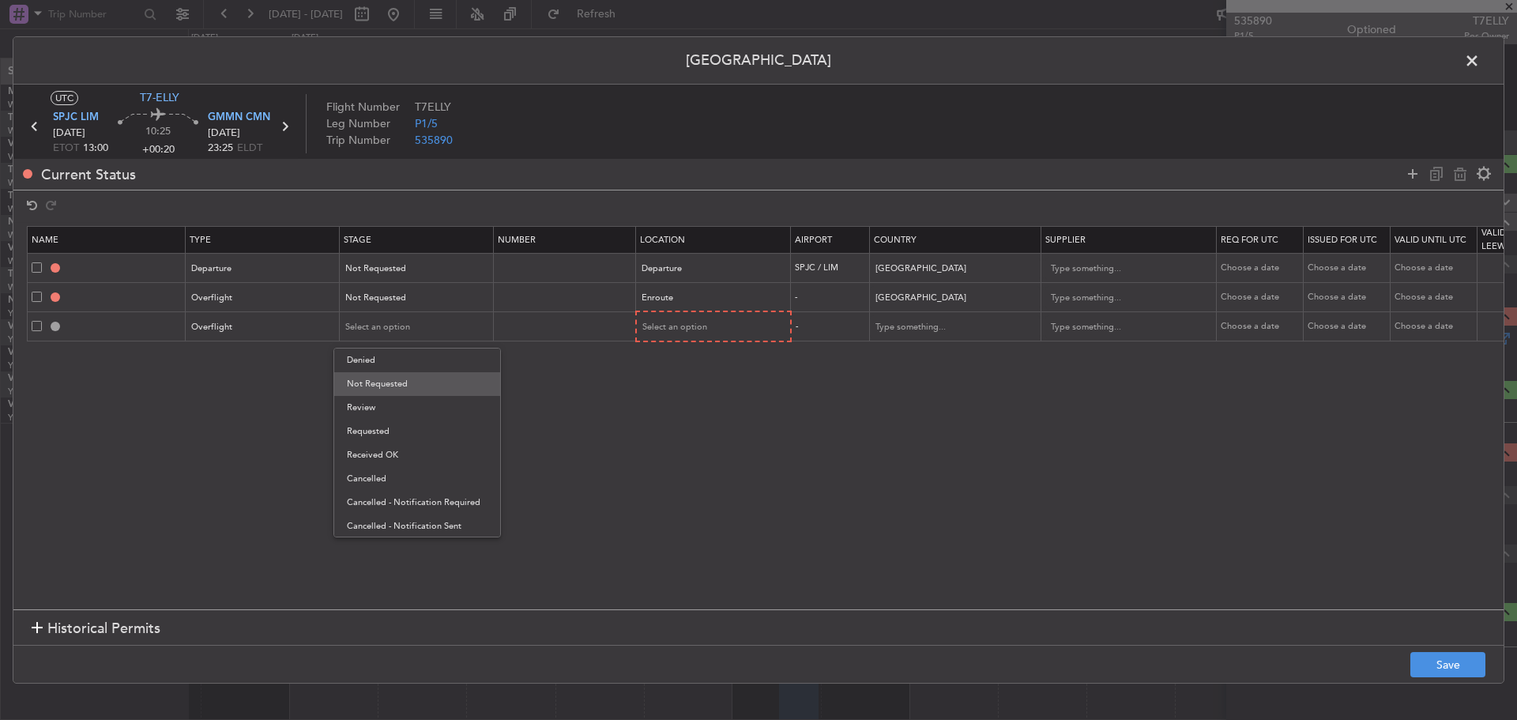
click at [388, 383] on span "Not Requested" at bounding box center [417, 384] width 141 height 24
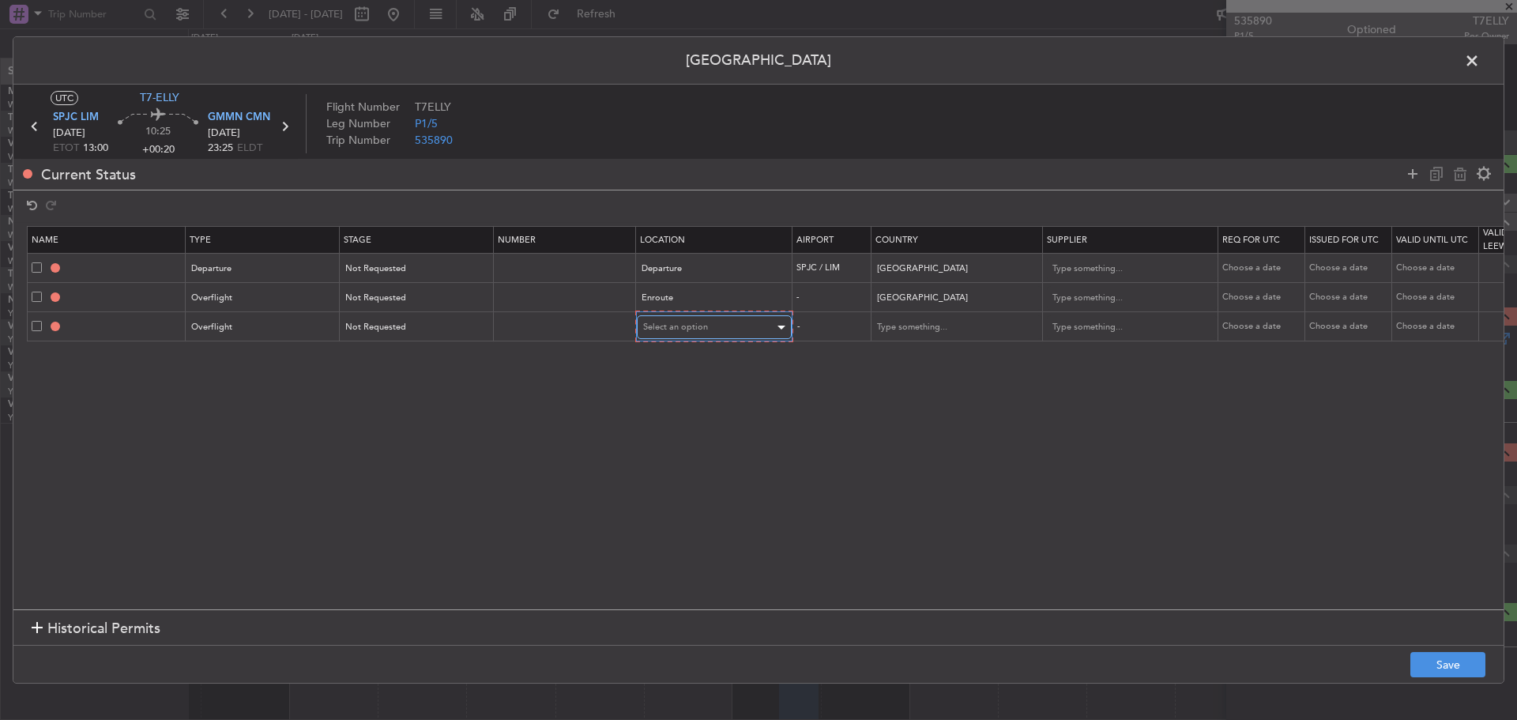
click at [664, 333] on span "Select an option" at bounding box center [675, 327] width 65 height 12
click at [655, 452] on span "Enroute" at bounding box center [714, 455] width 141 height 24
click at [898, 325] on input "text" at bounding box center [946, 326] width 142 height 24
click at [893, 354] on span "[GEOGRAPHIC_DATA]" at bounding box center [955, 352] width 147 height 24
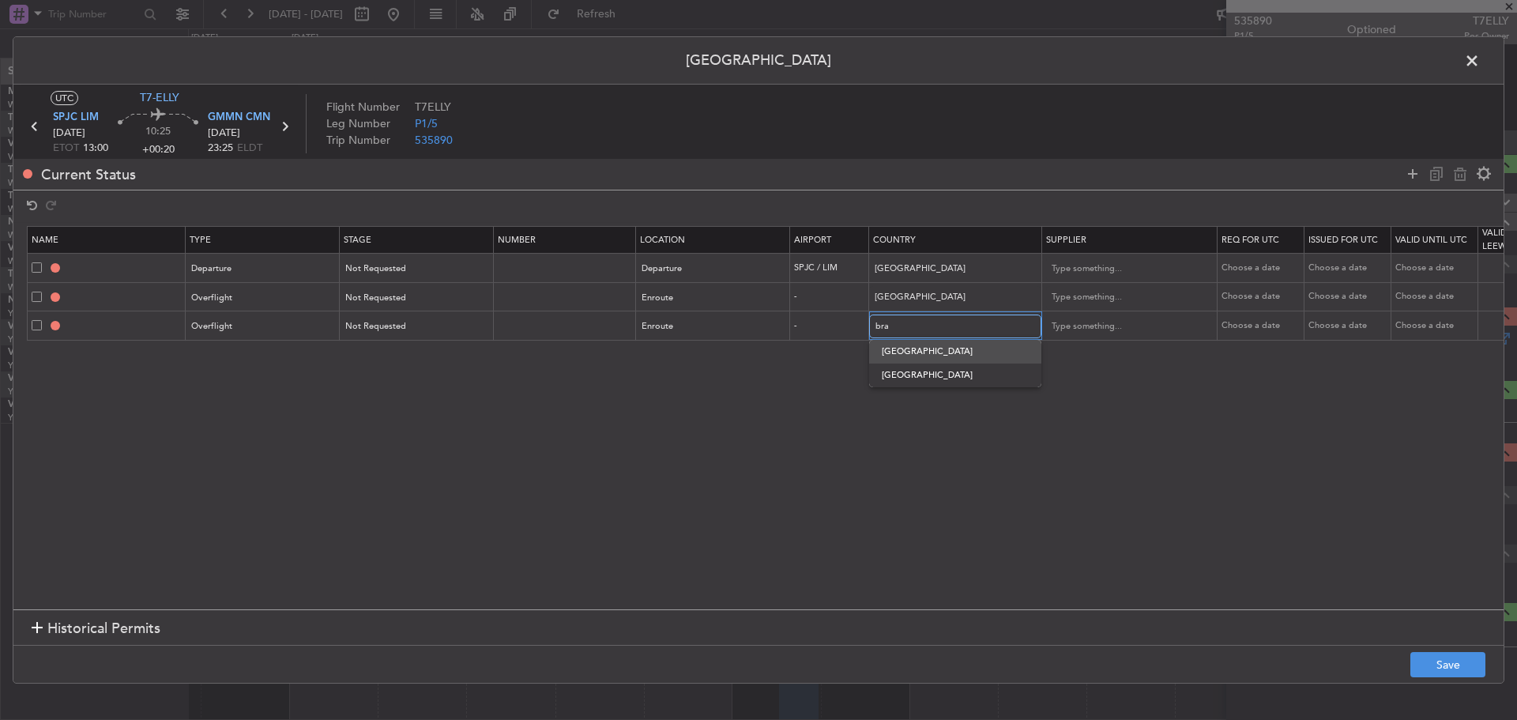
type input "[GEOGRAPHIC_DATA]"
click at [1412, 175] on icon at bounding box center [1412, 173] width 19 height 19
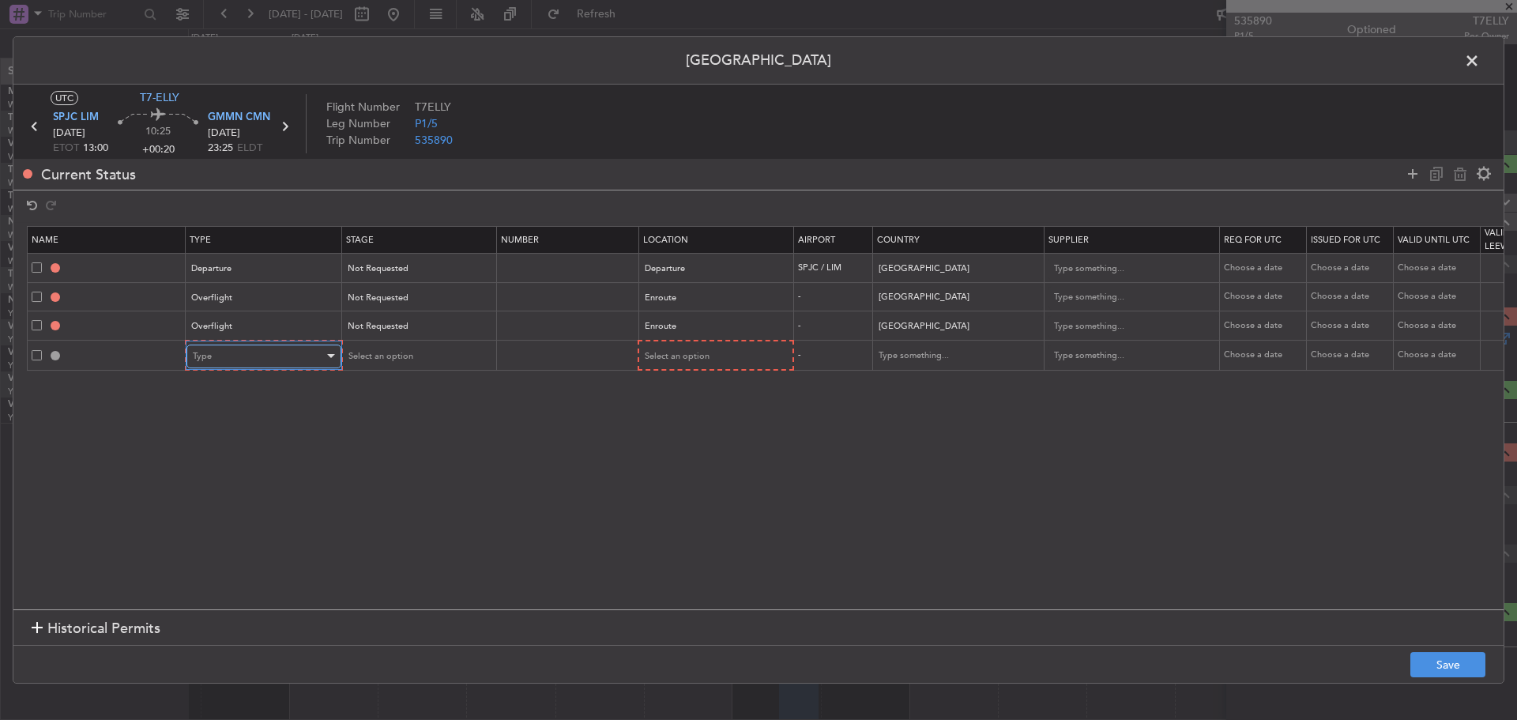
click at [276, 352] on div "Type" at bounding box center [258, 356] width 131 height 24
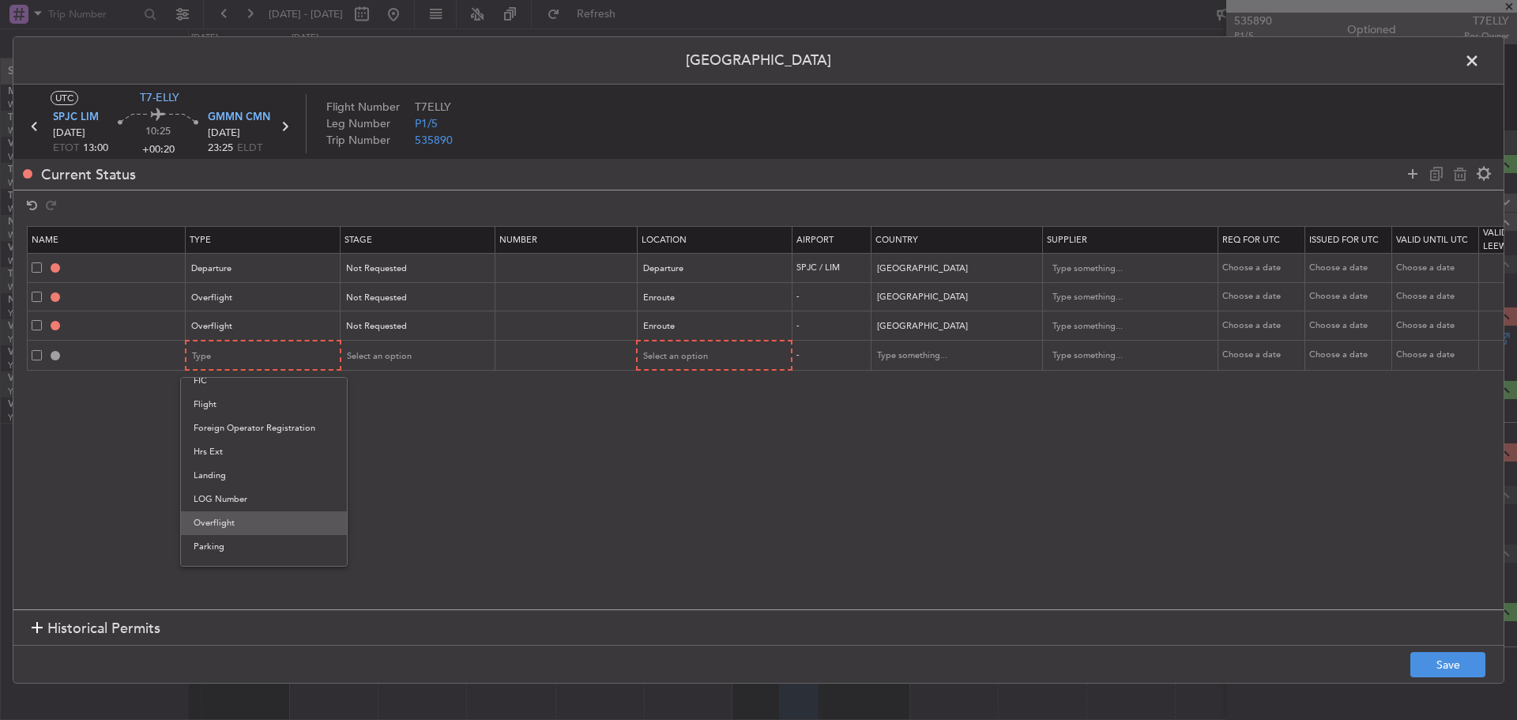
click at [242, 521] on span "Overflight" at bounding box center [264, 523] width 141 height 24
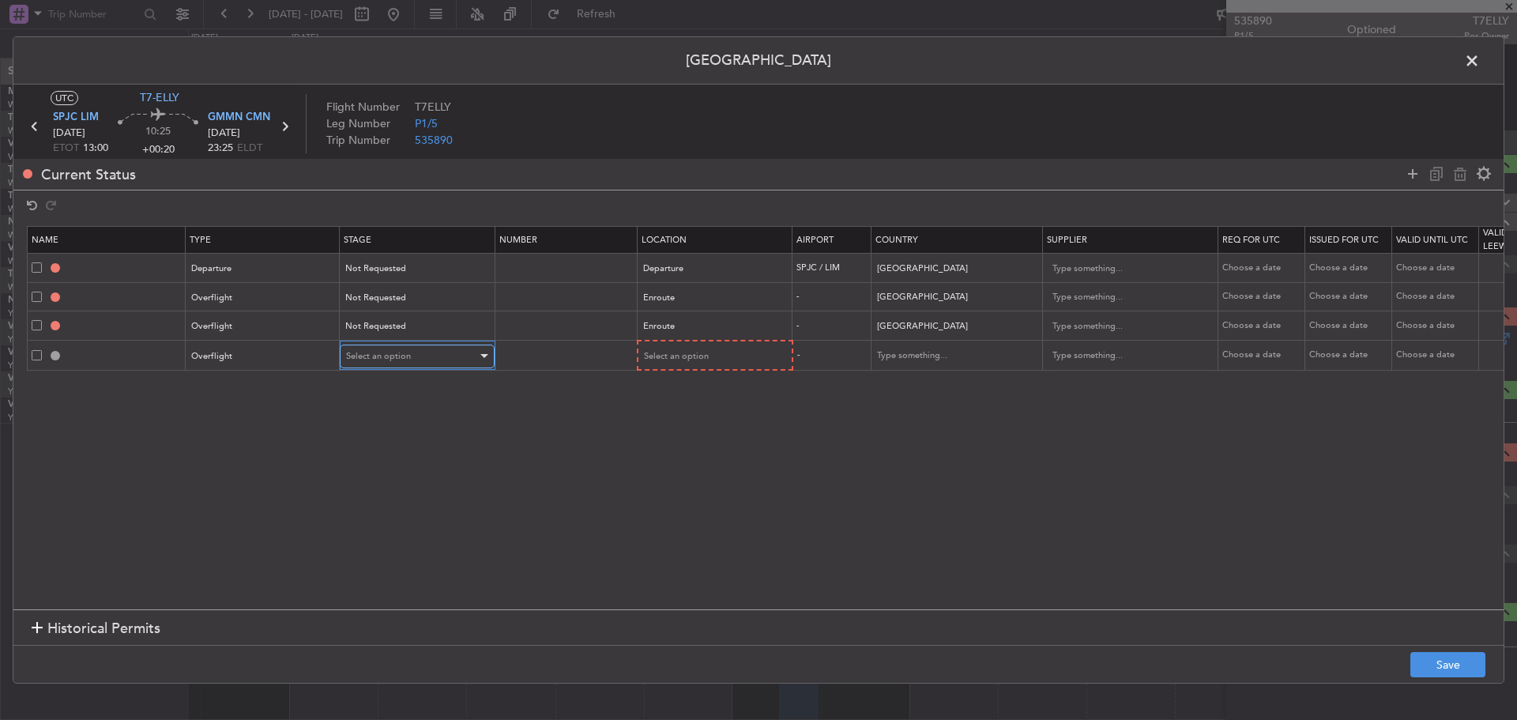
click at [389, 351] on span "Select an option" at bounding box center [378, 356] width 65 height 12
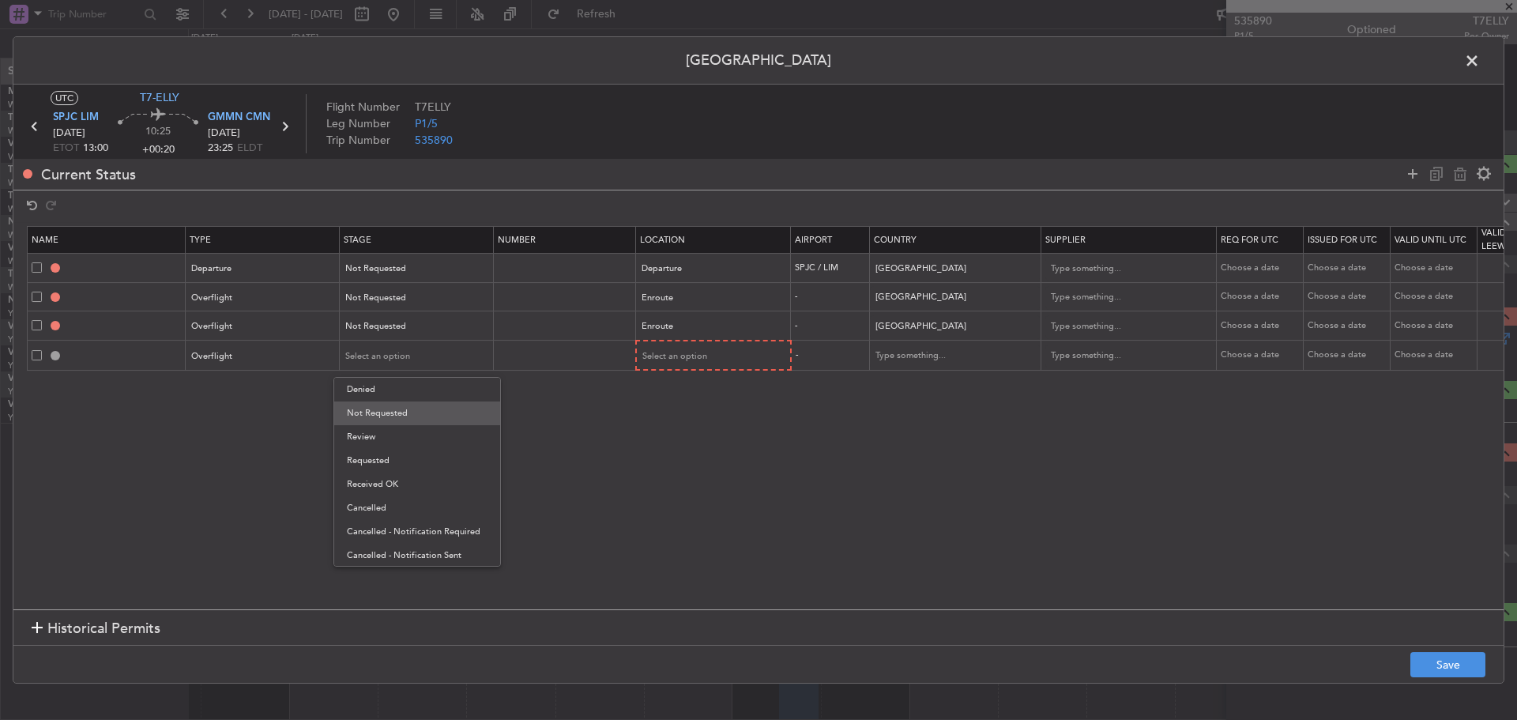
click at [394, 410] on span "Not Requested" at bounding box center [417, 413] width 141 height 24
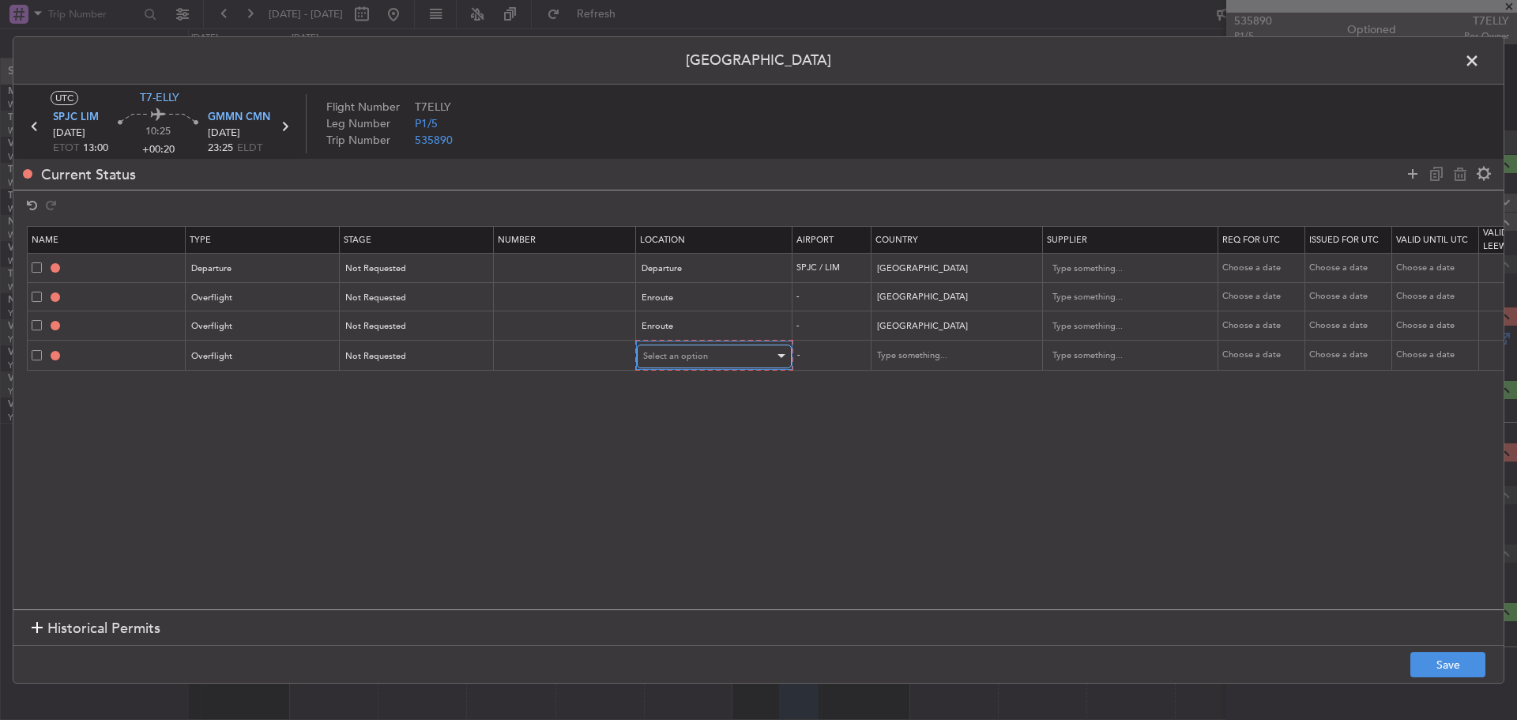
click at [690, 353] on span "Select an option" at bounding box center [675, 356] width 65 height 12
click at [664, 485] on span "Enroute" at bounding box center [714, 484] width 141 height 24
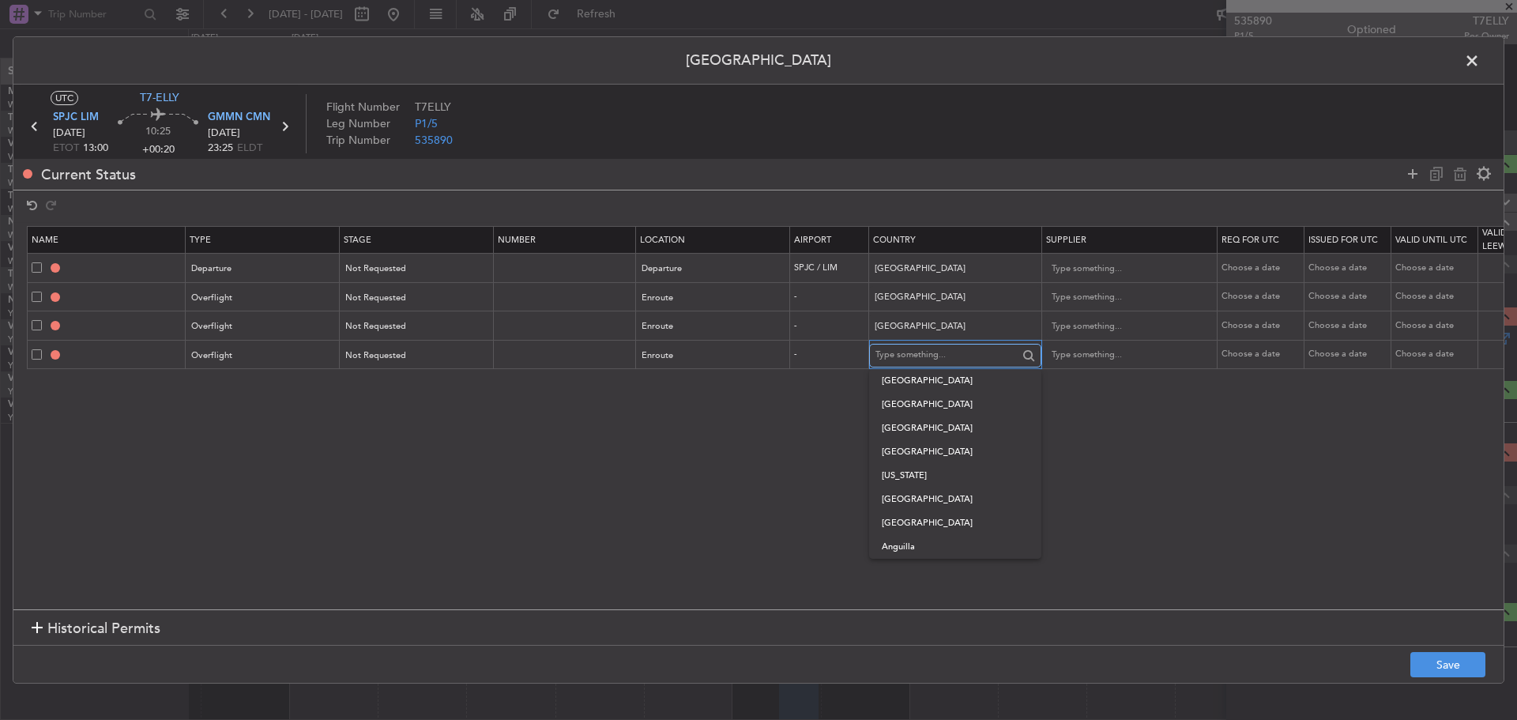
click at [899, 349] on input "text" at bounding box center [946, 356] width 142 height 24
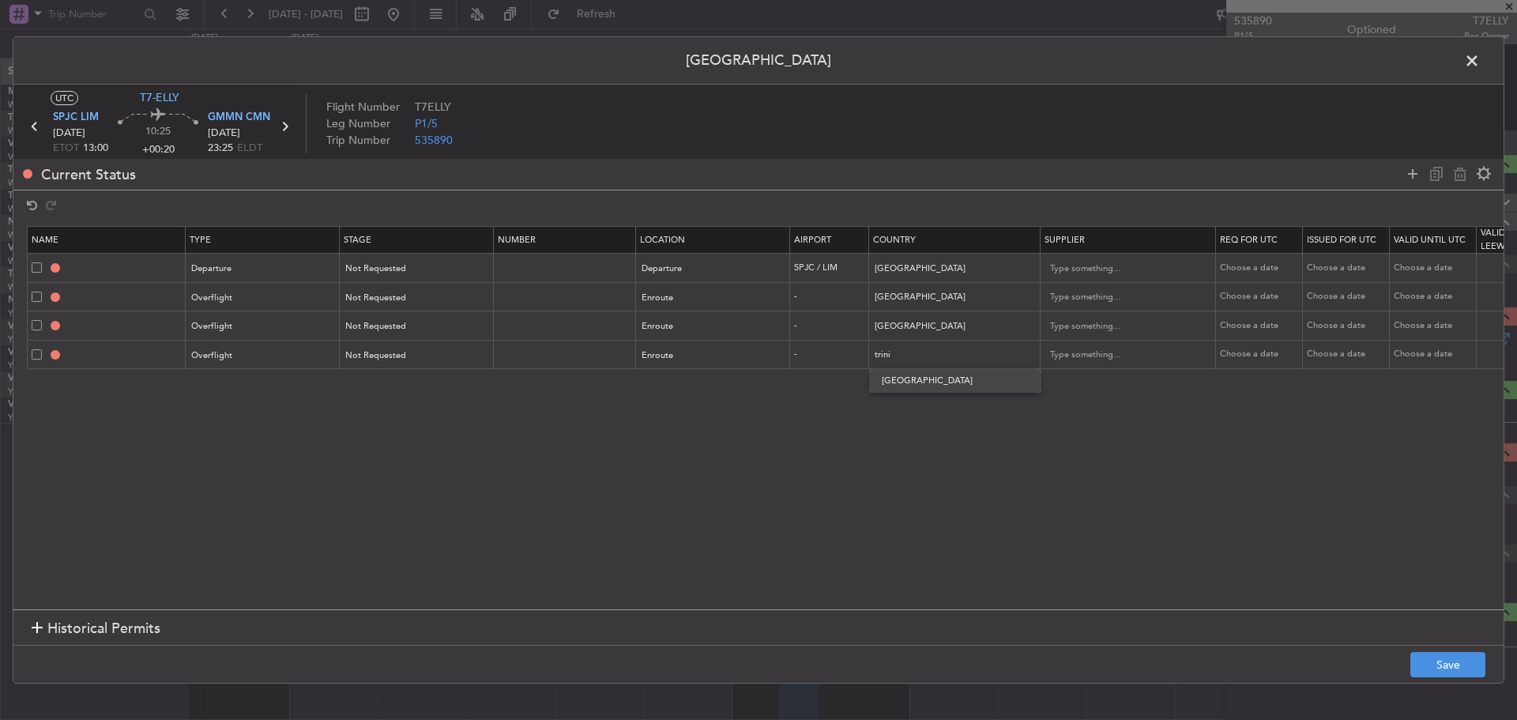
click at [914, 383] on span "[GEOGRAPHIC_DATA]" at bounding box center [955, 381] width 147 height 24
type input "[GEOGRAPHIC_DATA]"
click at [1410, 171] on icon at bounding box center [1412, 173] width 19 height 19
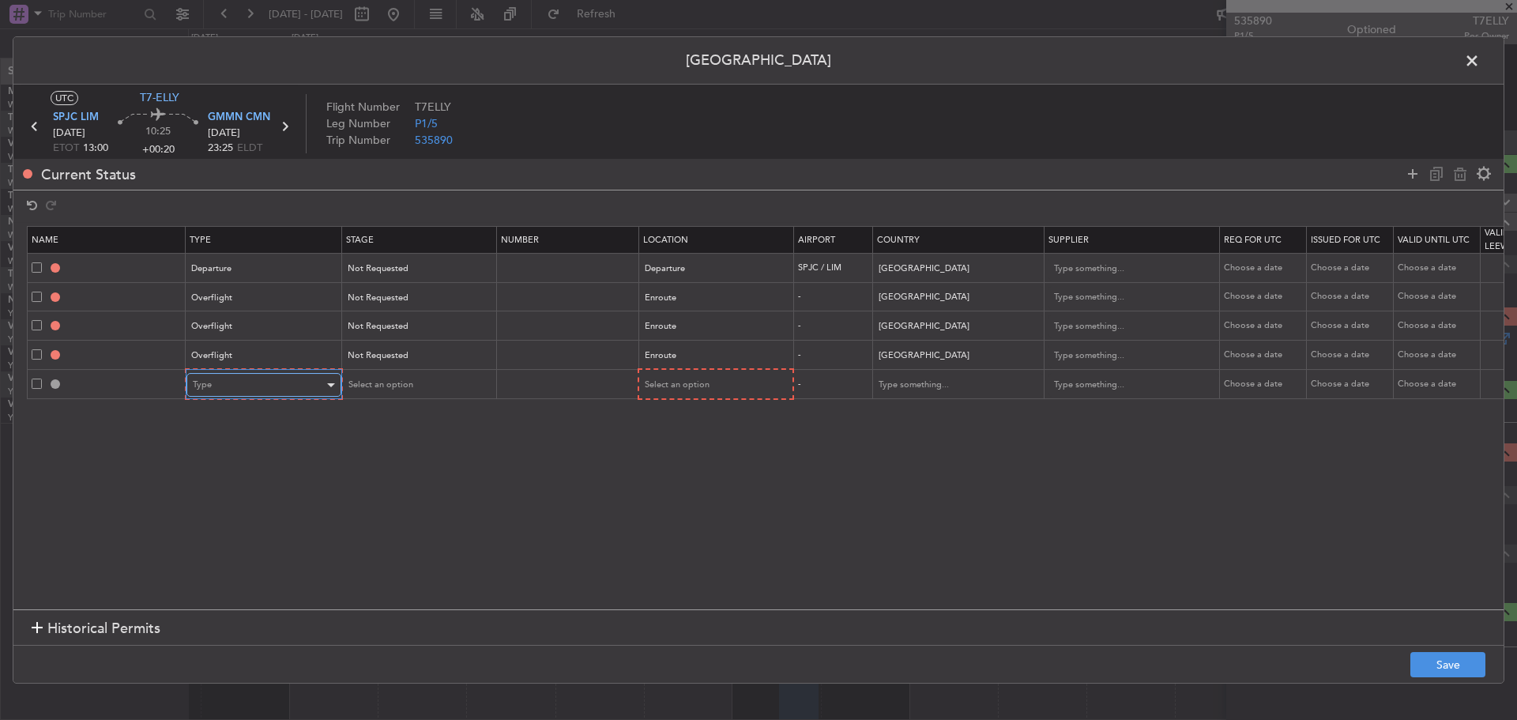
click at [249, 388] on div "Type" at bounding box center [258, 385] width 131 height 24
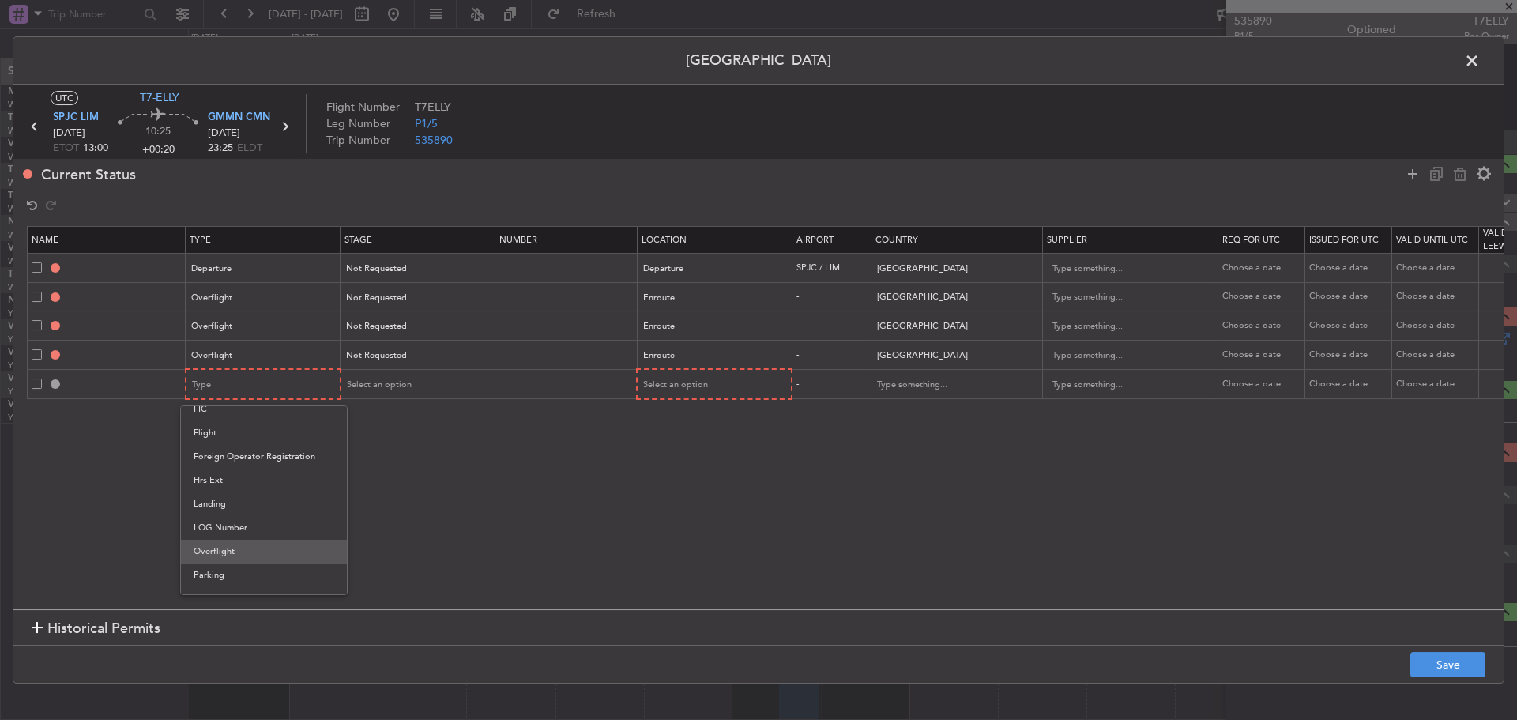
click at [264, 546] on span "Overflight" at bounding box center [264, 552] width 141 height 24
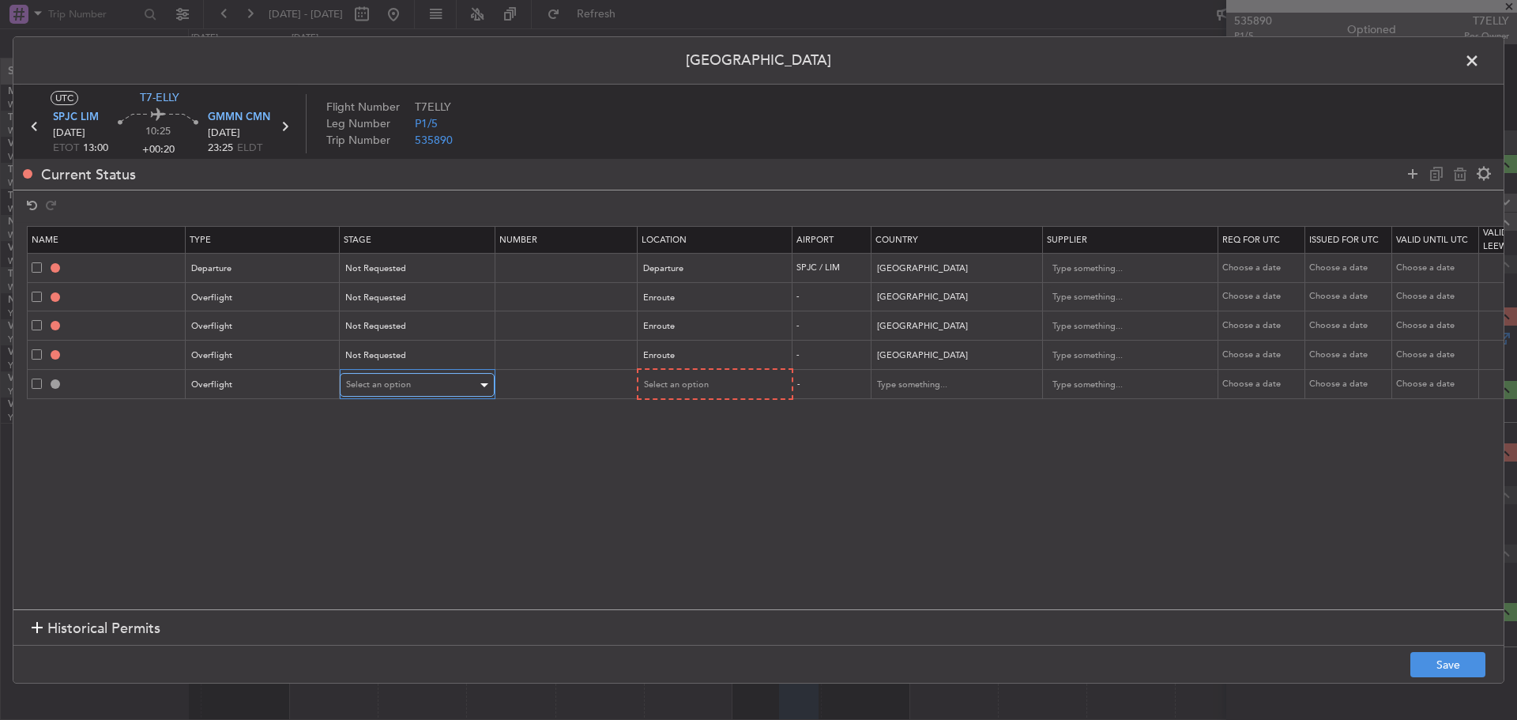
click at [419, 387] on div "Select an option" at bounding box center [411, 385] width 131 height 24
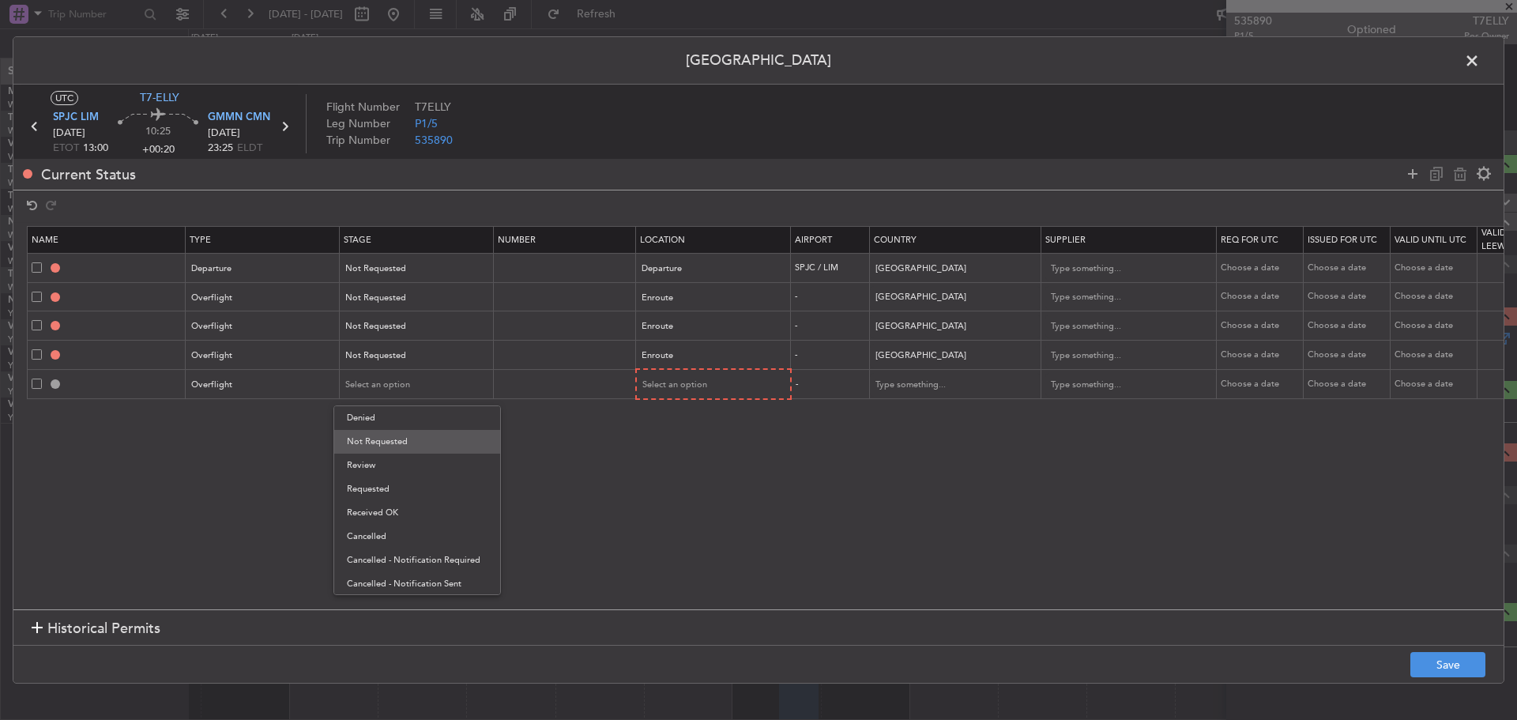
click at [419, 446] on span "Not Requested" at bounding box center [417, 442] width 141 height 24
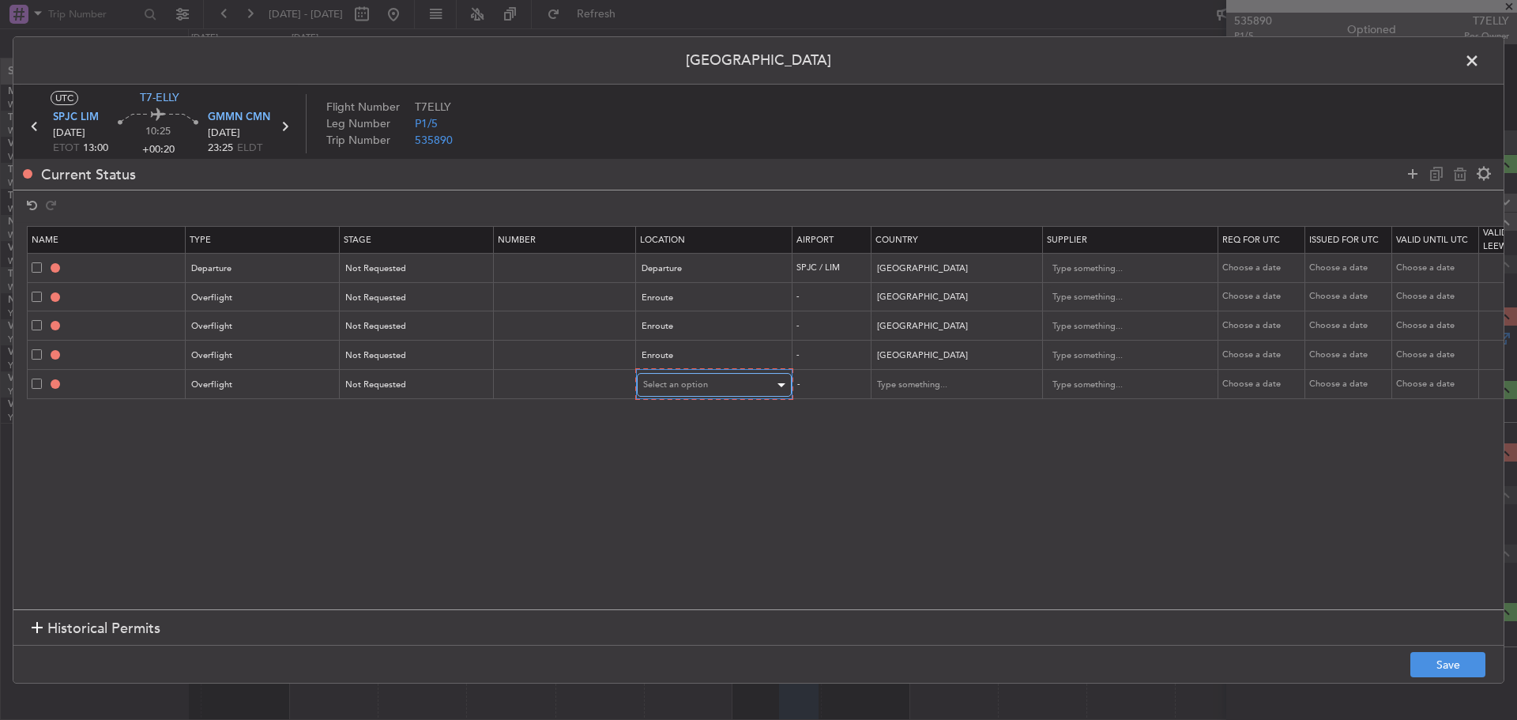
click at [683, 389] on span "Select an option" at bounding box center [675, 384] width 65 height 12
click at [665, 507] on span "Enroute" at bounding box center [714, 513] width 141 height 24
click at [900, 377] on input "text" at bounding box center [946, 384] width 142 height 24
click at [897, 405] on span "[GEOGRAPHIC_DATA]" at bounding box center [955, 409] width 147 height 24
type input "[GEOGRAPHIC_DATA]"
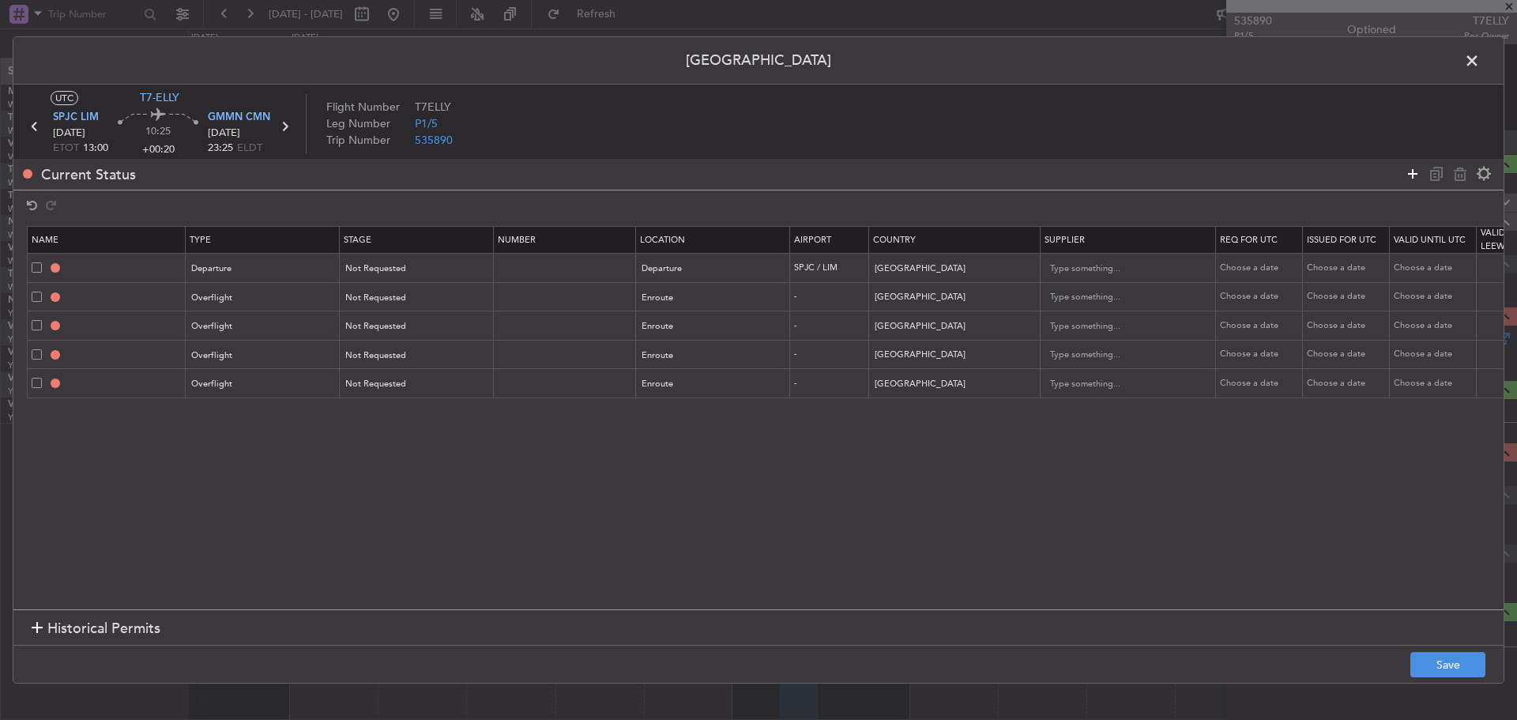
click at [1406, 177] on icon at bounding box center [1412, 173] width 19 height 19
click at [258, 411] on div "Type" at bounding box center [258, 414] width 131 height 24
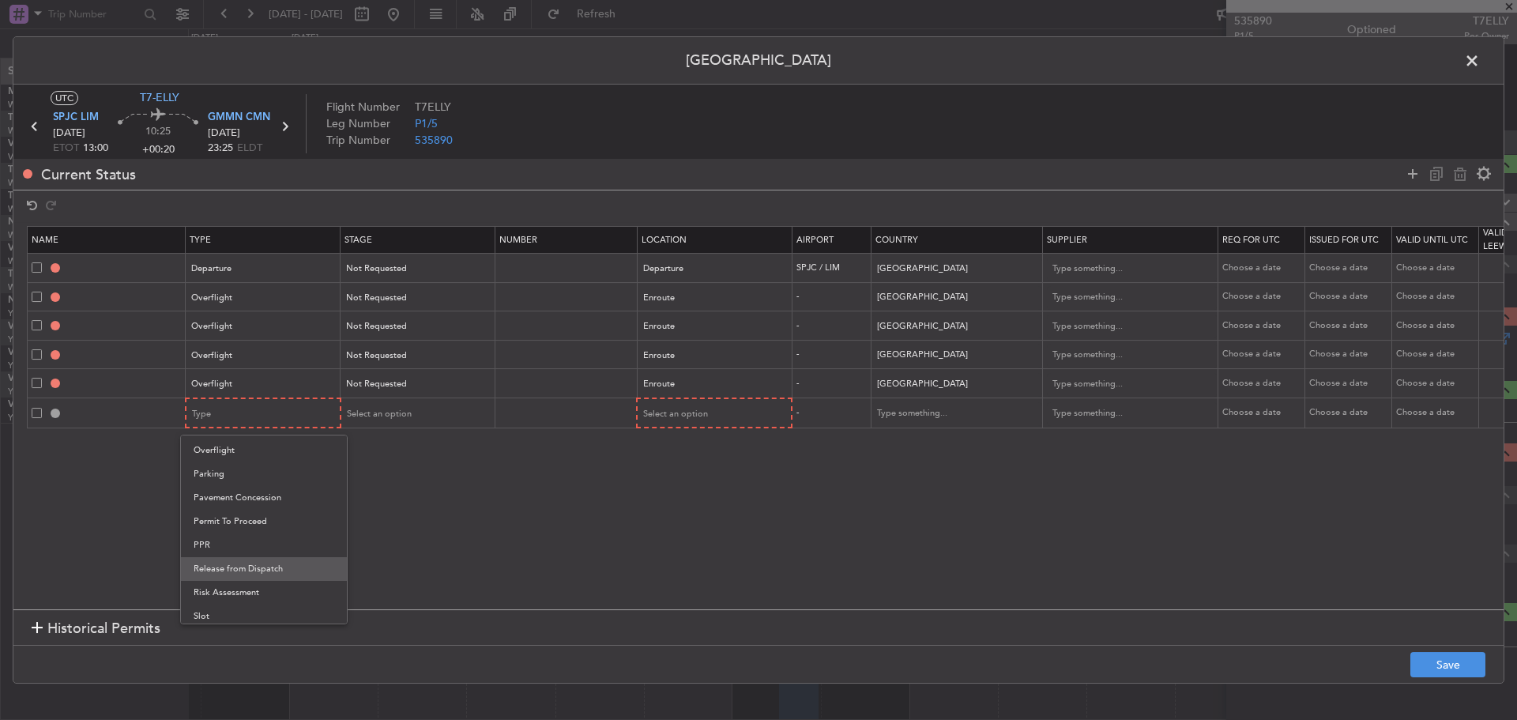
scroll to position [397, 0]
click at [247, 484] on span "Overflight" at bounding box center [264, 477] width 141 height 24
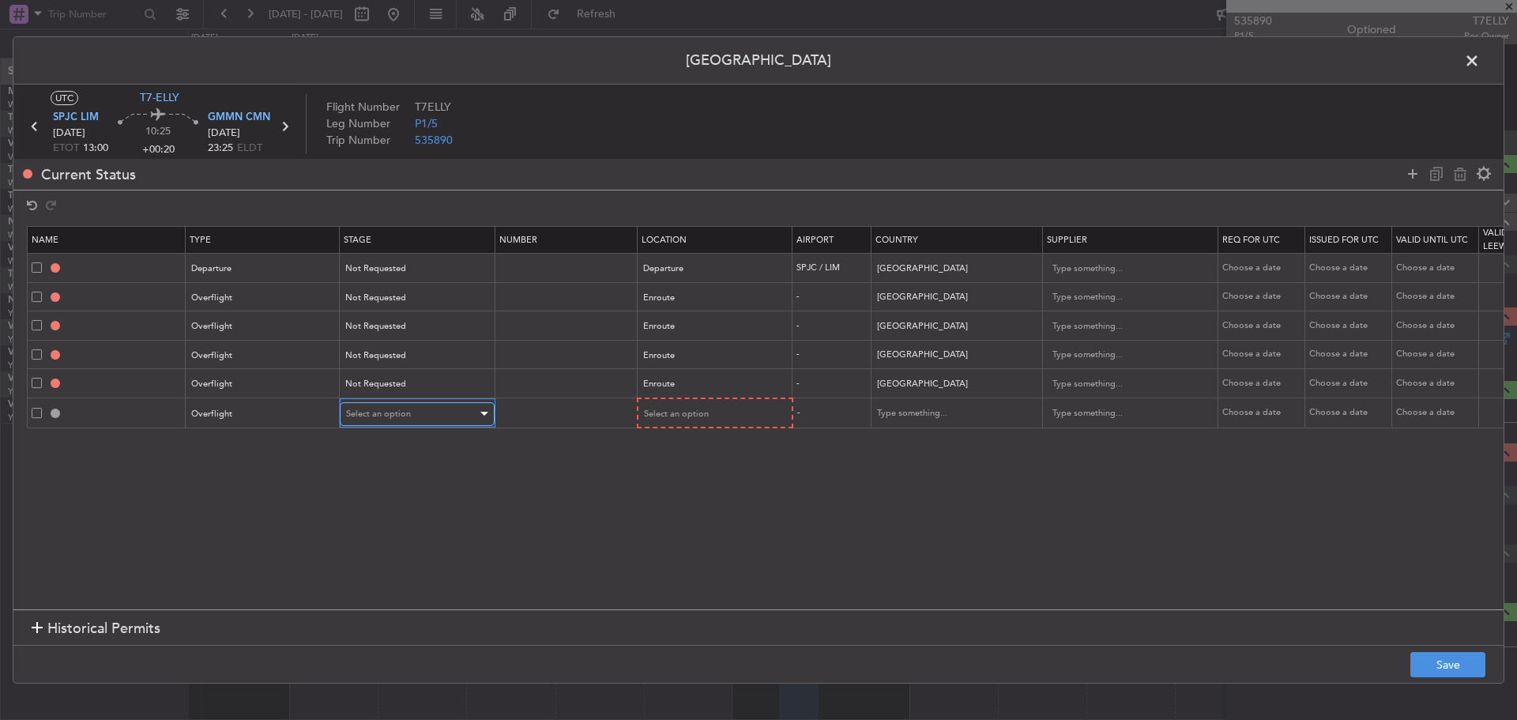
click at [359, 415] on span "Select an option" at bounding box center [378, 414] width 65 height 12
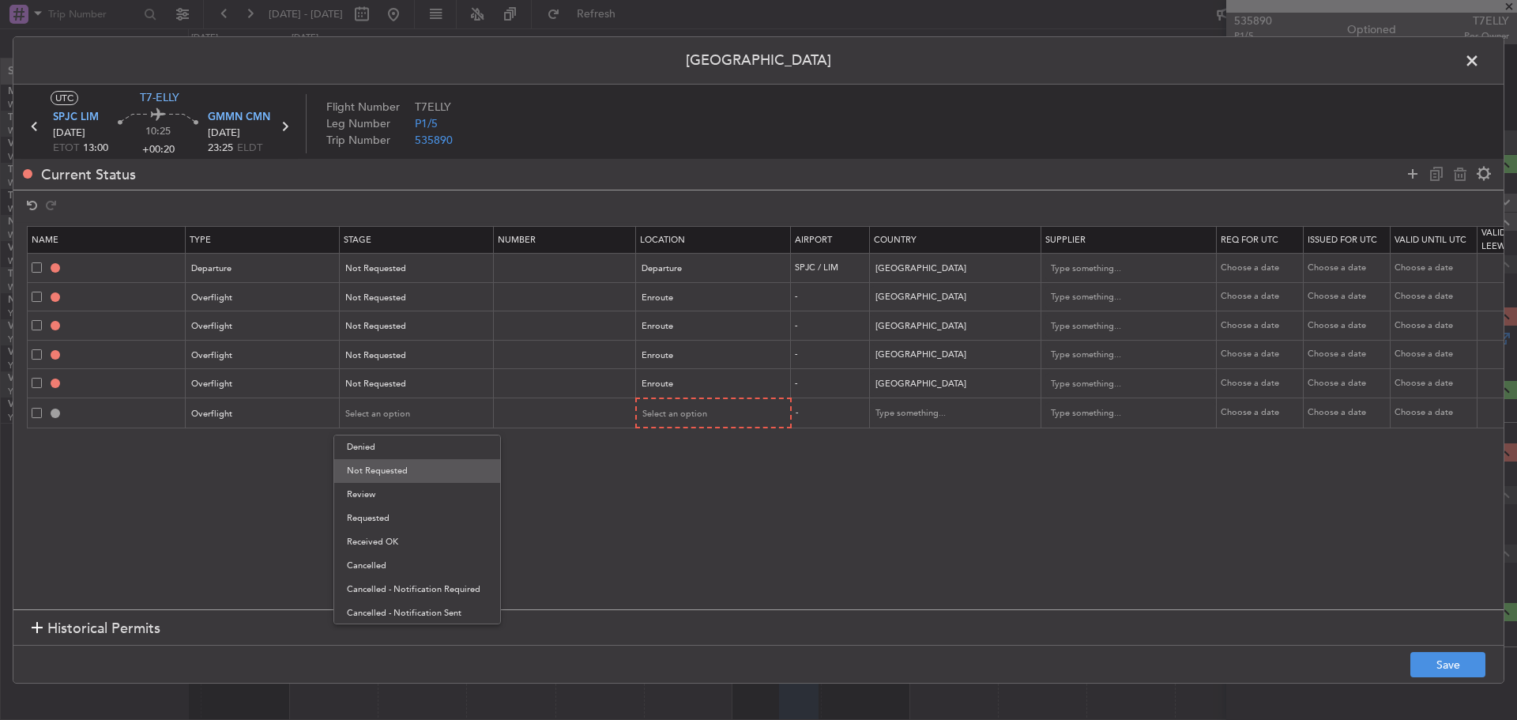
click at [374, 475] on span "Not Requested" at bounding box center [417, 471] width 141 height 24
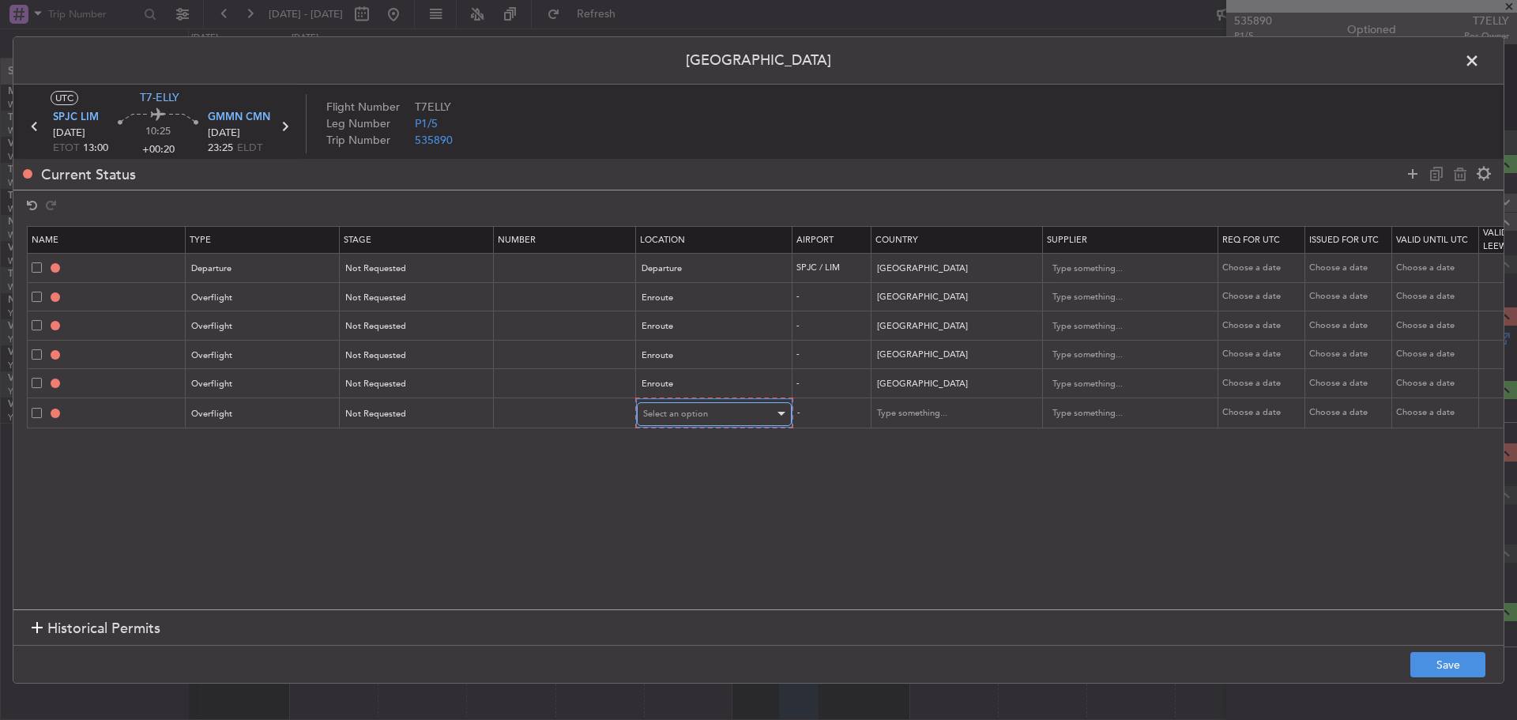
click at [701, 417] on span "Select an option" at bounding box center [675, 414] width 65 height 12
click at [679, 541] on span "Enroute" at bounding box center [714, 542] width 141 height 24
click at [949, 399] on mat-form-field at bounding box center [954, 412] width 171 height 28
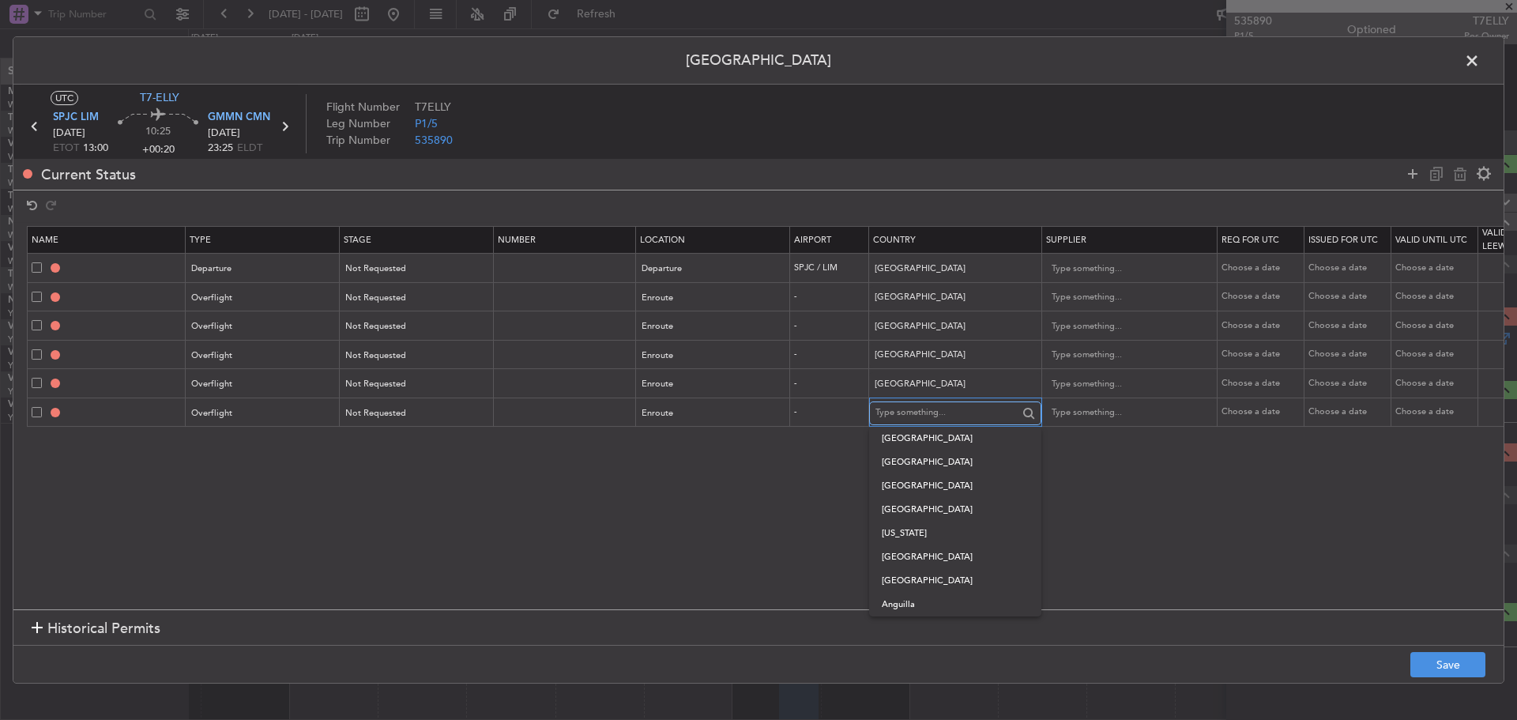
click at [946, 406] on input "text" at bounding box center [946, 413] width 142 height 24
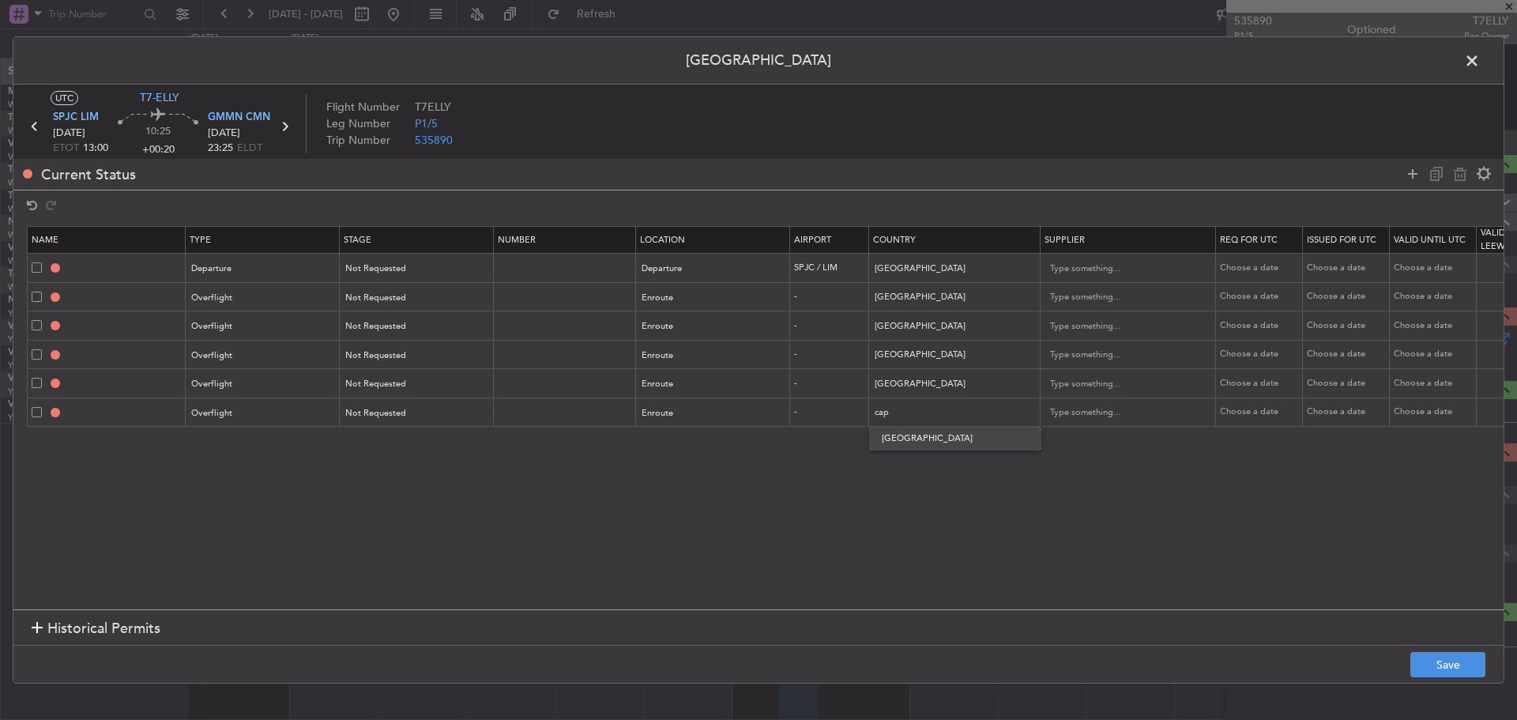
click at [931, 445] on span "[GEOGRAPHIC_DATA]" at bounding box center [955, 439] width 147 height 24
type input "[GEOGRAPHIC_DATA]"
click at [1025, 490] on section "Name Type Stage Number Location Airport Country Supplier Req For Utc Issued For…" at bounding box center [758, 415] width 1490 height 387
click at [1451, 658] on button "Save" at bounding box center [1447, 664] width 75 height 25
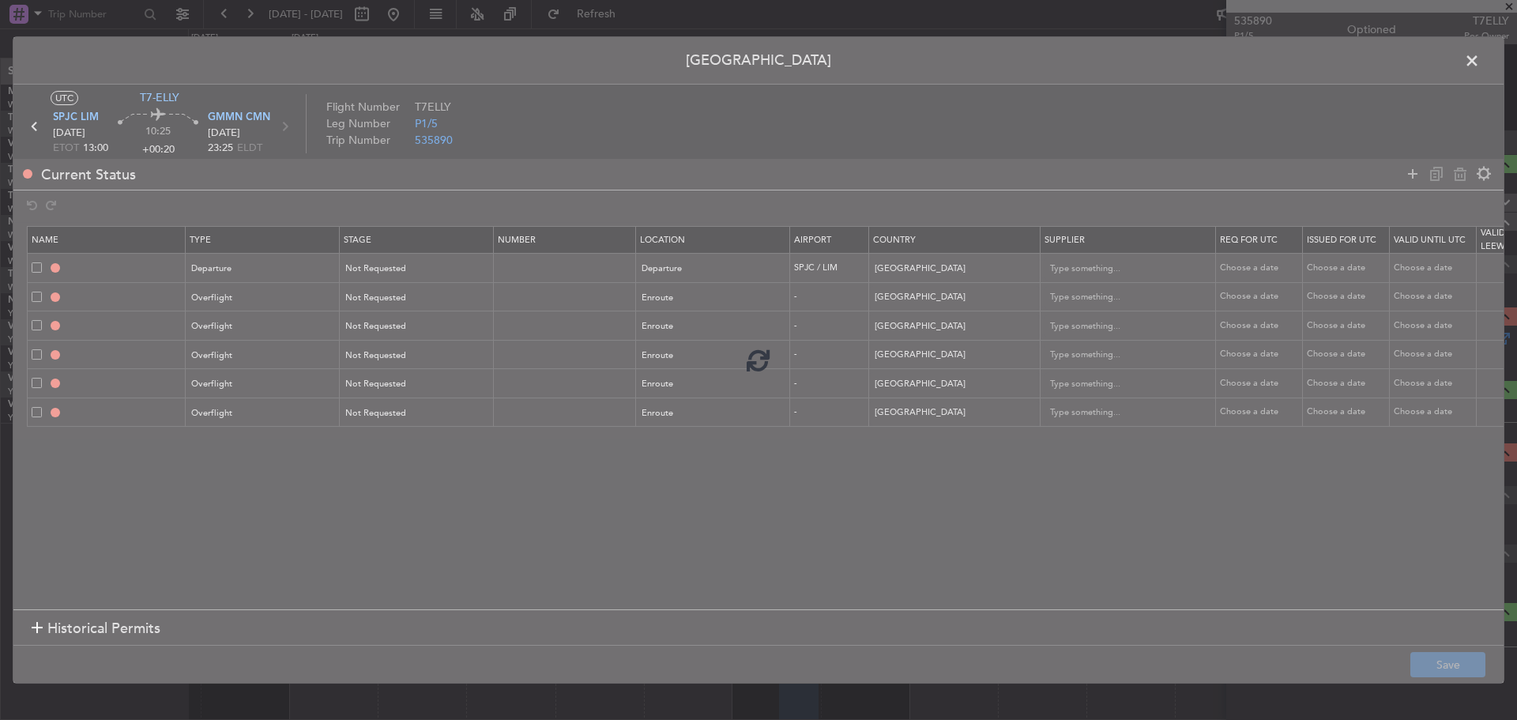
type input "PERU DEPARTURE"
type input "NNN"
type input "SURINAME OVF"
type input "NNN"
type input "3"
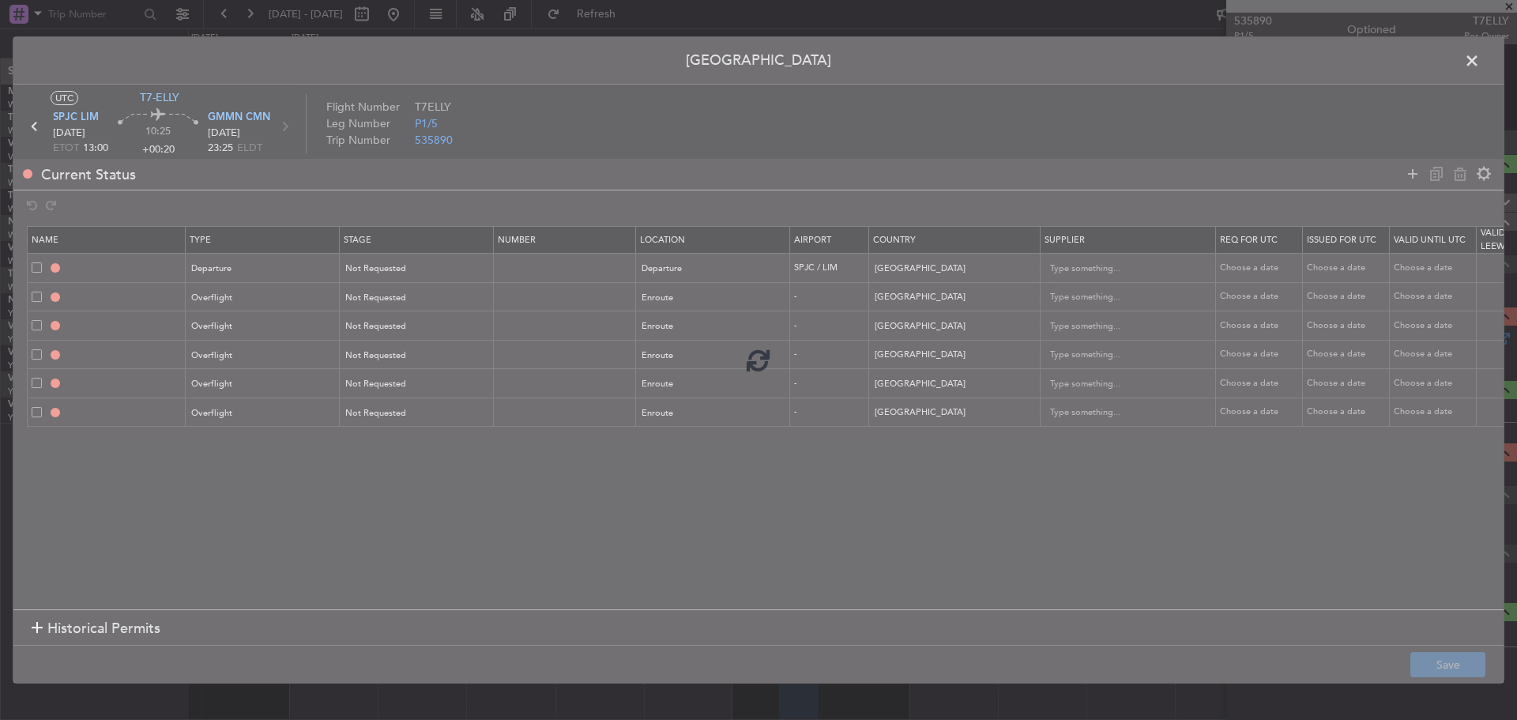
type input "BRAZIL OVF"
type input "NNN"
type input "TRINIDAD AND TOBAGO OVF"
type input "NNN"
type input "SENEGAL OVF"
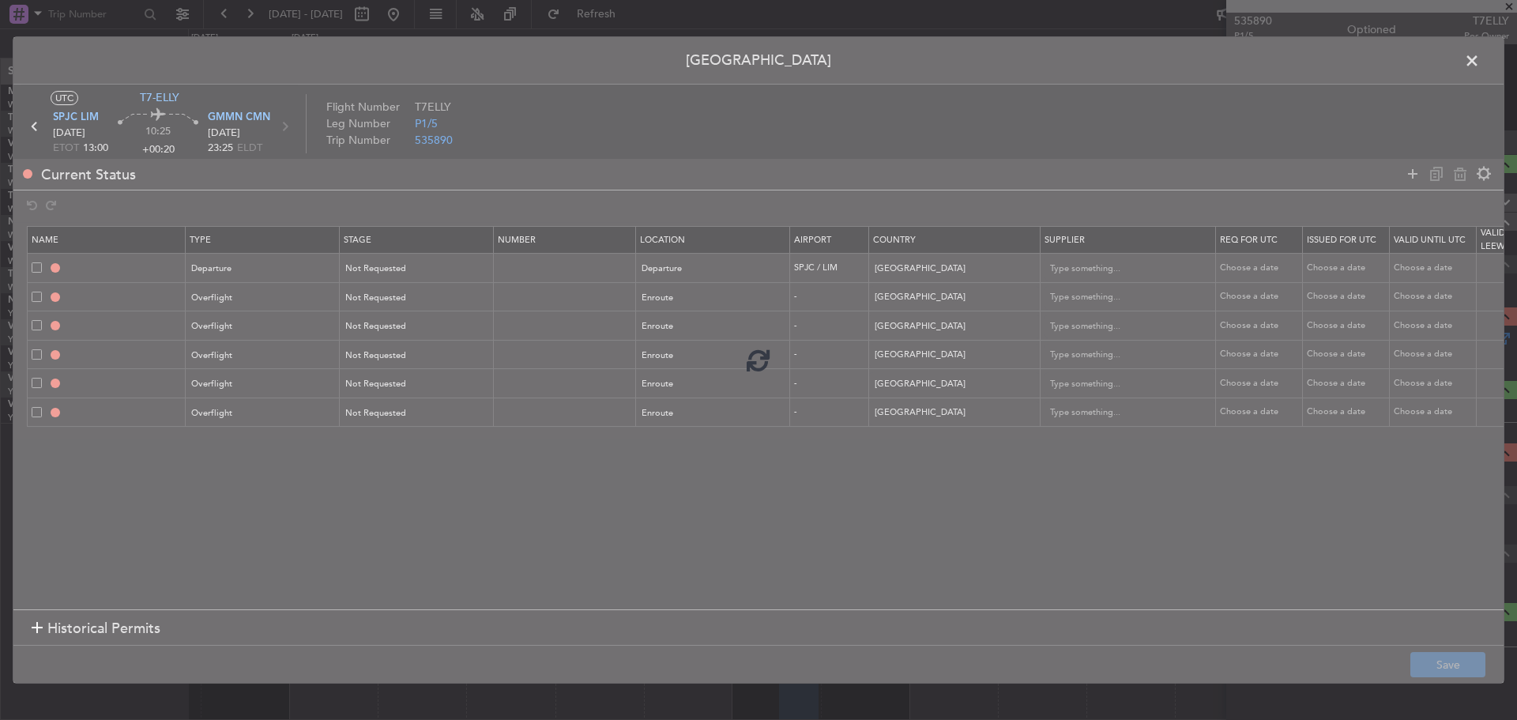
type input "NNN"
type input "CAPE VERDE OVF"
type input "NNN"
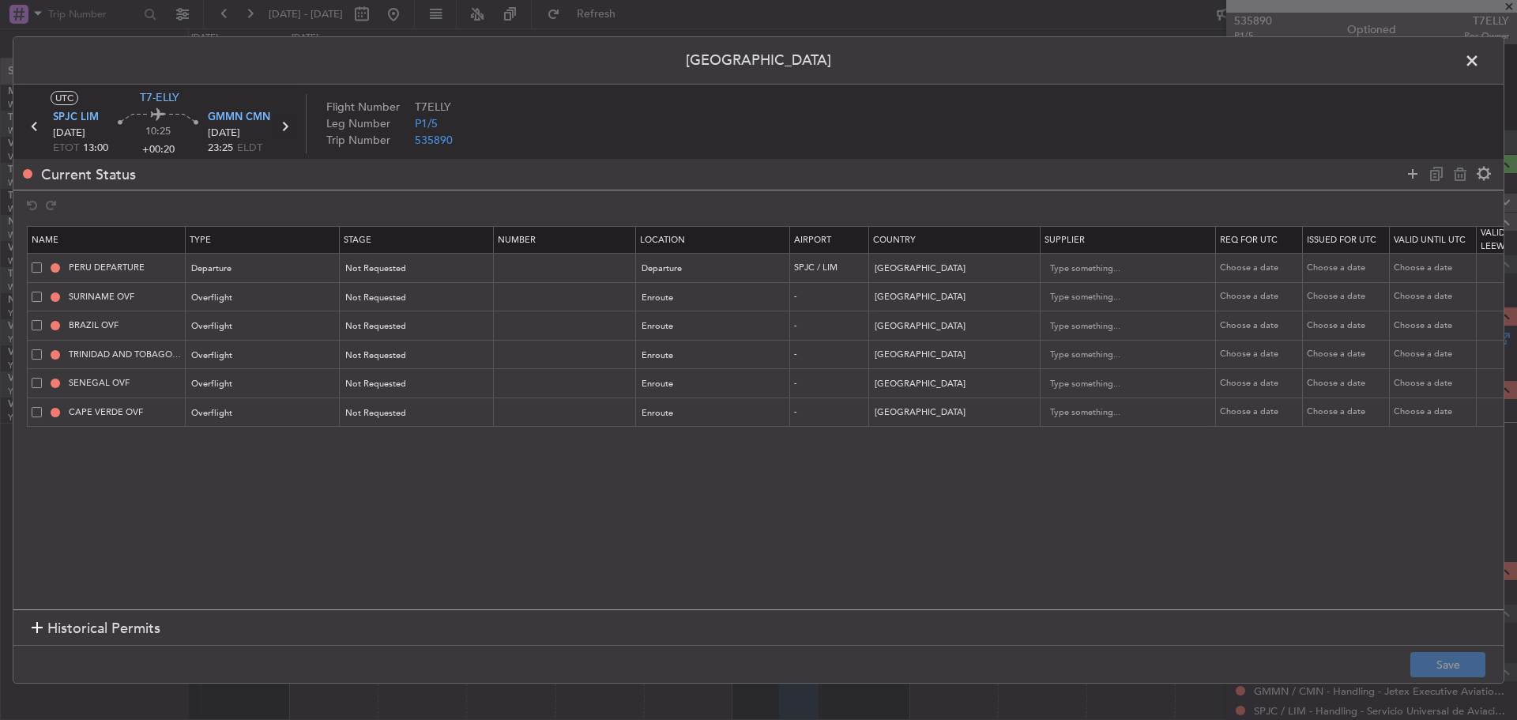
click at [285, 124] on icon at bounding box center [284, 126] width 21 height 21
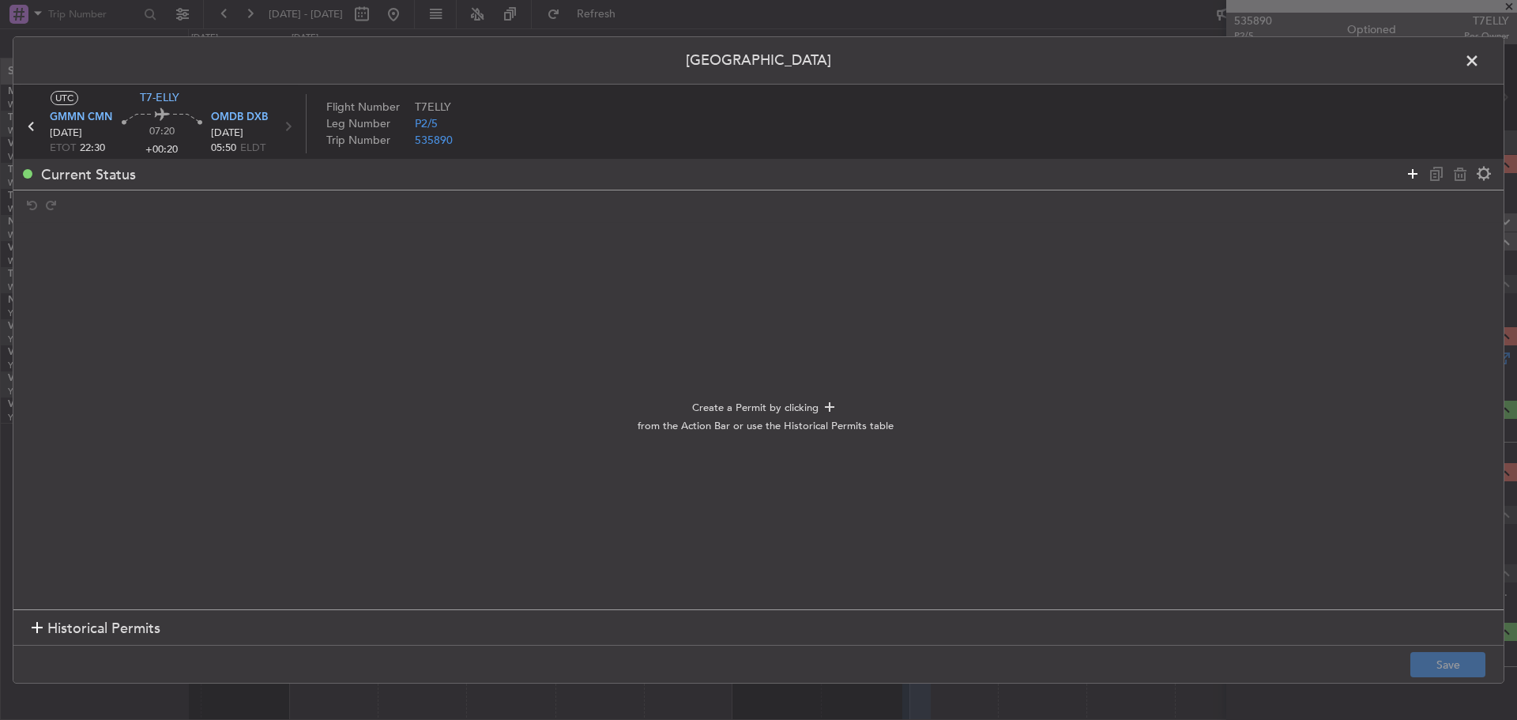
click at [1411, 167] on icon at bounding box center [1412, 173] width 19 height 19
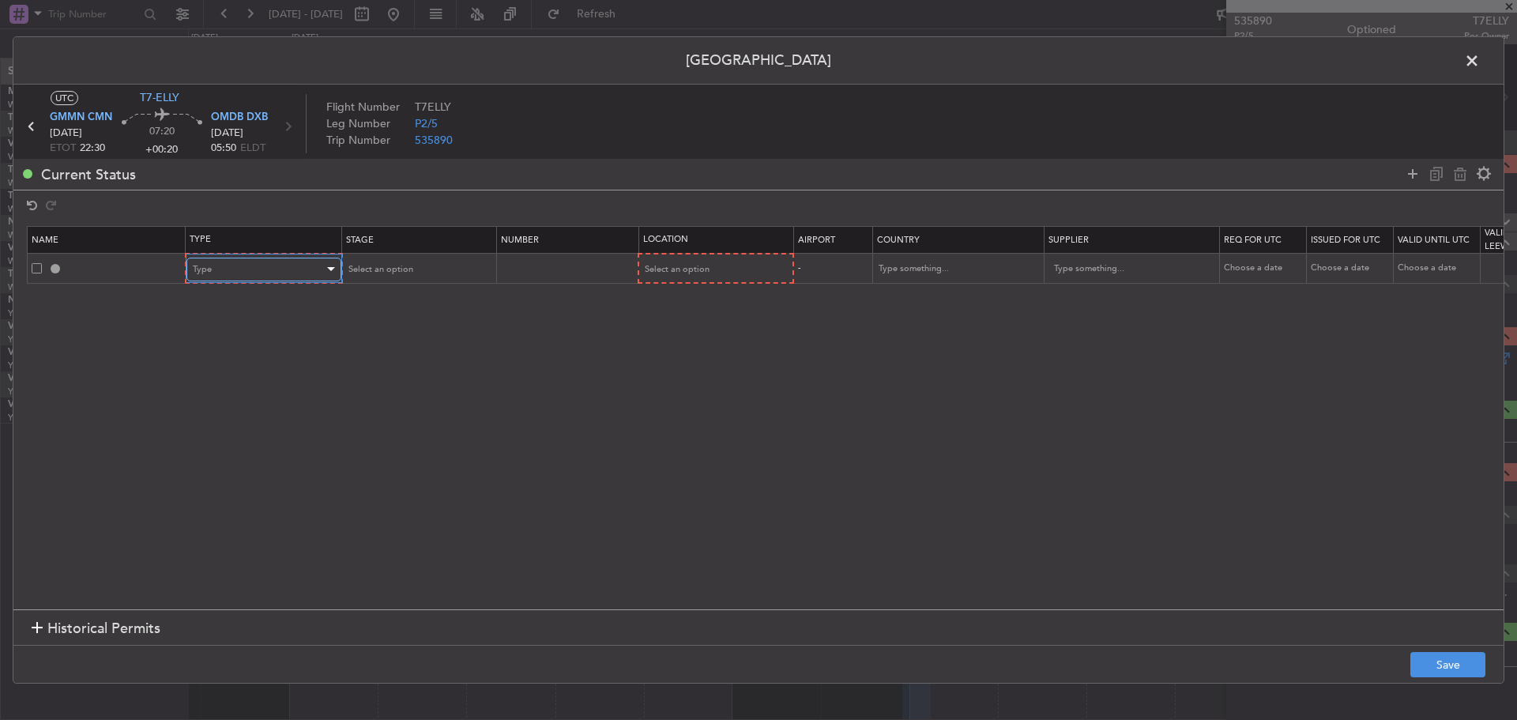
click at [212, 265] on div "Type" at bounding box center [258, 270] width 131 height 24
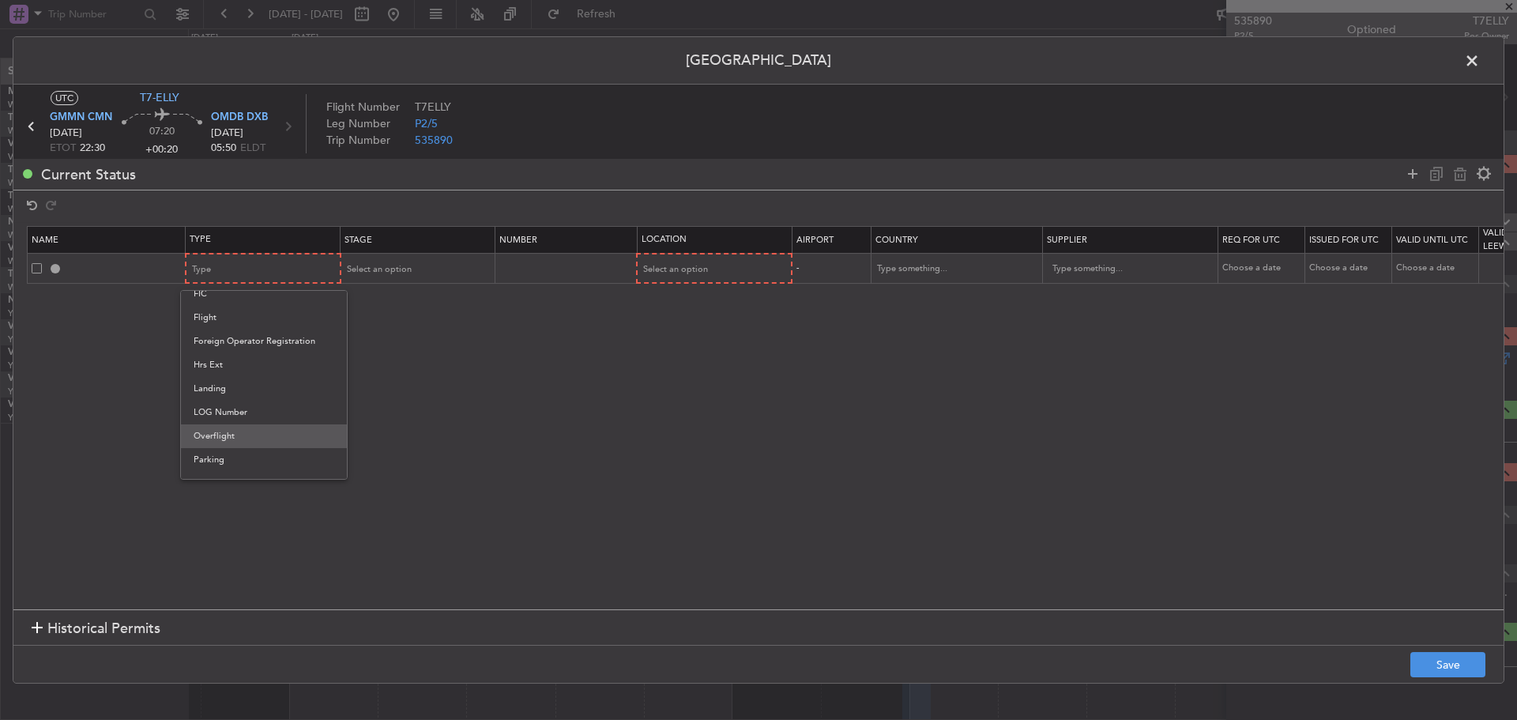
click at [250, 430] on span "Overflight" at bounding box center [264, 436] width 141 height 24
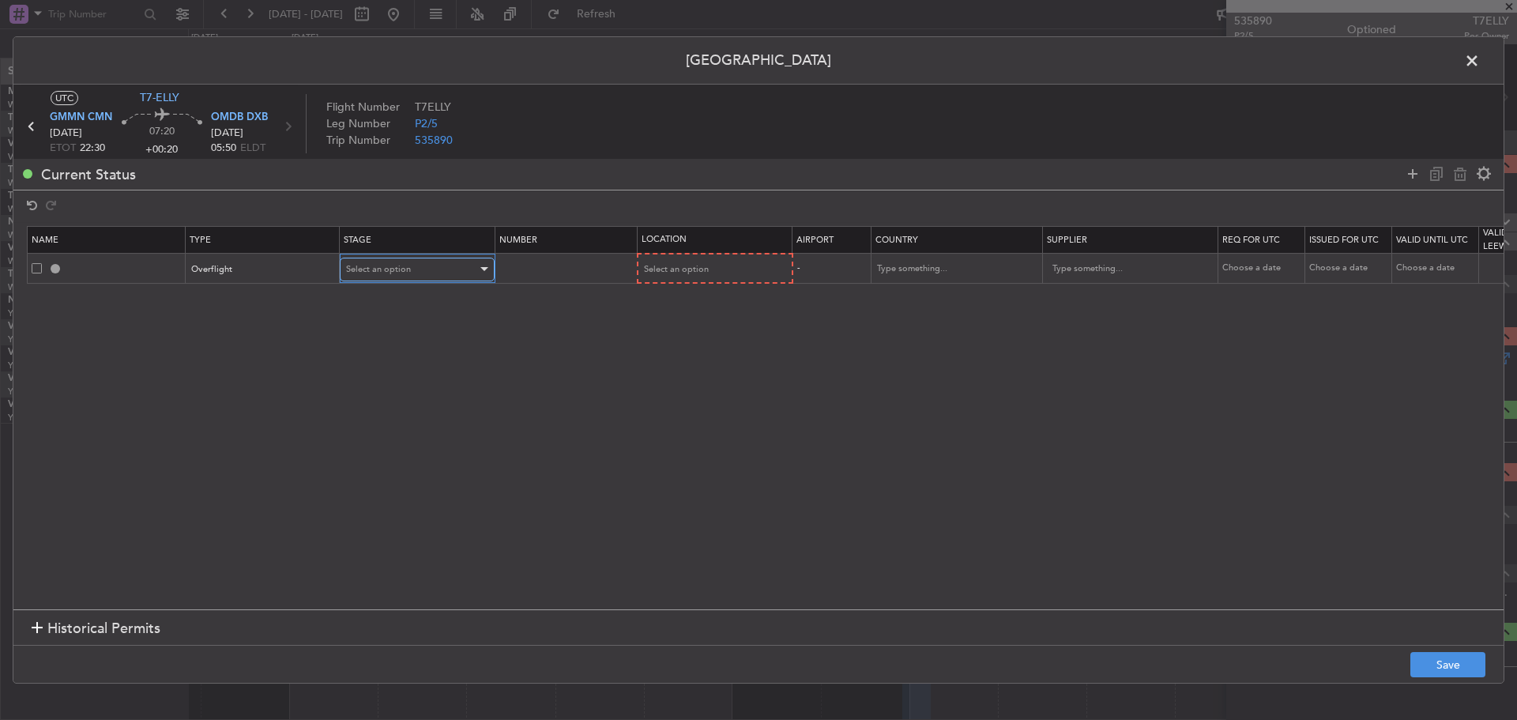
click at [371, 265] on span "Select an option" at bounding box center [378, 269] width 65 height 12
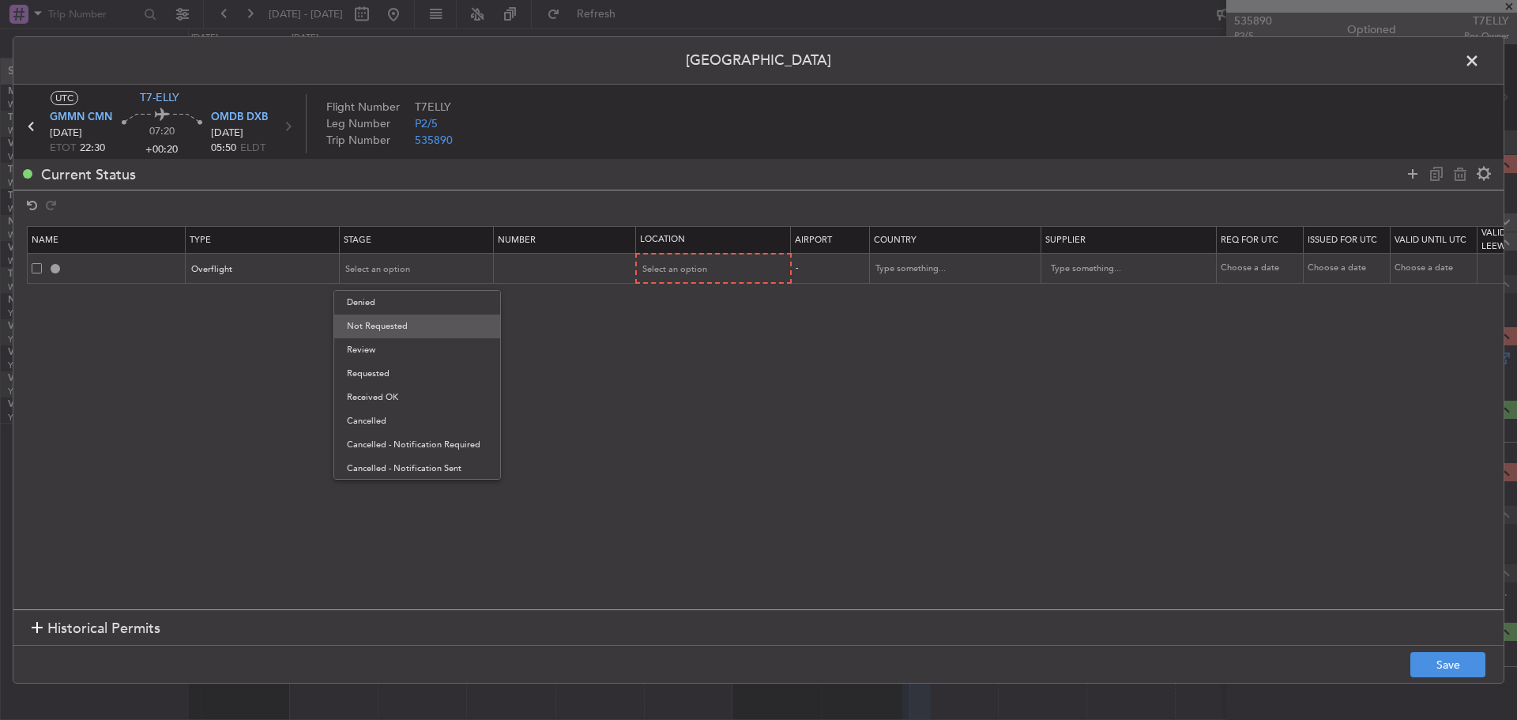
click at [389, 325] on span "Not Requested" at bounding box center [417, 326] width 141 height 24
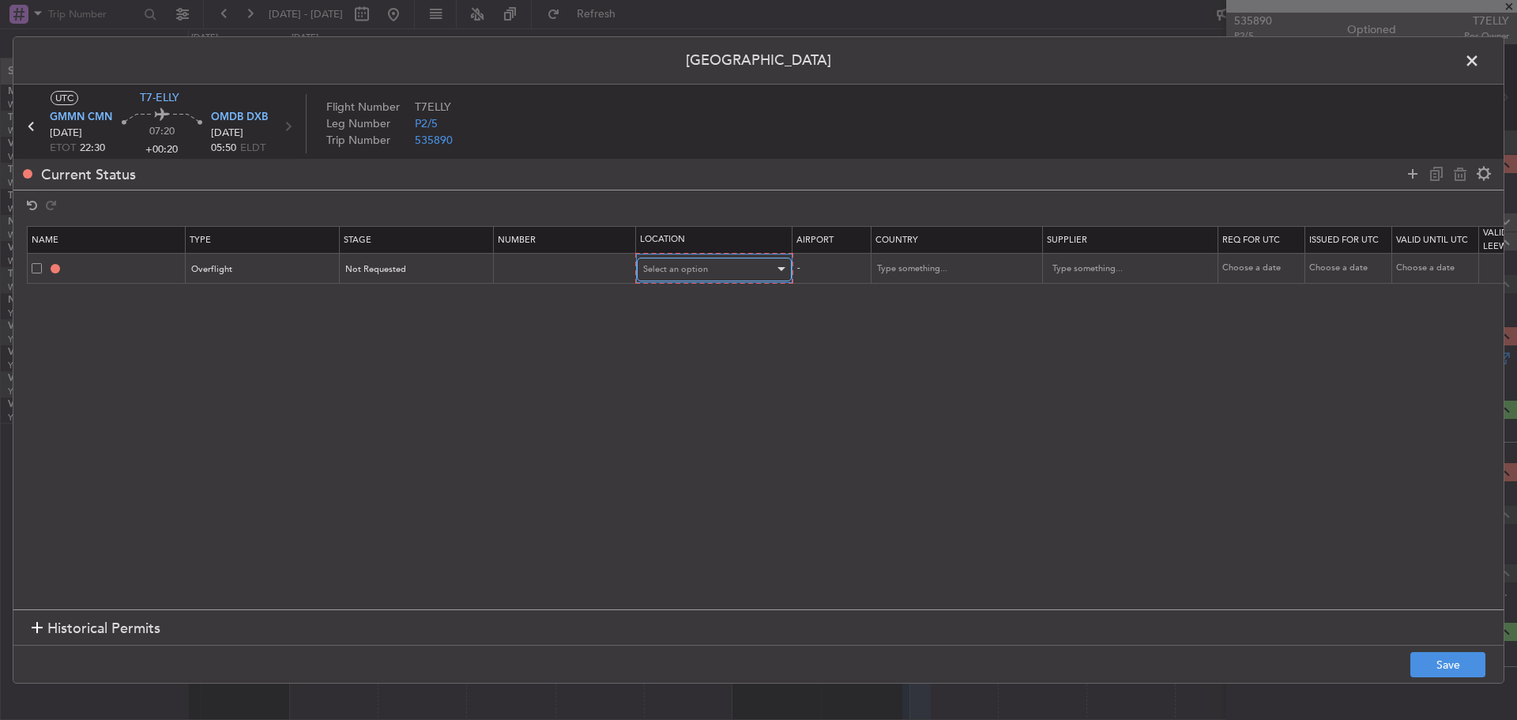
click at [690, 269] on span "Select an option" at bounding box center [675, 269] width 65 height 12
click at [668, 389] on span "Enroute" at bounding box center [714, 397] width 141 height 24
click at [903, 276] on input "text" at bounding box center [946, 269] width 142 height 24
click at [904, 295] on span "[GEOGRAPHIC_DATA]" at bounding box center [955, 294] width 147 height 24
type input "[GEOGRAPHIC_DATA]"
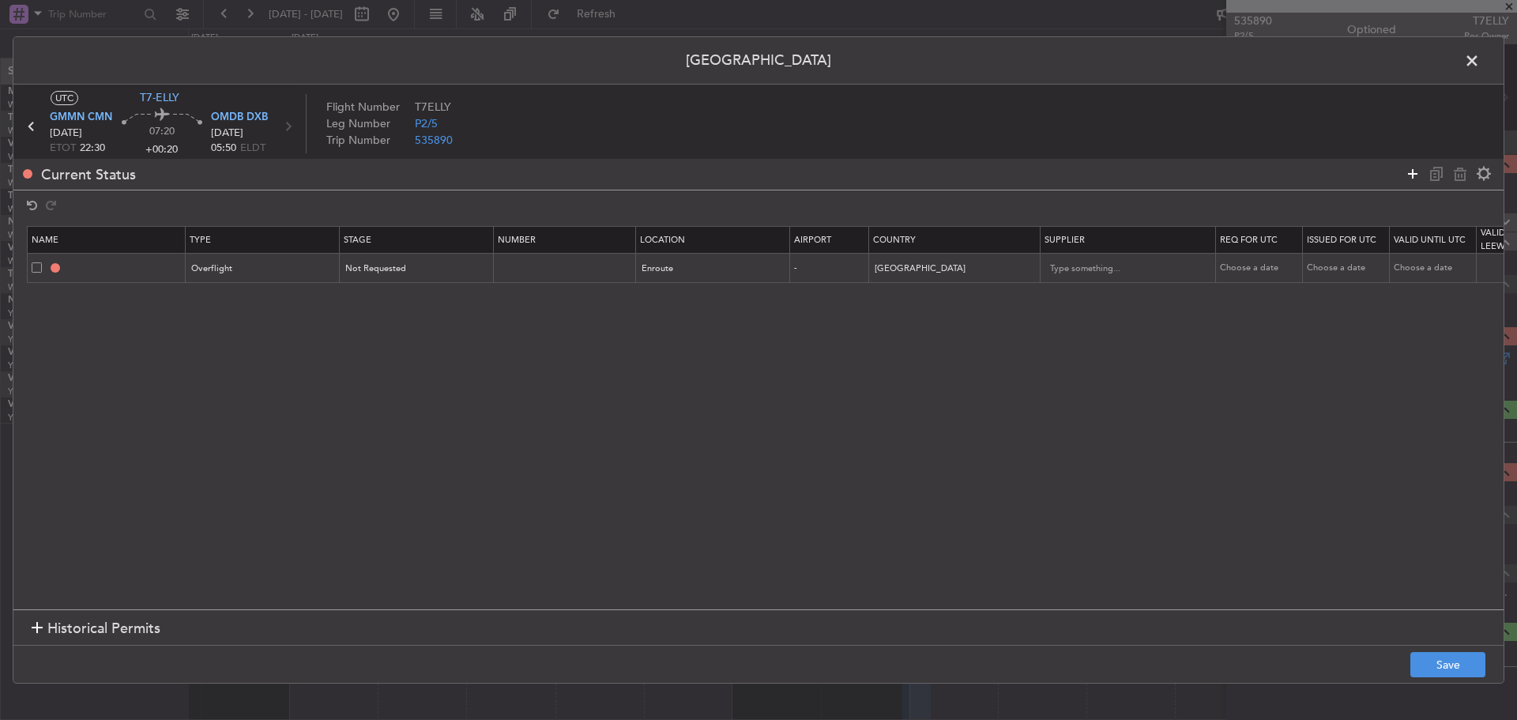
click at [1409, 177] on icon at bounding box center [1412, 173] width 19 height 19
click at [225, 115] on span "OMDB DXB" at bounding box center [239, 118] width 57 height 16
click at [333, 296] on div at bounding box center [331, 298] width 8 height 4
click at [258, 463] on span "Overflight" at bounding box center [264, 465] width 141 height 24
click at [391, 298] on span "Select an option" at bounding box center [378, 298] width 65 height 12
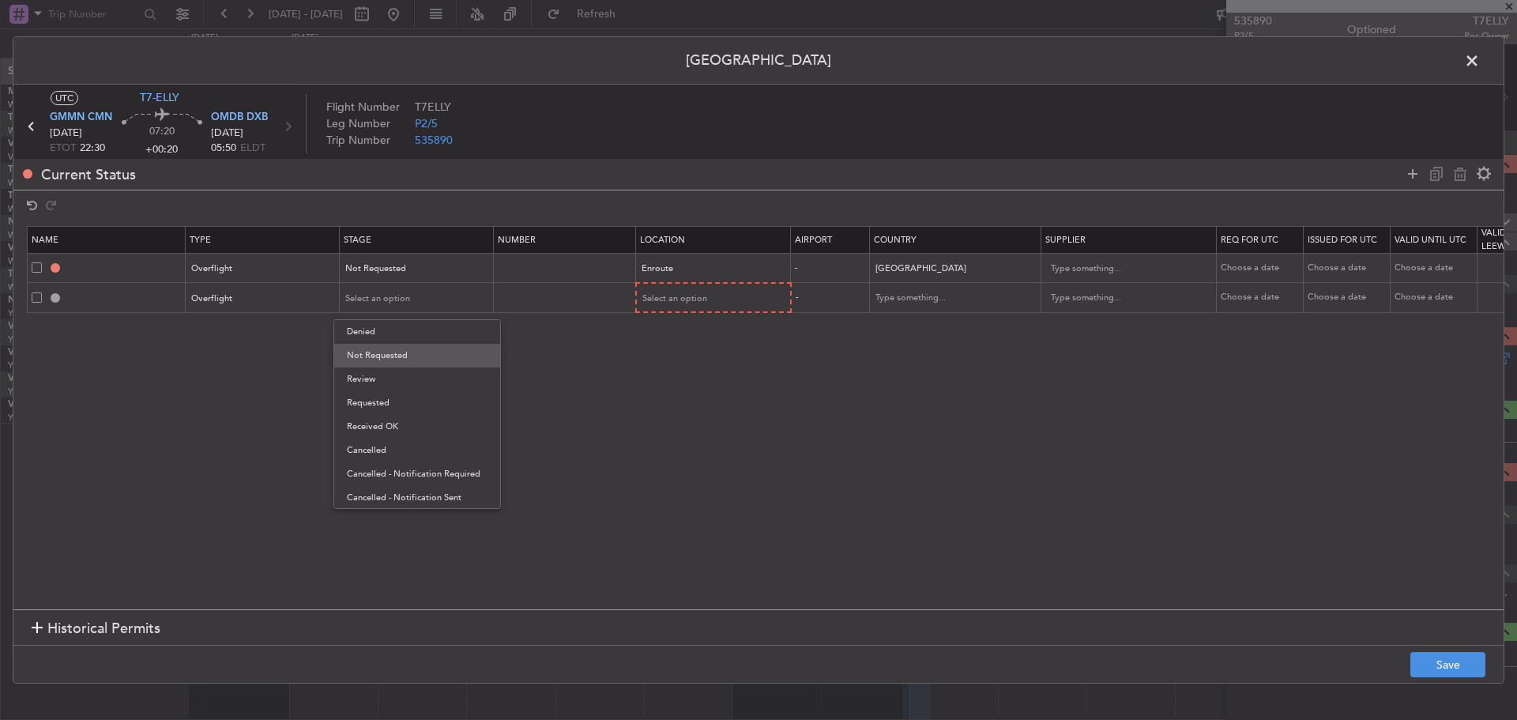
click at [378, 355] on span "Not Requested" at bounding box center [417, 356] width 141 height 24
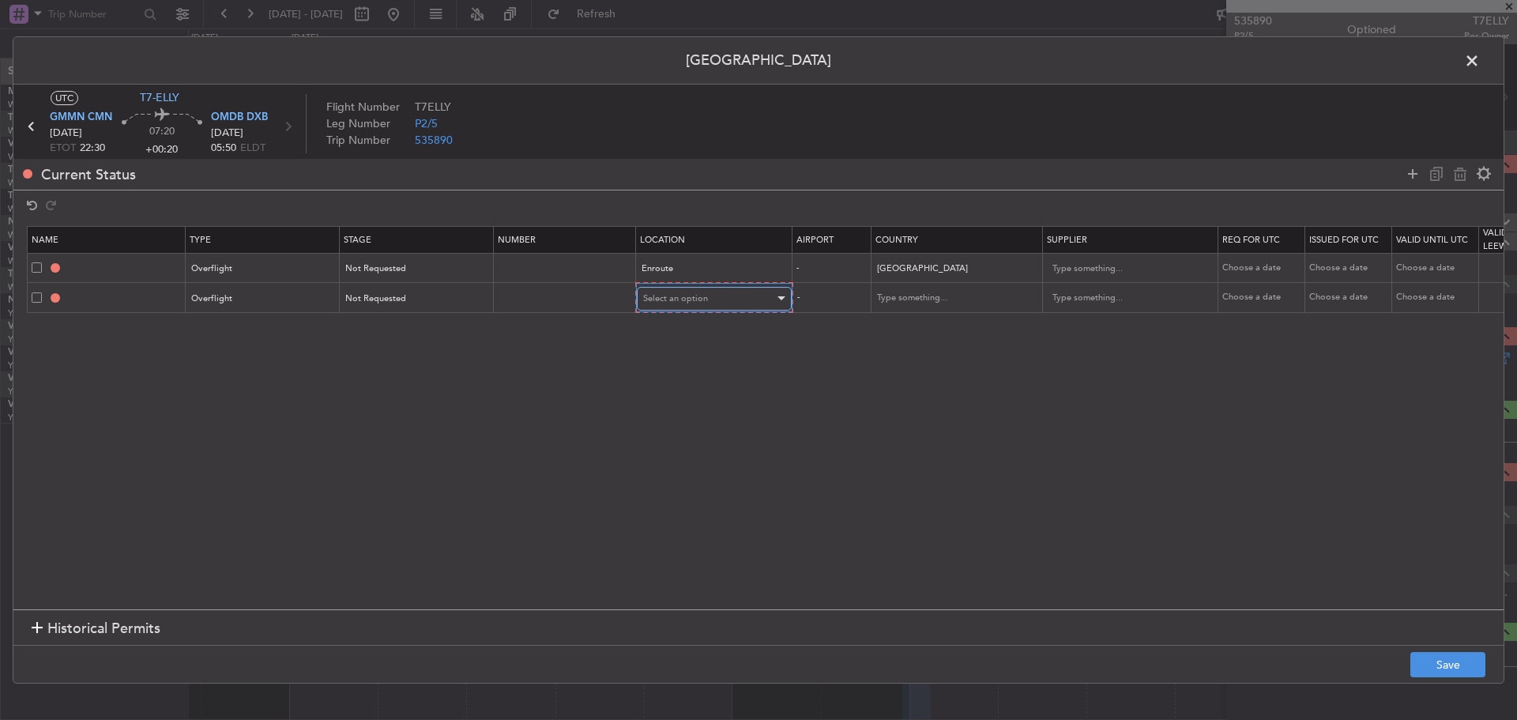
click at [674, 309] on div "Select an option" at bounding box center [708, 299] width 131 height 24
click at [656, 427] on span "Enroute" at bounding box center [714, 427] width 141 height 24
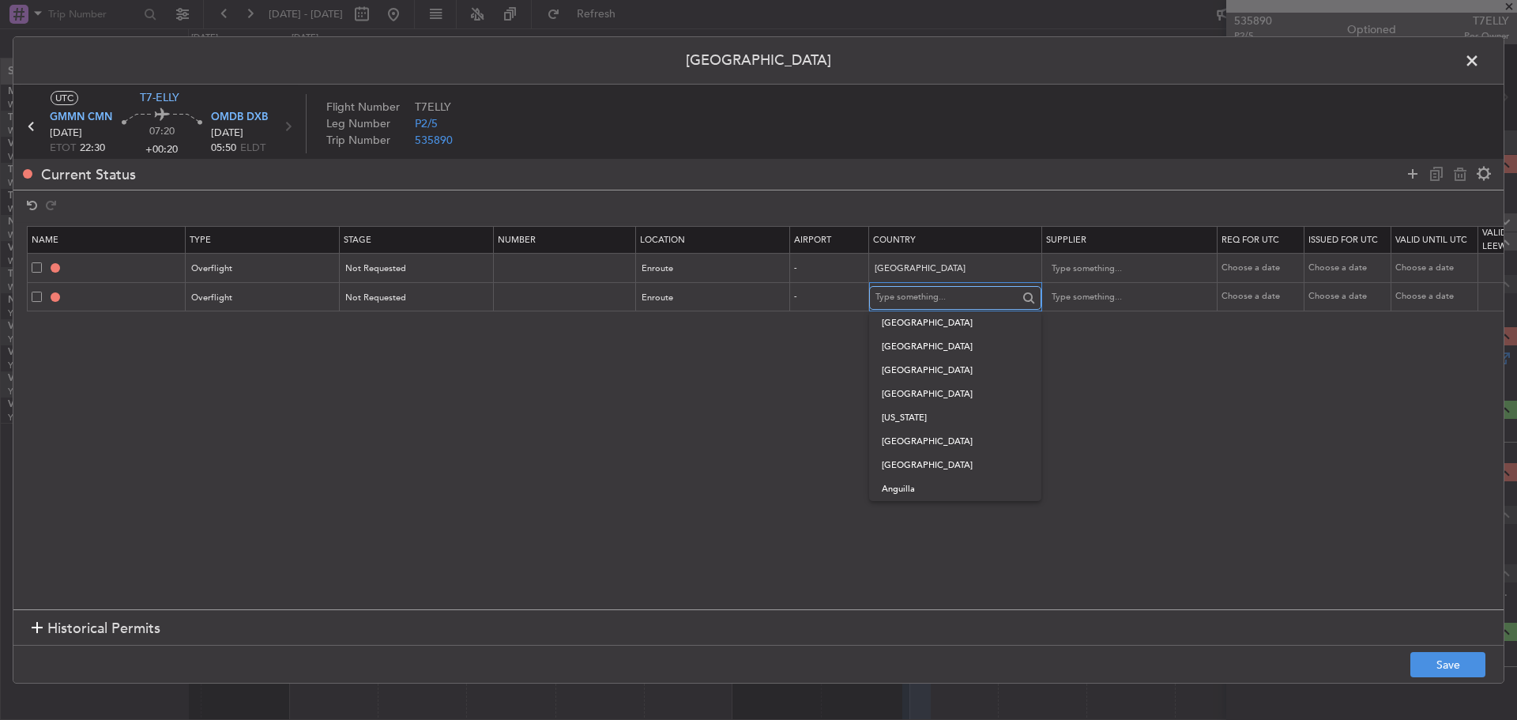
click at [904, 300] on input "text" at bounding box center [946, 298] width 142 height 24
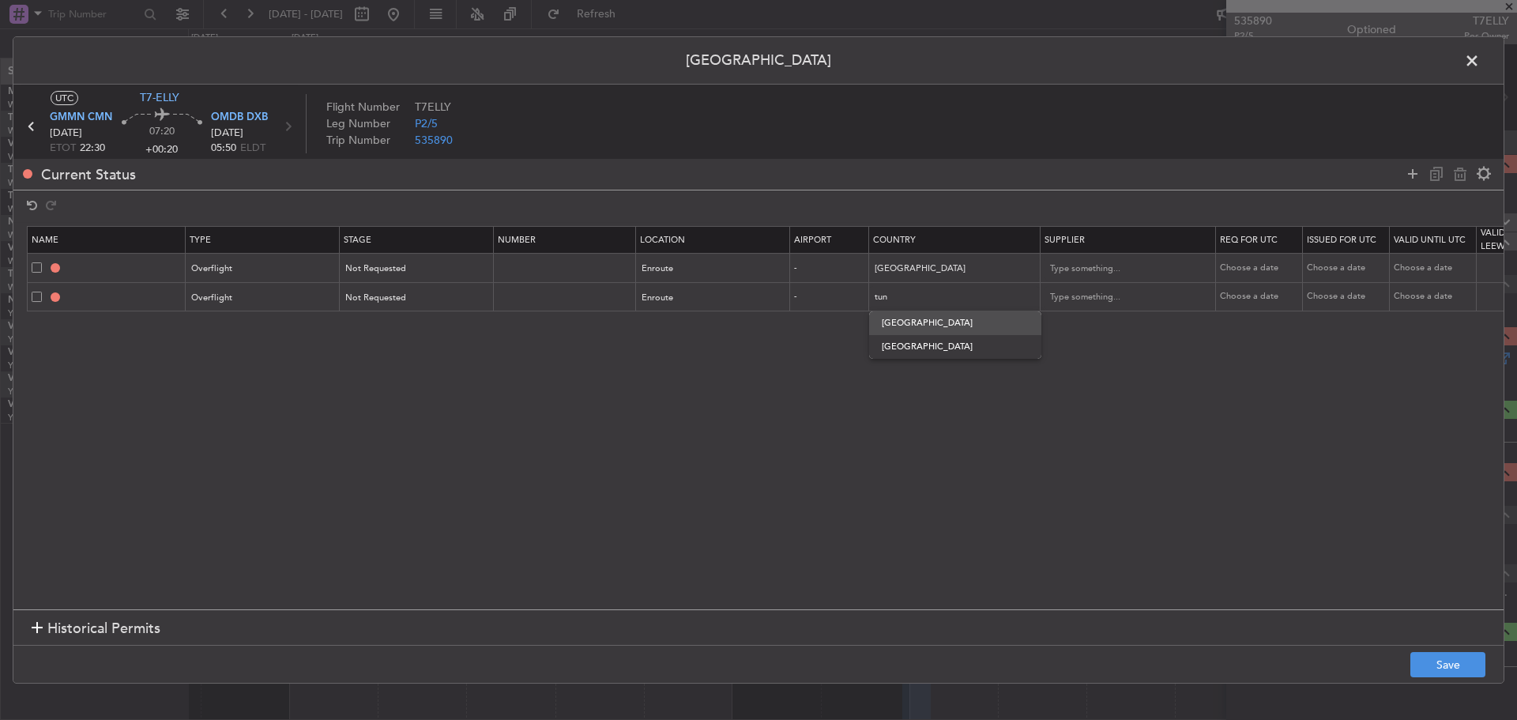
click at [891, 319] on span "[GEOGRAPHIC_DATA]" at bounding box center [955, 323] width 147 height 24
type input "[GEOGRAPHIC_DATA]"
click at [1408, 171] on icon at bounding box center [1412, 173] width 19 height 19
click at [206, 329] on span "Type" at bounding box center [202, 327] width 19 height 12
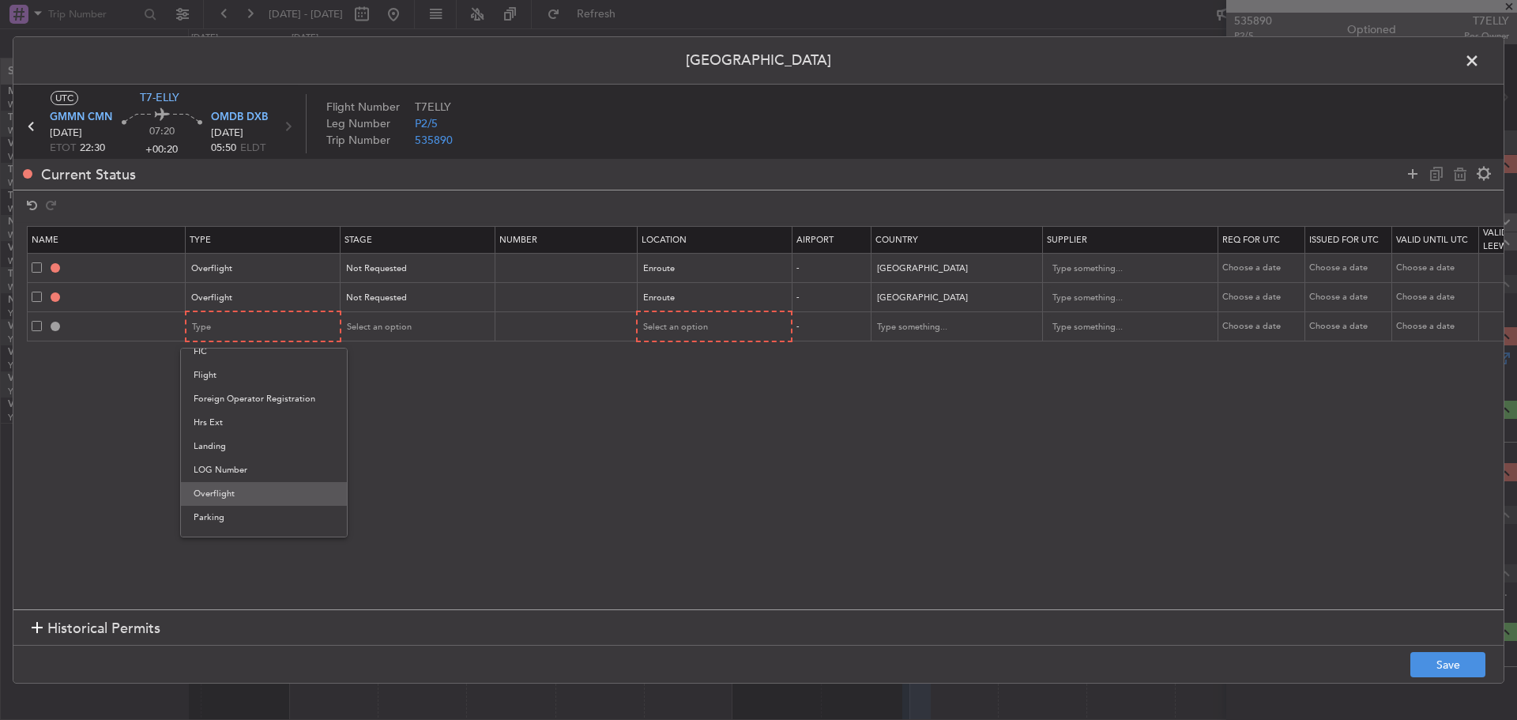
click at [209, 488] on span "Overflight" at bounding box center [264, 494] width 141 height 24
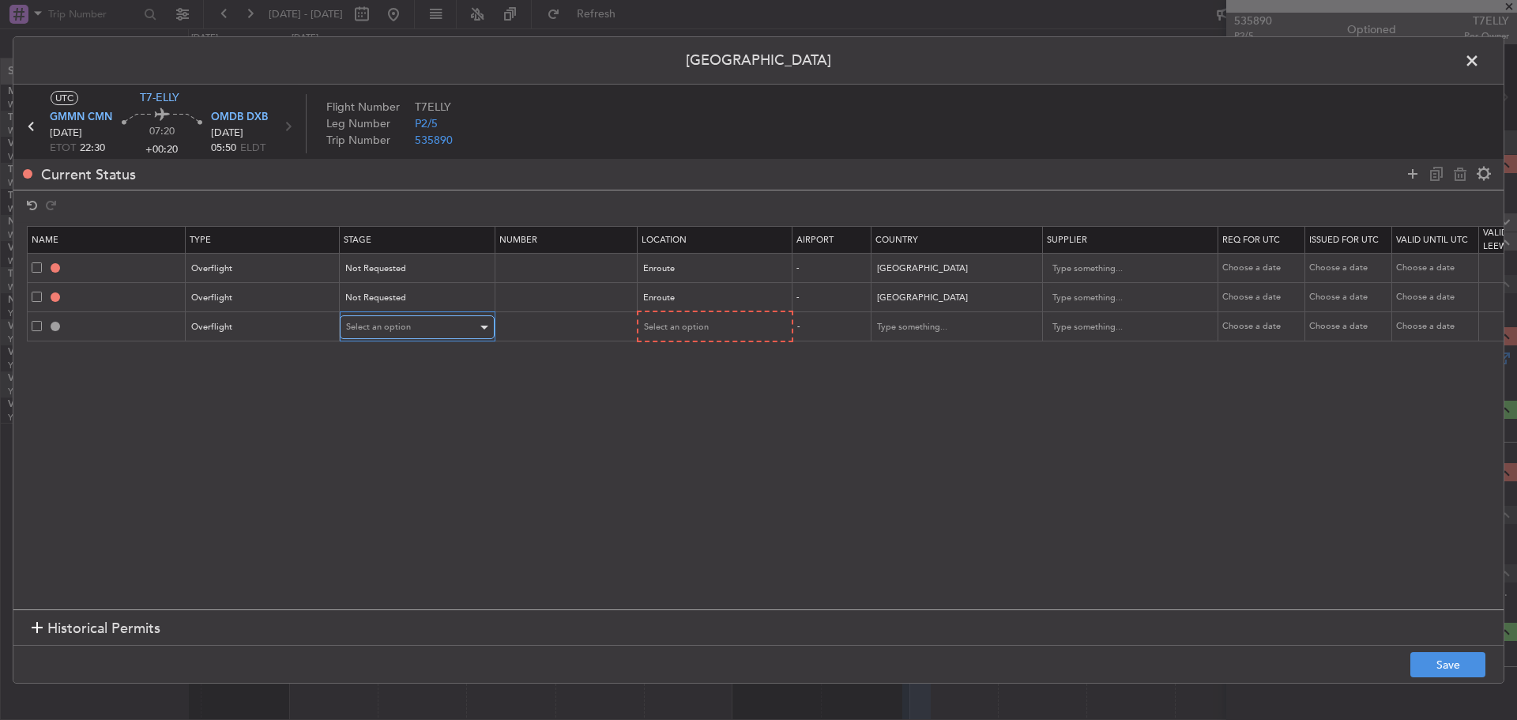
click at [418, 324] on div "Select an option" at bounding box center [411, 327] width 131 height 24
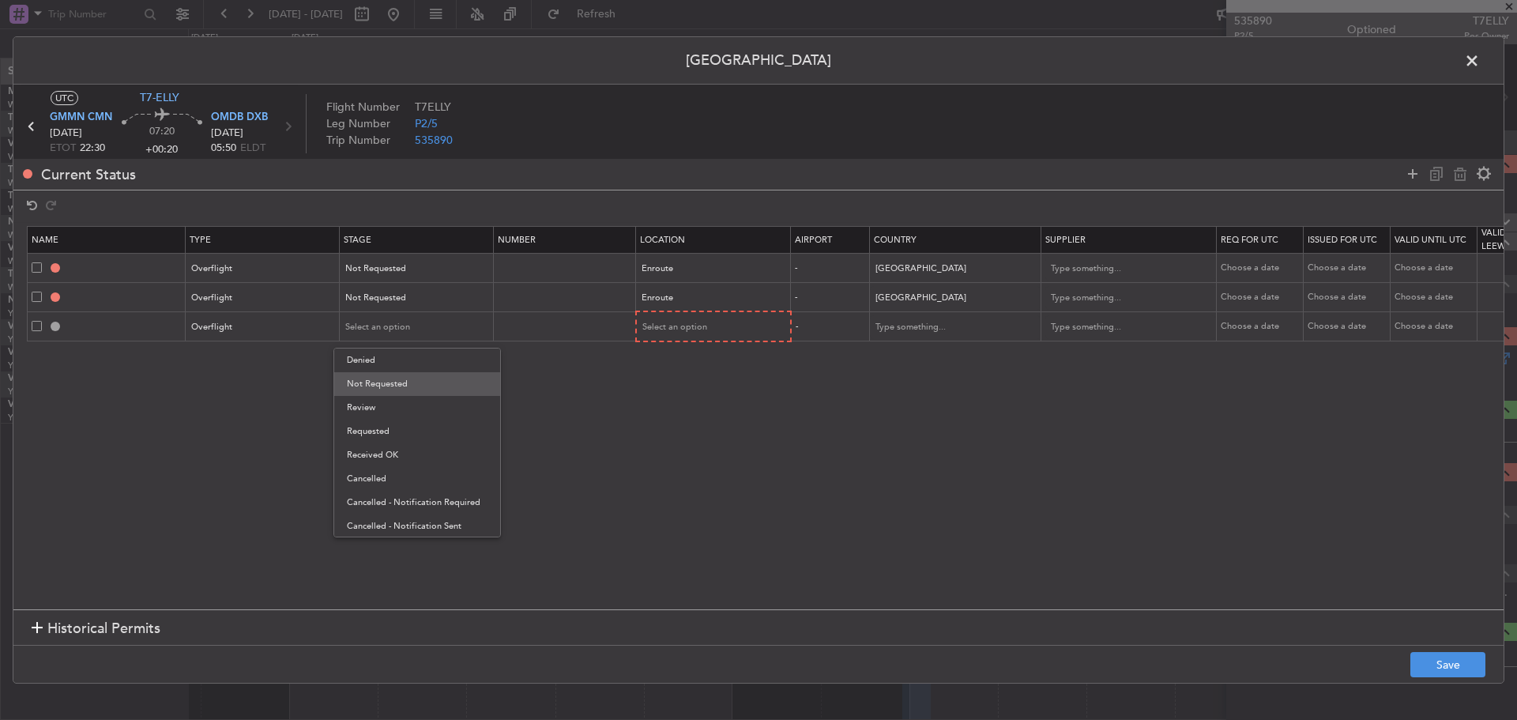
click at [414, 386] on span "Not Requested" at bounding box center [417, 384] width 141 height 24
click at [657, 343] on section "Name Type Stage Number Location Airport Country Supplier Req For Utc Issued For…" at bounding box center [758, 415] width 1490 height 387
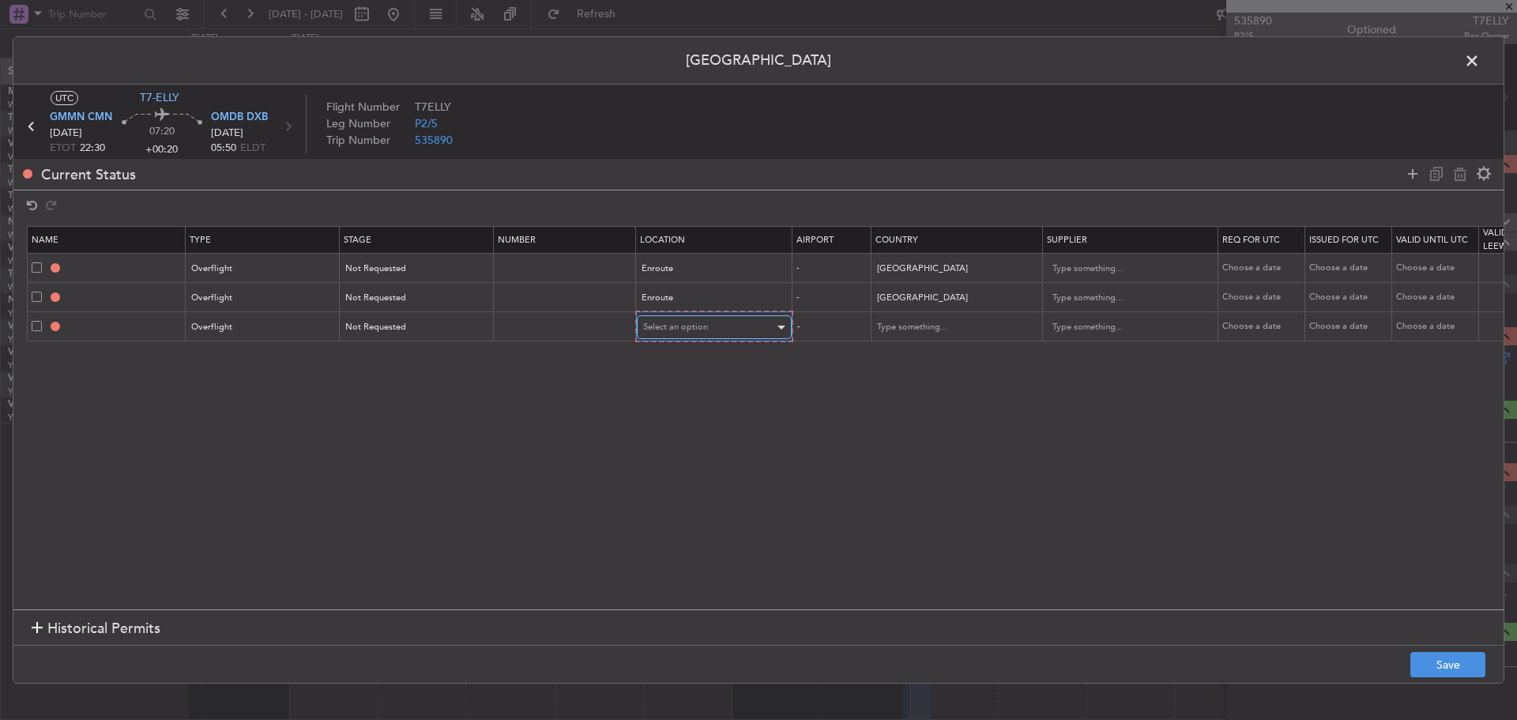
click at [664, 334] on div "Select an option" at bounding box center [708, 327] width 131 height 24
click at [664, 456] on span "Enroute" at bounding box center [714, 455] width 141 height 24
click at [926, 355] on span "[GEOGRAPHIC_DATA]" at bounding box center [955, 352] width 147 height 24
type input "[GEOGRAPHIC_DATA]"
click at [1408, 171] on icon at bounding box center [1412, 173] width 19 height 19
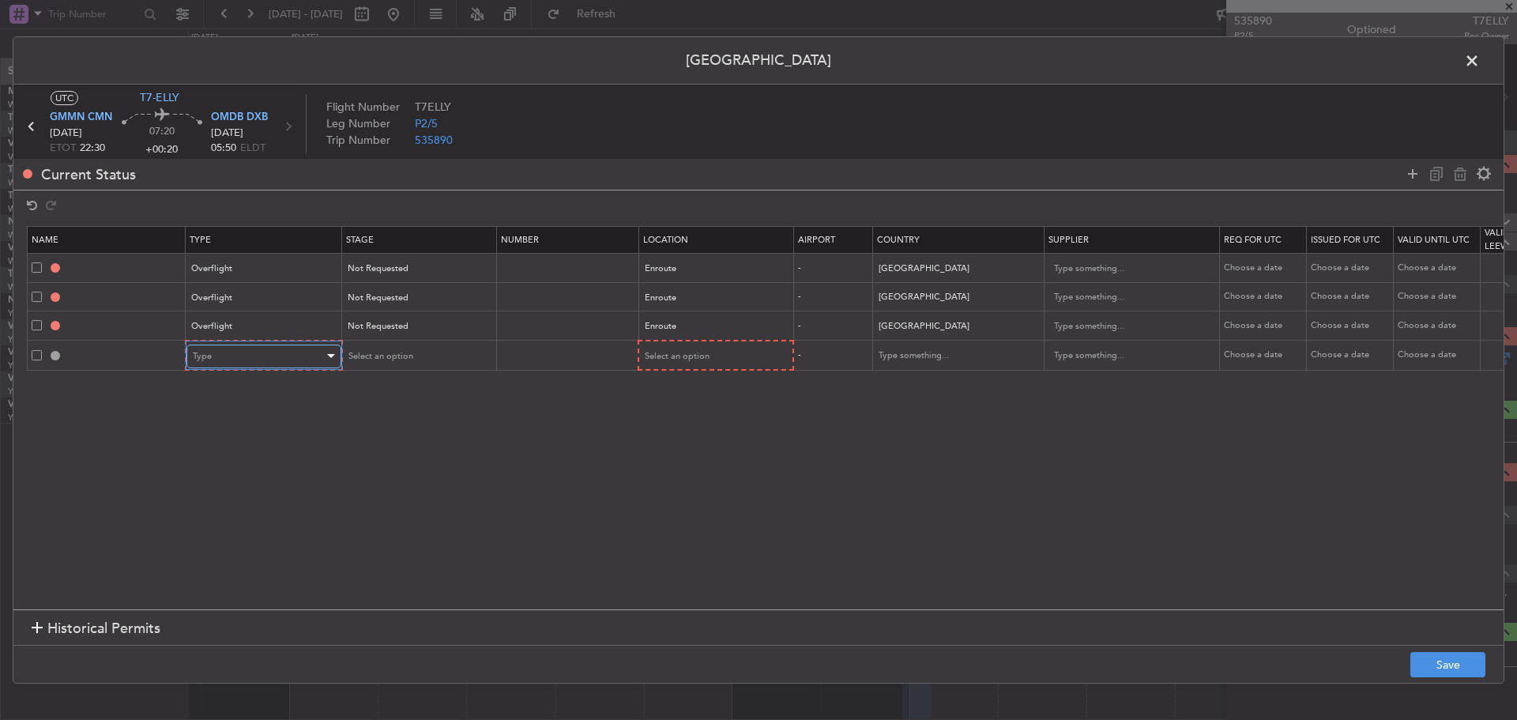
click at [277, 354] on div "Type" at bounding box center [258, 356] width 131 height 24
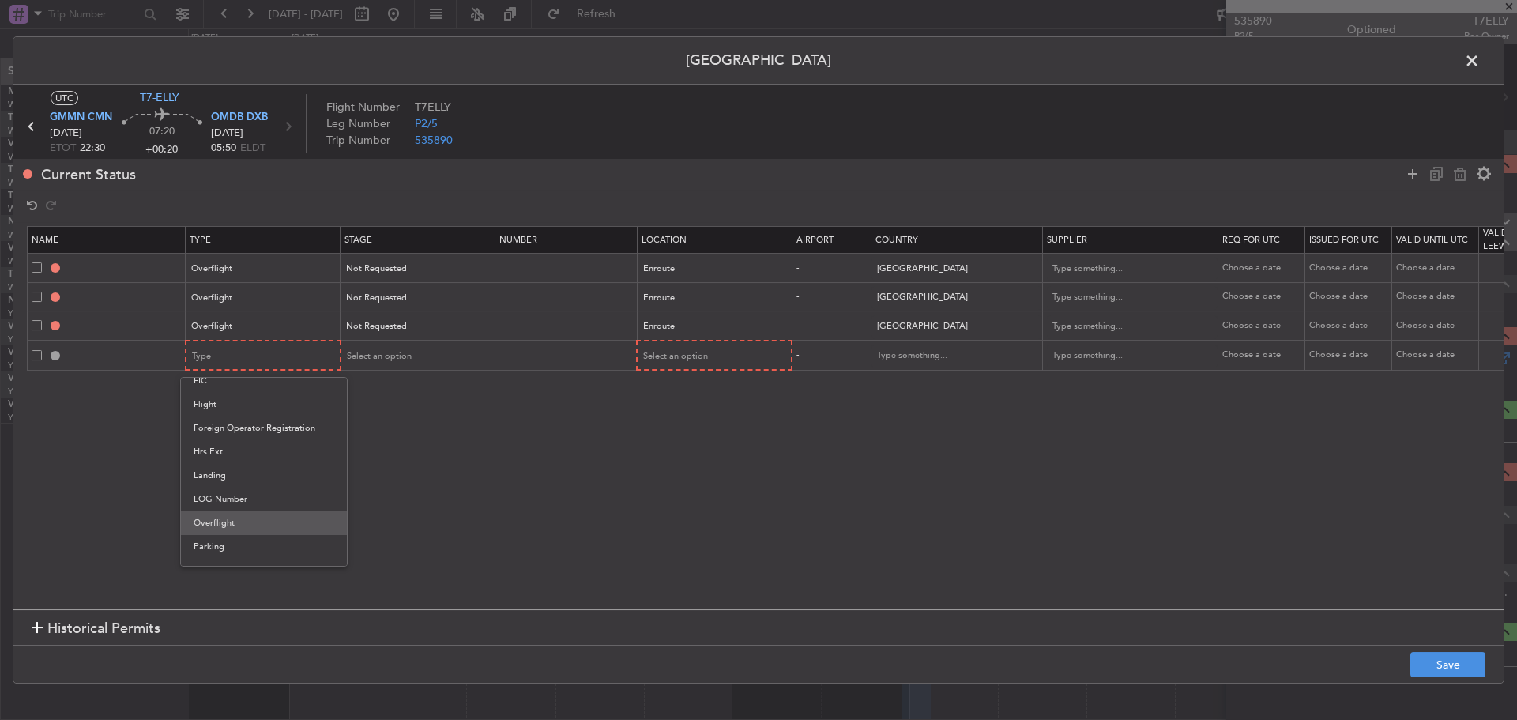
click at [221, 519] on span "Overflight" at bounding box center [264, 523] width 141 height 24
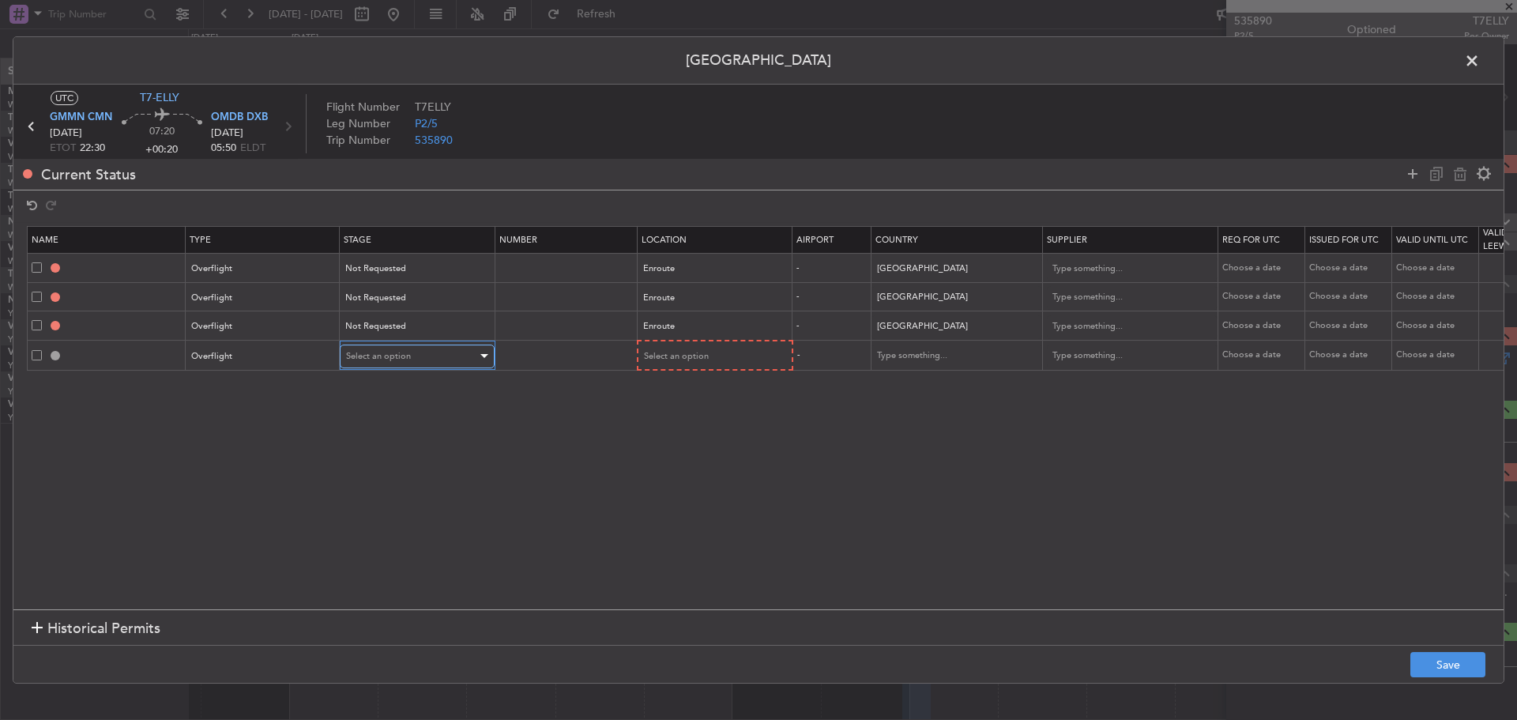
click at [377, 354] on span "Select an option" at bounding box center [378, 356] width 65 height 12
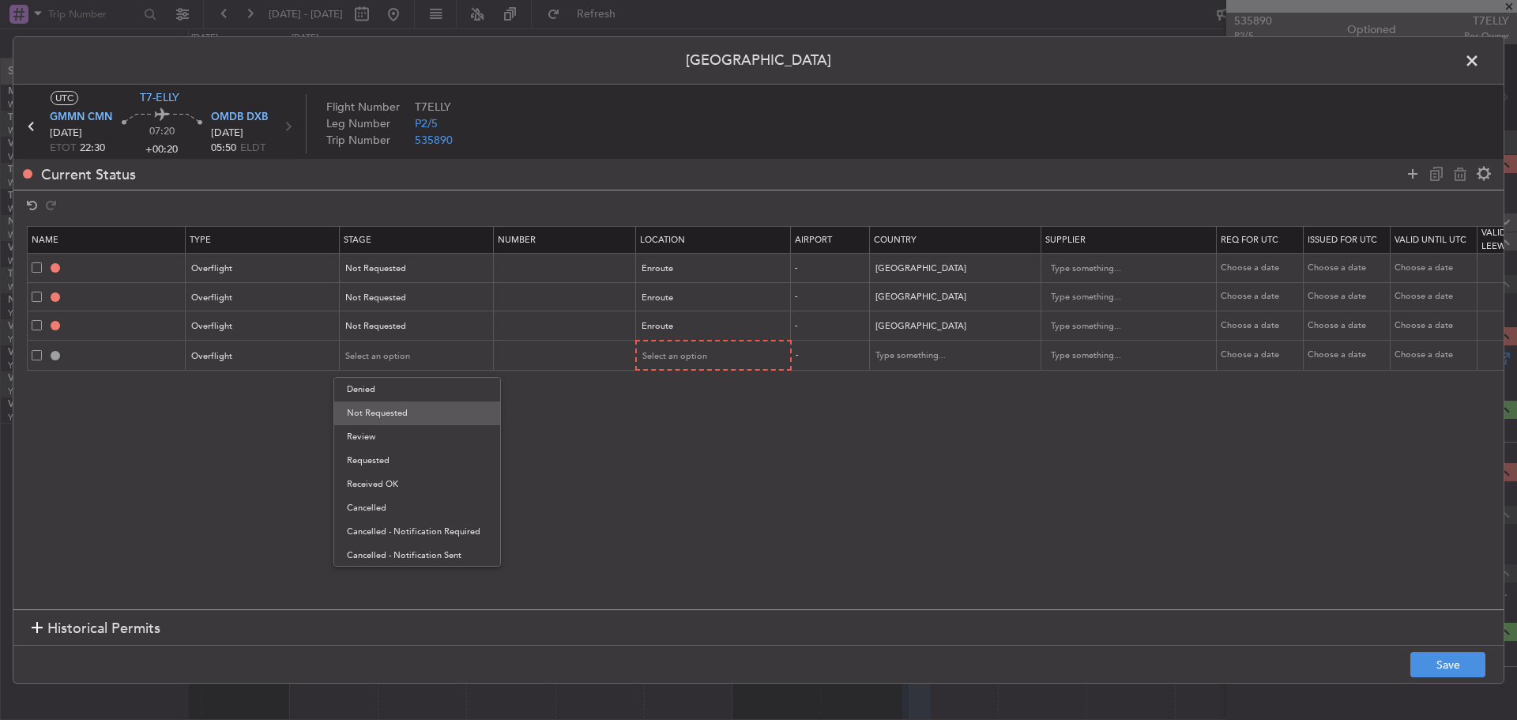
click at [374, 409] on span "Not Requested" at bounding box center [417, 413] width 141 height 24
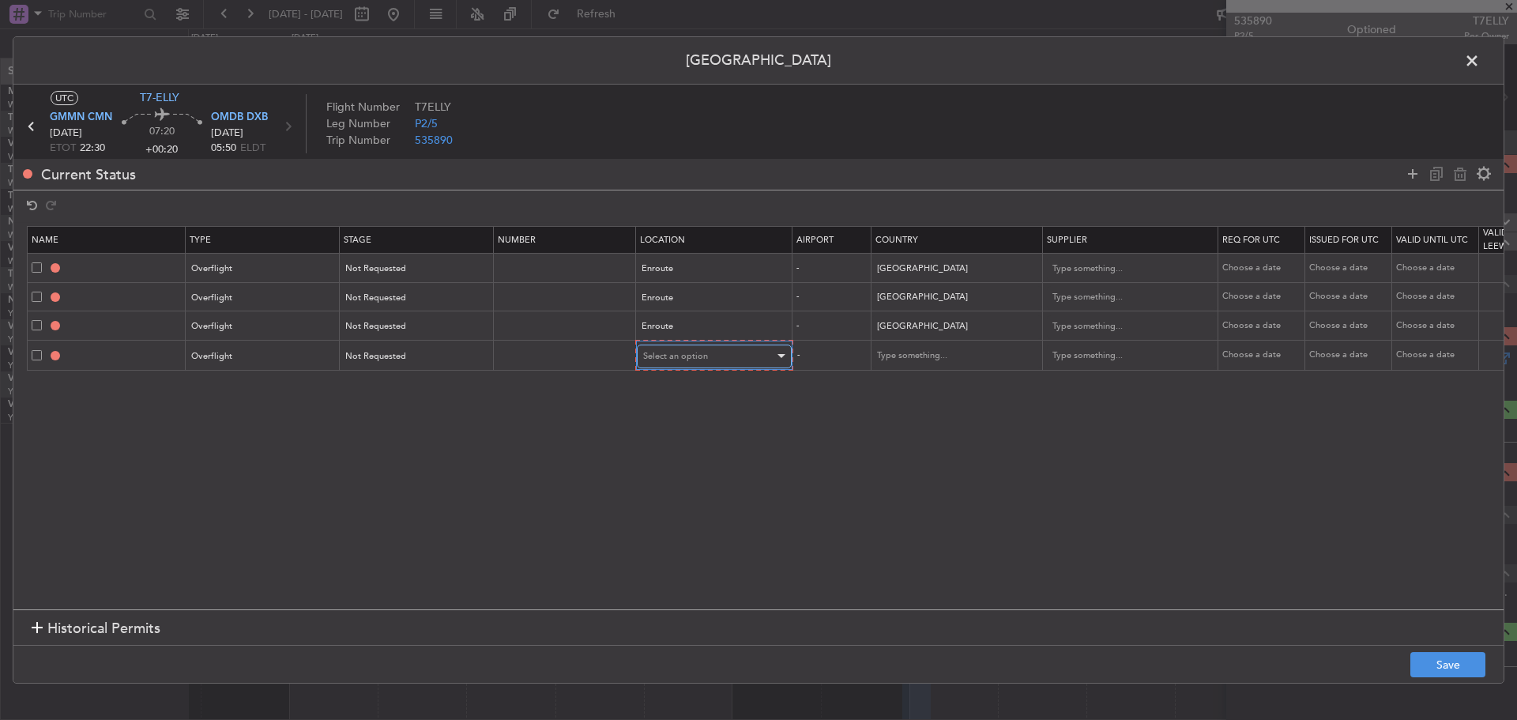
click at [665, 360] on span "Select an option" at bounding box center [675, 356] width 65 height 12
click at [655, 485] on span "Enroute" at bounding box center [714, 484] width 141 height 24
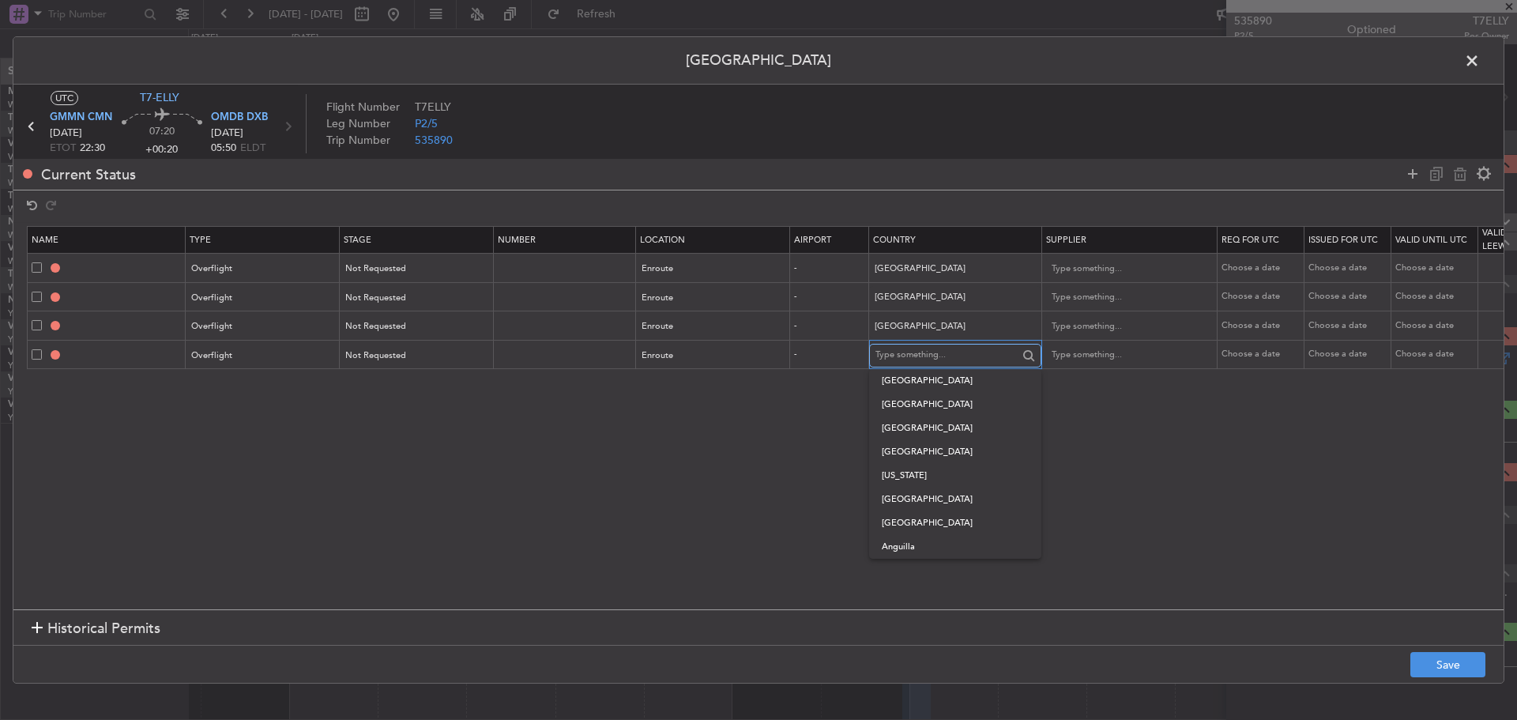
click at [900, 355] on input "text" at bounding box center [946, 356] width 142 height 24
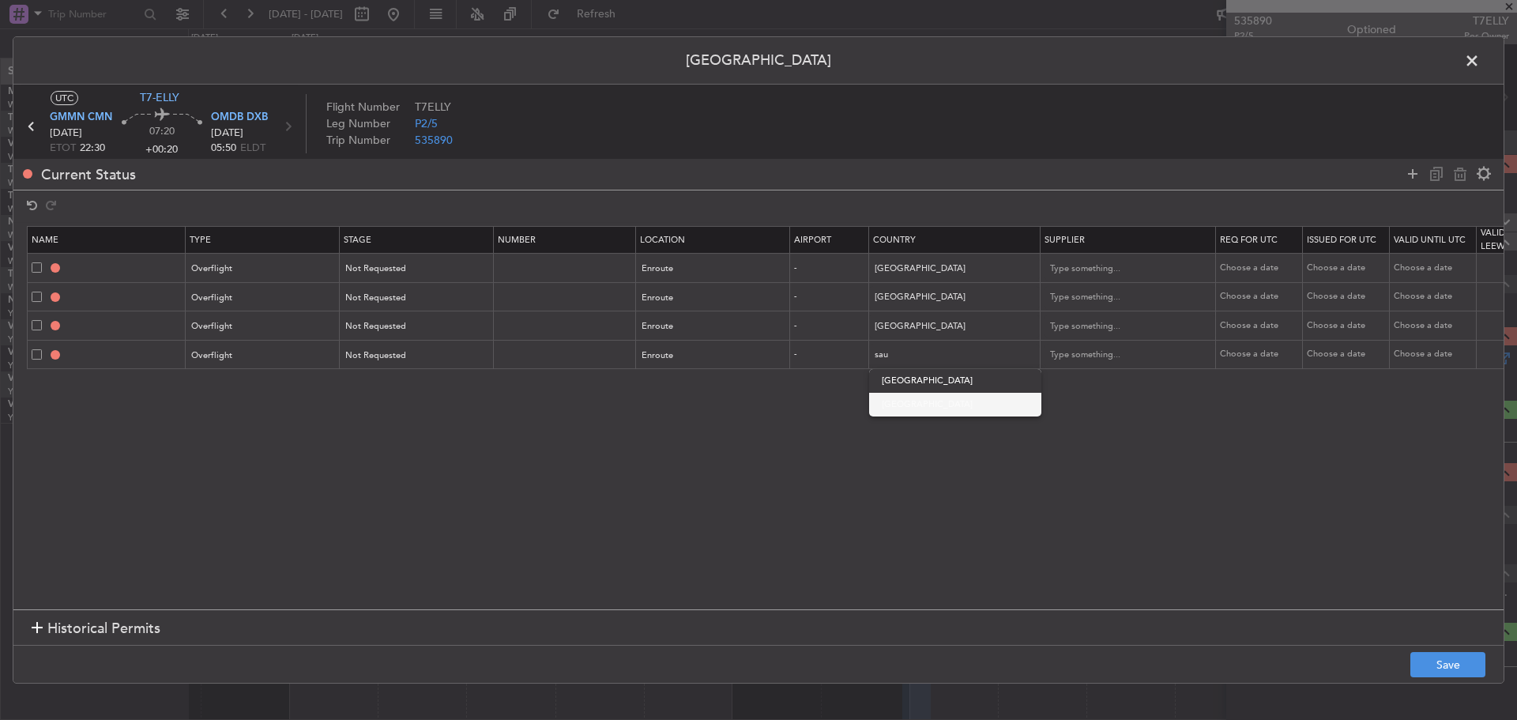
click at [897, 400] on span "[GEOGRAPHIC_DATA]" at bounding box center [955, 405] width 147 height 24
type input "[GEOGRAPHIC_DATA]"
click at [1412, 171] on icon at bounding box center [1412, 173] width 19 height 19
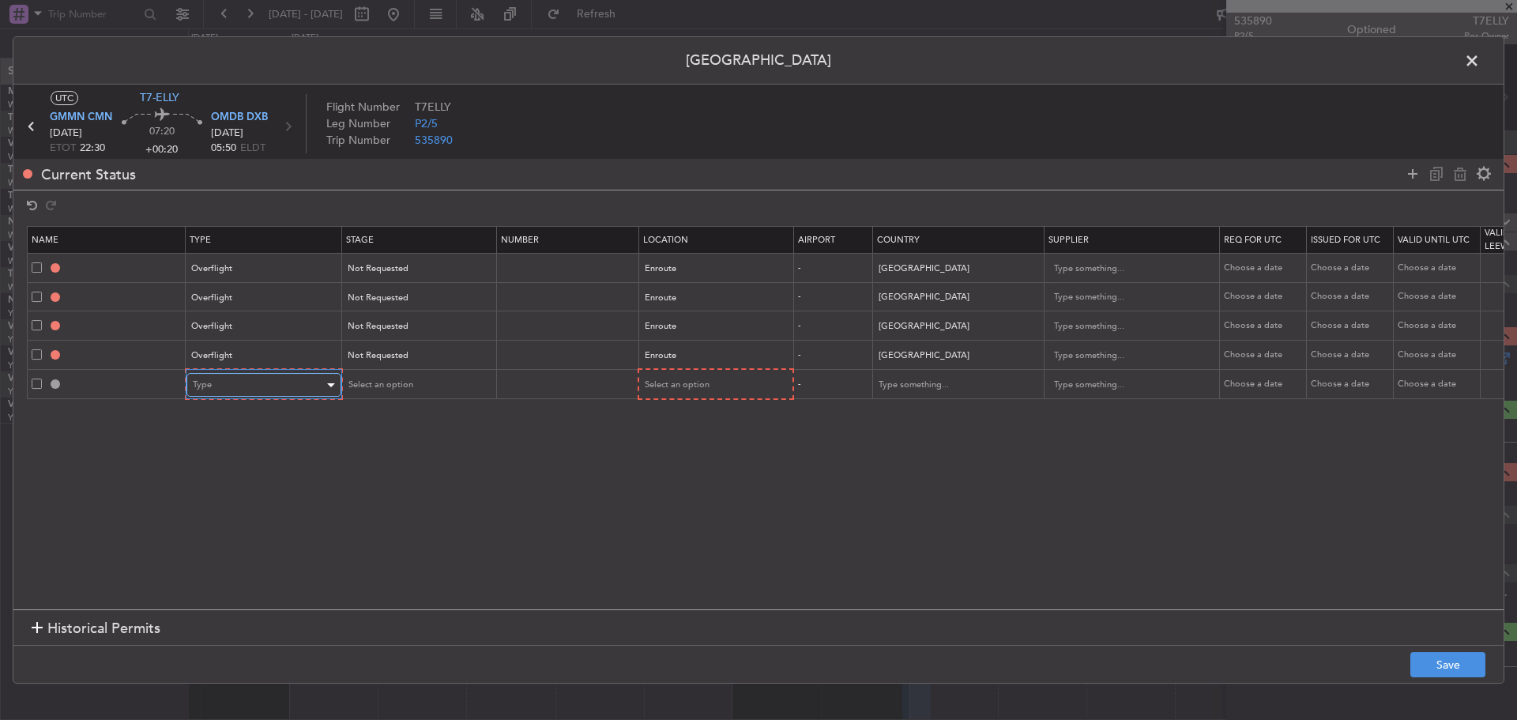
click at [299, 388] on div "Type" at bounding box center [258, 385] width 131 height 24
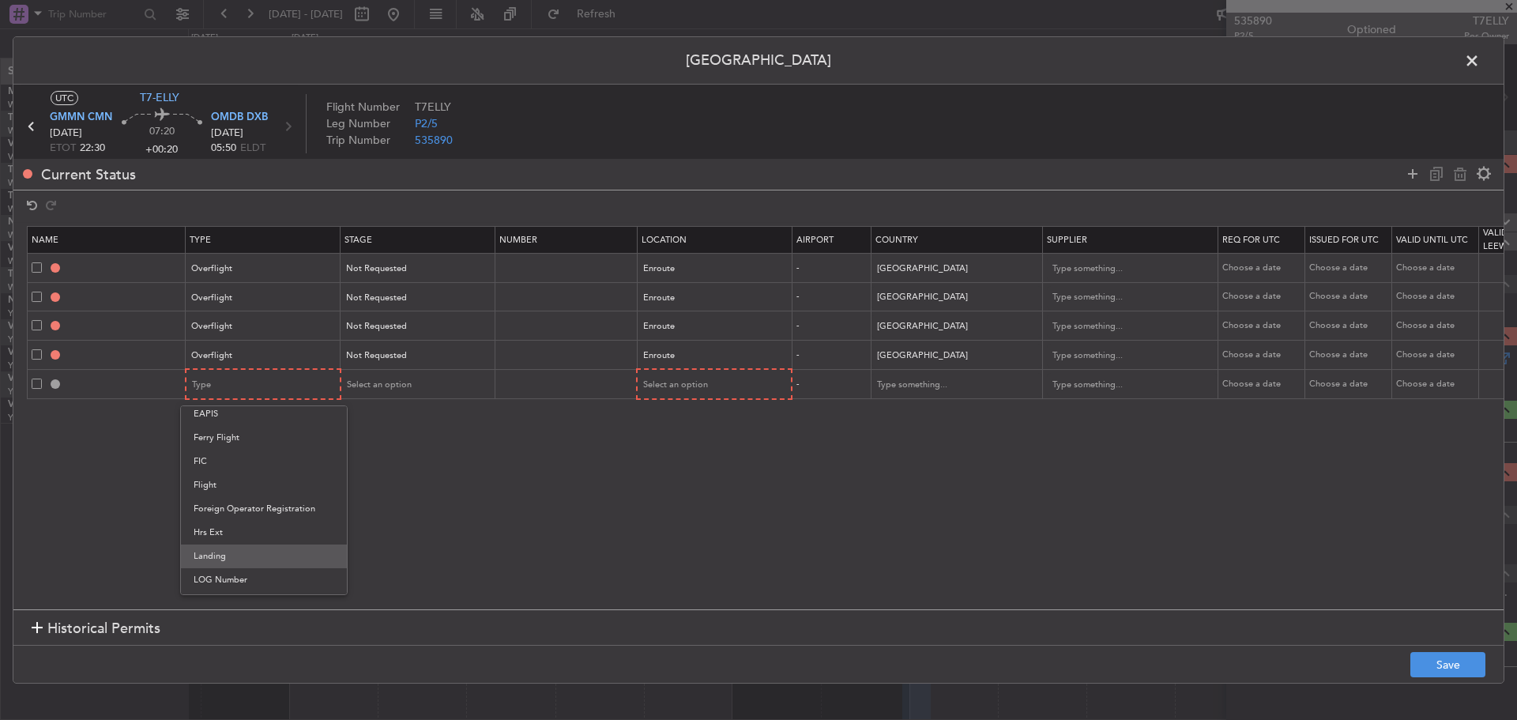
click at [254, 549] on span "Landing" at bounding box center [264, 556] width 141 height 24
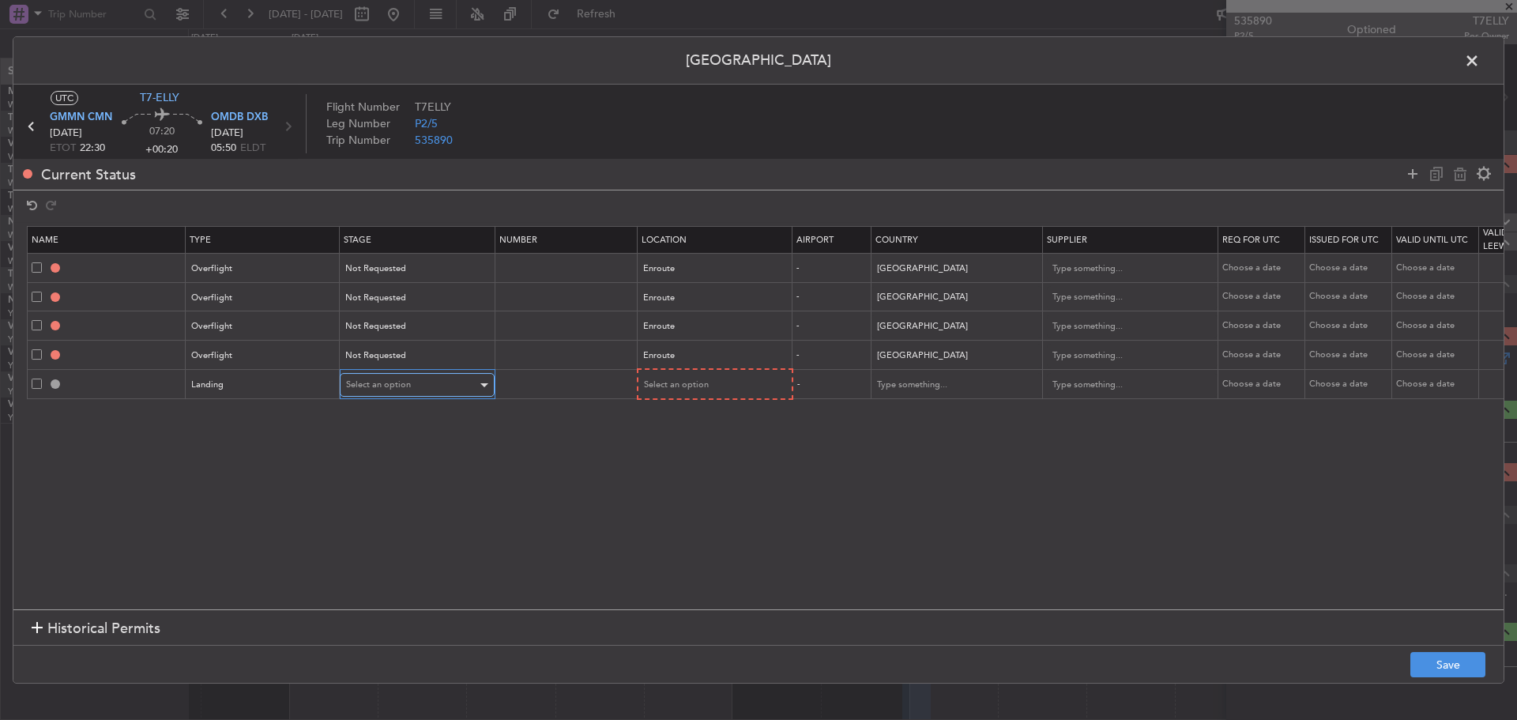
click at [395, 382] on span "Select an option" at bounding box center [378, 384] width 65 height 12
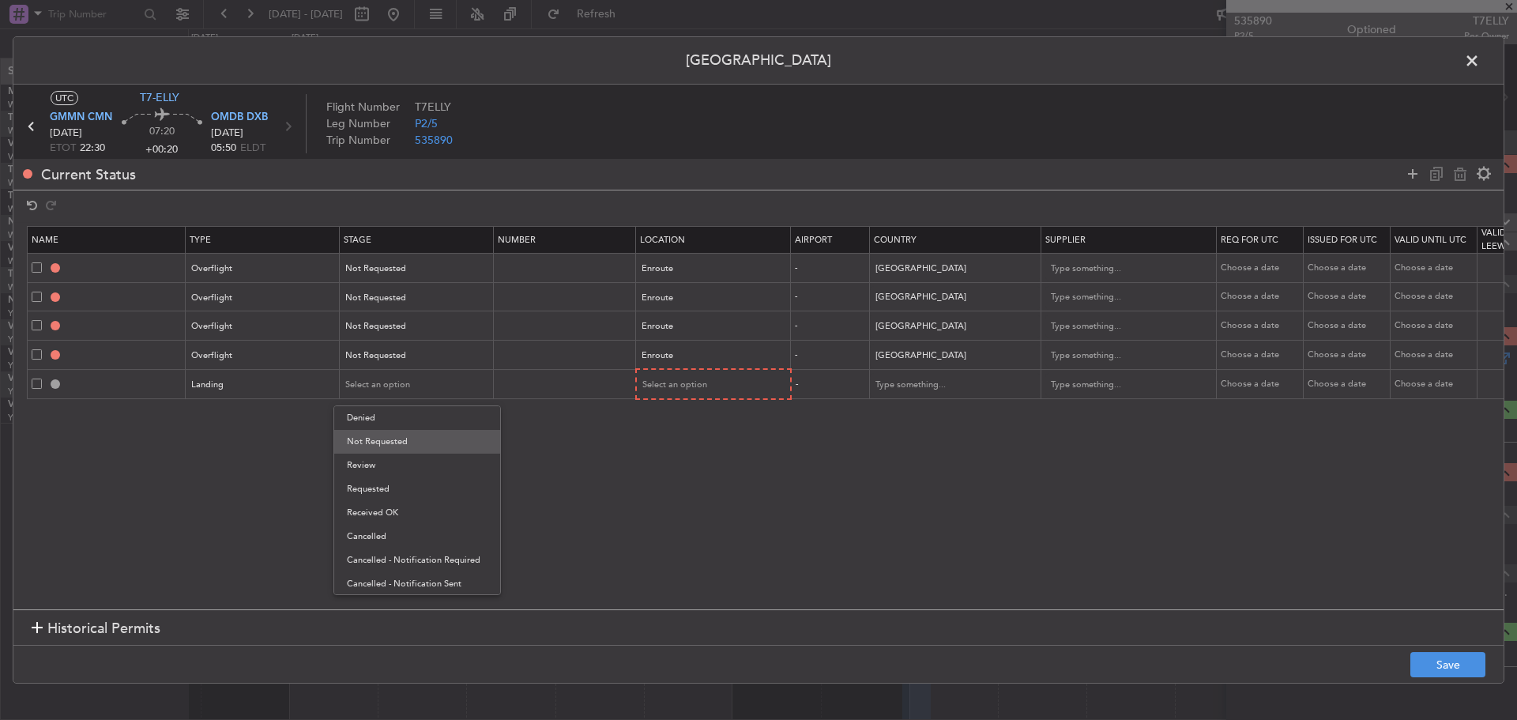
click at [392, 441] on span "Not Requested" at bounding box center [417, 442] width 141 height 24
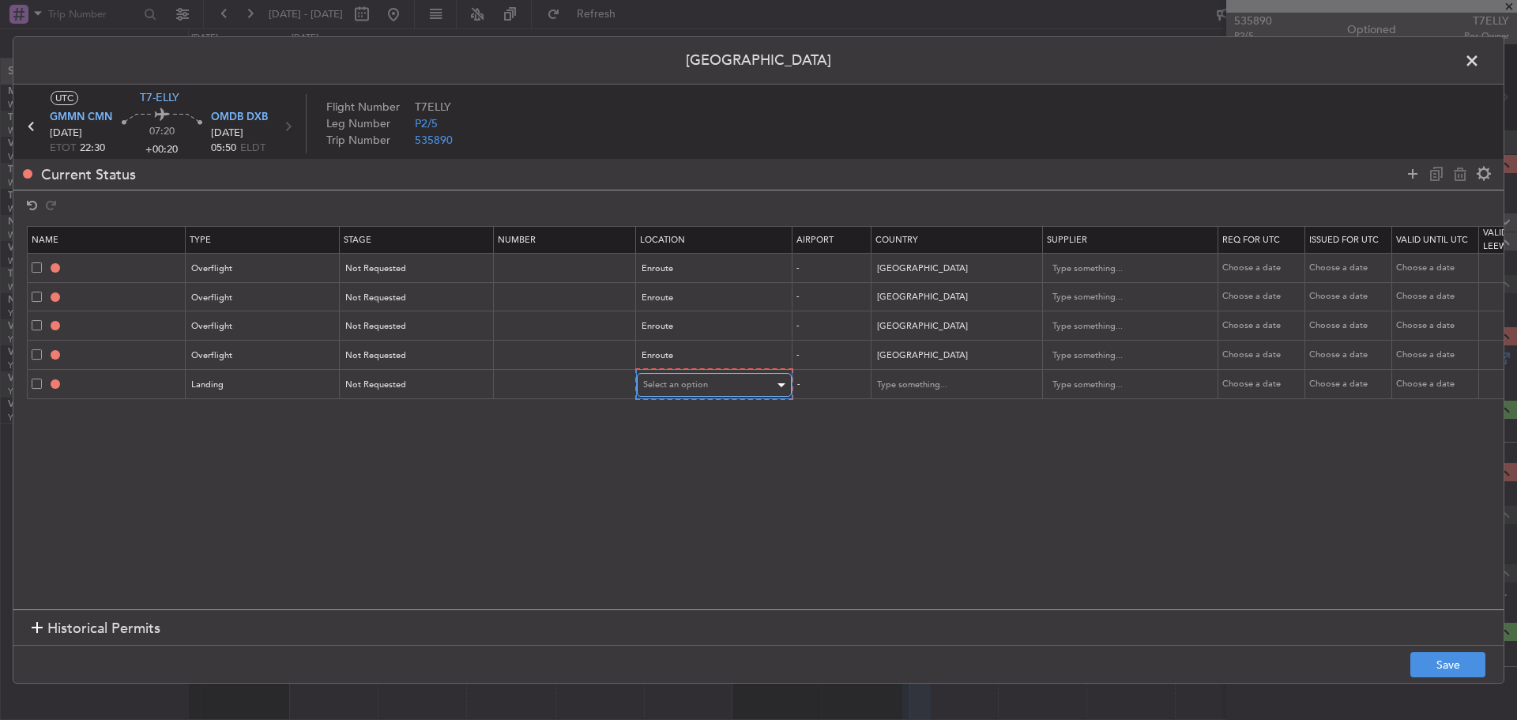
click at [674, 382] on span "Select an option" at bounding box center [675, 384] width 65 height 12
click at [667, 461] on span "Arrival" at bounding box center [714, 465] width 141 height 24
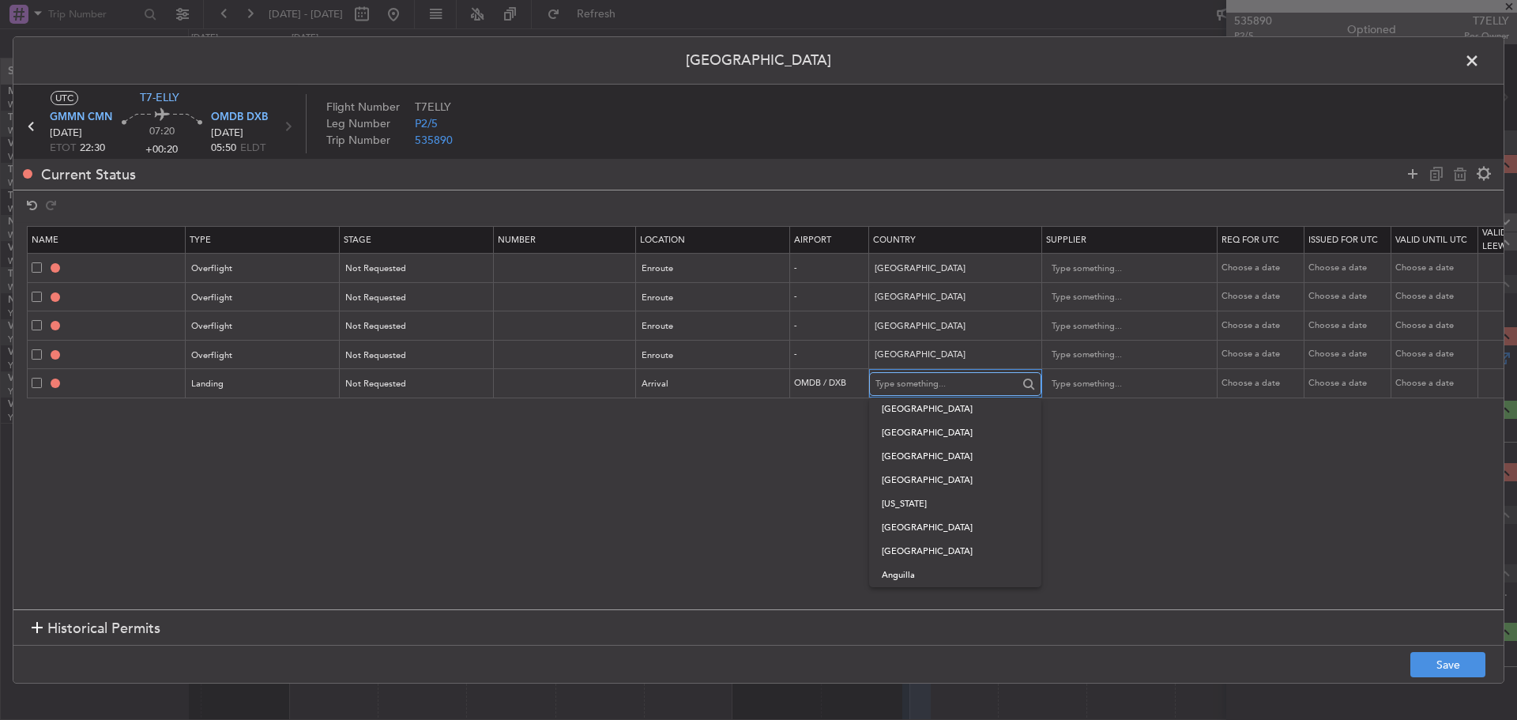
click at [883, 388] on input "text" at bounding box center [946, 384] width 142 height 24
click at [918, 410] on span "[GEOGRAPHIC_DATA]" at bounding box center [955, 409] width 147 height 24
type input "[GEOGRAPHIC_DATA]"
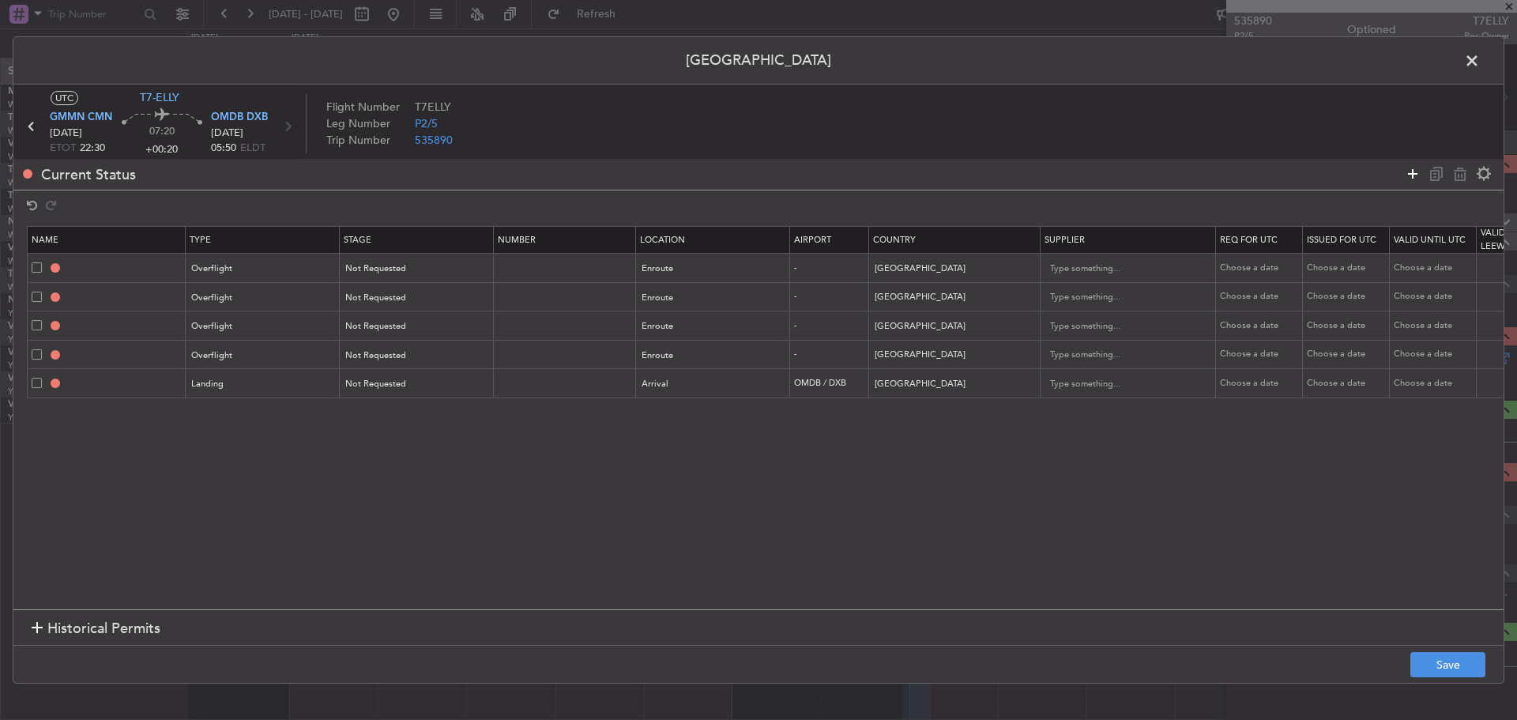
click at [1407, 182] on icon at bounding box center [1412, 173] width 19 height 19
click at [247, 415] on div "Type" at bounding box center [258, 414] width 131 height 24
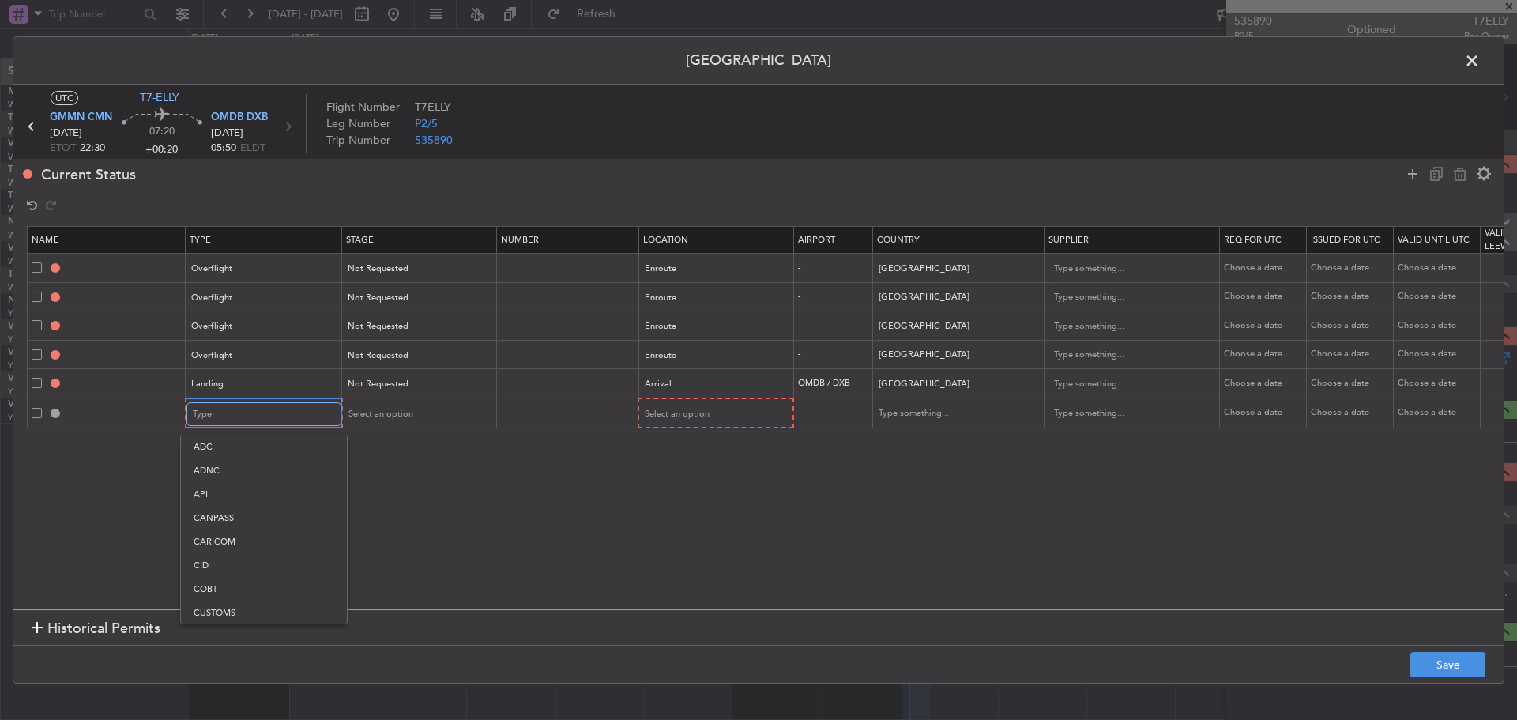
scroll to position [476, 0]
click at [230, 570] on span "Slot" at bounding box center [264, 564] width 141 height 24
click at [418, 411] on div "Select an option" at bounding box center [411, 414] width 131 height 24
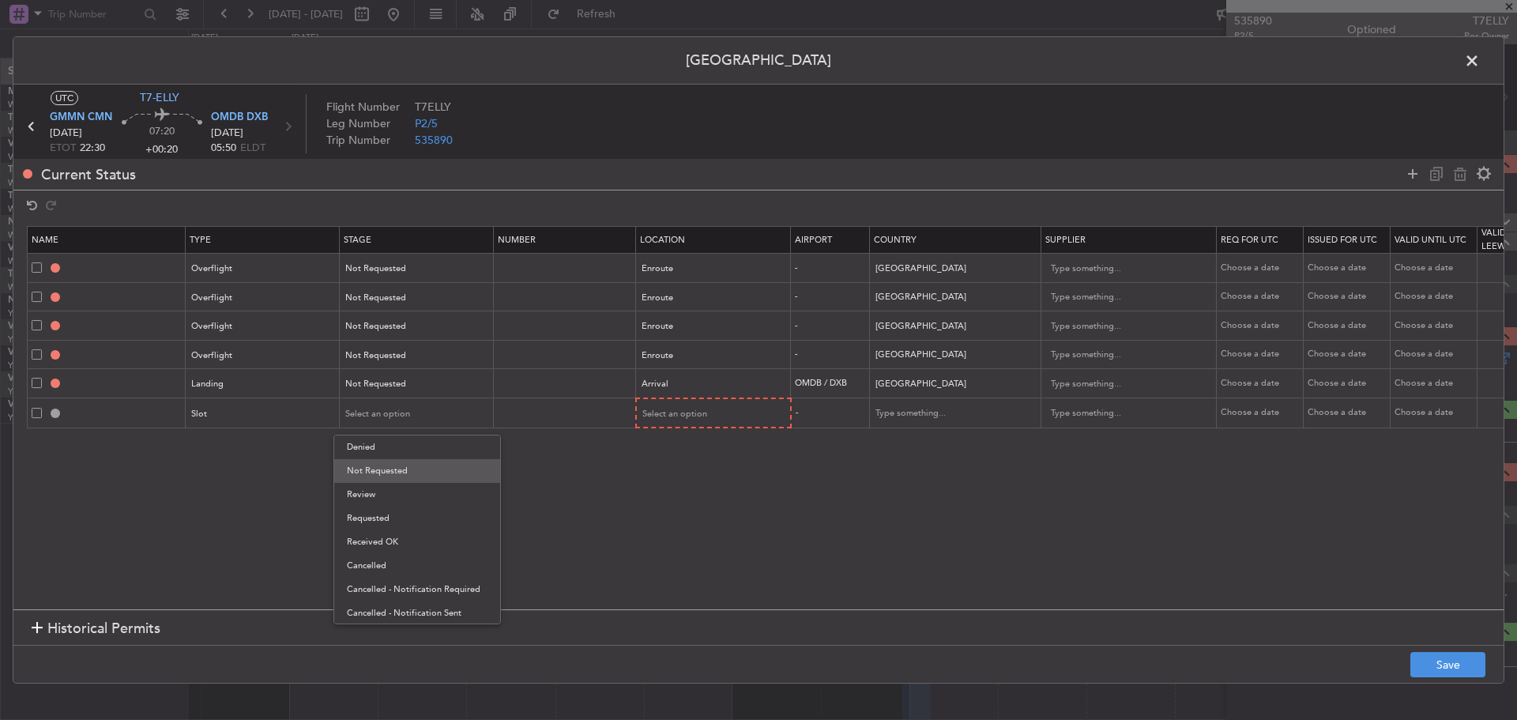
click at [412, 469] on span "Not Requested" at bounding box center [417, 471] width 141 height 24
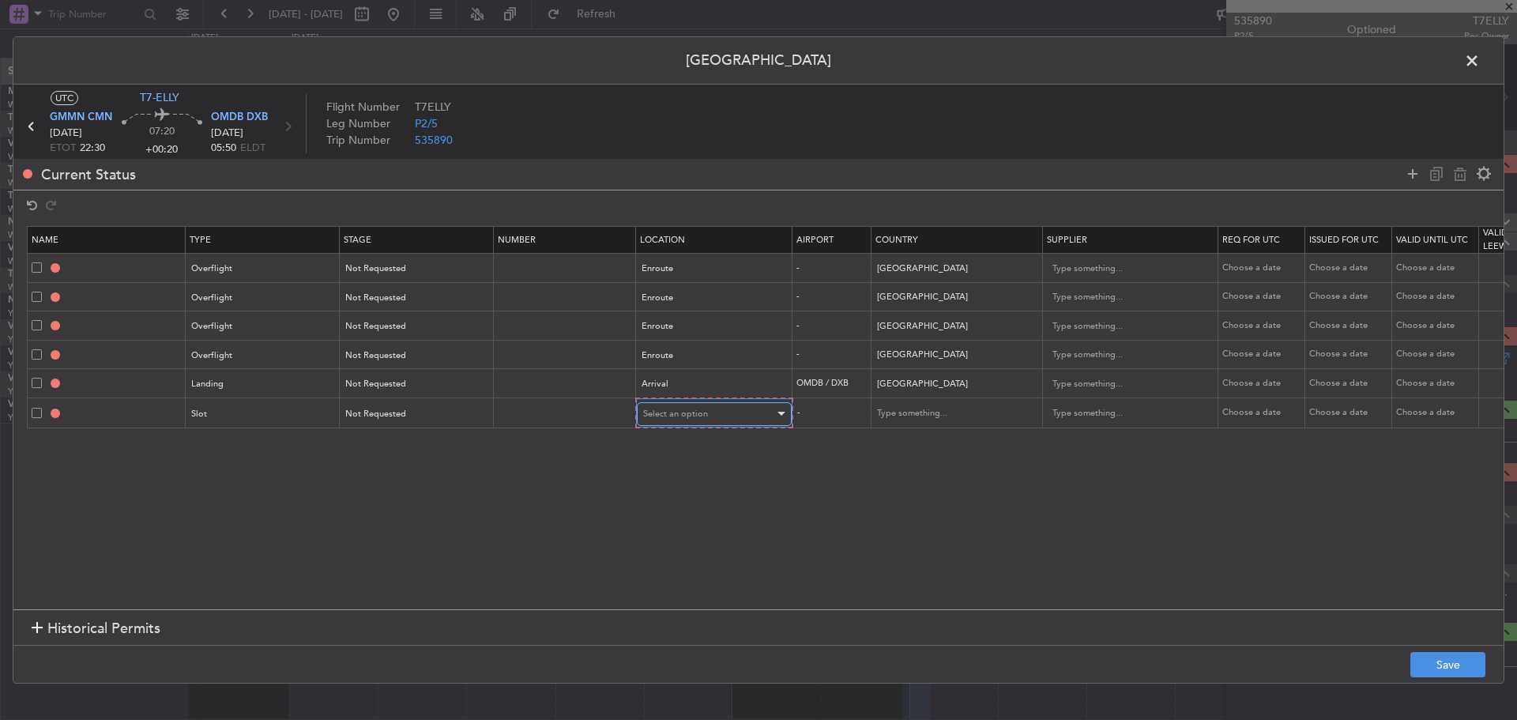
click at [659, 415] on span "Select an option" at bounding box center [675, 414] width 65 height 12
click at [667, 489] on span "Arrival" at bounding box center [714, 495] width 141 height 24
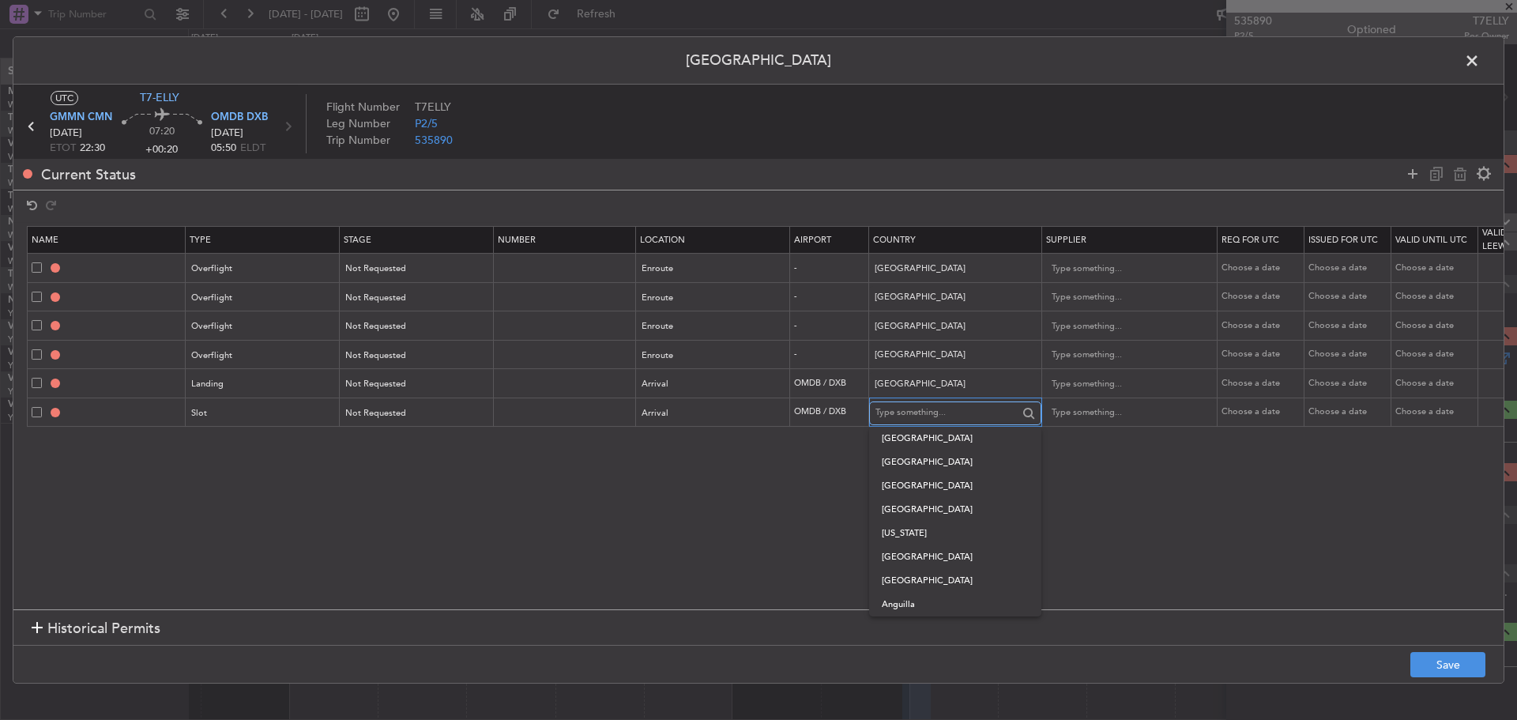
click at [922, 413] on input "text" at bounding box center [946, 413] width 142 height 24
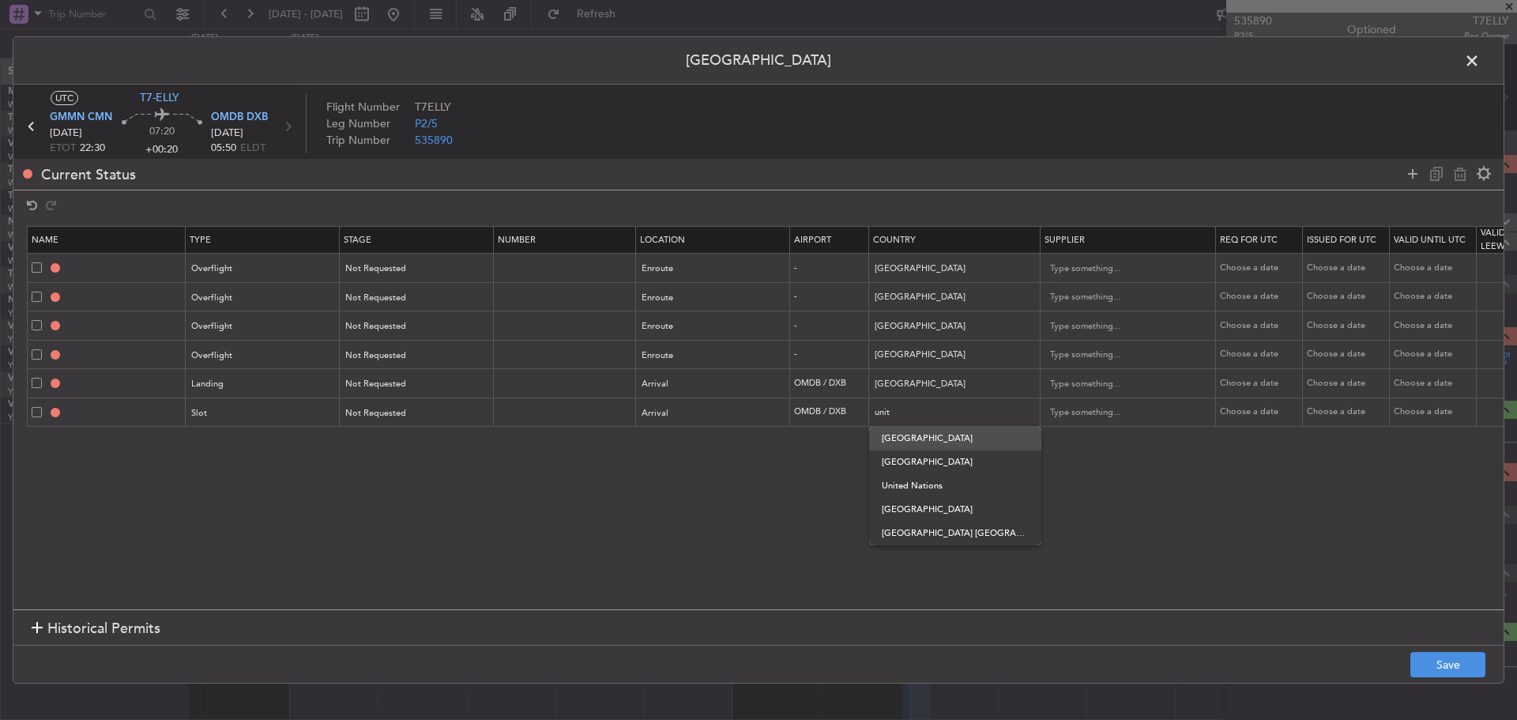
click at [914, 442] on span "[GEOGRAPHIC_DATA]" at bounding box center [955, 439] width 147 height 24
type input "[GEOGRAPHIC_DATA]"
click at [1404, 176] on icon at bounding box center [1412, 173] width 19 height 19
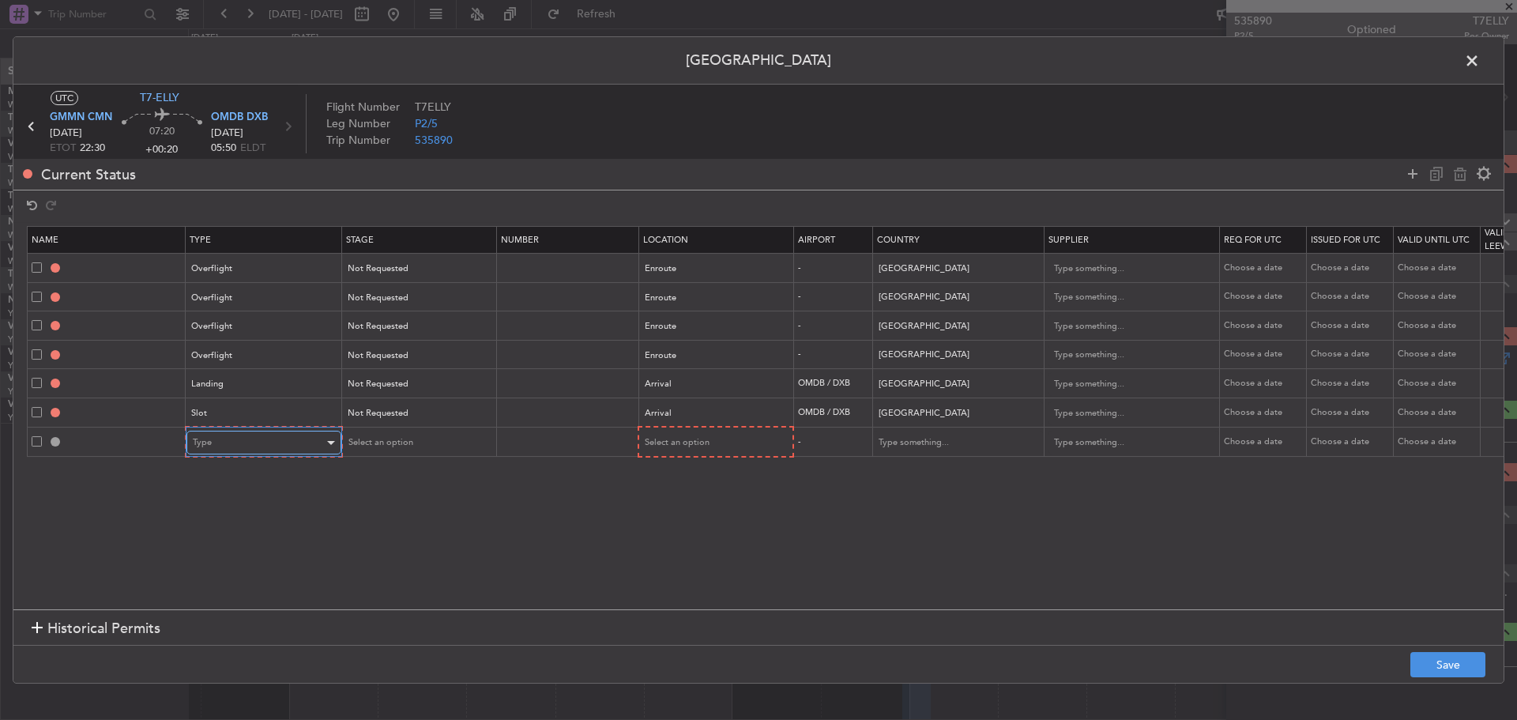
click at [251, 450] on div "Type" at bounding box center [258, 442] width 131 height 24
click at [240, 524] on span "API" at bounding box center [264, 523] width 141 height 24
click at [363, 444] on span "Select an option" at bounding box center [378, 442] width 65 height 12
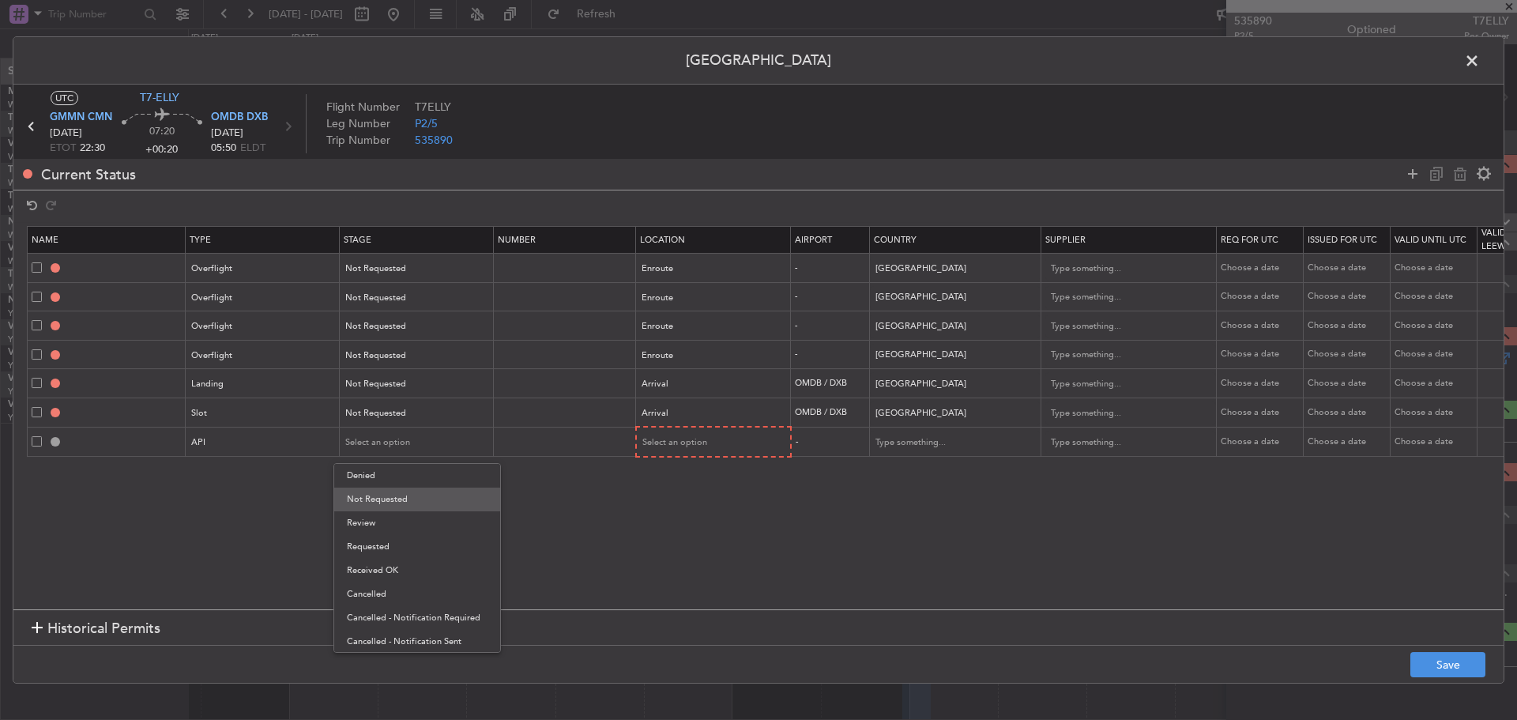
click at [367, 497] on span "Not Requested" at bounding box center [417, 499] width 141 height 24
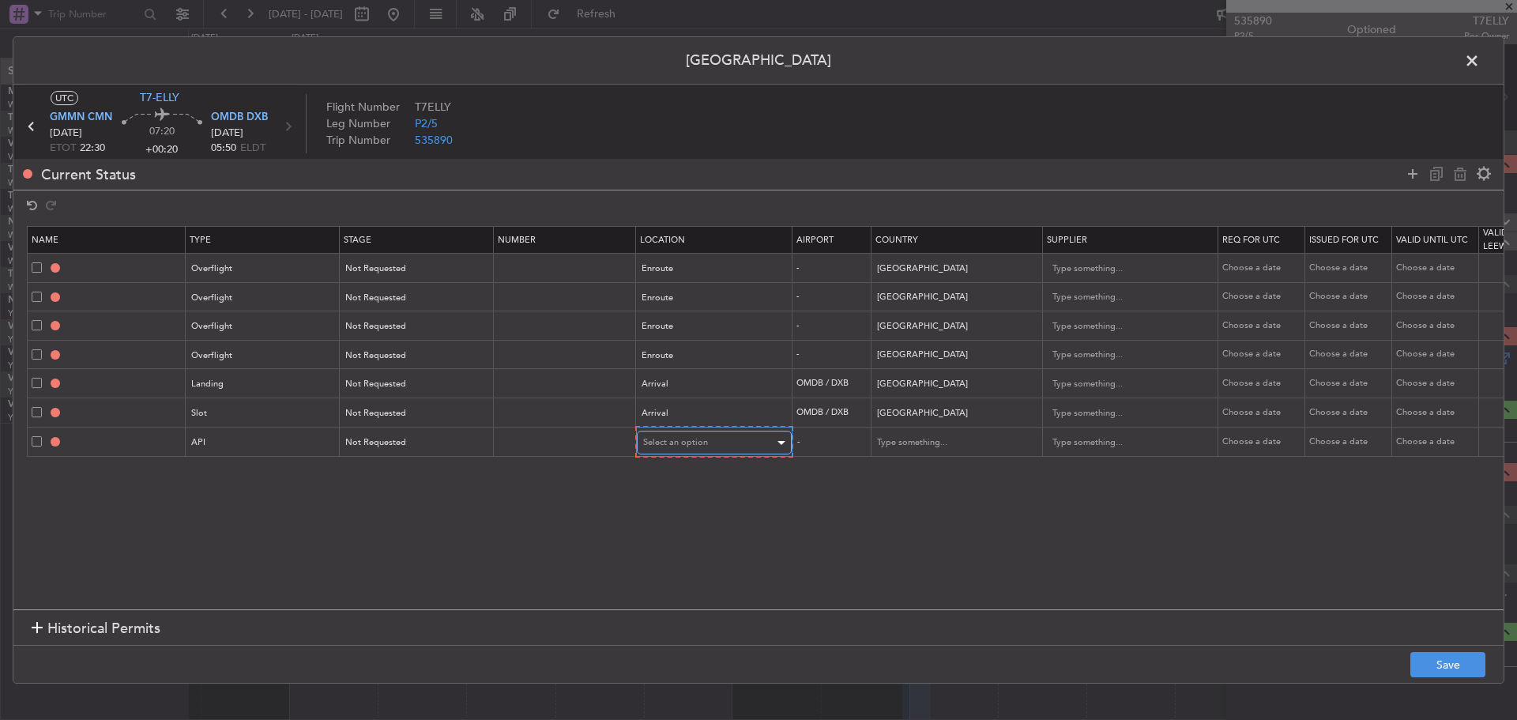
click at [666, 445] on span "Select an option" at bounding box center [675, 442] width 65 height 12
click at [659, 529] on span "Arrival" at bounding box center [714, 523] width 141 height 24
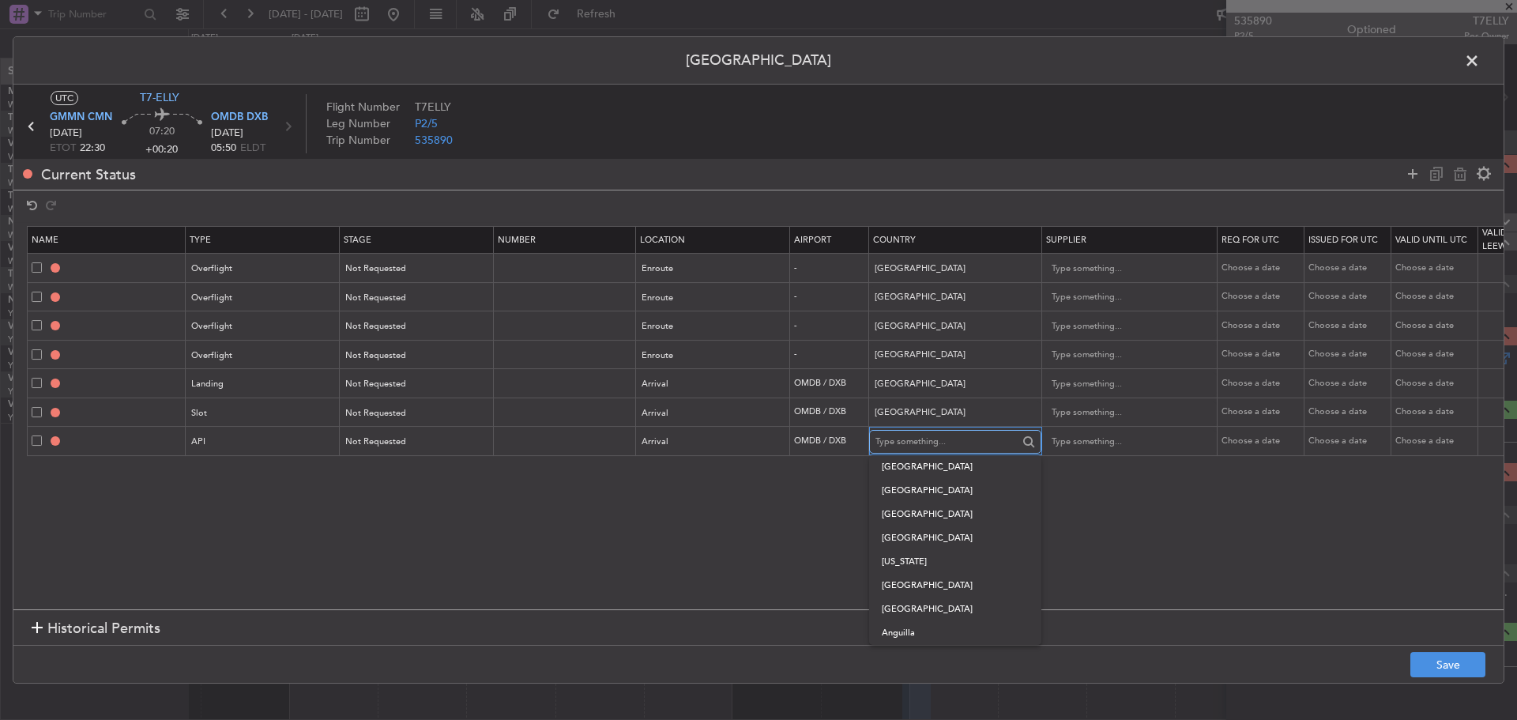
click at [887, 444] on input "text" at bounding box center [946, 442] width 142 height 24
click at [886, 471] on span "[GEOGRAPHIC_DATA]" at bounding box center [955, 467] width 147 height 24
type input "[GEOGRAPHIC_DATA]"
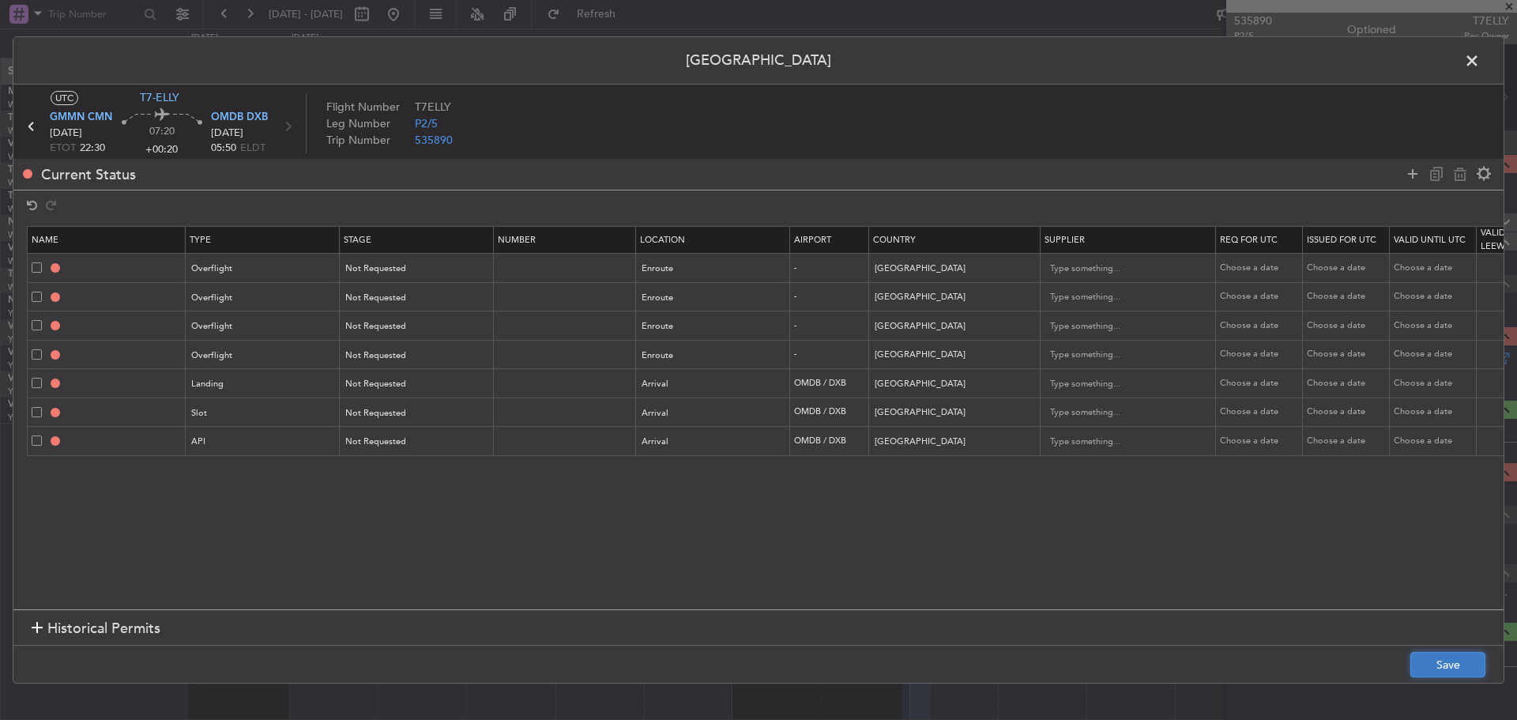
click at [1422, 664] on button "Save" at bounding box center [1447, 664] width 75 height 25
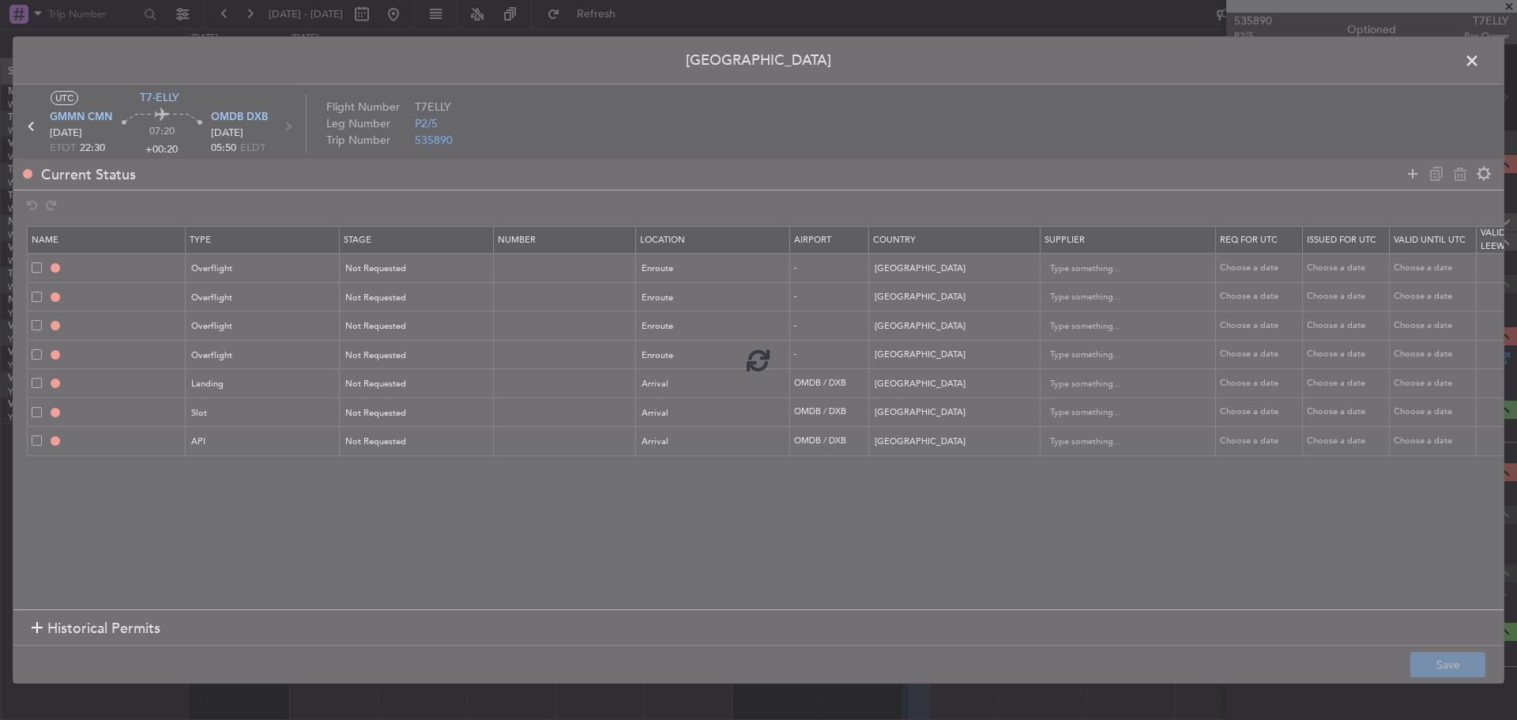
type input "ALGERIA OVF"
type input "NNN"
type input "TUNISIA OVF"
type input "NNN"
type input "EGYPT OVF"
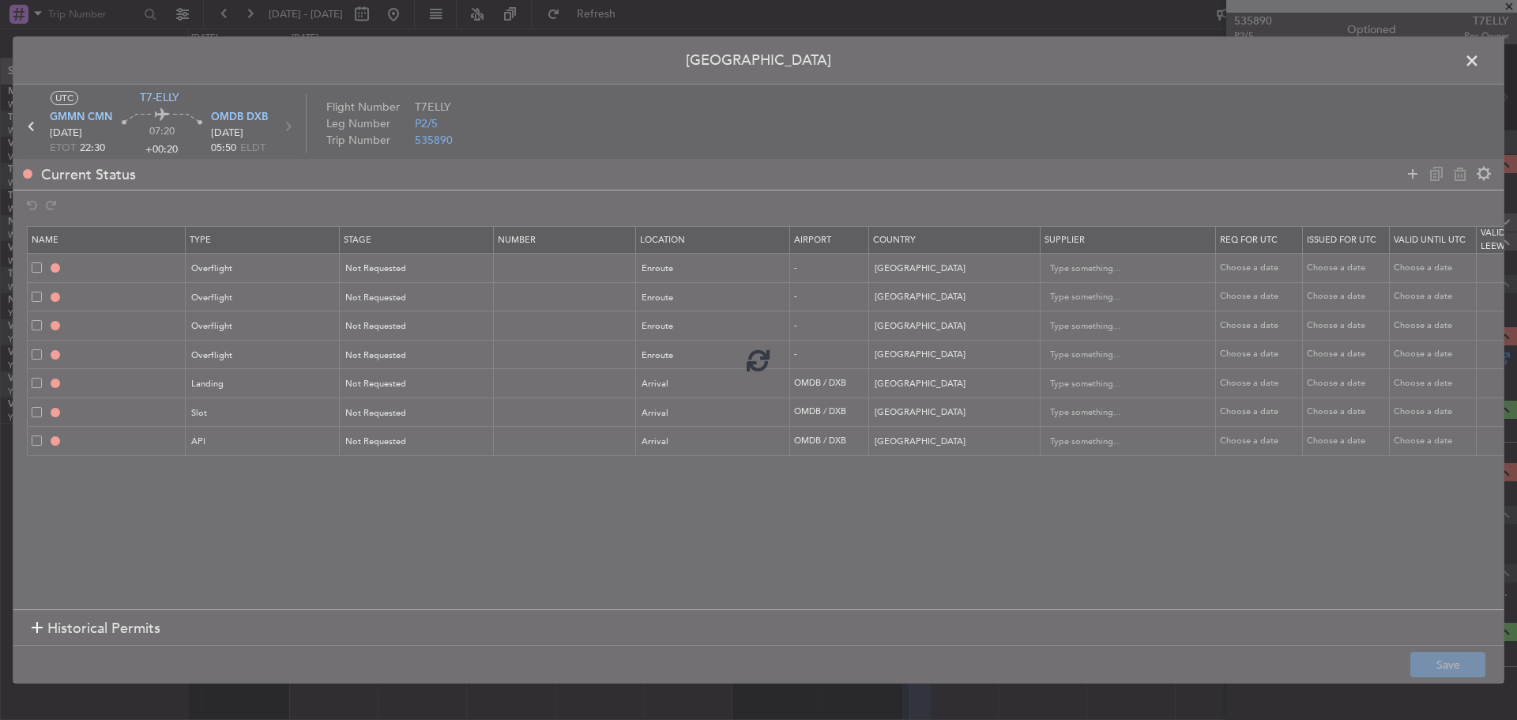
type input "NNN"
type input "SAUDI ARABIA OVF"
type input "NNN"
type input "OMDB LDG"
type input "NNN"
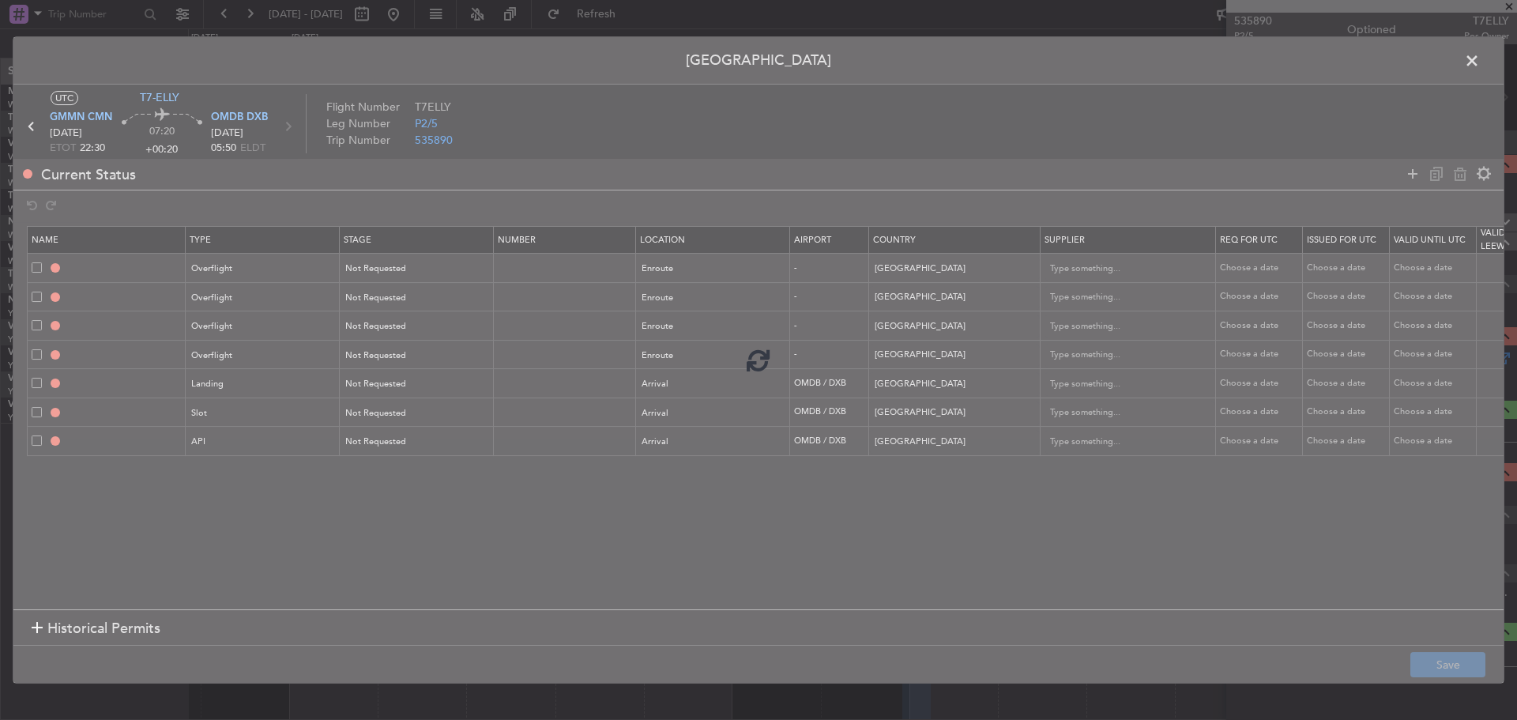
type input "1"
type input "OMDB ARR SLOT"
type input "NNN"
type input "1"
type input "OMDB ARR API"
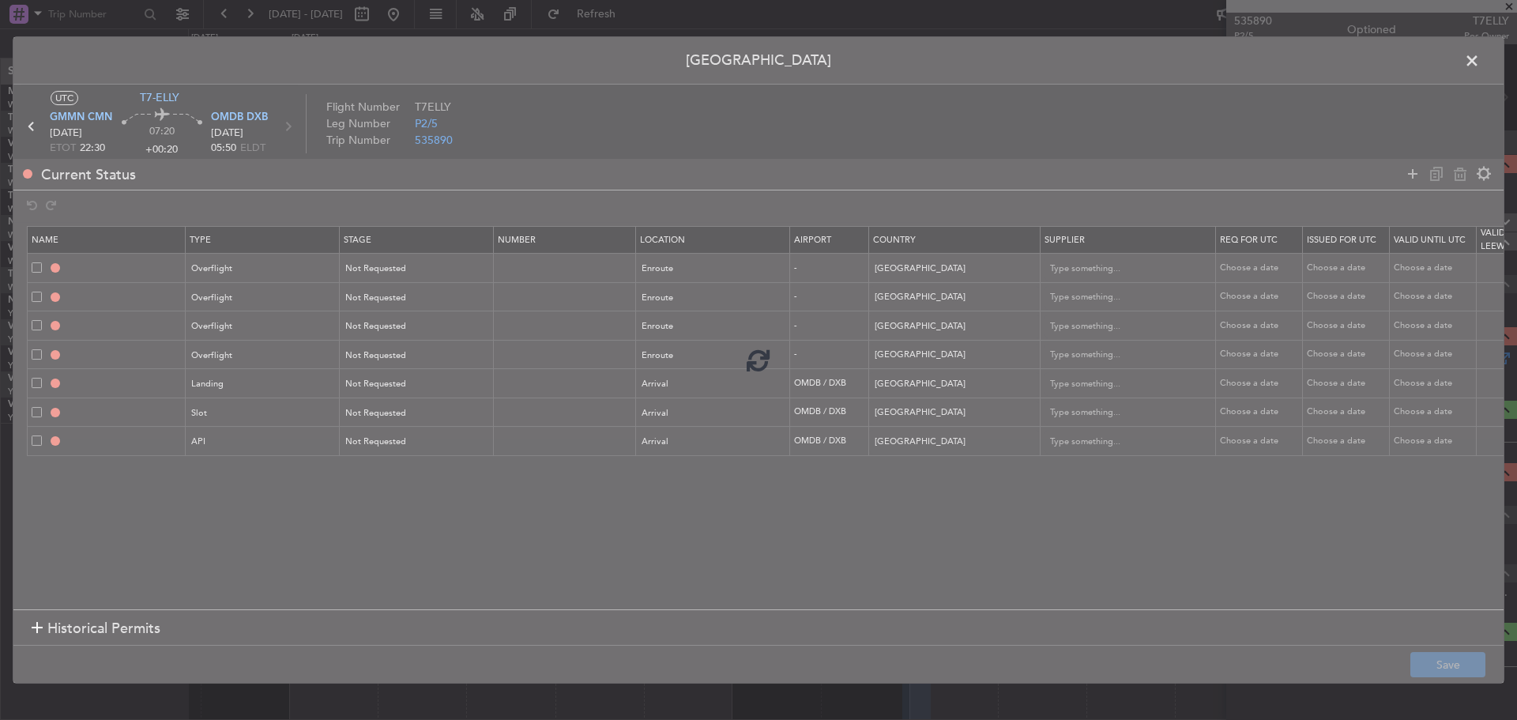
type input "NNN"
type input "1"
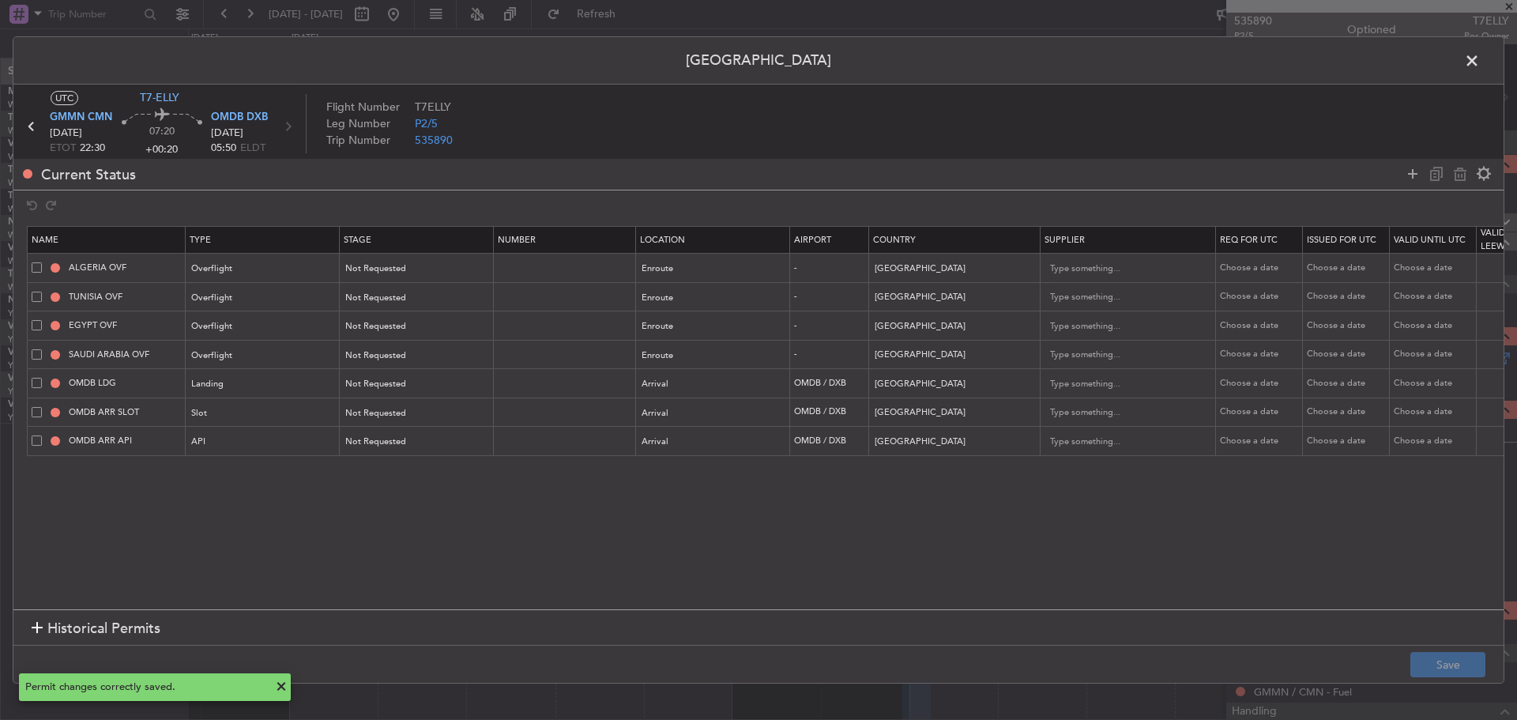
click at [1479, 67] on span at bounding box center [1479, 65] width 0 height 32
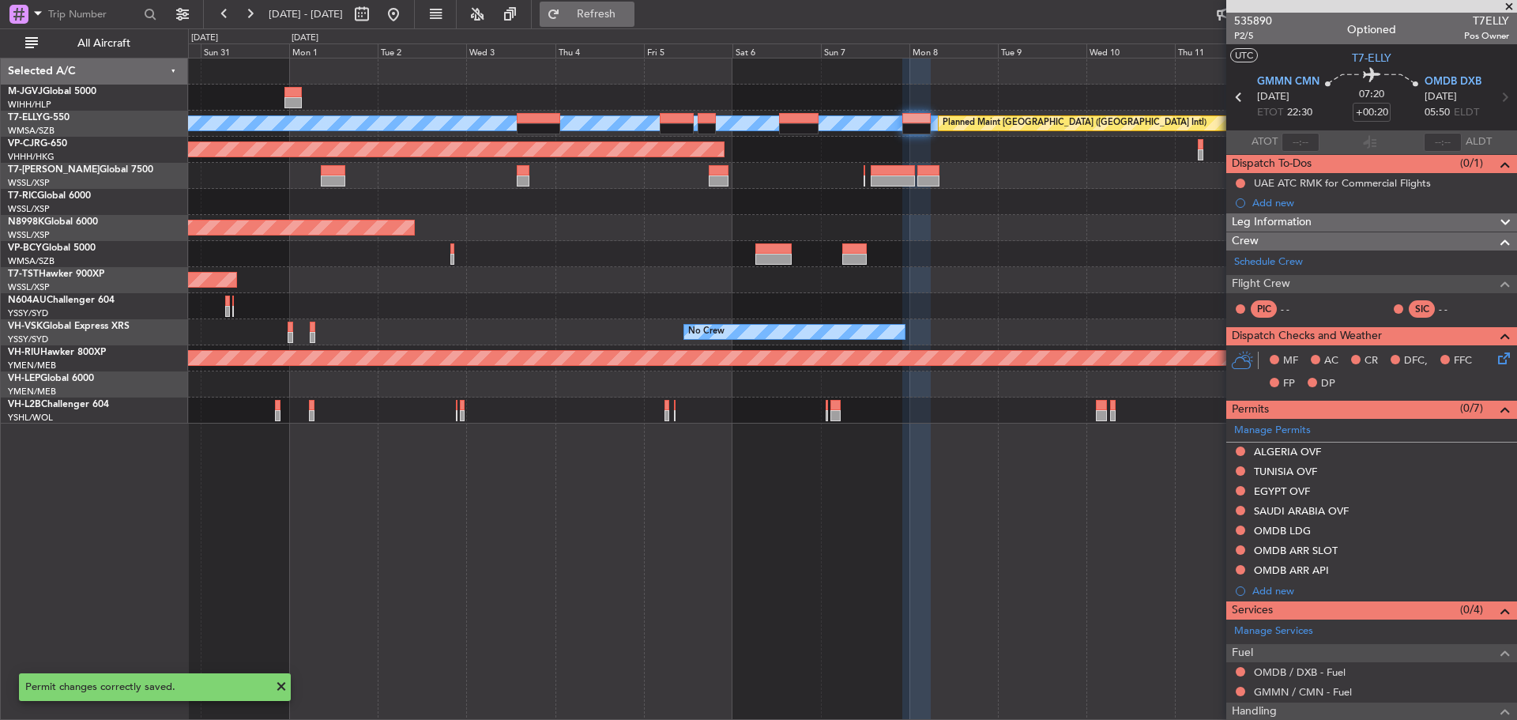
click at [613, 11] on button "Refresh" at bounding box center [587, 14] width 95 height 25
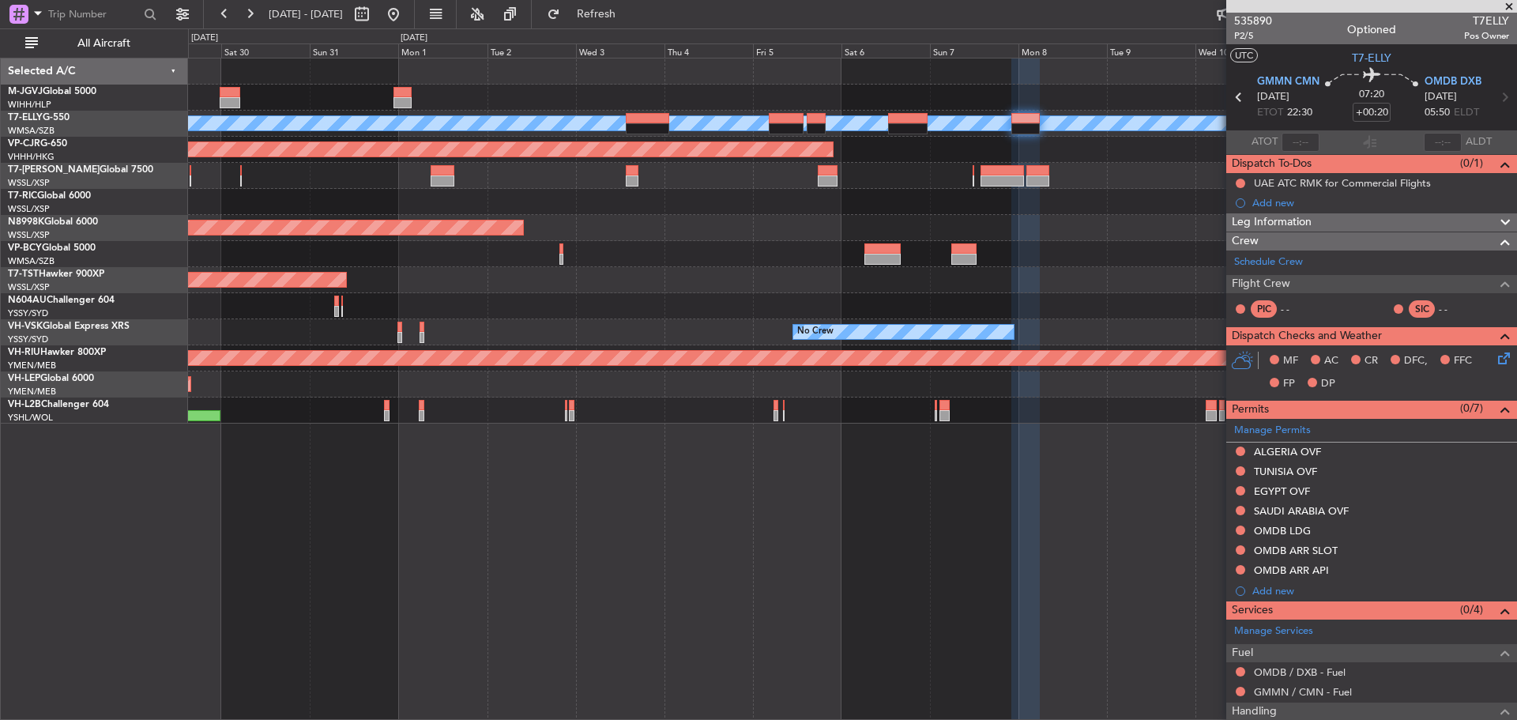
click at [1051, 197] on div at bounding box center [852, 202] width 1328 height 26
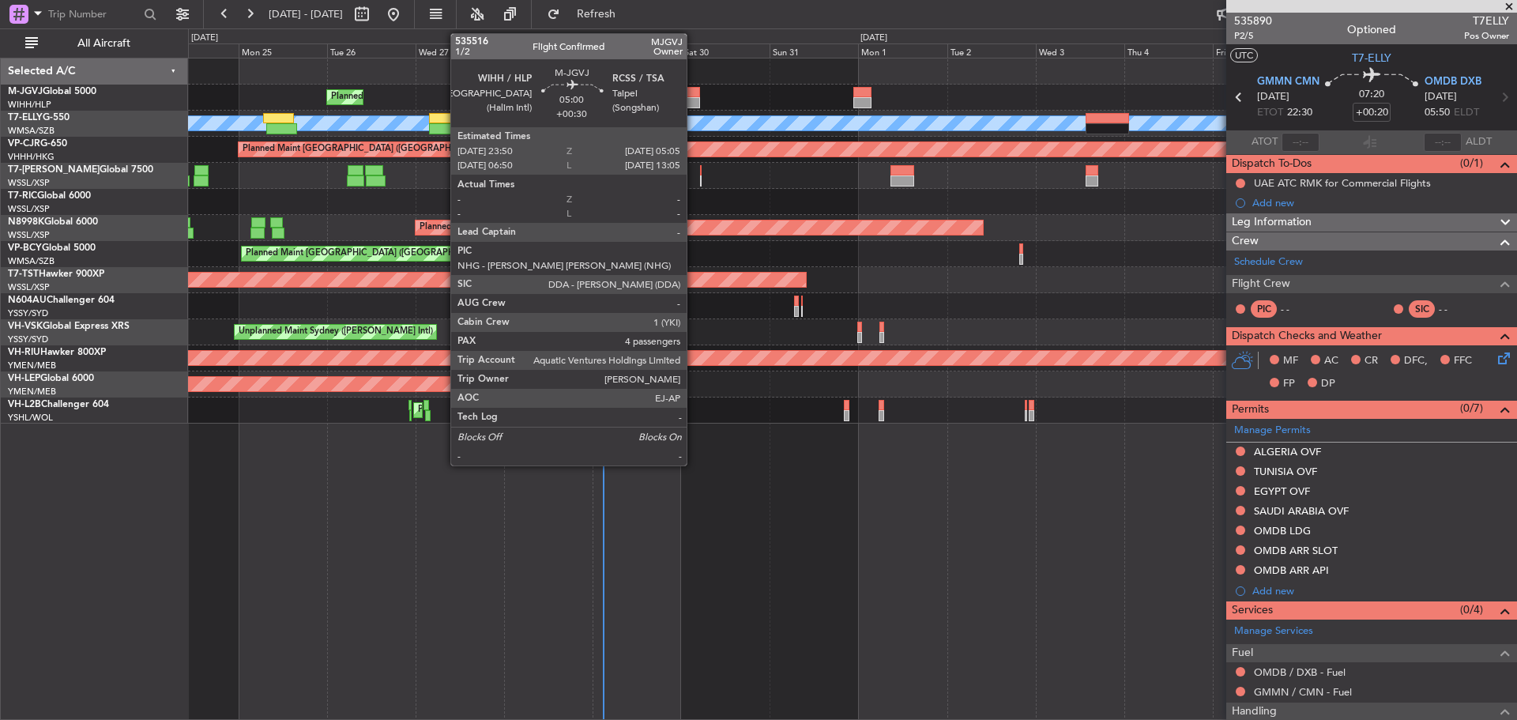
click at [694, 96] on div at bounding box center [689, 92] width 20 height 11
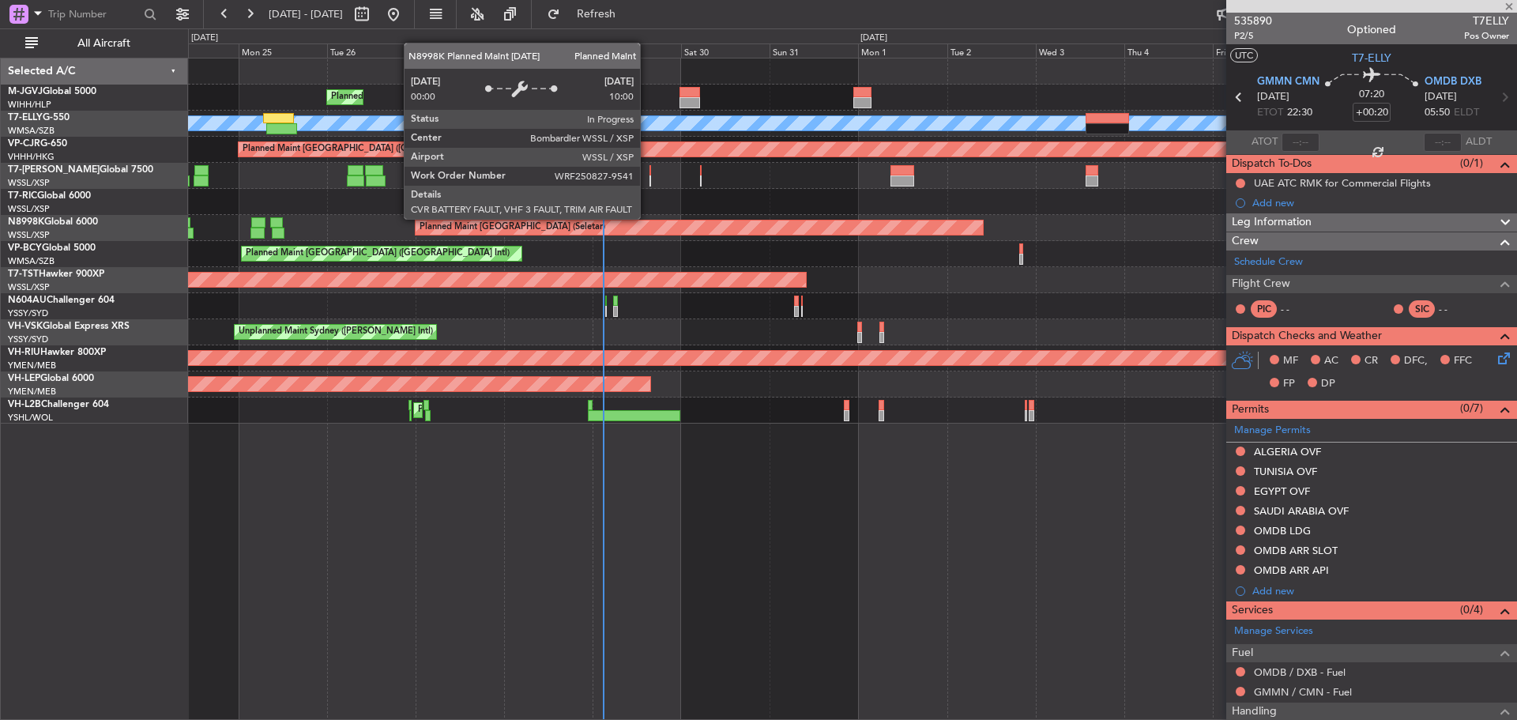
type input "+00:30"
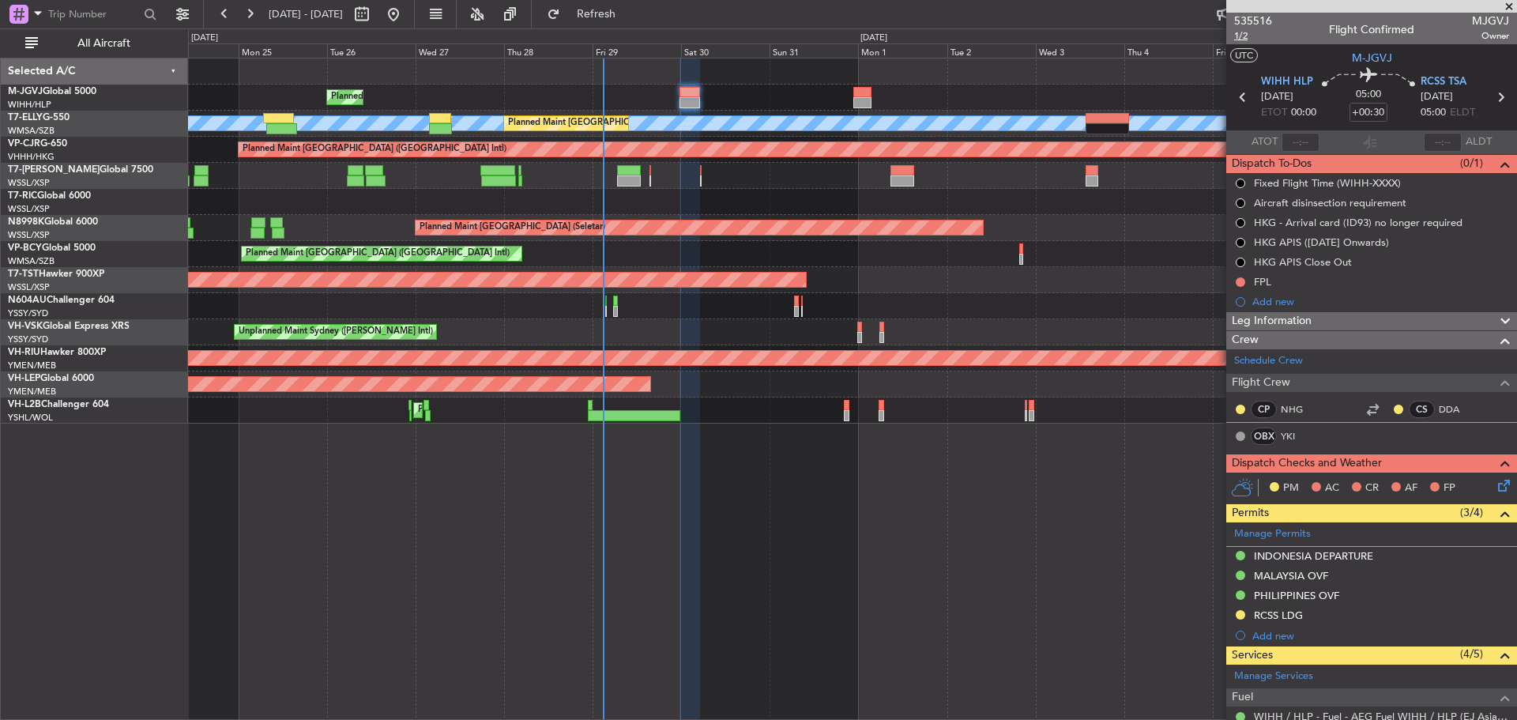
click at [1237, 38] on span "1/2" at bounding box center [1253, 35] width 38 height 13
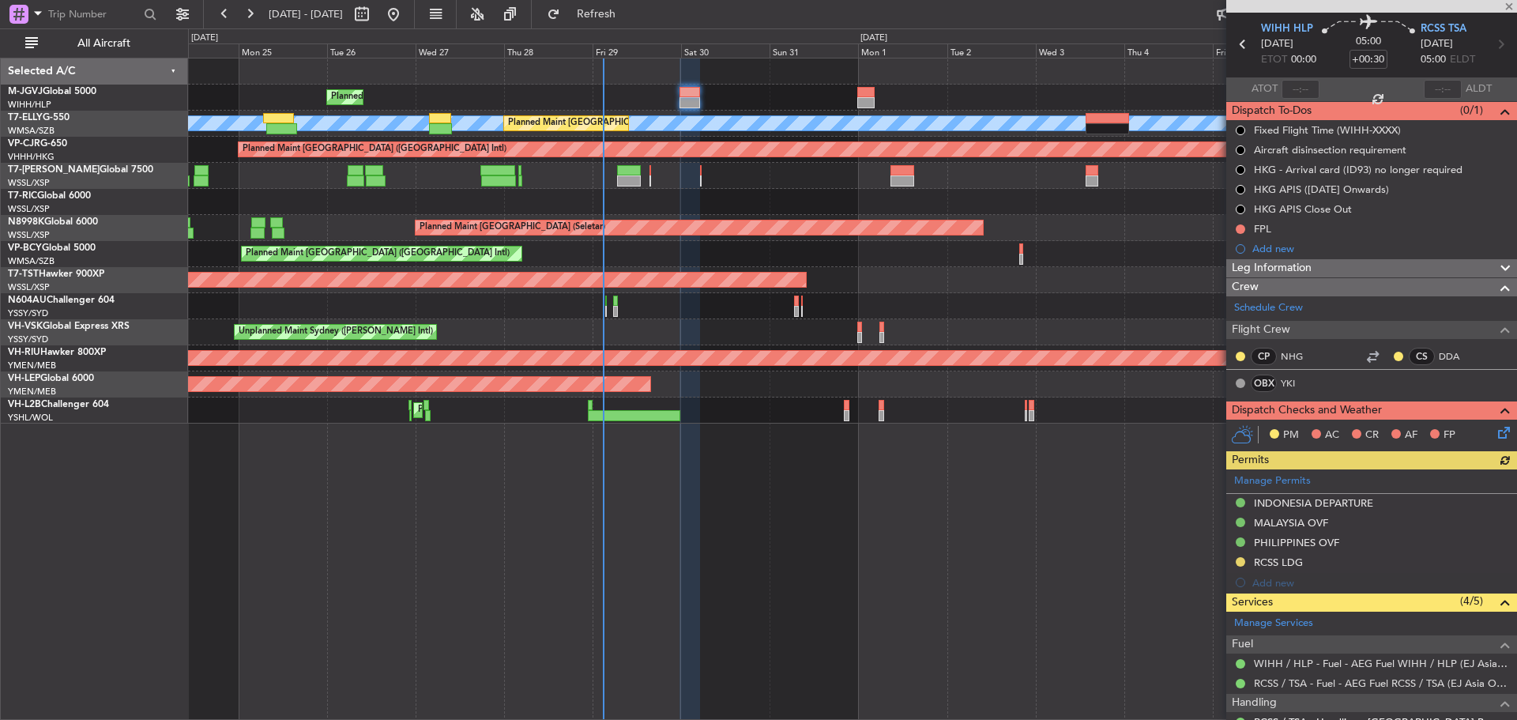
scroll to position [310, 0]
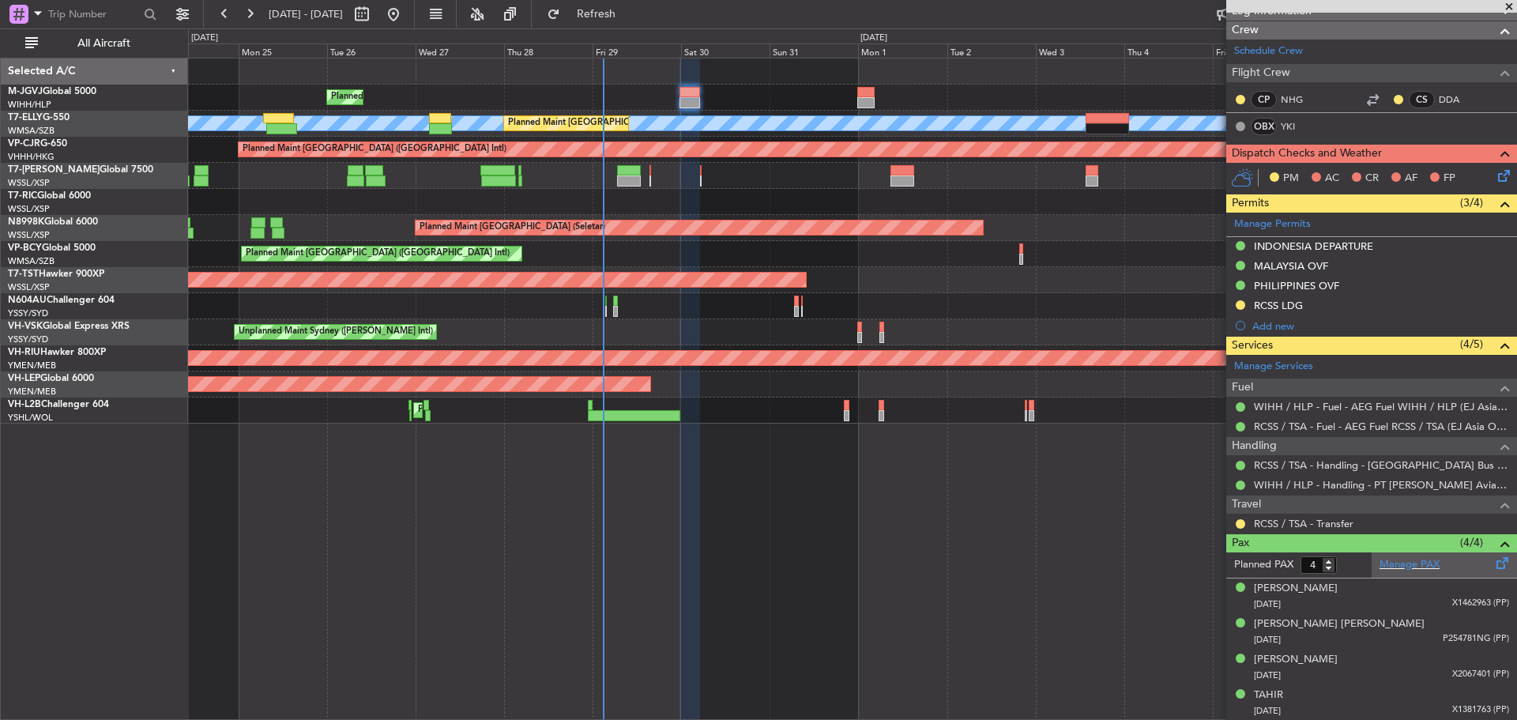
click at [1493, 561] on span at bounding box center [1502, 560] width 19 height 12
click at [617, 6] on button "Refresh" at bounding box center [587, 14] width 95 height 25
type input "5"
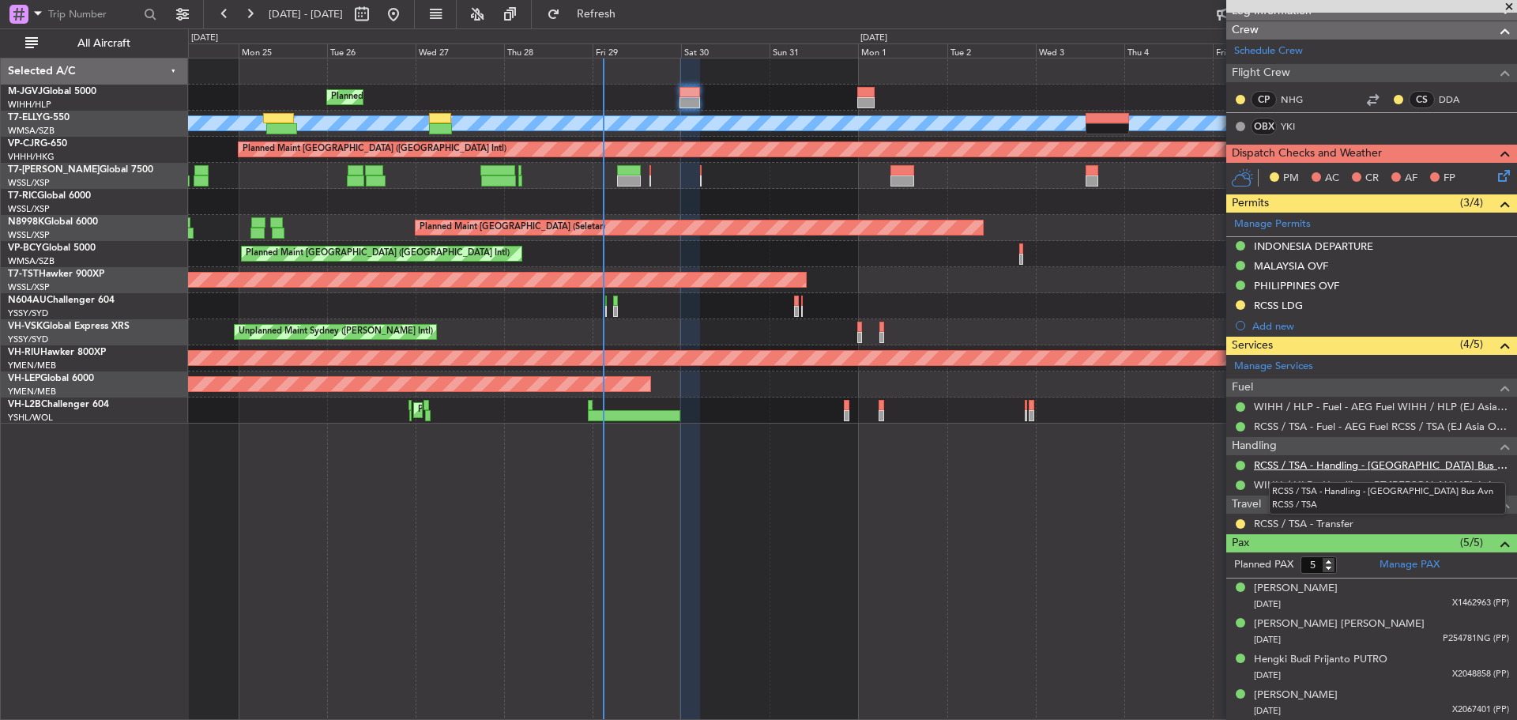
click at [1311, 462] on link "RCSS / TSA - Handling - [GEOGRAPHIC_DATA] Bus Avn RCSS / TSA" at bounding box center [1381, 464] width 255 height 13
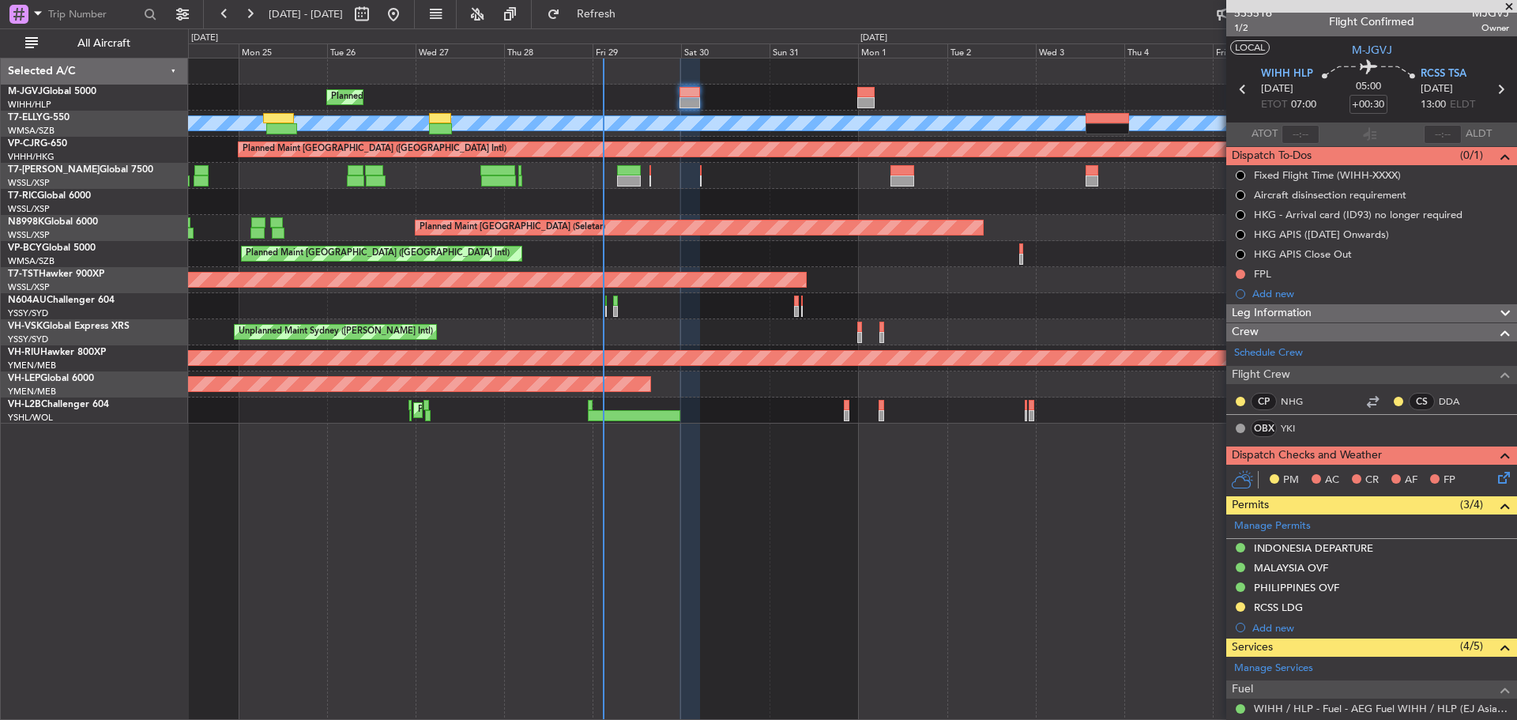
scroll to position [0, 0]
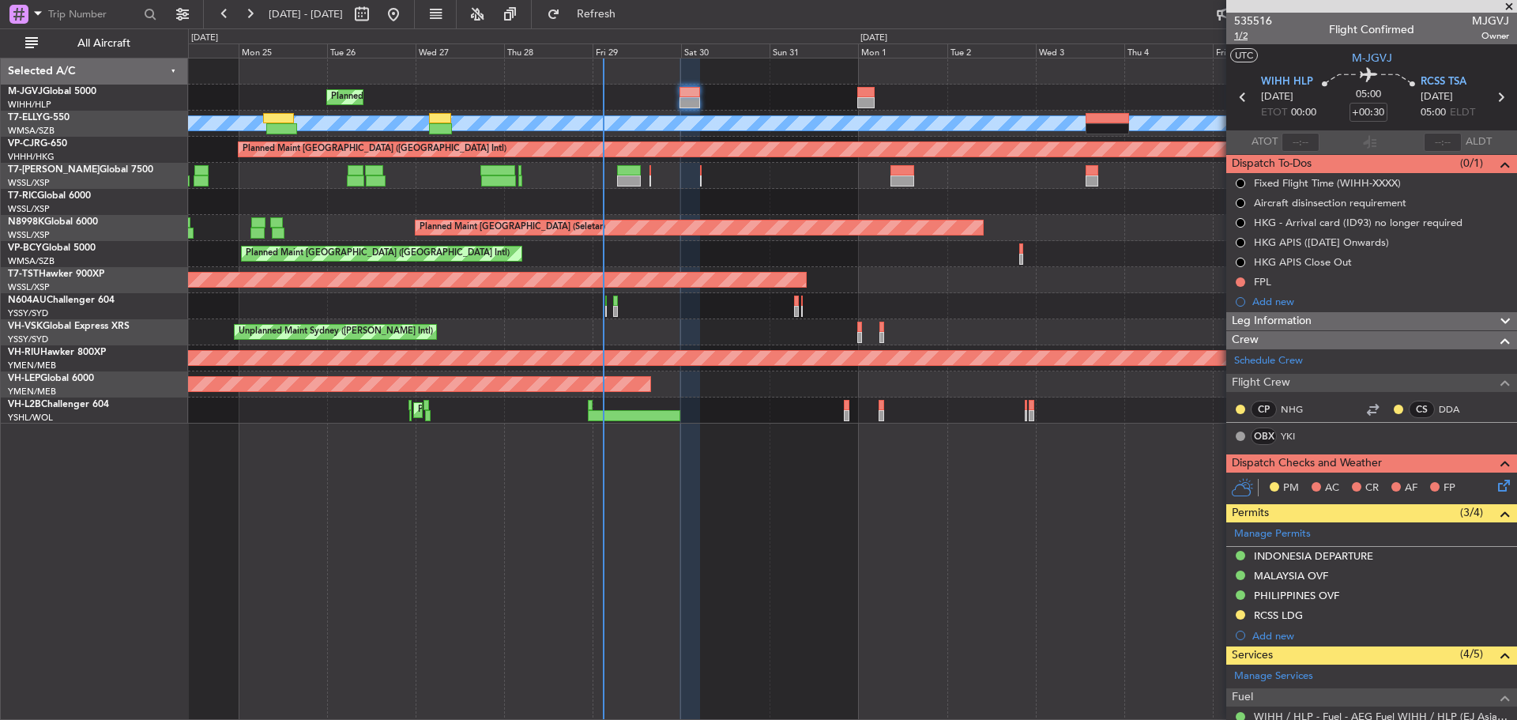
click at [1246, 36] on span "1/2" at bounding box center [1253, 35] width 38 height 13
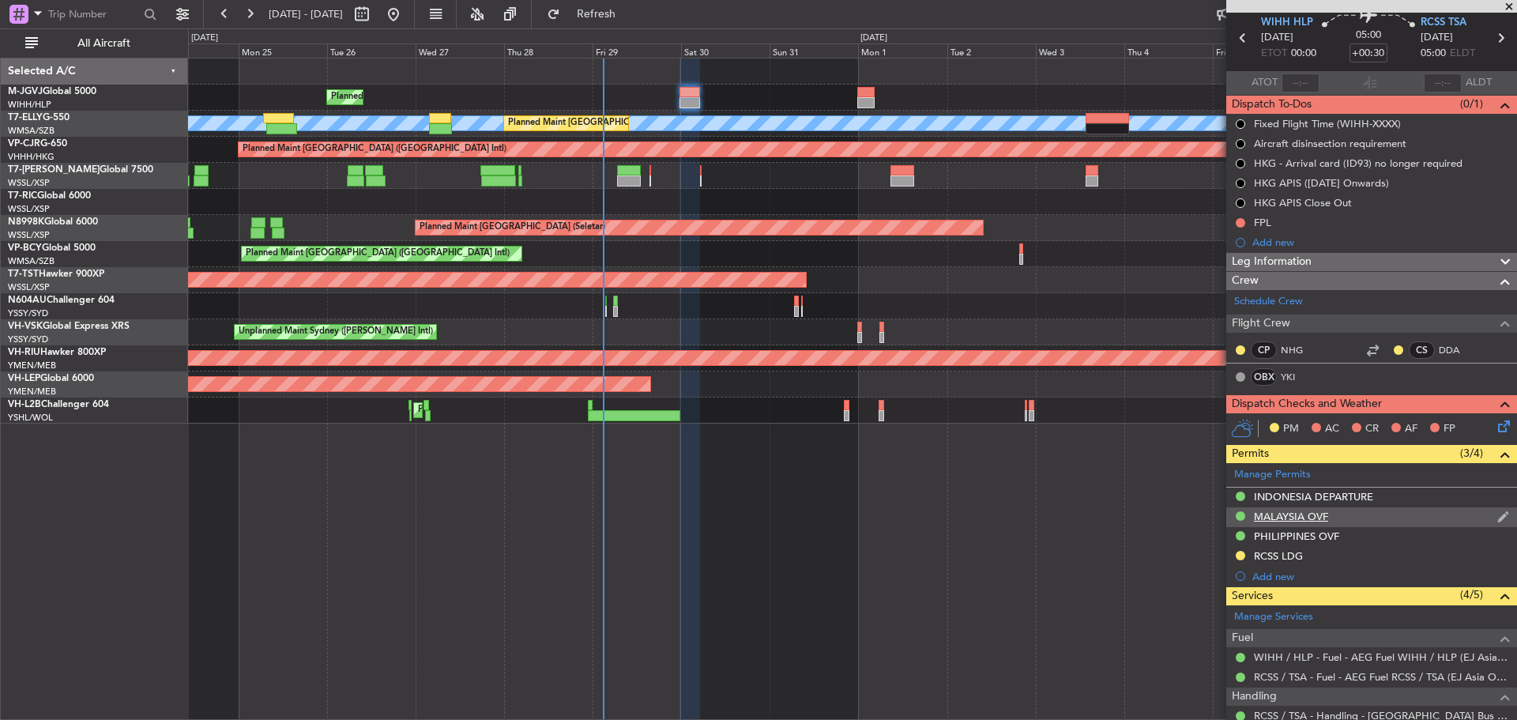
scroll to position [345, 0]
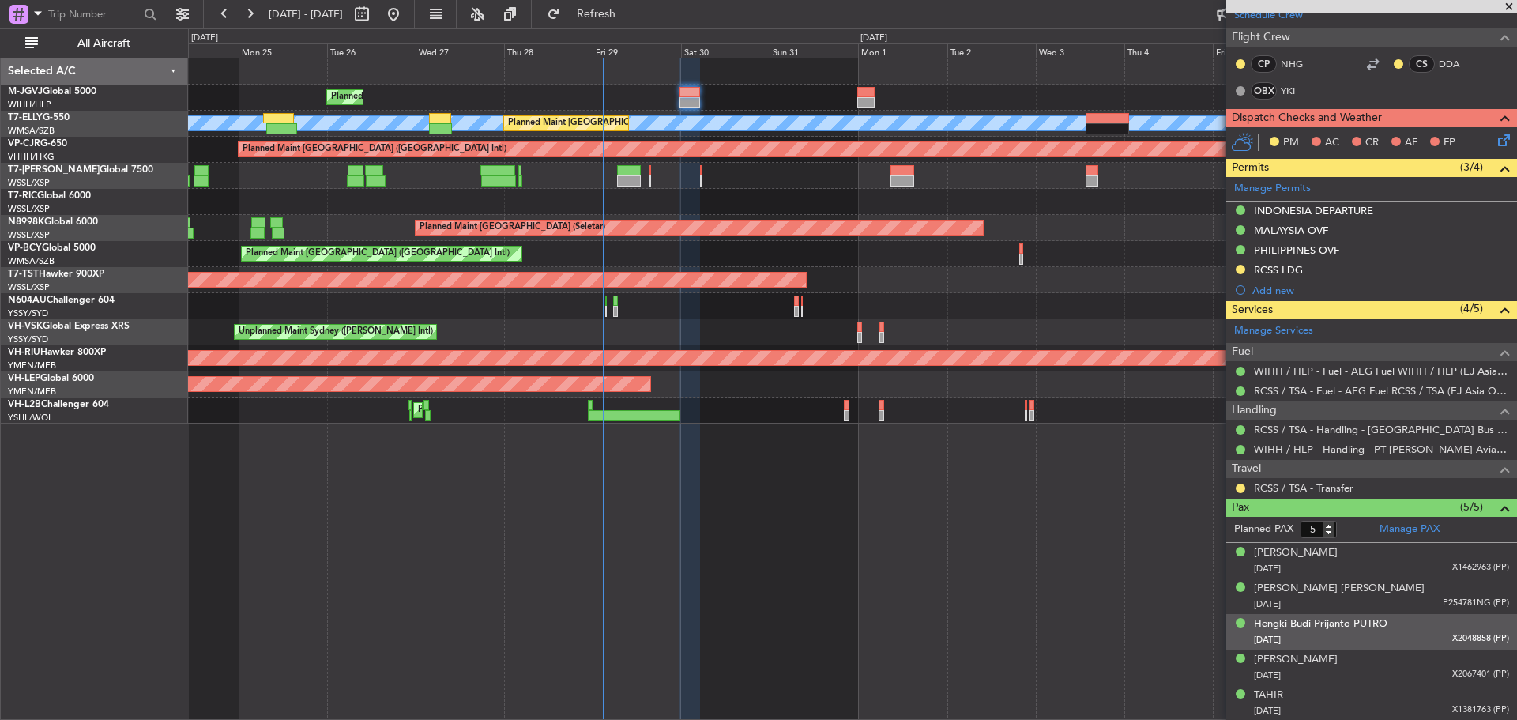
click at [1320, 623] on div "Hengki Budi Prijanto PUTRO" at bounding box center [1320, 624] width 133 height 16
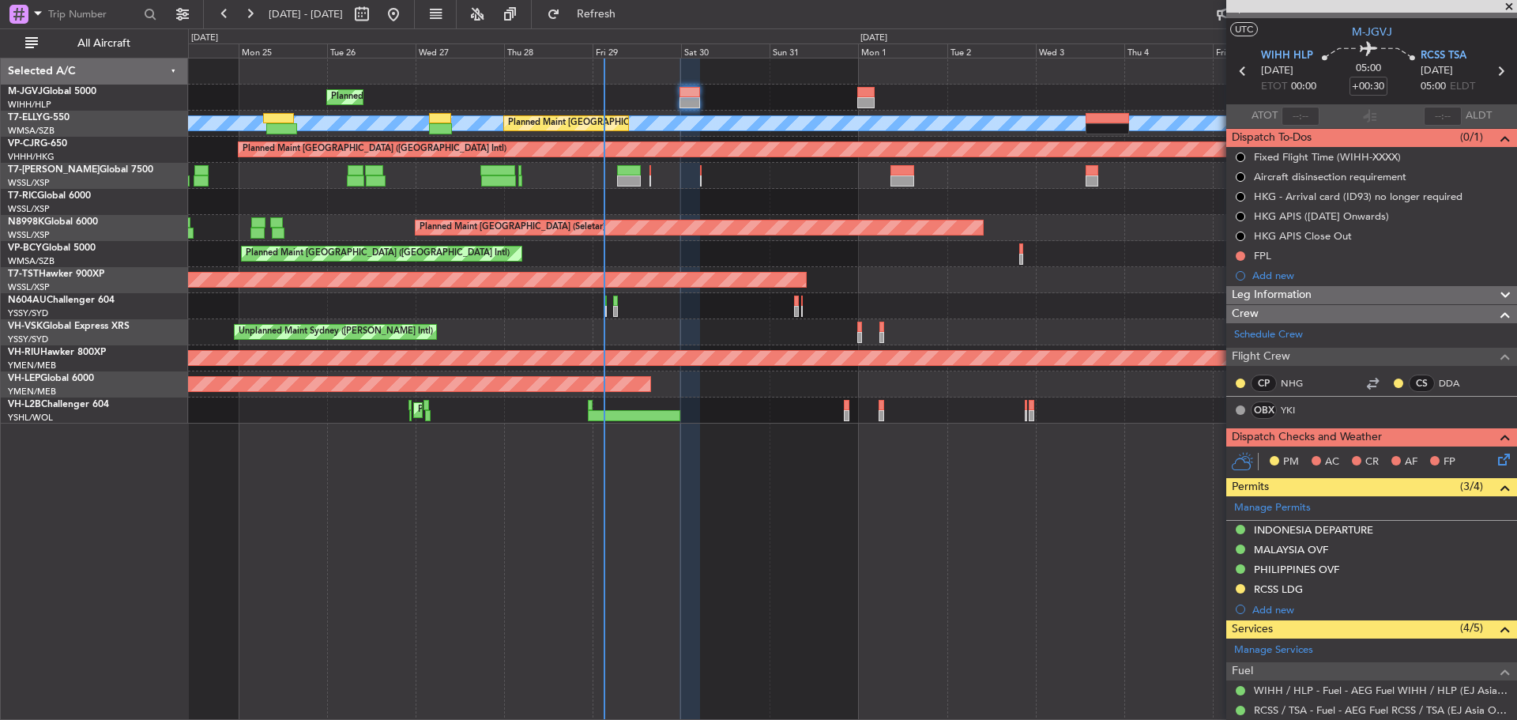
scroll to position [0, 0]
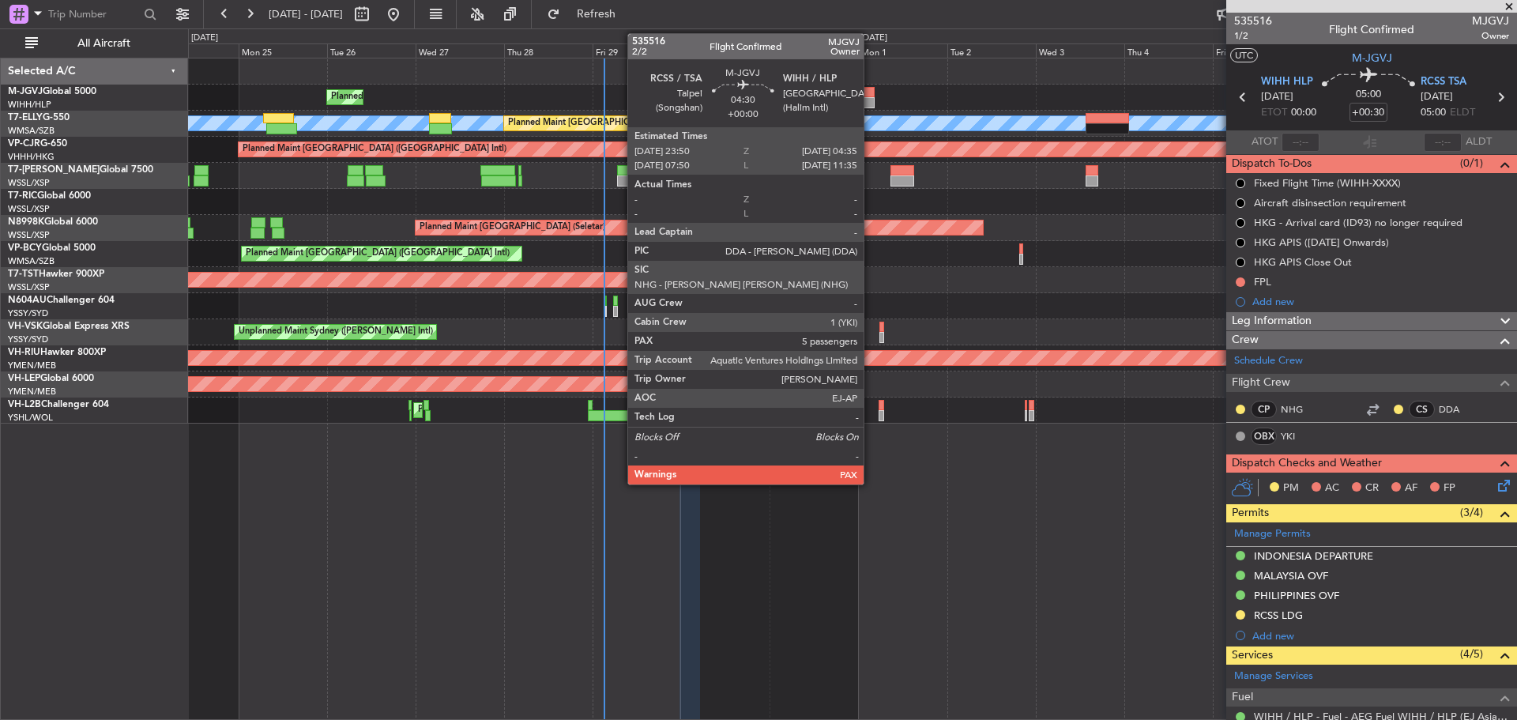
click at [870, 99] on div at bounding box center [866, 102] width 18 height 11
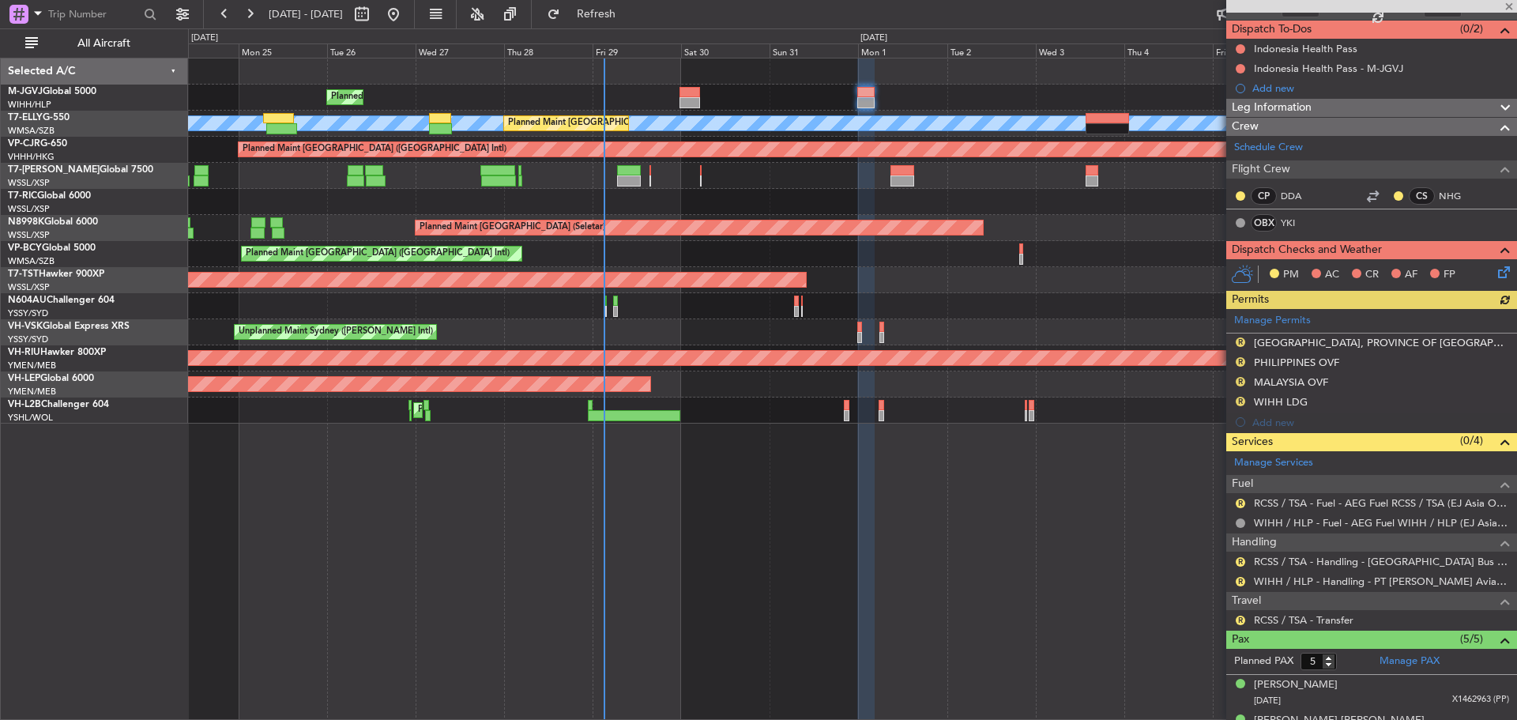
scroll to position [158, 0]
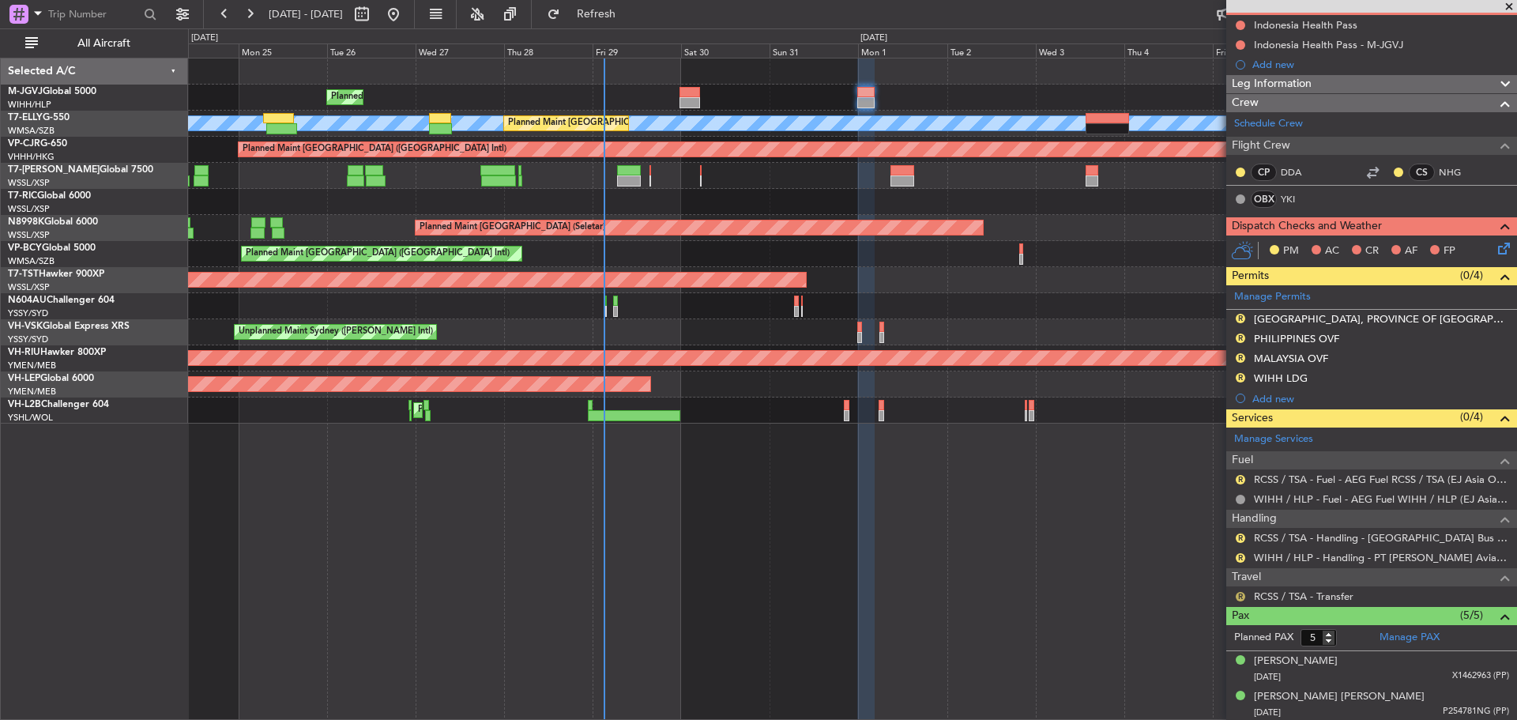
click at [1243, 594] on button "R" at bounding box center [1239, 596] width 9 height 9
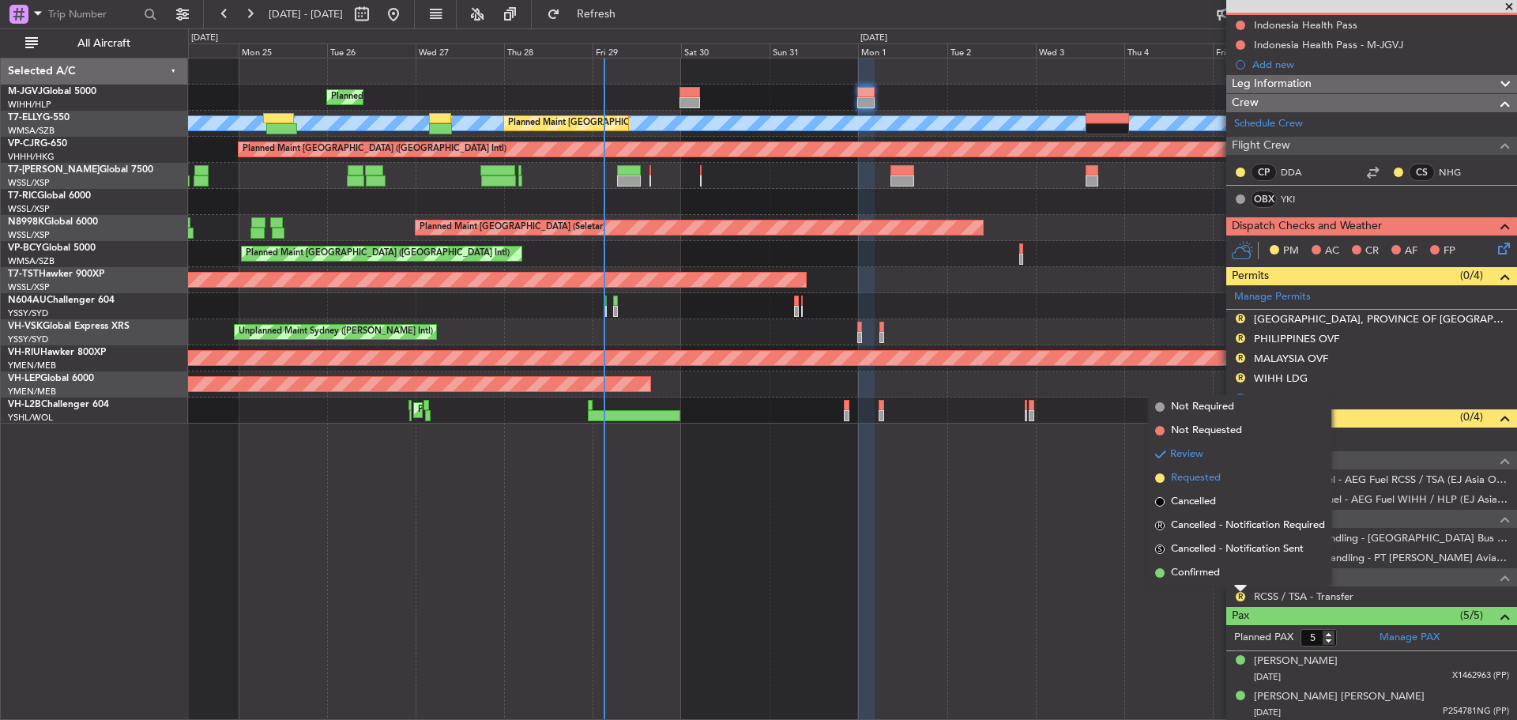
click at [1211, 473] on span "Requested" at bounding box center [1196, 478] width 50 height 16
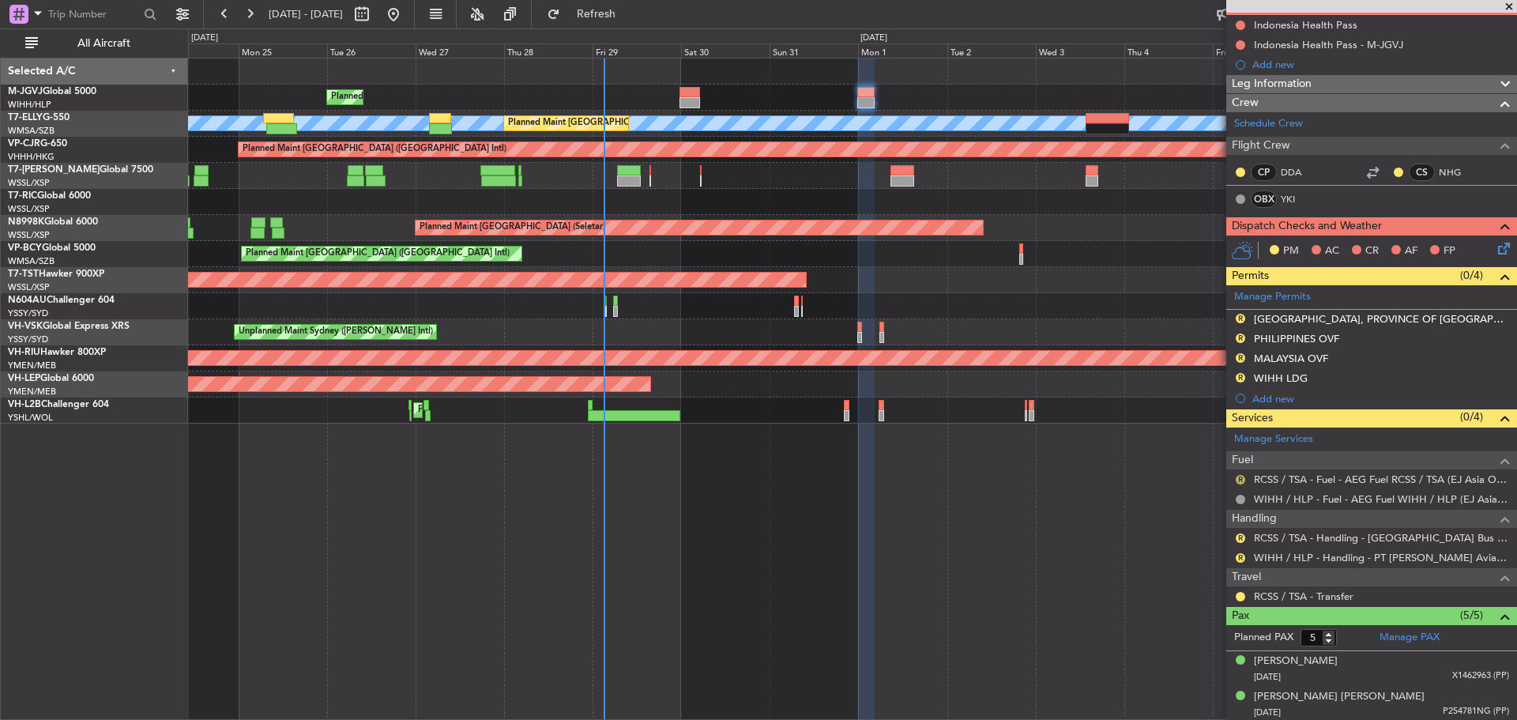
click at [1239, 477] on button "R" at bounding box center [1239, 479] width 9 height 9
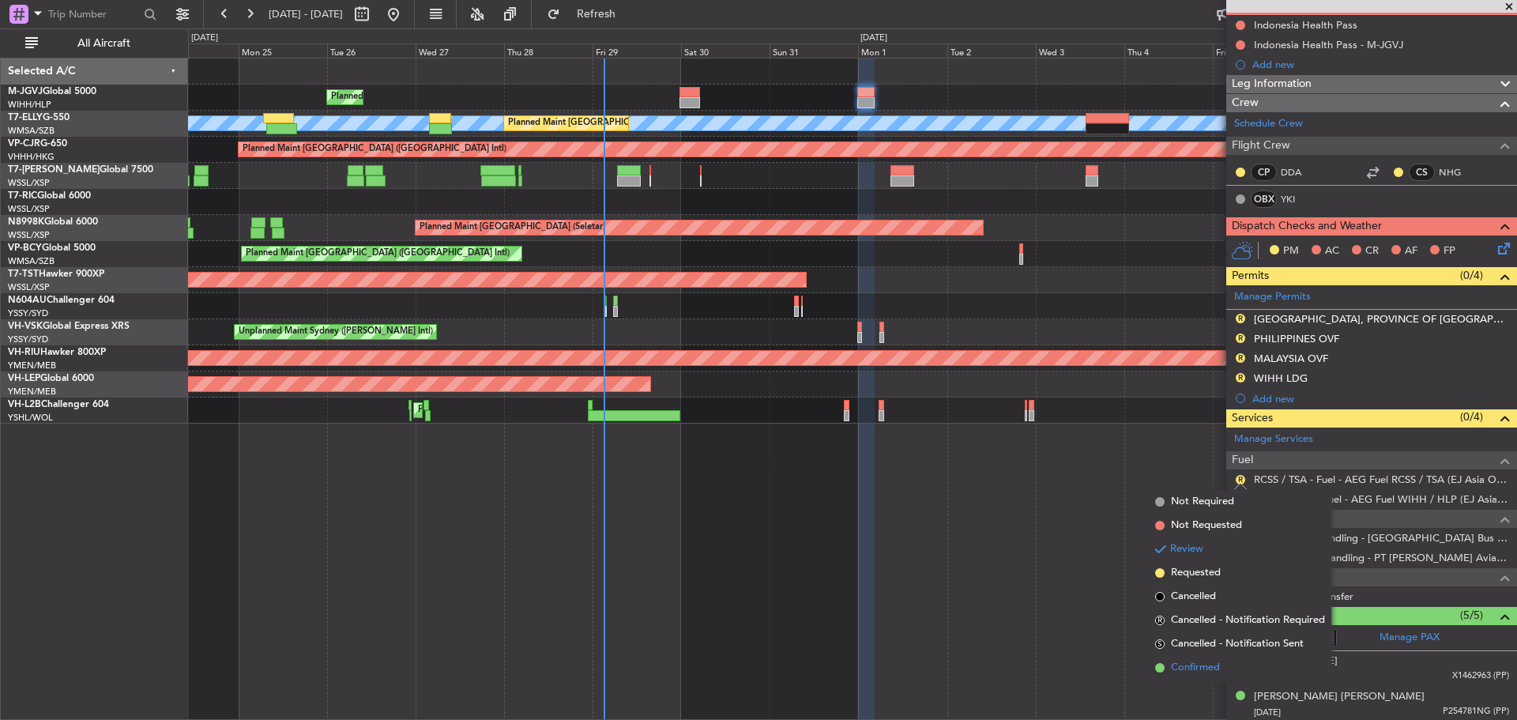
click at [1206, 667] on span "Confirmed" at bounding box center [1195, 668] width 49 height 16
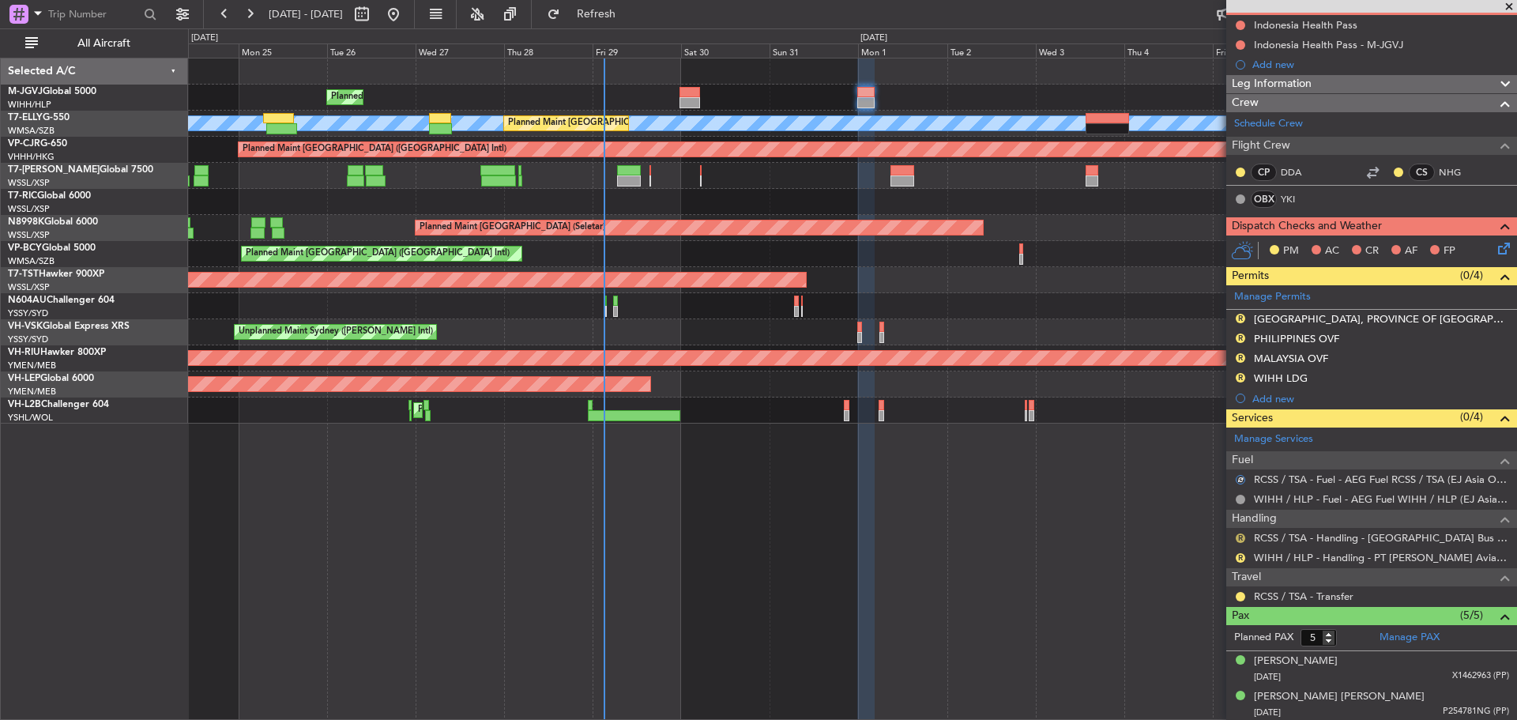
click at [1239, 537] on button "R" at bounding box center [1239, 537] width 9 height 9
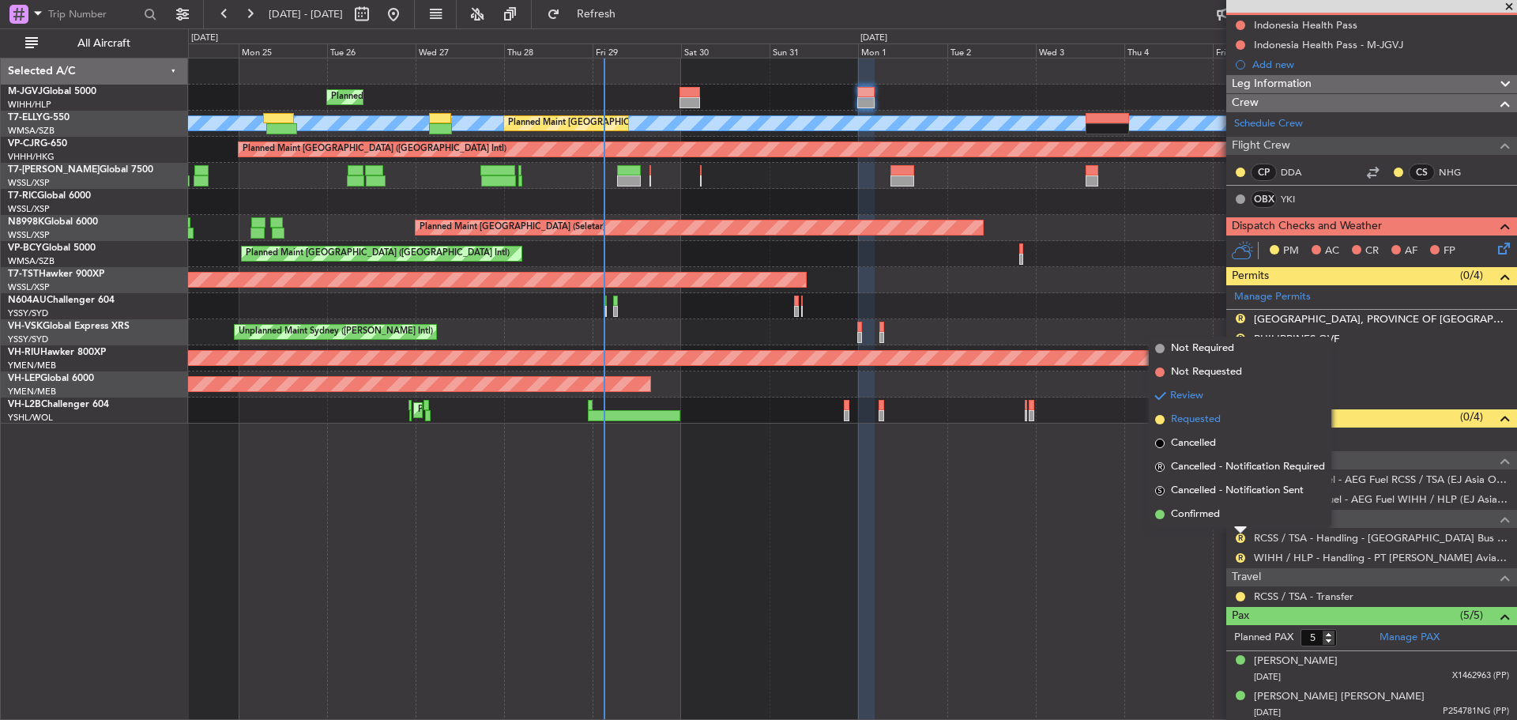
click at [1239, 423] on li "Requested" at bounding box center [1240, 420] width 182 height 24
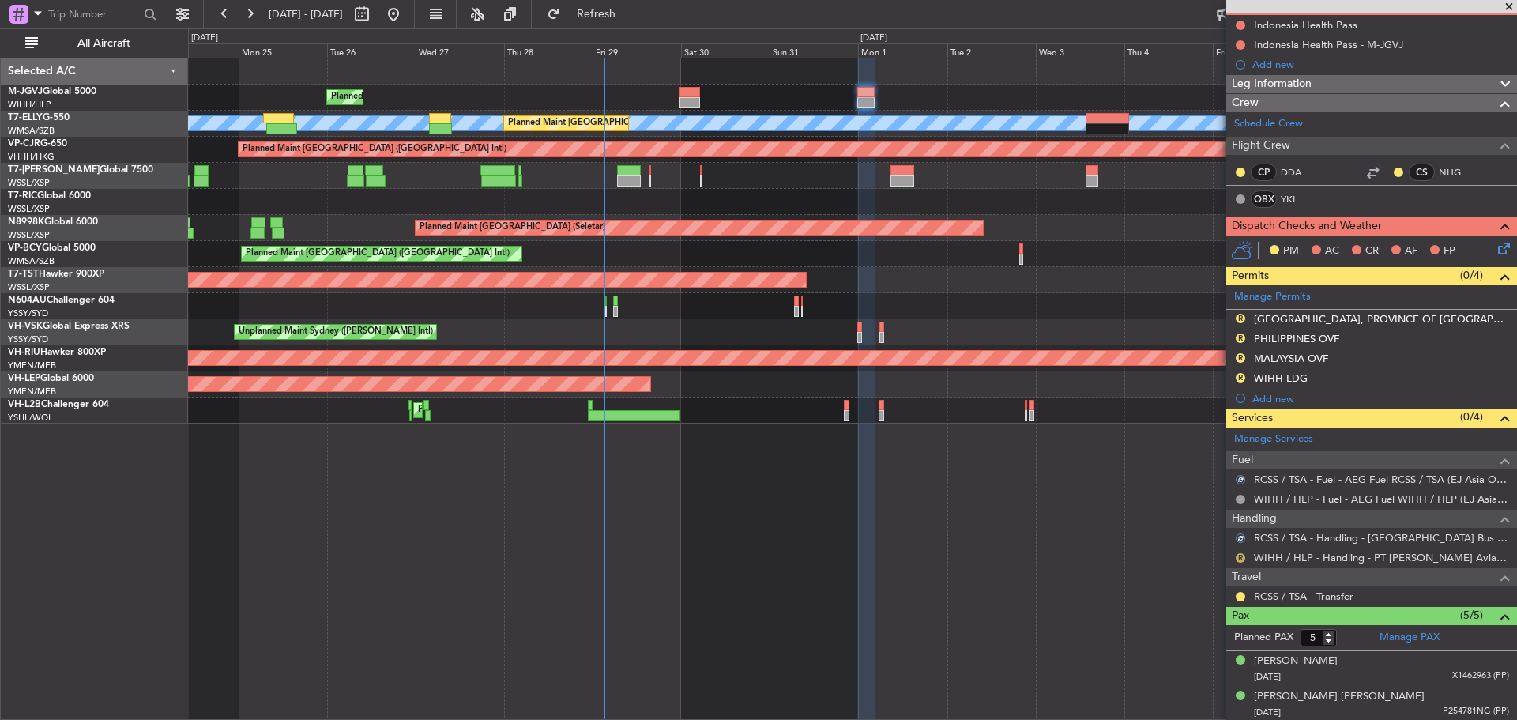
click at [1238, 556] on button "R" at bounding box center [1239, 557] width 9 height 9
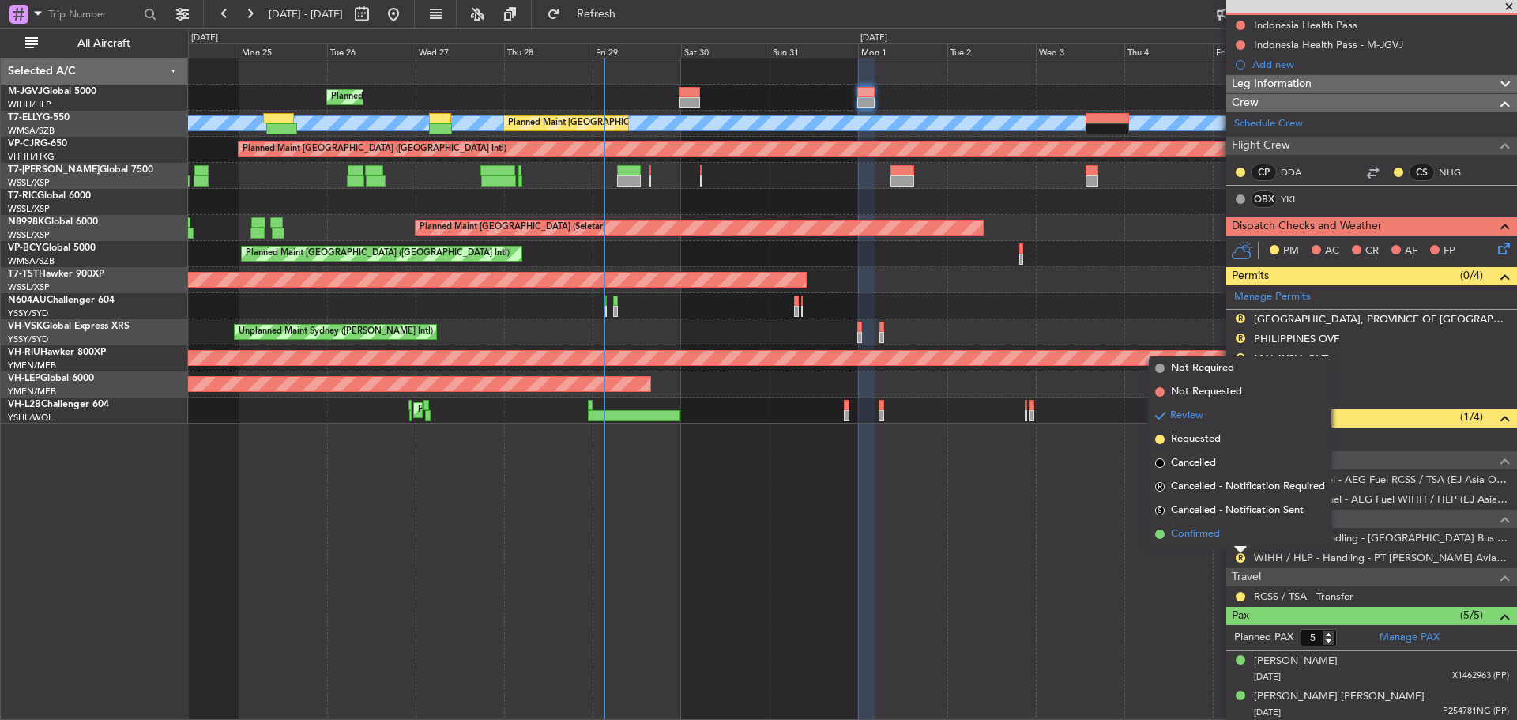
click at [1225, 530] on li "Confirmed" at bounding box center [1240, 534] width 182 height 24
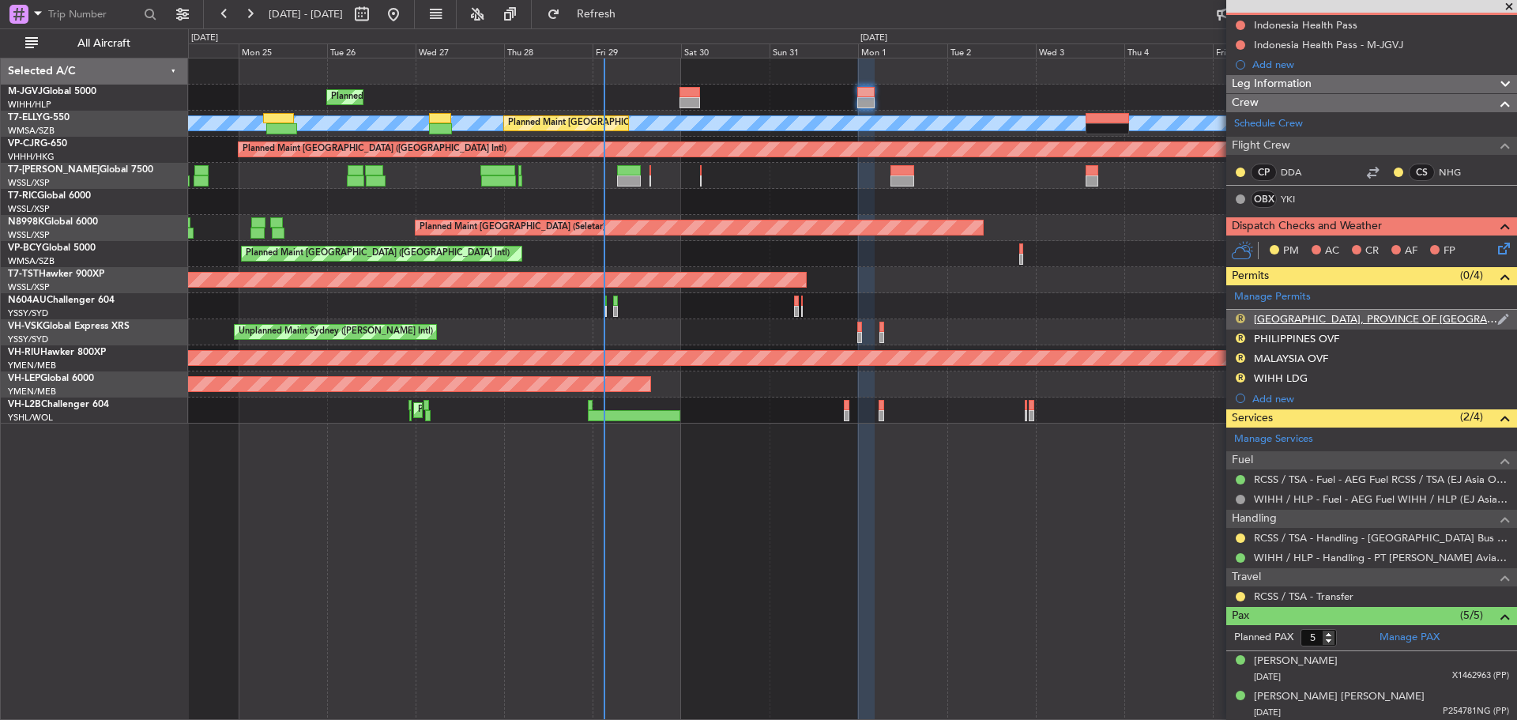
click at [1240, 318] on button "R" at bounding box center [1239, 318] width 9 height 9
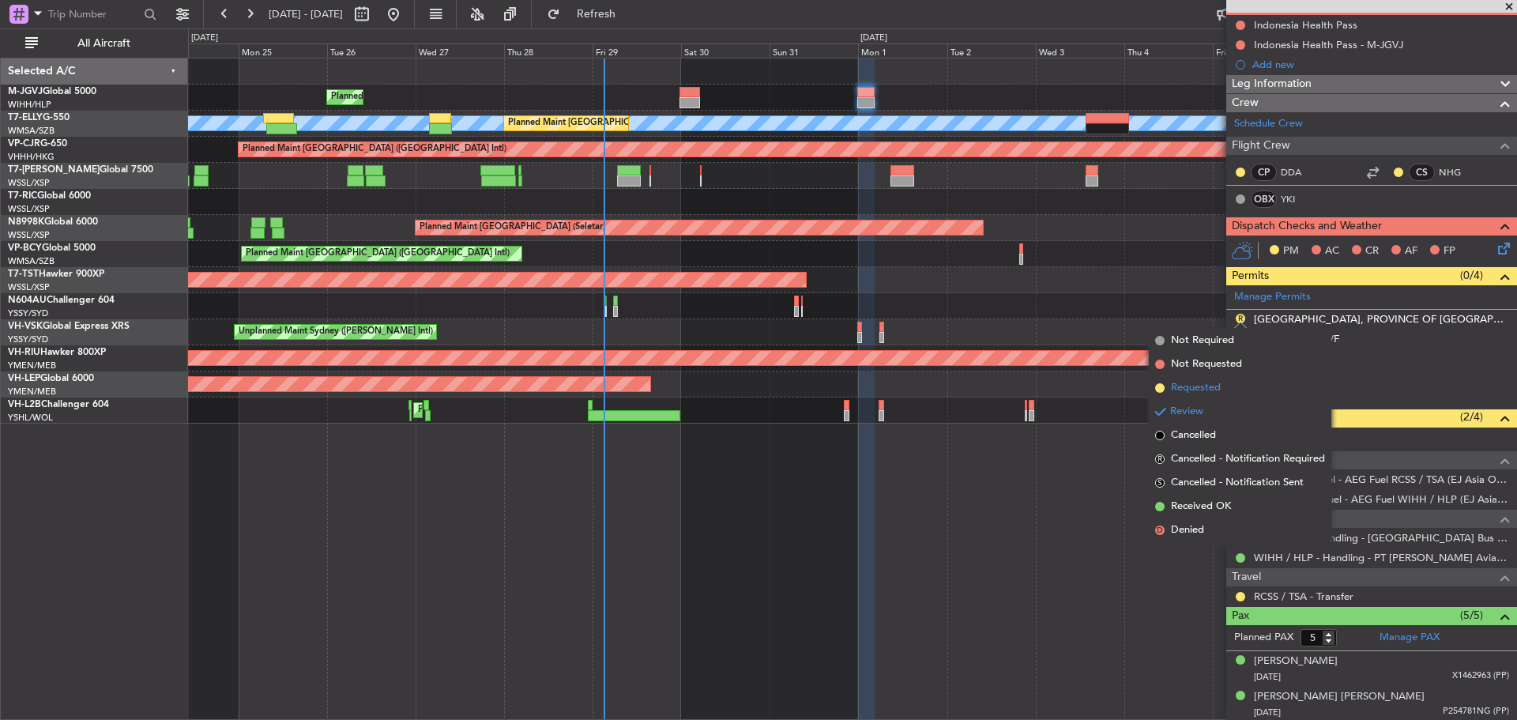
click at [1222, 381] on li "Requested" at bounding box center [1240, 388] width 182 height 24
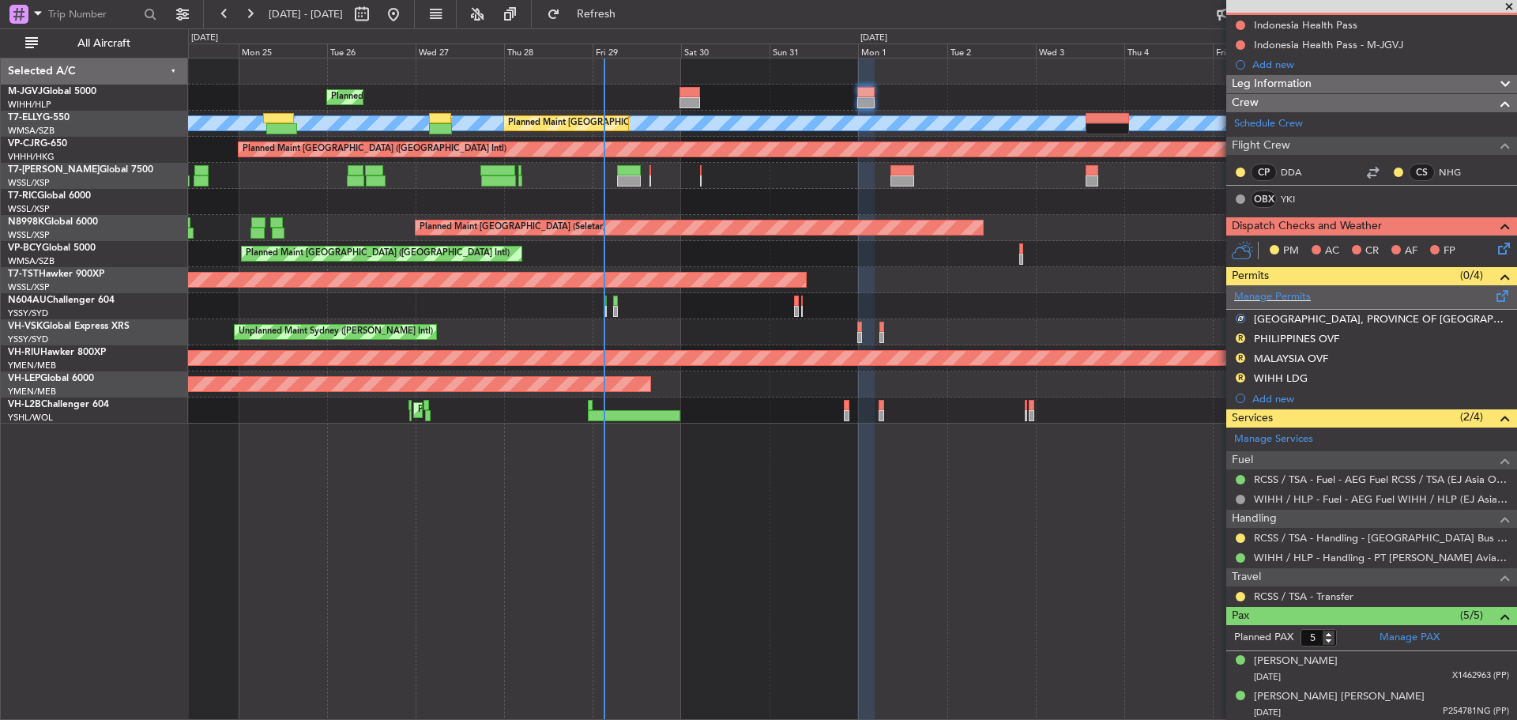
click at [1493, 299] on span at bounding box center [1502, 293] width 19 height 12
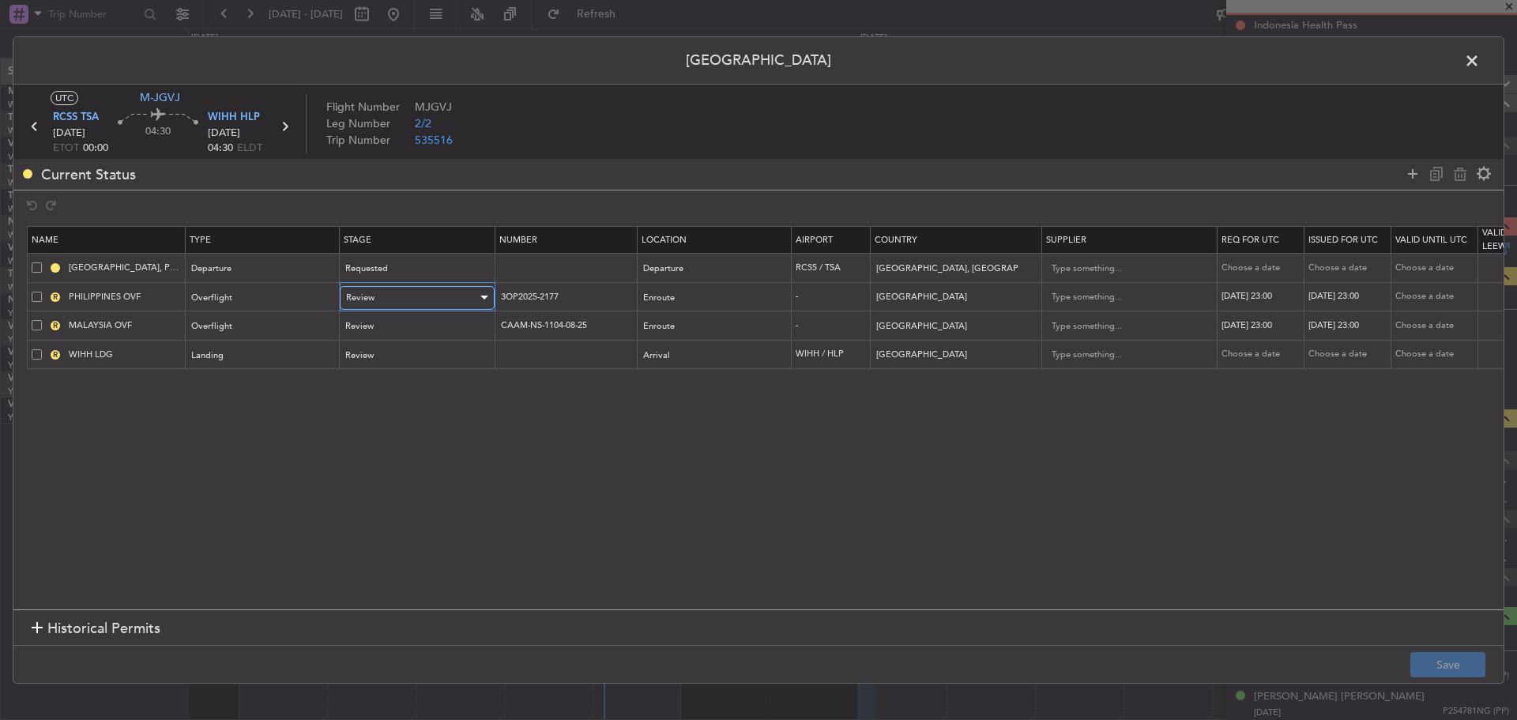
click at [419, 296] on div "Review" at bounding box center [411, 298] width 131 height 24
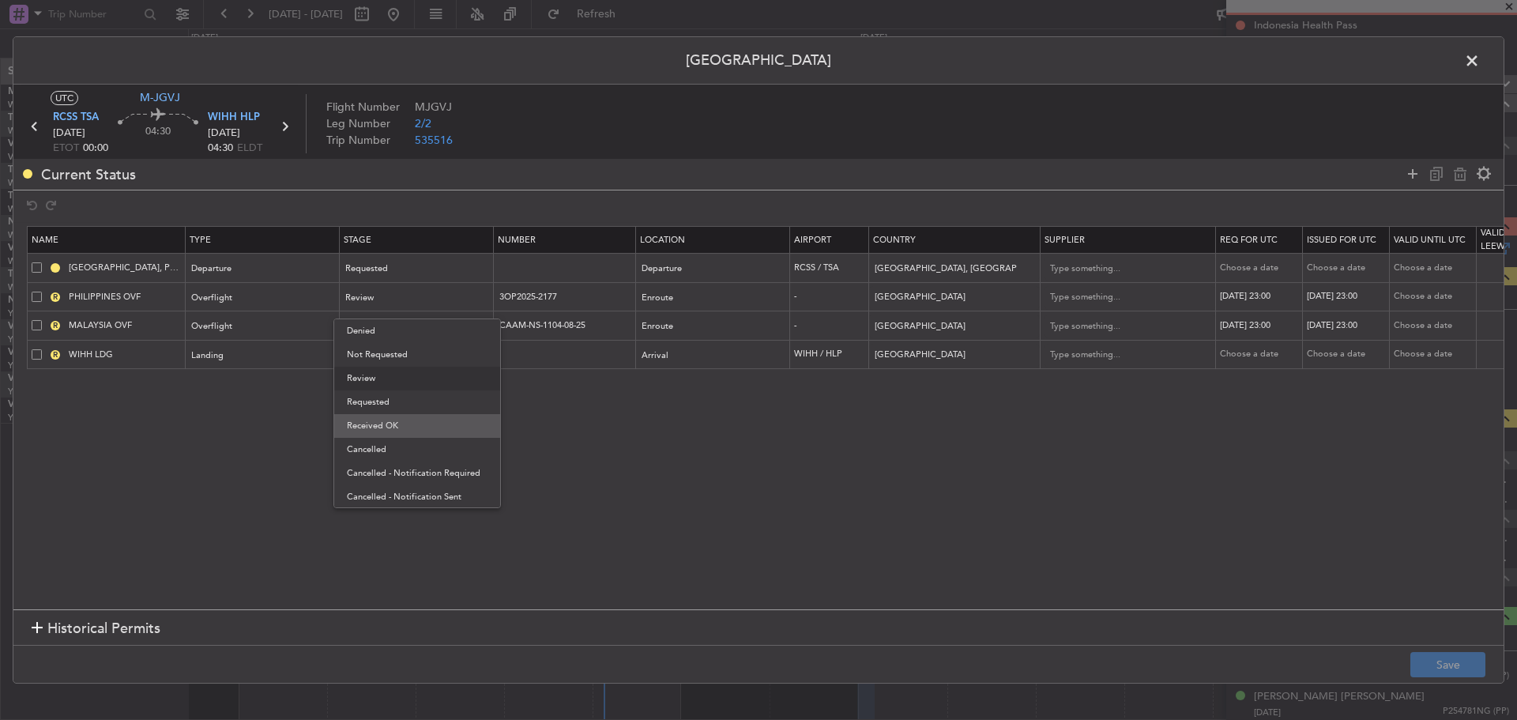
click at [405, 415] on span "Received OK" at bounding box center [417, 426] width 141 height 24
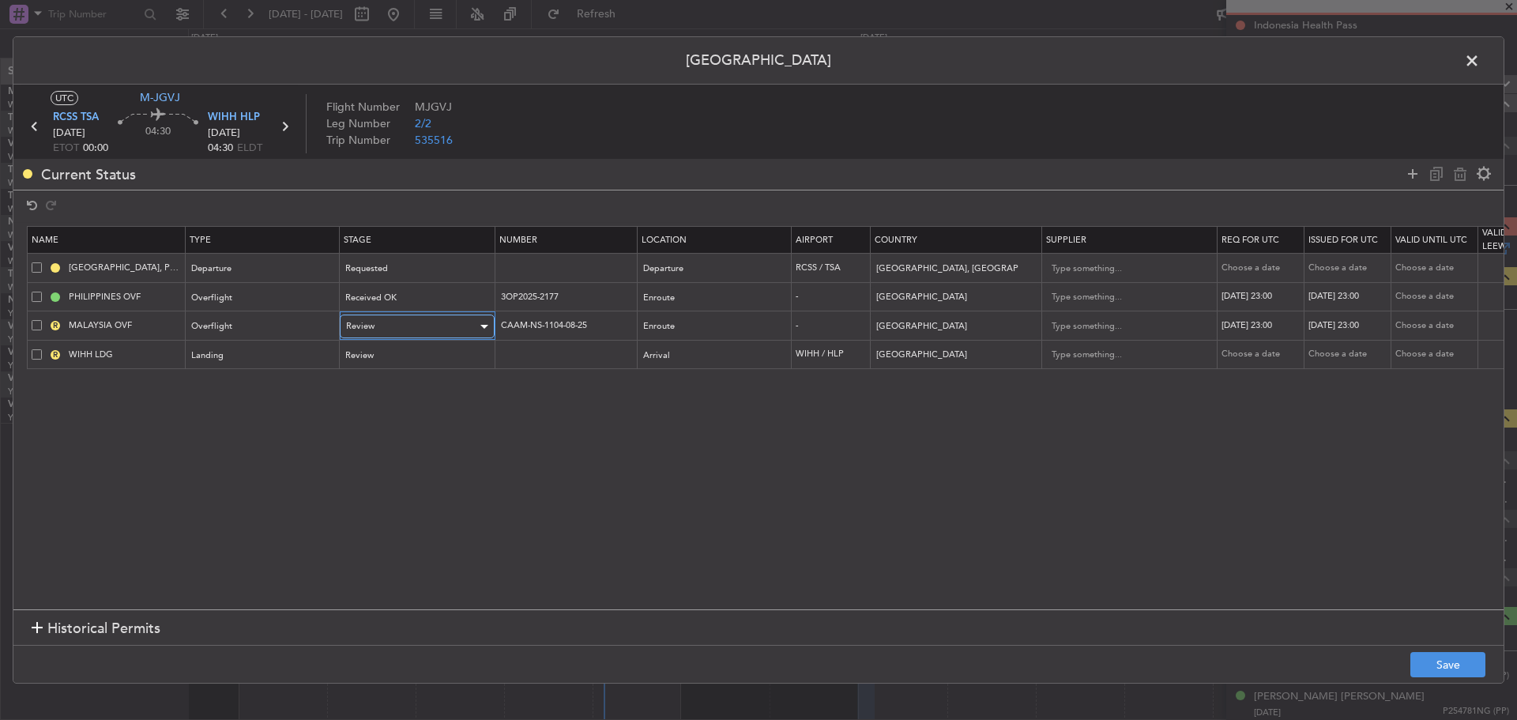
click at [423, 329] on div "Review" at bounding box center [411, 326] width 131 height 24
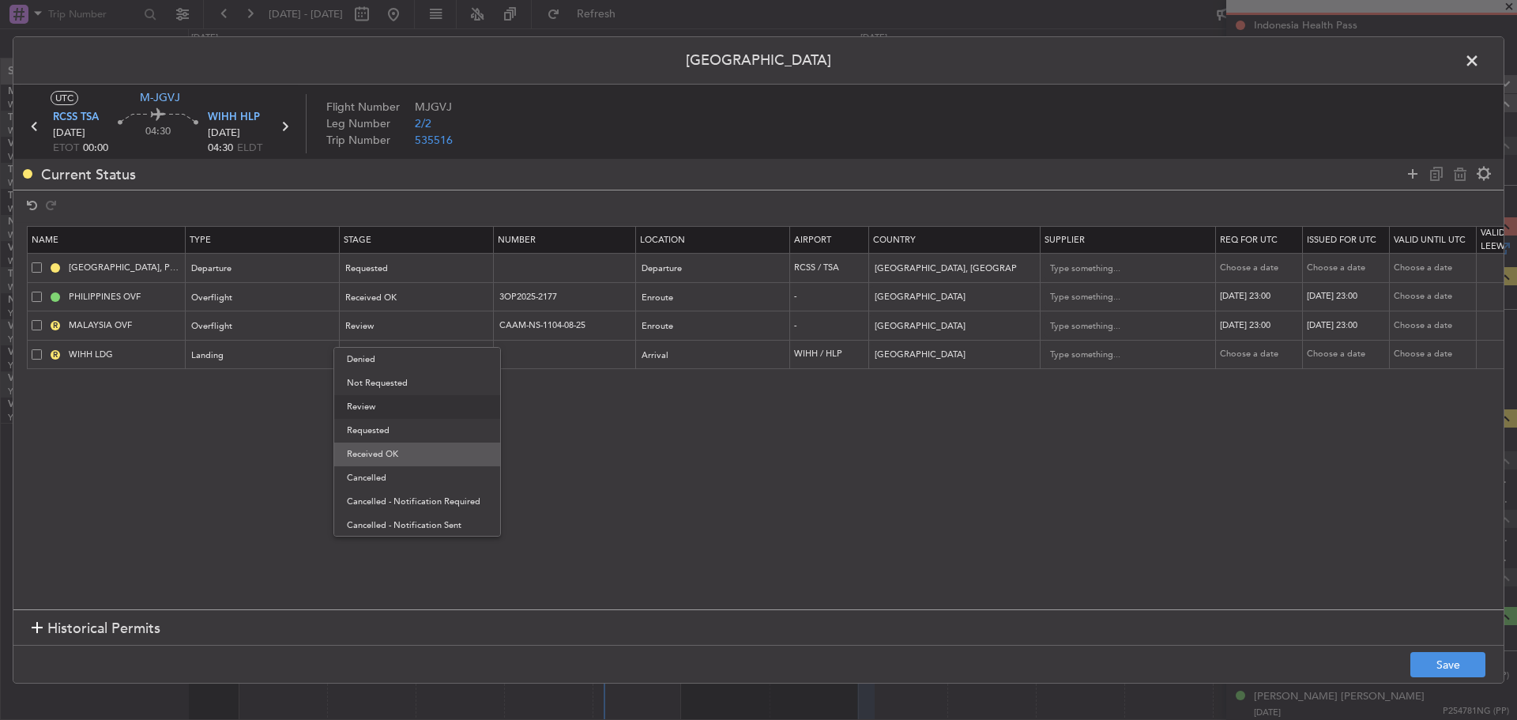
click at [413, 455] on span "Received OK" at bounding box center [417, 454] width 141 height 24
click at [1250, 291] on div "31/08/2025 23:00" at bounding box center [1261, 296] width 82 height 13
select select "8"
select select "2025"
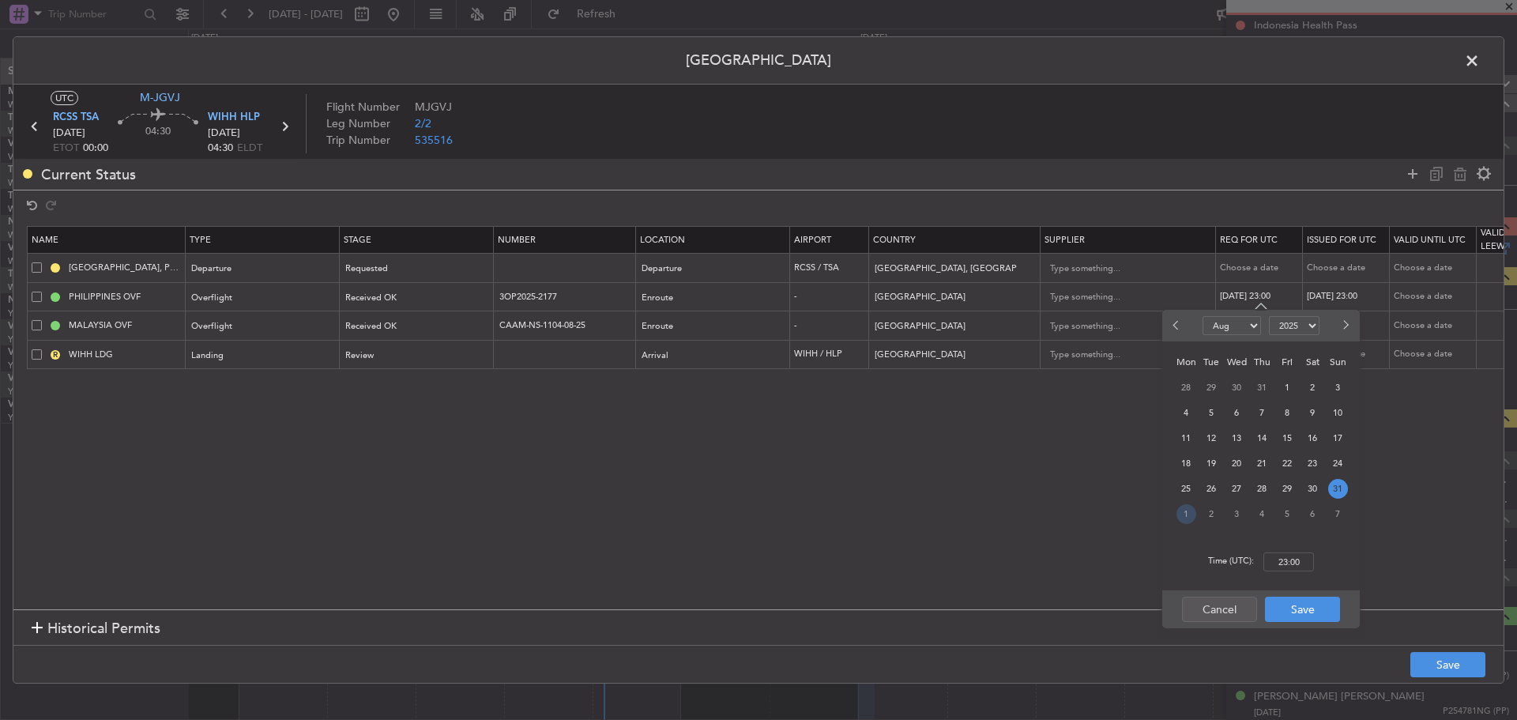
click at [1192, 516] on span "1" at bounding box center [1186, 514] width 20 height 20
select select "9"
type input "00:00"
click at [1300, 619] on button "Save" at bounding box center [1302, 608] width 75 height 25
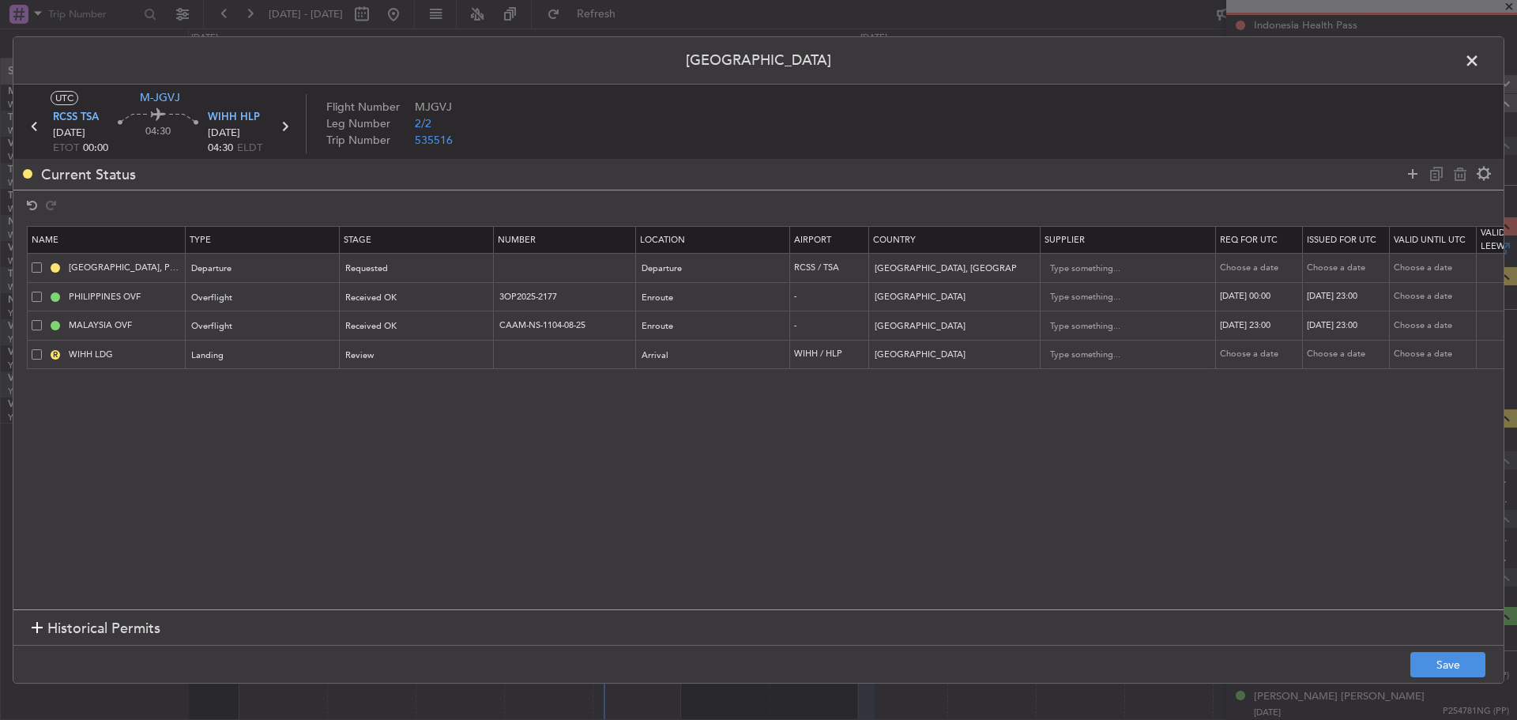
click at [1349, 300] on div "31/08/2025 23:00" at bounding box center [1347, 296] width 82 height 13
select select "8"
select select "2025"
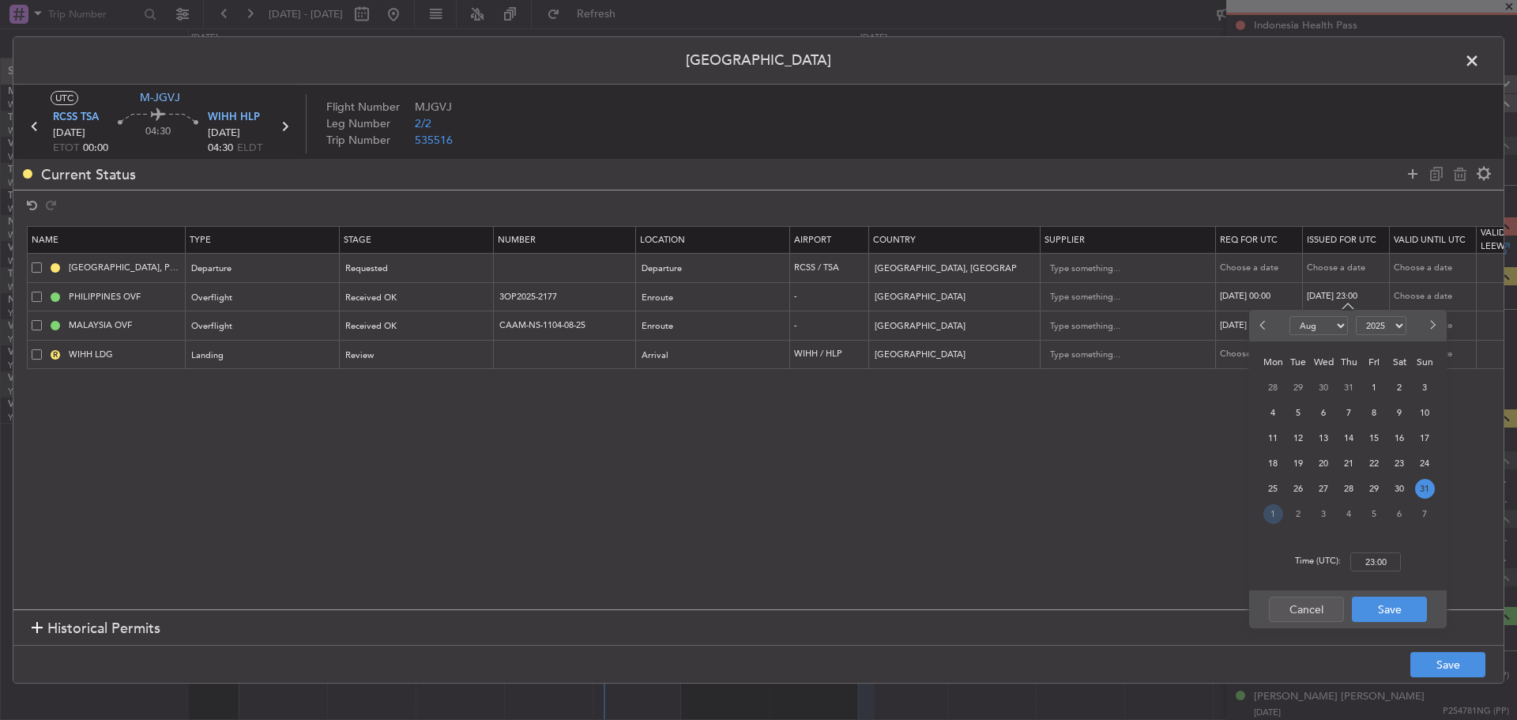
click at [1280, 512] on span "1" at bounding box center [1273, 514] width 20 height 20
select select "9"
type input "00:00"
click at [1393, 607] on button "Save" at bounding box center [1389, 608] width 75 height 25
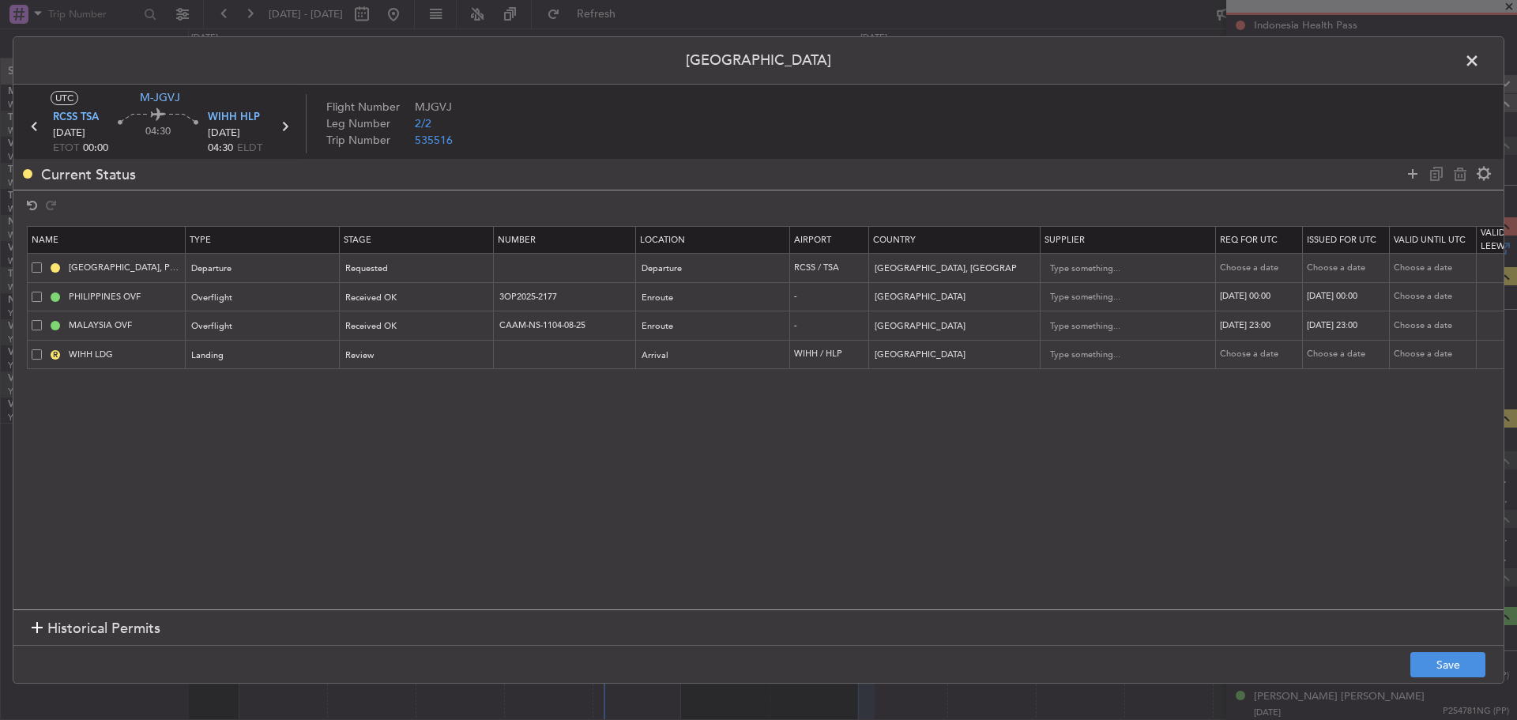
click at [1231, 325] on div "31/08/2025 23:00" at bounding box center [1261, 325] width 82 height 13
select select "8"
select select "2025"
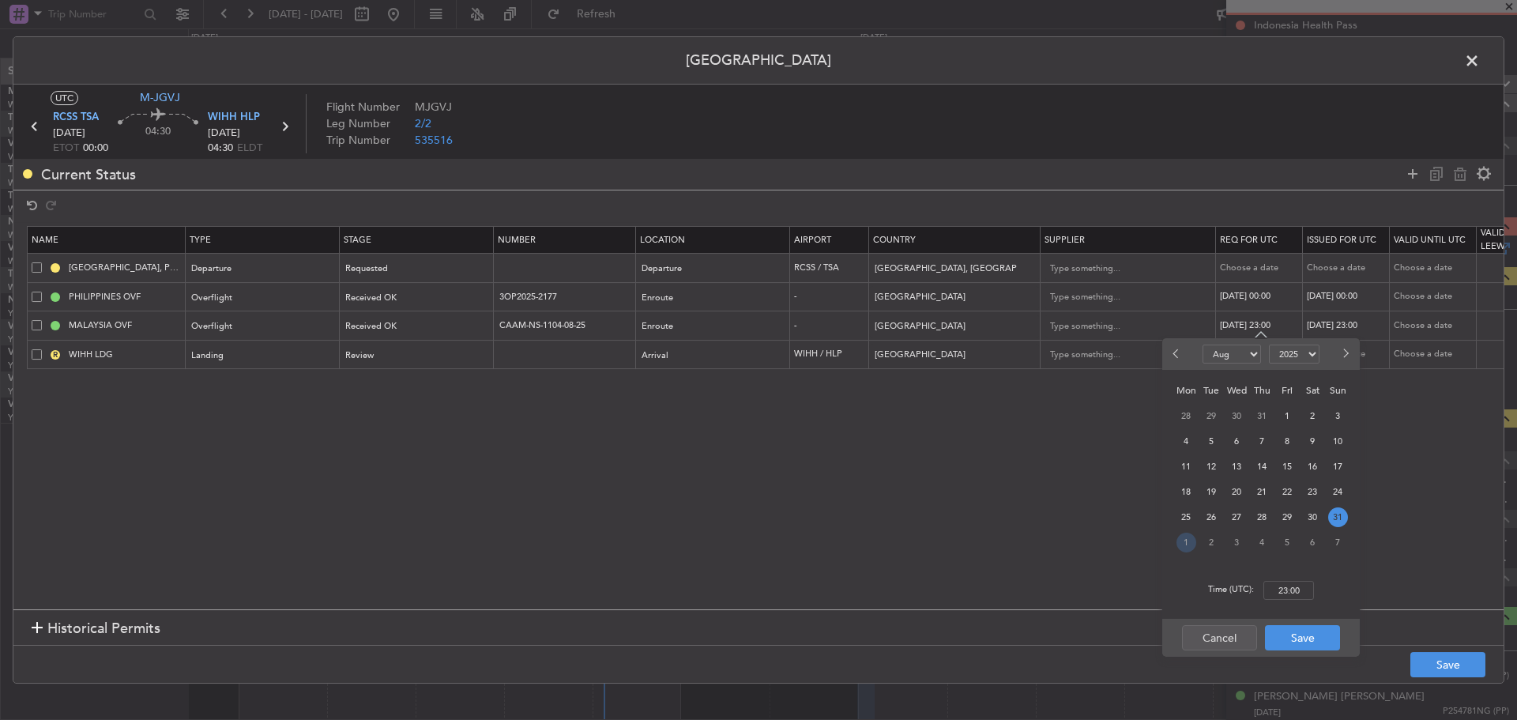
click at [1184, 543] on span "1" at bounding box center [1186, 542] width 20 height 20
select select "9"
type input "00:00"
click at [1307, 637] on button "Save" at bounding box center [1302, 637] width 75 height 25
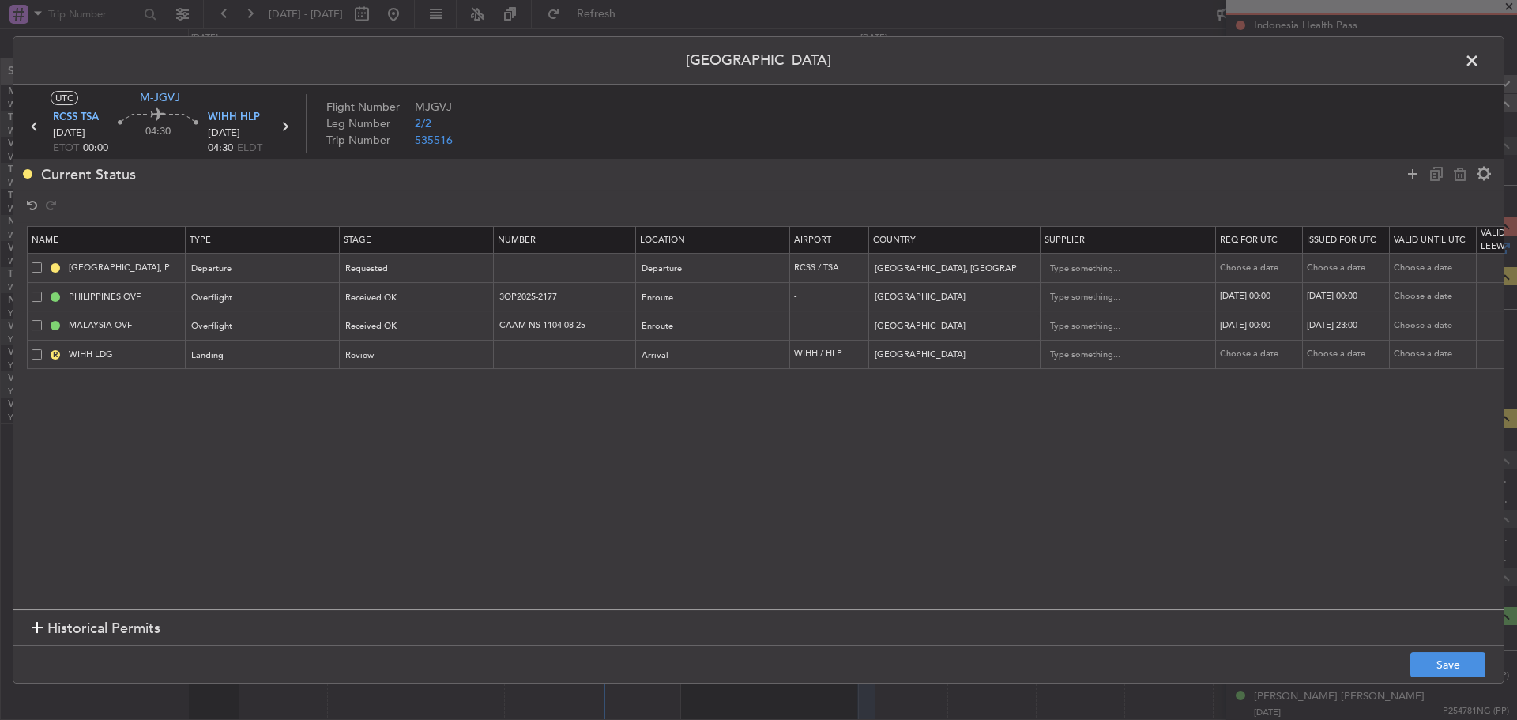
click at [1336, 325] on div "31/08/2025 23:00" at bounding box center [1347, 325] width 82 height 13
select select "8"
select select "2025"
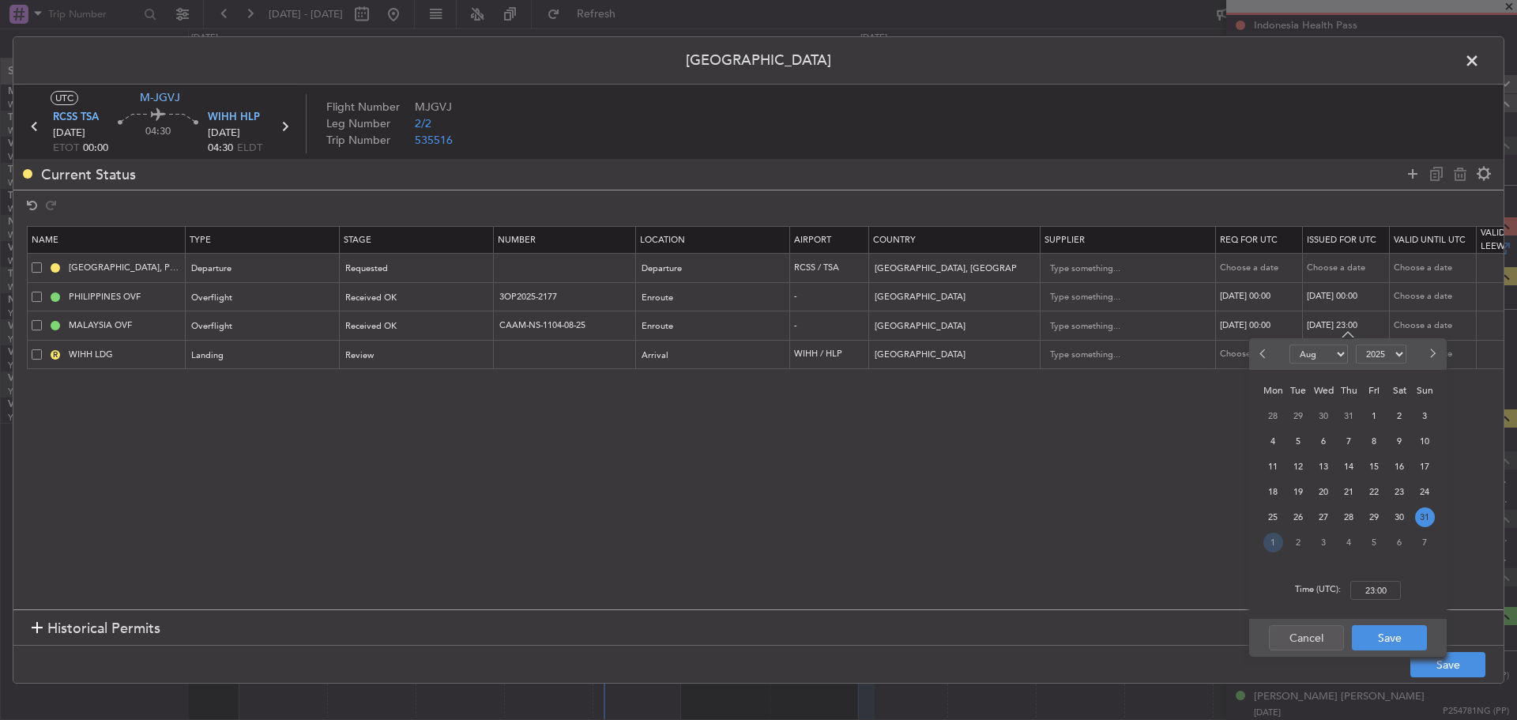
click at [1276, 538] on span "1" at bounding box center [1273, 542] width 20 height 20
select select "9"
type input "00:00"
click at [1404, 635] on button "Save" at bounding box center [1389, 637] width 75 height 25
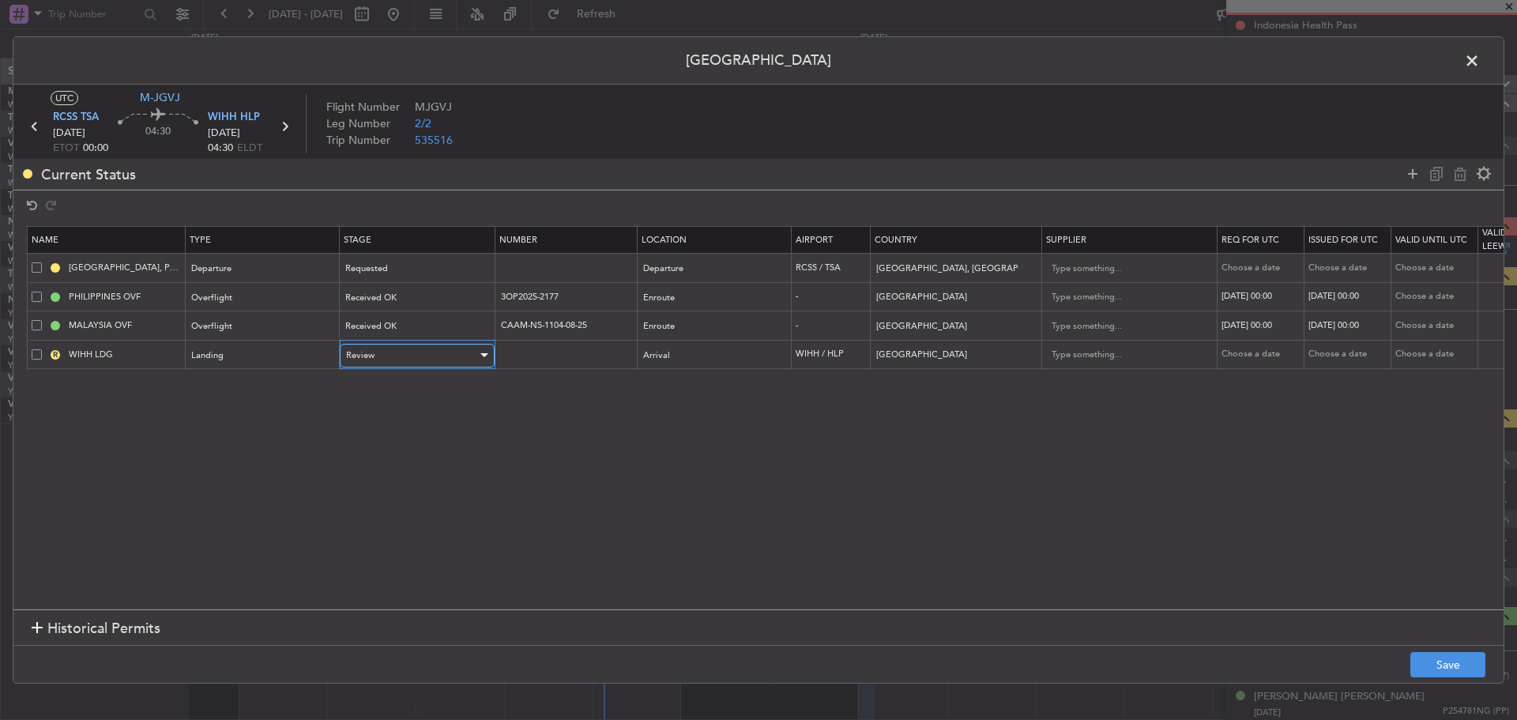
click at [393, 352] on div "Review" at bounding box center [411, 356] width 131 height 24
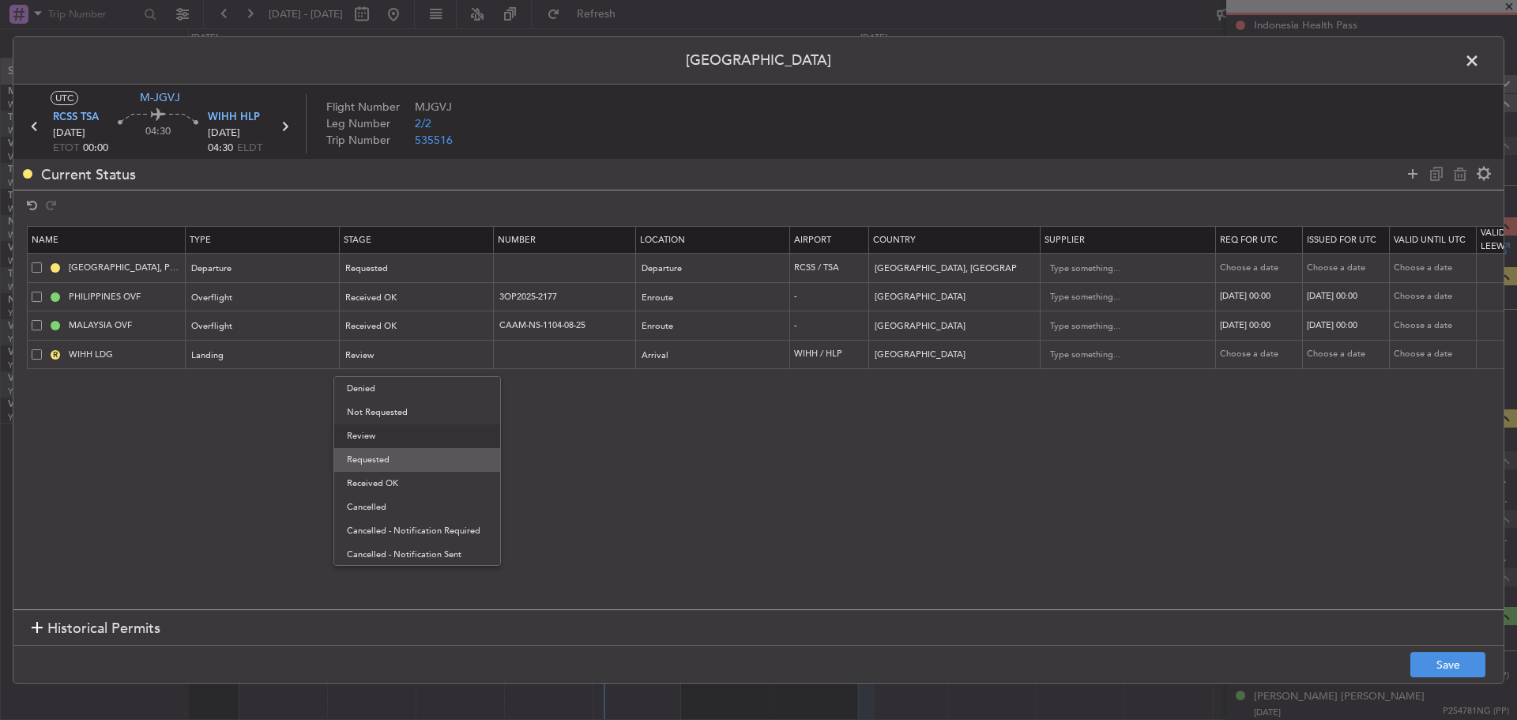
click at [382, 460] on span "Requested" at bounding box center [417, 460] width 141 height 24
click at [1446, 662] on button "Save" at bounding box center [1447, 664] width 75 height 25
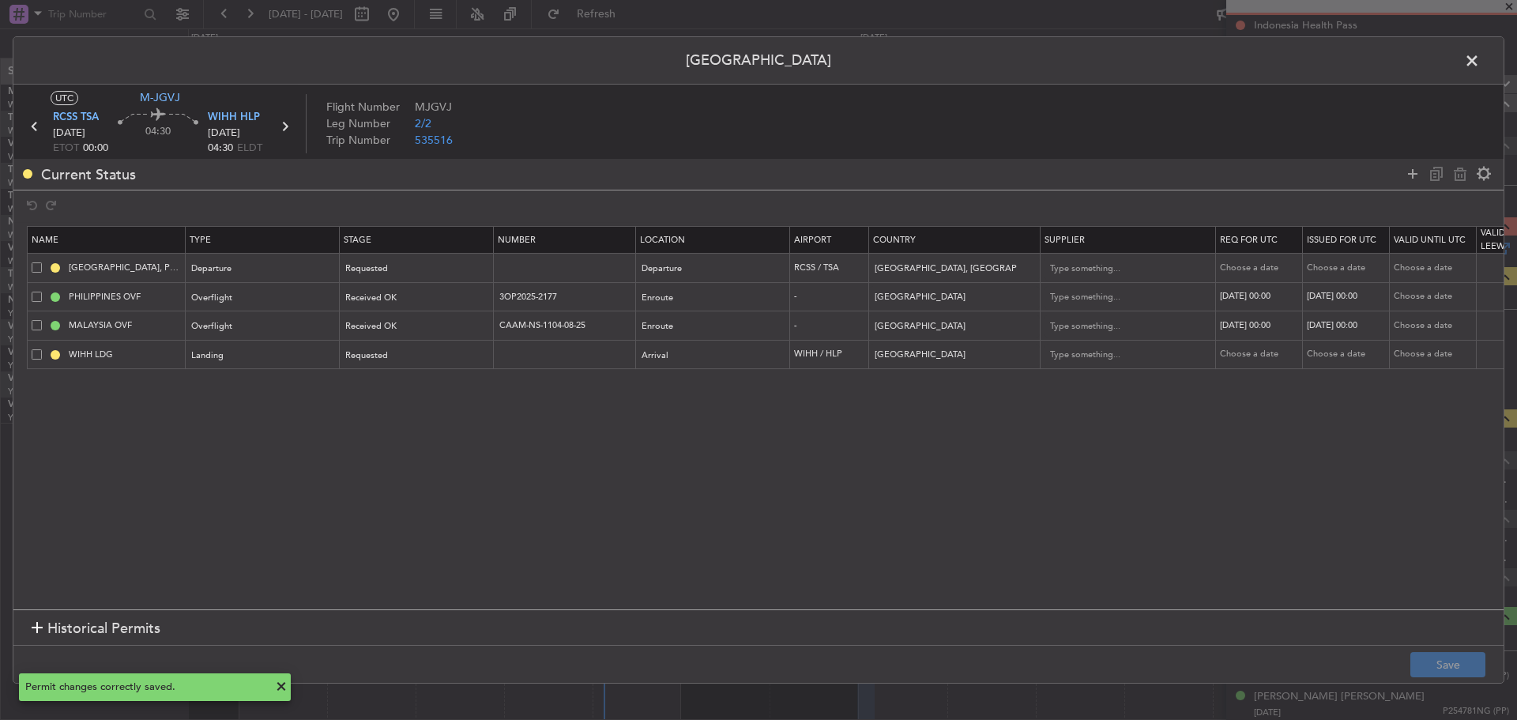
click at [1479, 63] on span at bounding box center [1479, 65] width 0 height 32
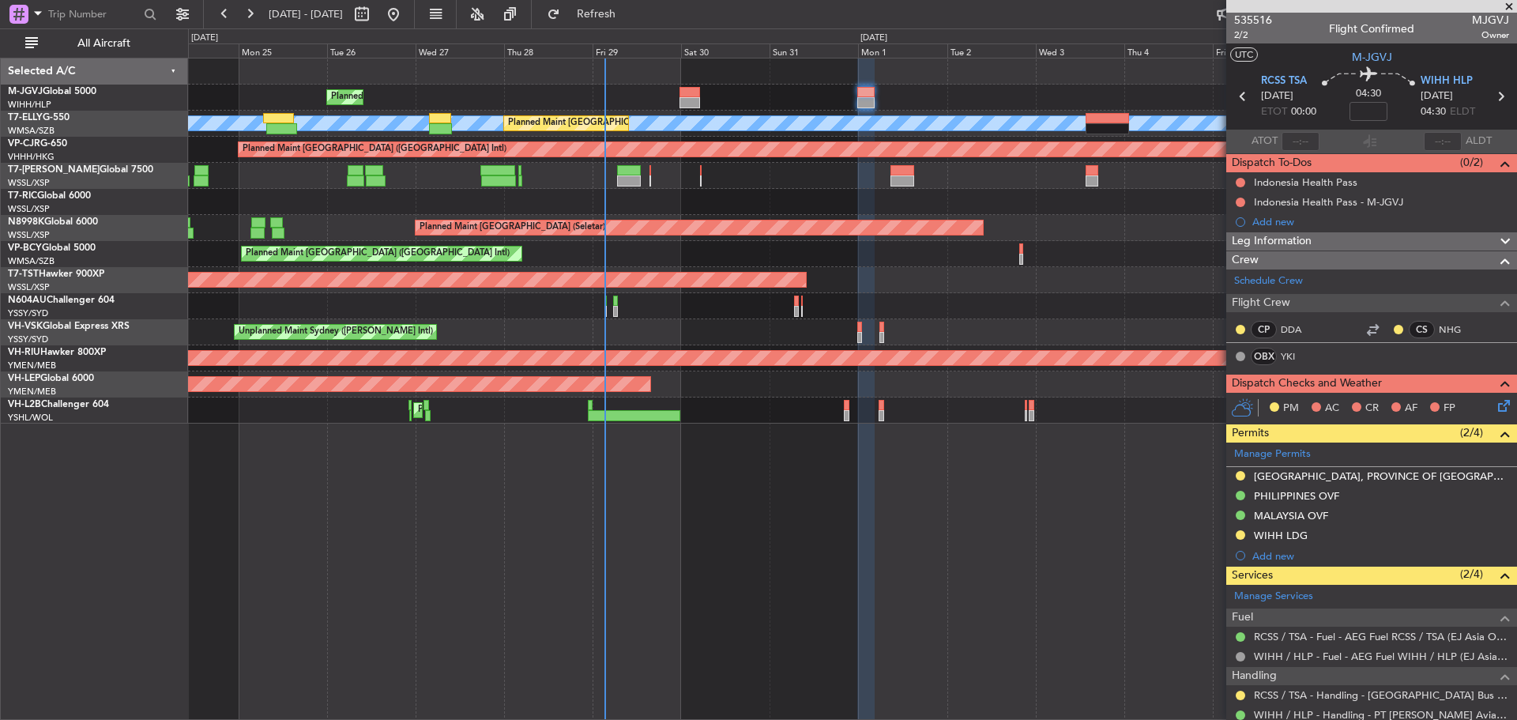
scroll to position [0, 0]
click at [664, 276] on div "Planned Maint [GEOGRAPHIC_DATA] (Seletar)" at bounding box center [852, 280] width 1328 height 26
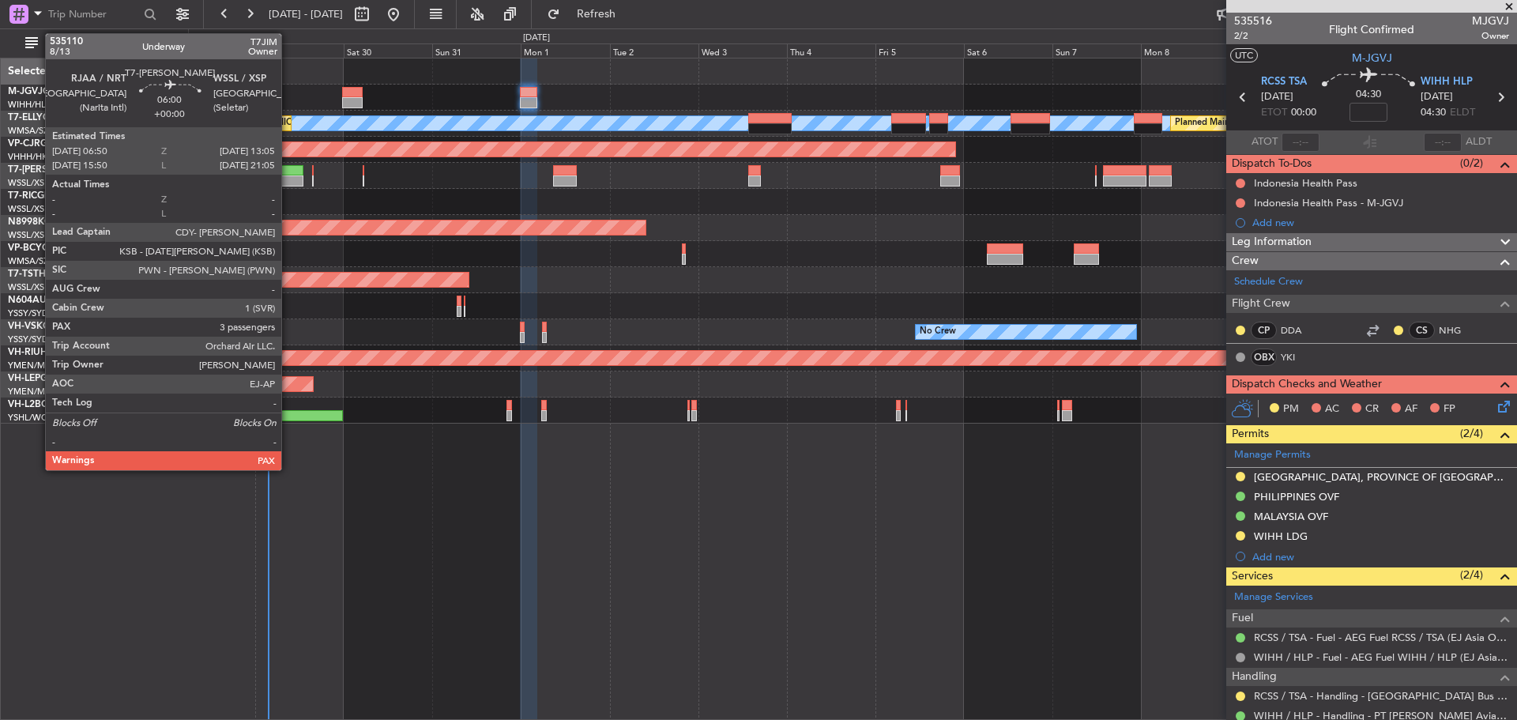
click at [288, 172] on div at bounding box center [292, 170] width 24 height 11
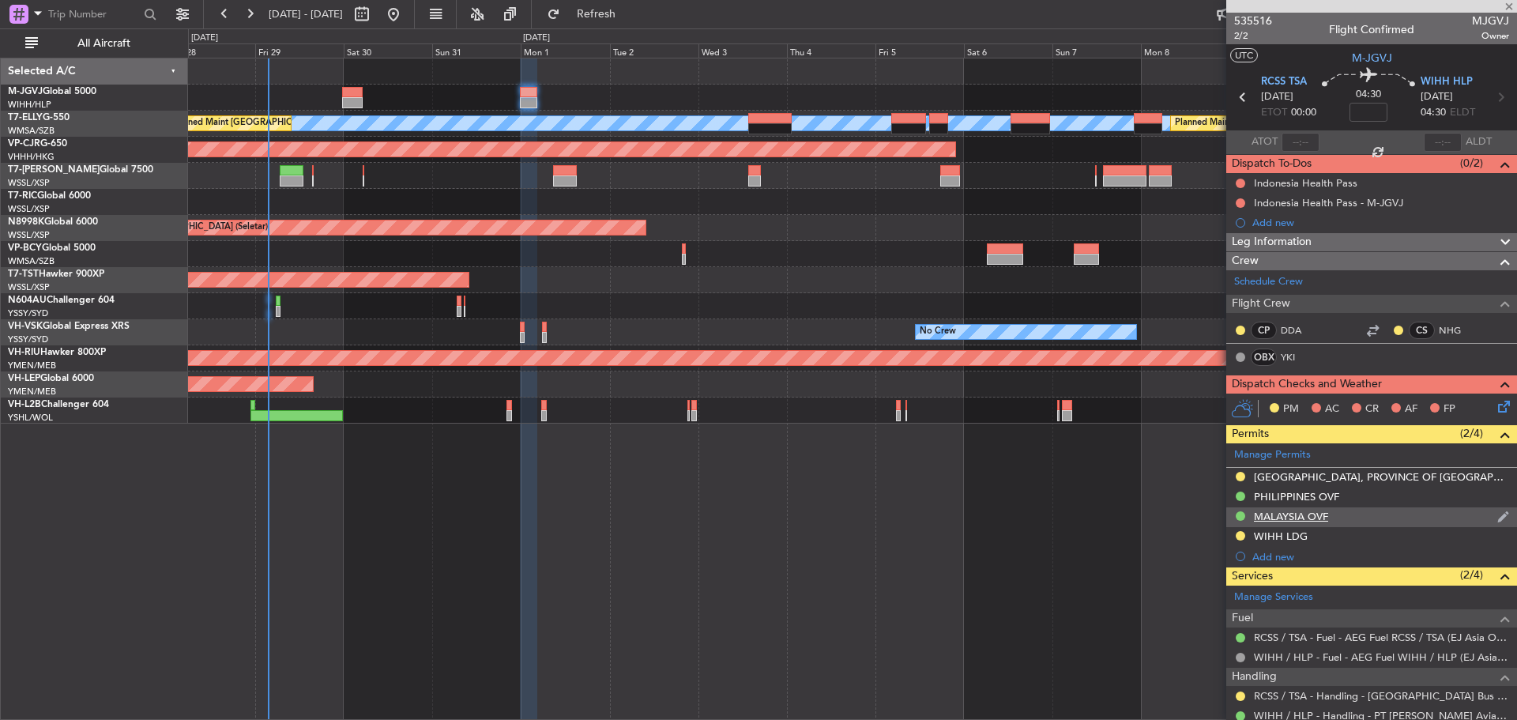
type input "3"
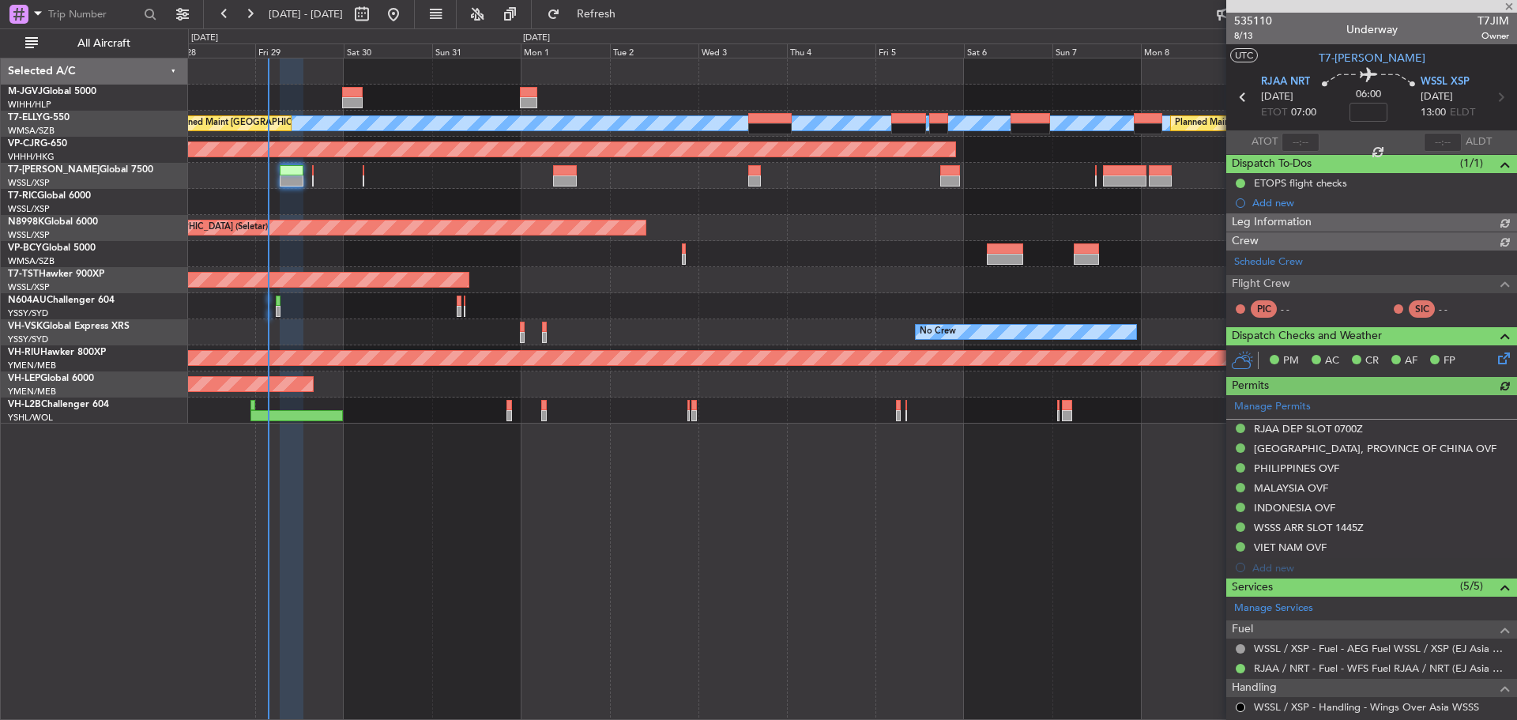
type input "Terry Leung (LEU)"
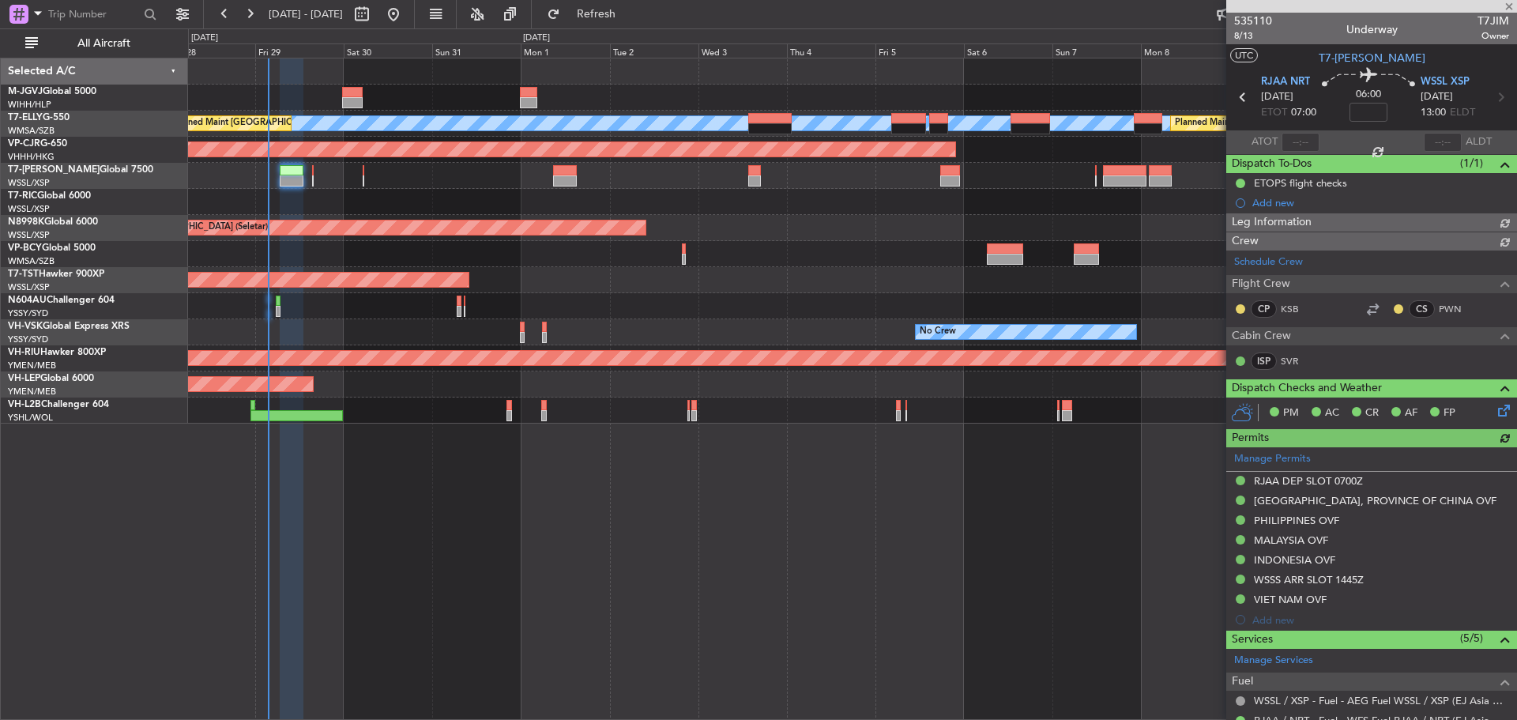
type input "Terry Leung (LEU)"
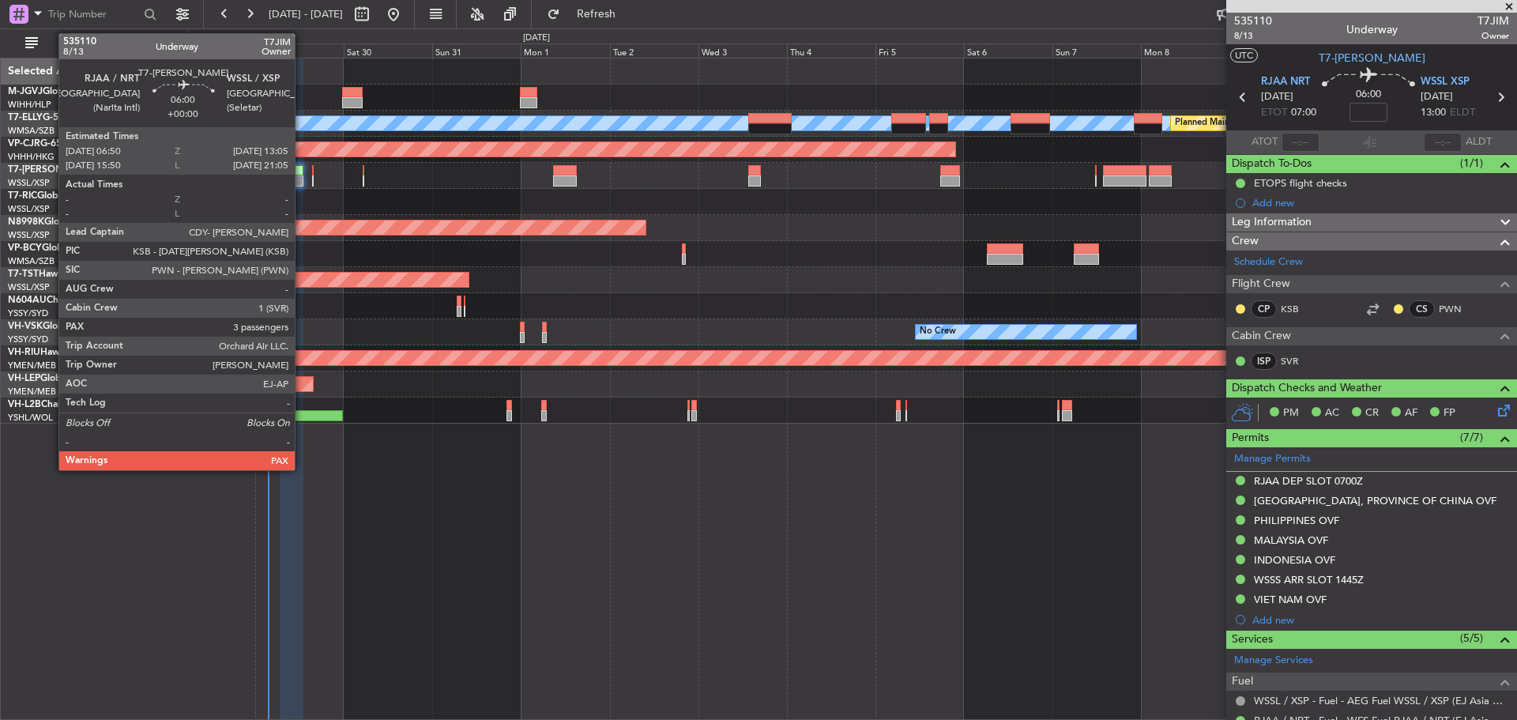
click at [302, 177] on div at bounding box center [292, 180] width 24 height 11
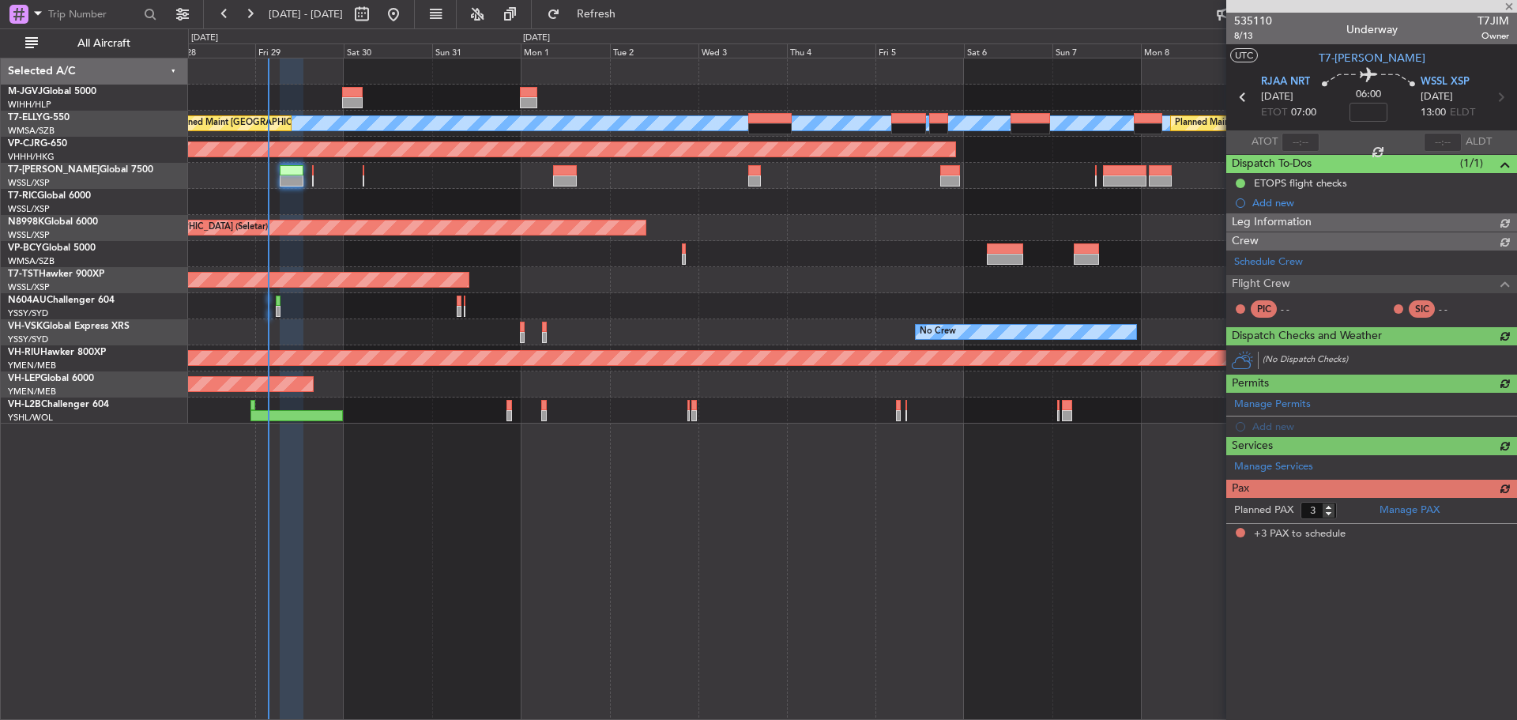
type input "Terry Leung (LEU)"
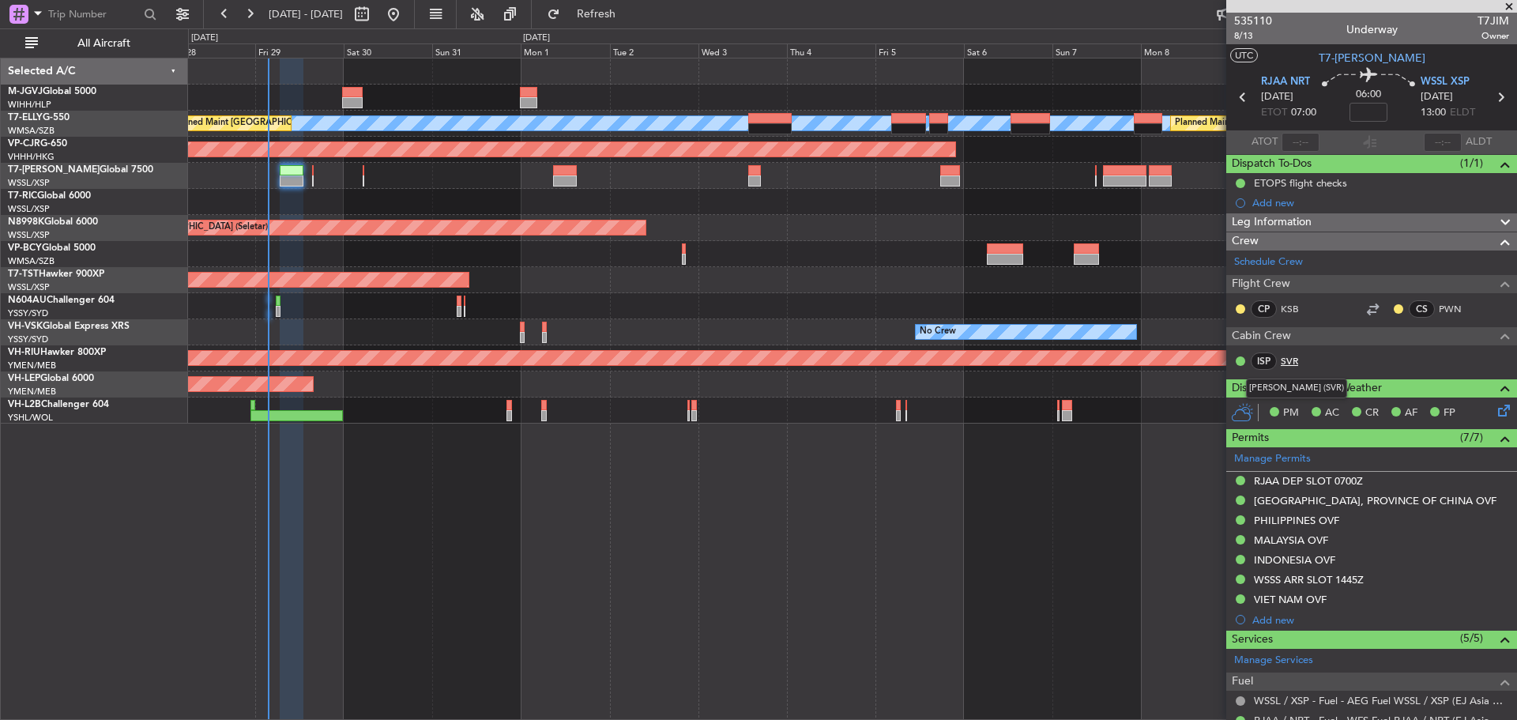
click at [1288, 365] on link "SVR" at bounding box center [1298, 361] width 36 height 14
type input "Terry Leung (LEU)"
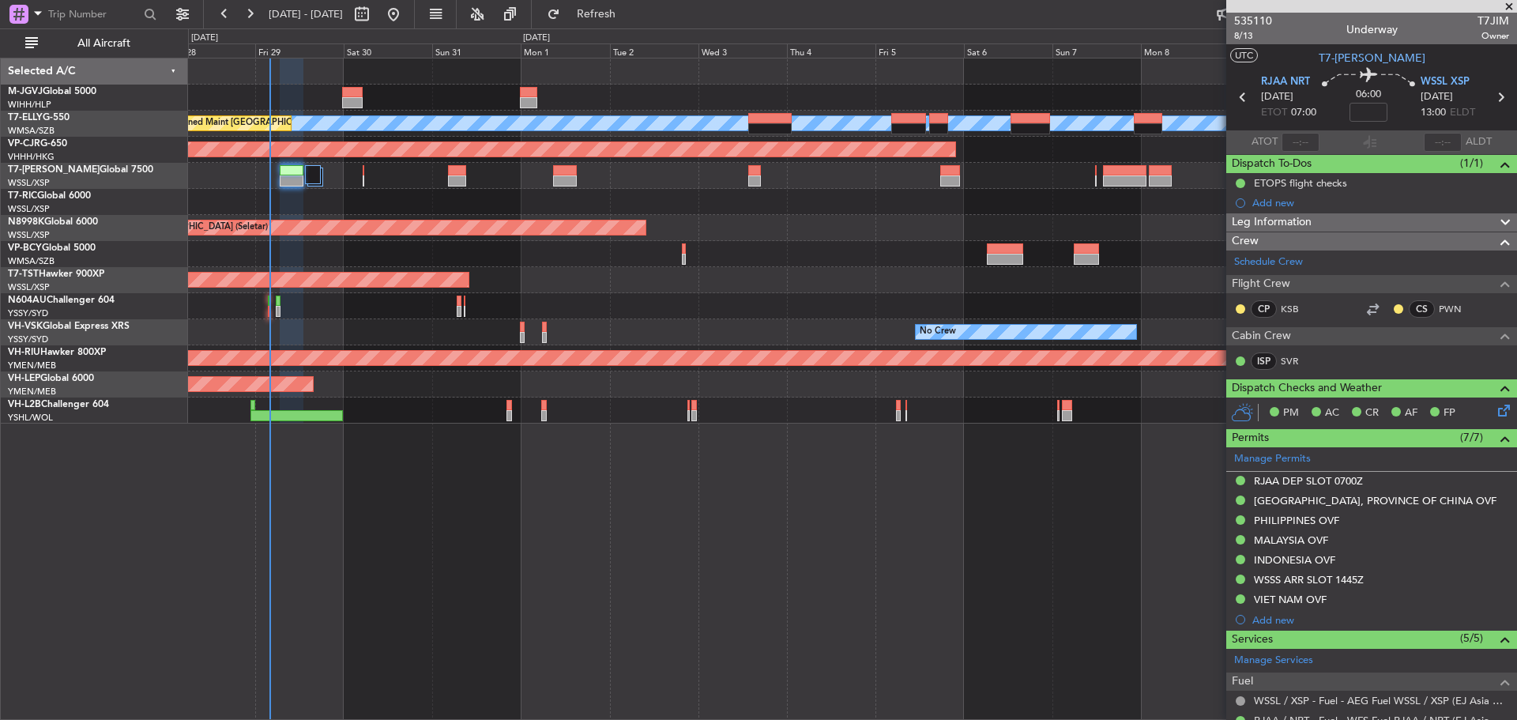
type input "Terry Leung (LEU)"
